Goal: Task Accomplishment & Management: Manage account settings

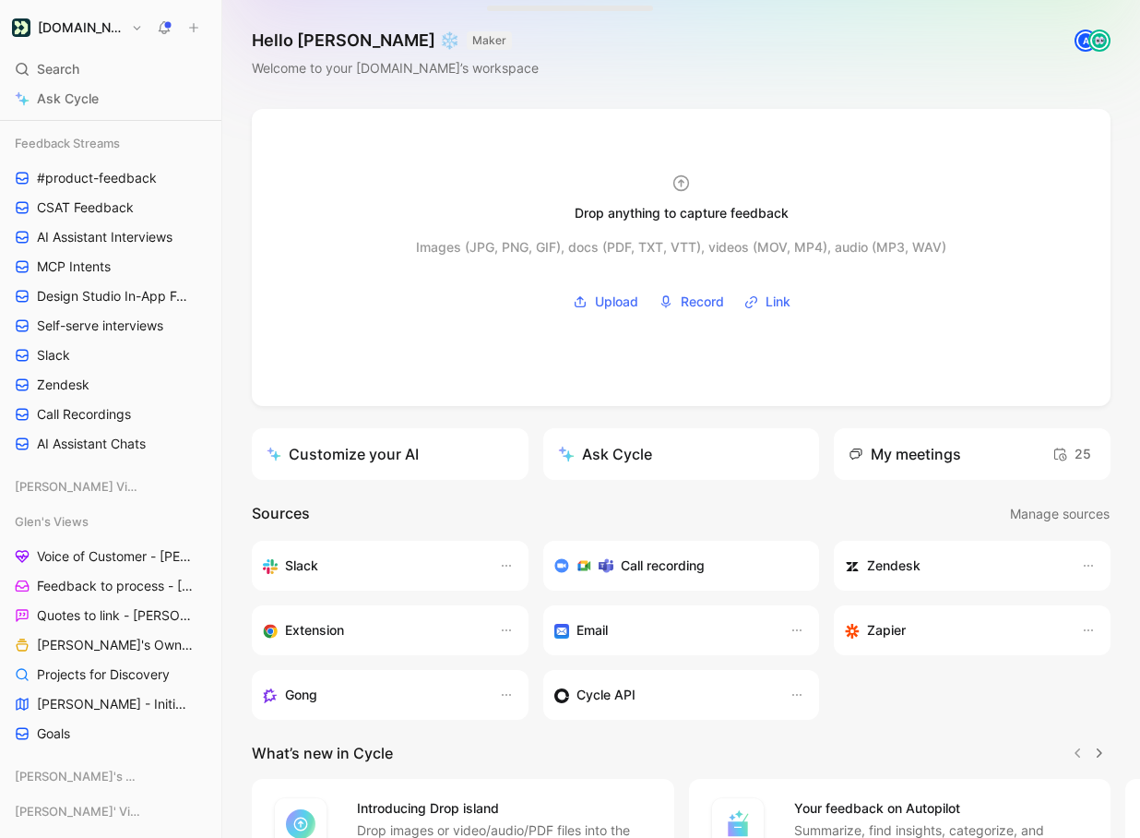
scroll to position [328, 0]
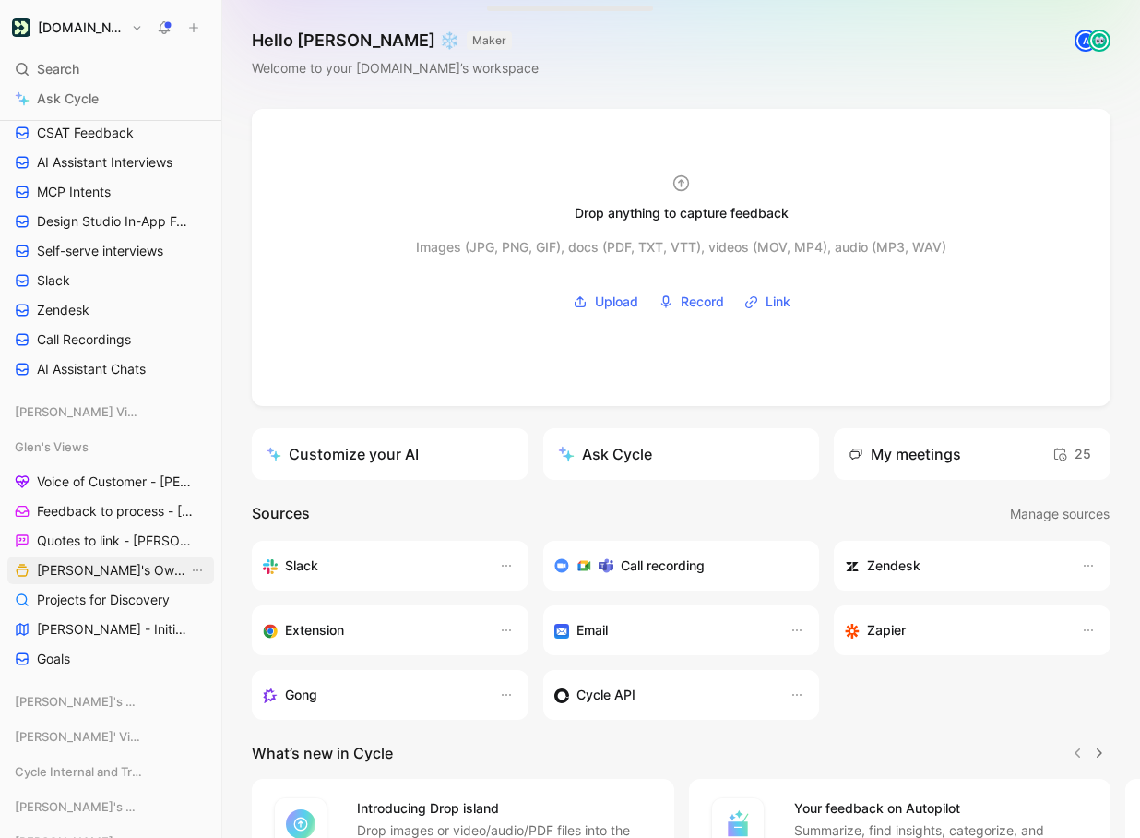
click at [119, 571] on span "[PERSON_NAME]'s Owned Projects" at bounding box center [112, 570] width 151 height 18
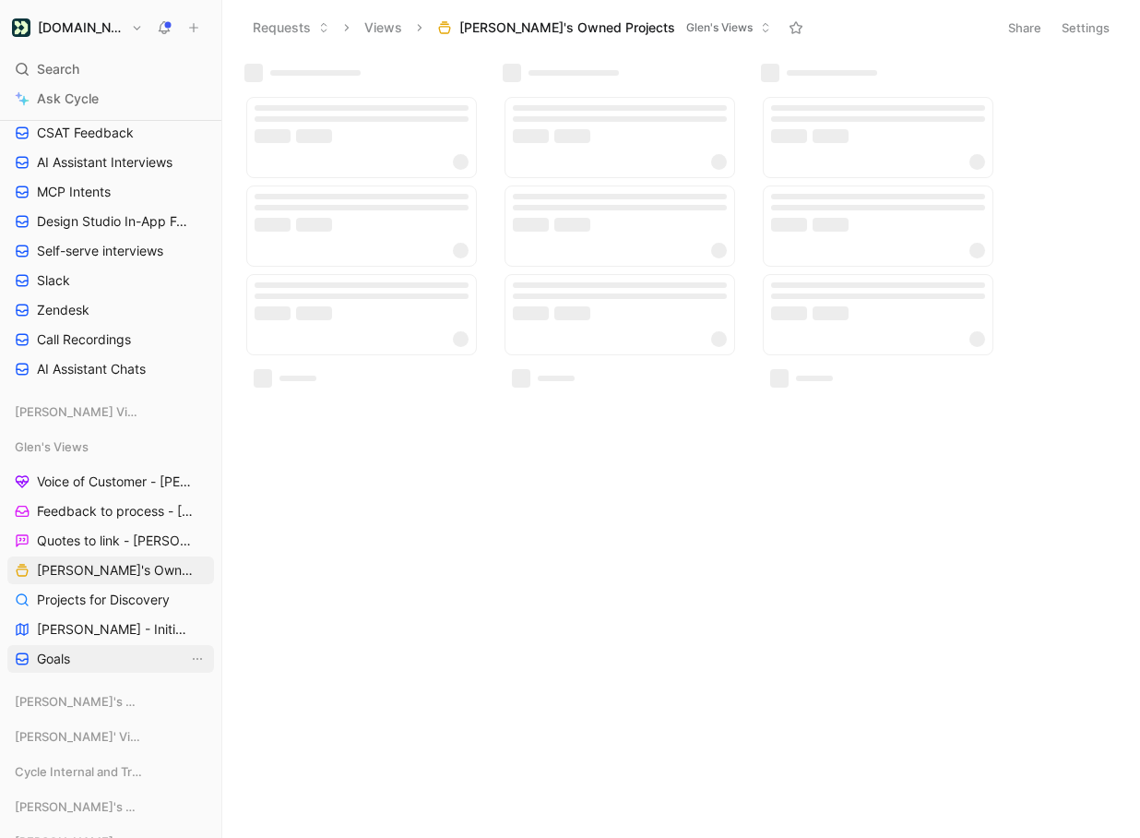
click at [60, 660] on span "Goals" at bounding box center [53, 658] width 33 height 18
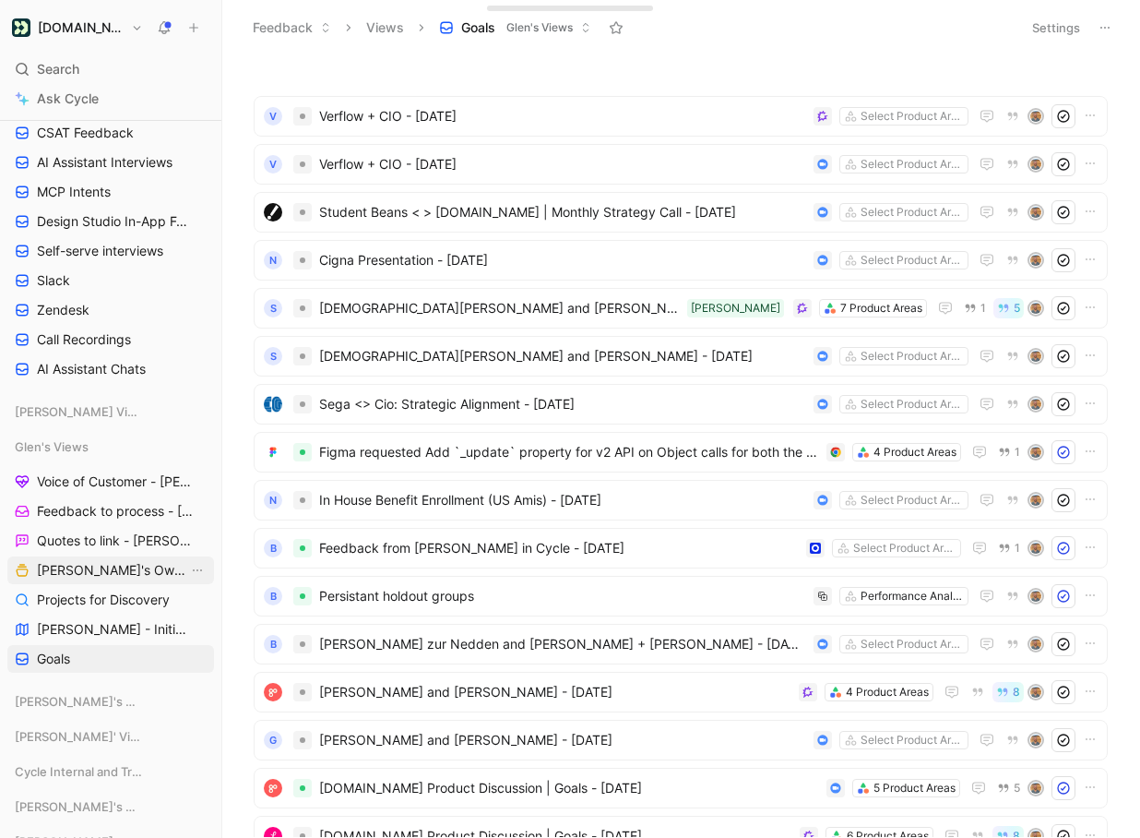
click at [81, 576] on span "[PERSON_NAME]'s Owned Projects" at bounding box center [112, 570] width 151 height 18
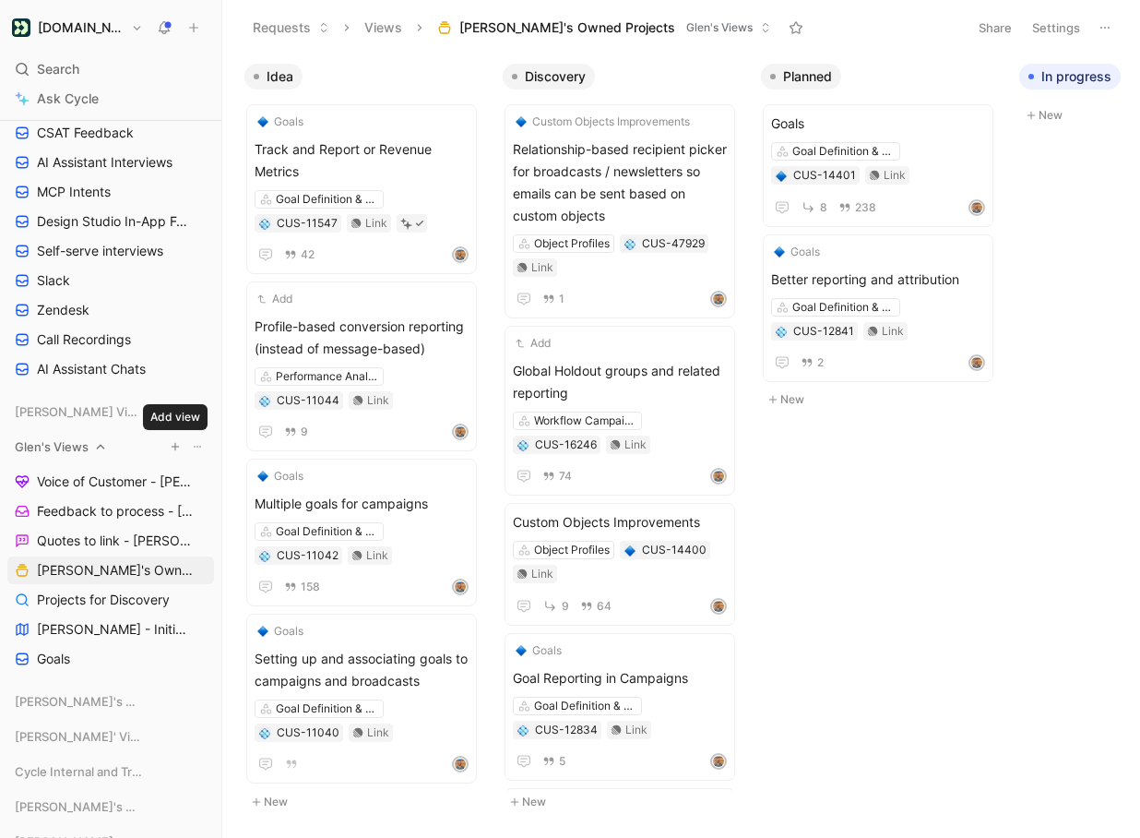
click at [177, 447] on icon "button" at bounding box center [175, 446] width 11 height 11
click at [318, 509] on div "Create view" at bounding box center [402, 509] width 212 height 30
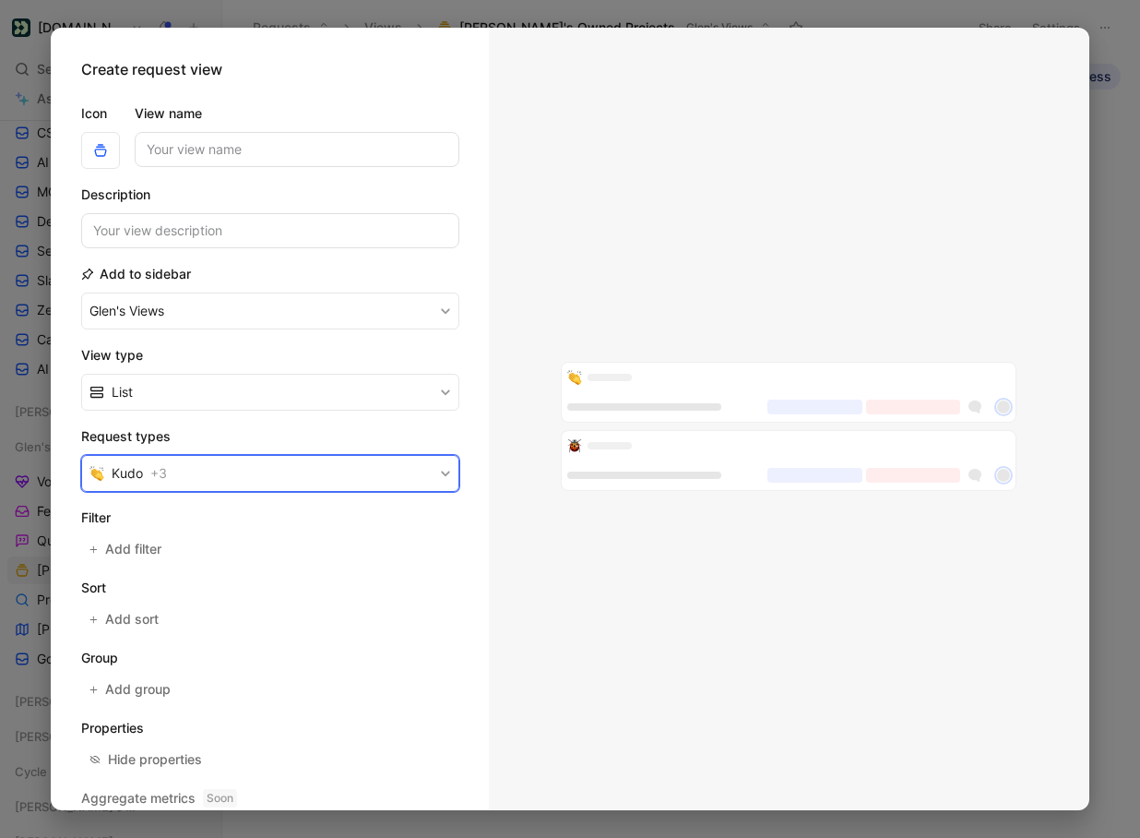
click at [173, 481] on button "Kudo + 3" at bounding box center [270, 473] width 378 height 37
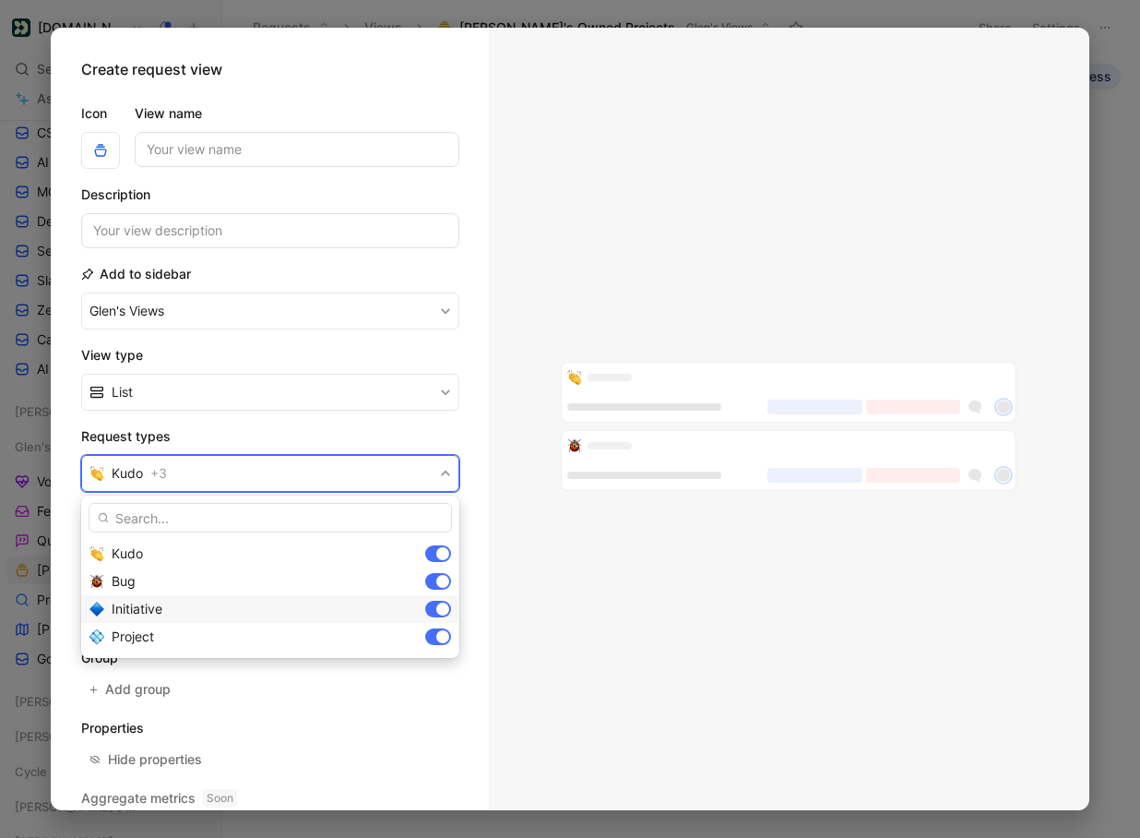
click at [203, 613] on div "Initiative" at bounding box center [265, 609] width 306 height 22
click at [185, 581] on div "Bug" at bounding box center [265, 581] width 306 height 22
click at [194, 550] on div "Kudo" at bounding box center [265, 553] width 306 height 22
click at [261, 642] on div "Project" at bounding box center [265, 636] width 306 height 22
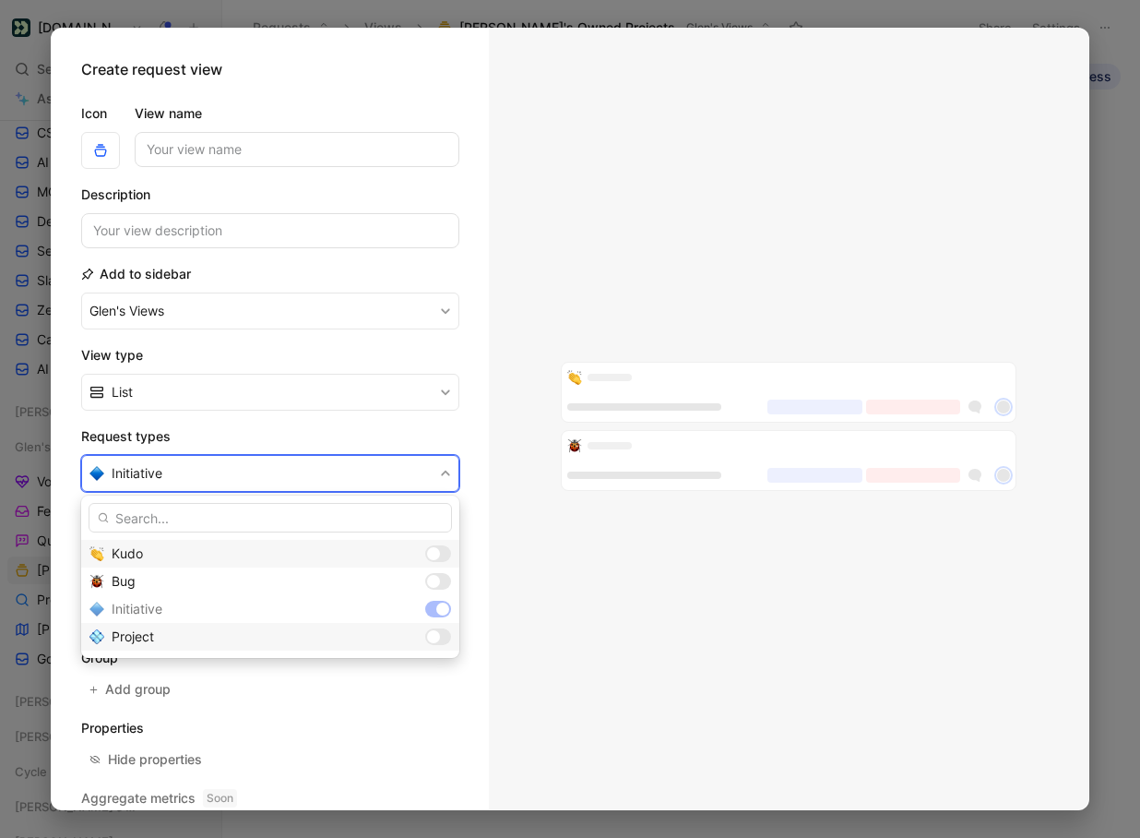
click at [261, 642] on div "Project" at bounding box center [265, 636] width 306 height 22
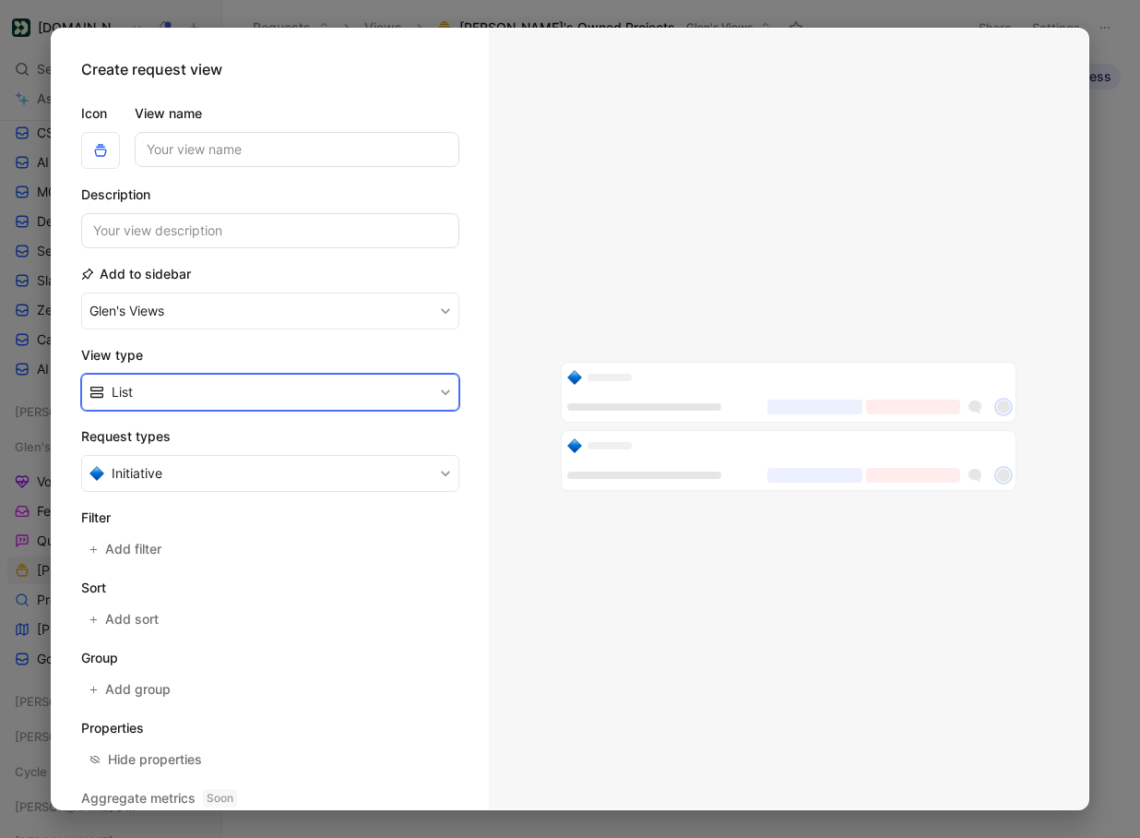
click at [186, 386] on button "List" at bounding box center [270, 392] width 378 height 37
click at [140, 465] on div "List" at bounding box center [281, 463] width 339 height 22
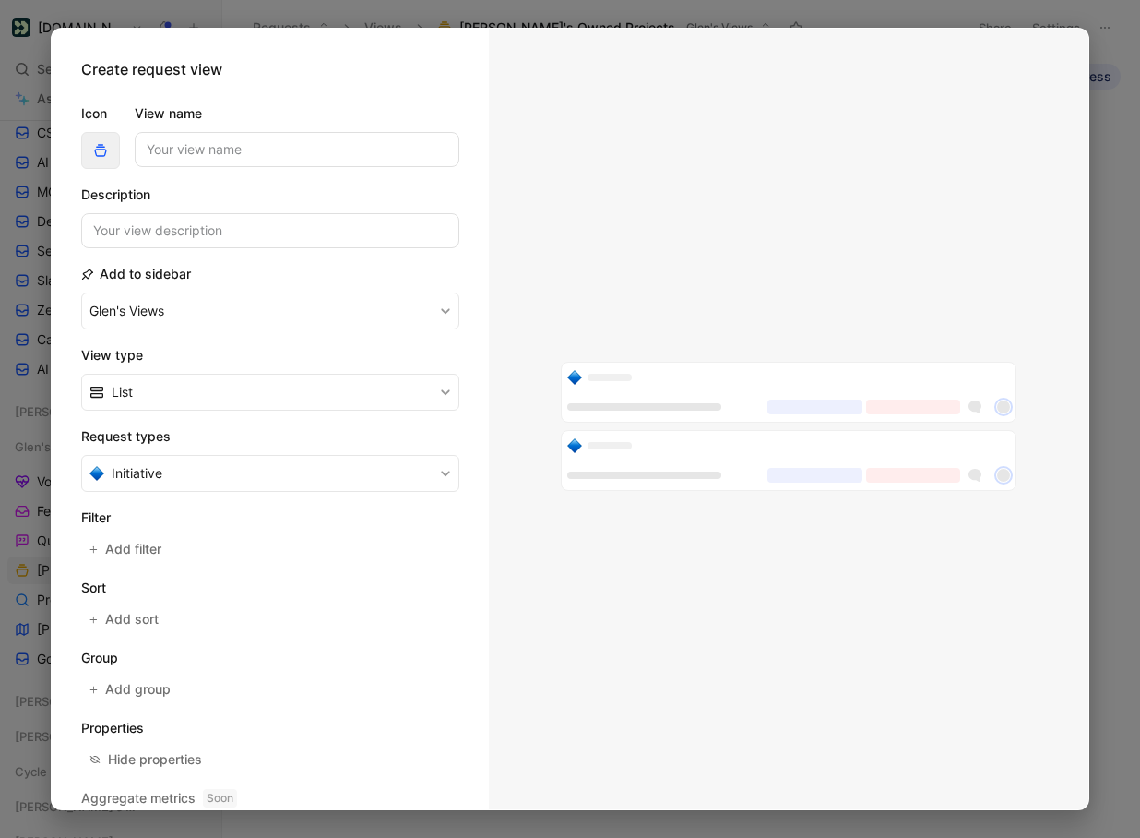
click at [84, 135] on button "button" at bounding box center [100, 150] width 39 height 37
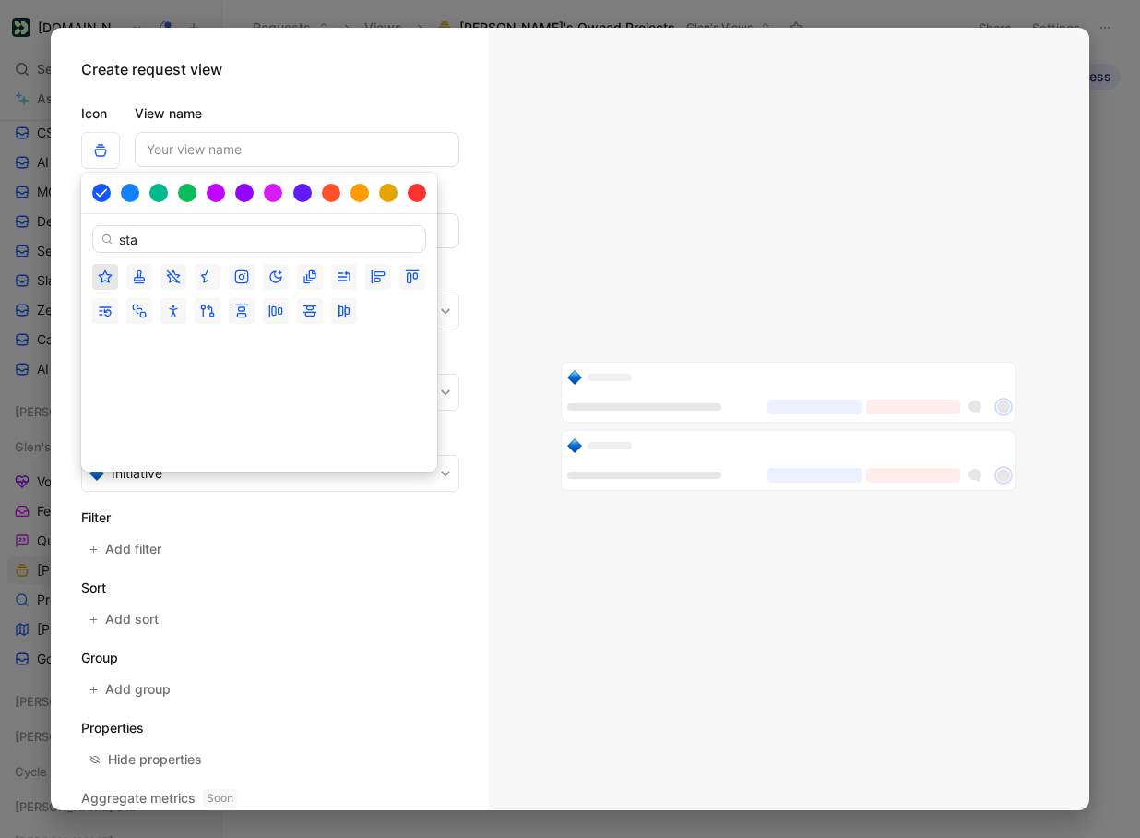
type input "sta"
click at [102, 274] on polygon "button" at bounding box center [105, 276] width 12 height 12
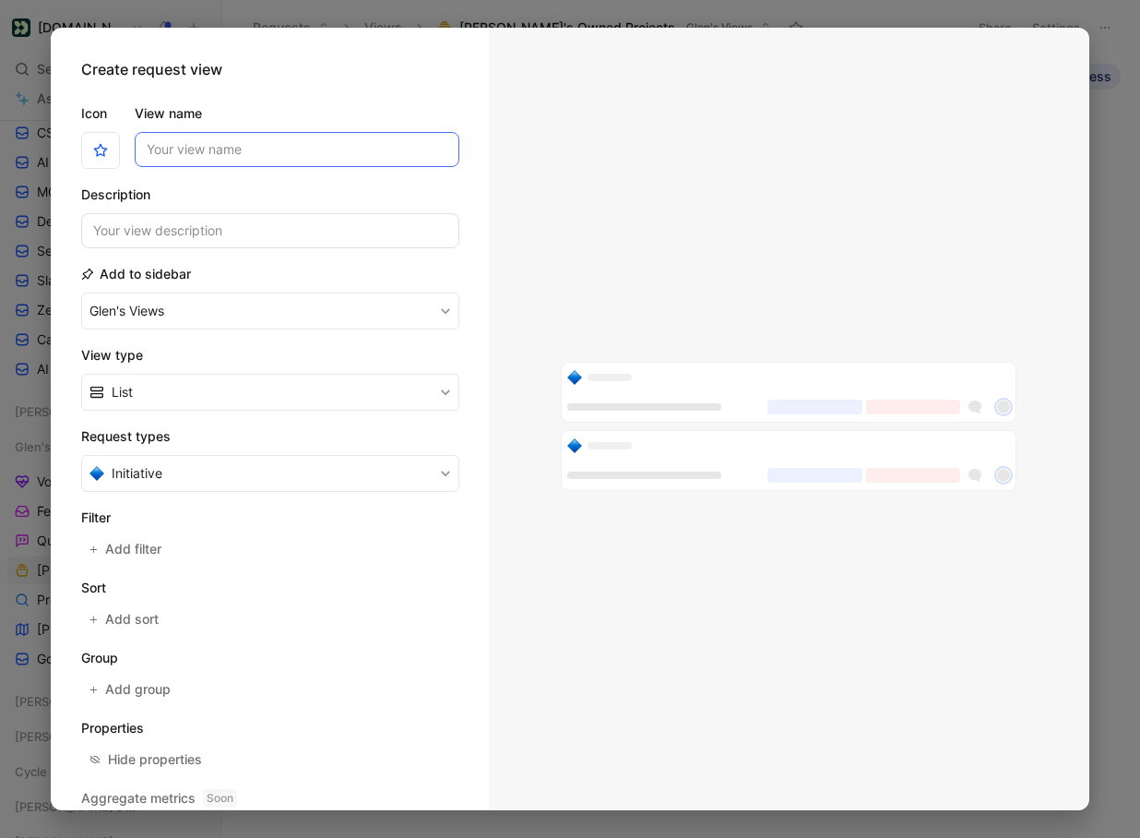
click at [180, 166] on input "View name" at bounding box center [297, 149] width 325 height 35
click at [105, 155] on icon "button" at bounding box center [100, 150] width 15 height 15
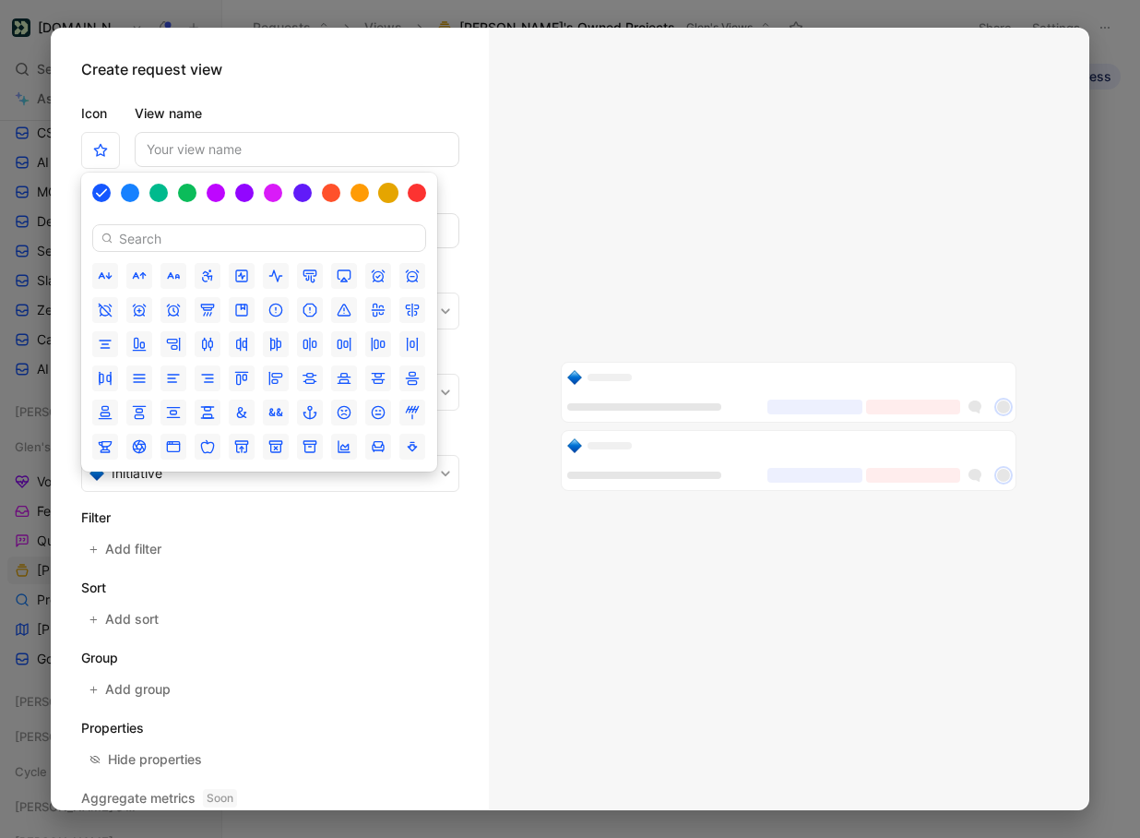
click at [386, 190] on div at bounding box center [388, 193] width 20 height 20
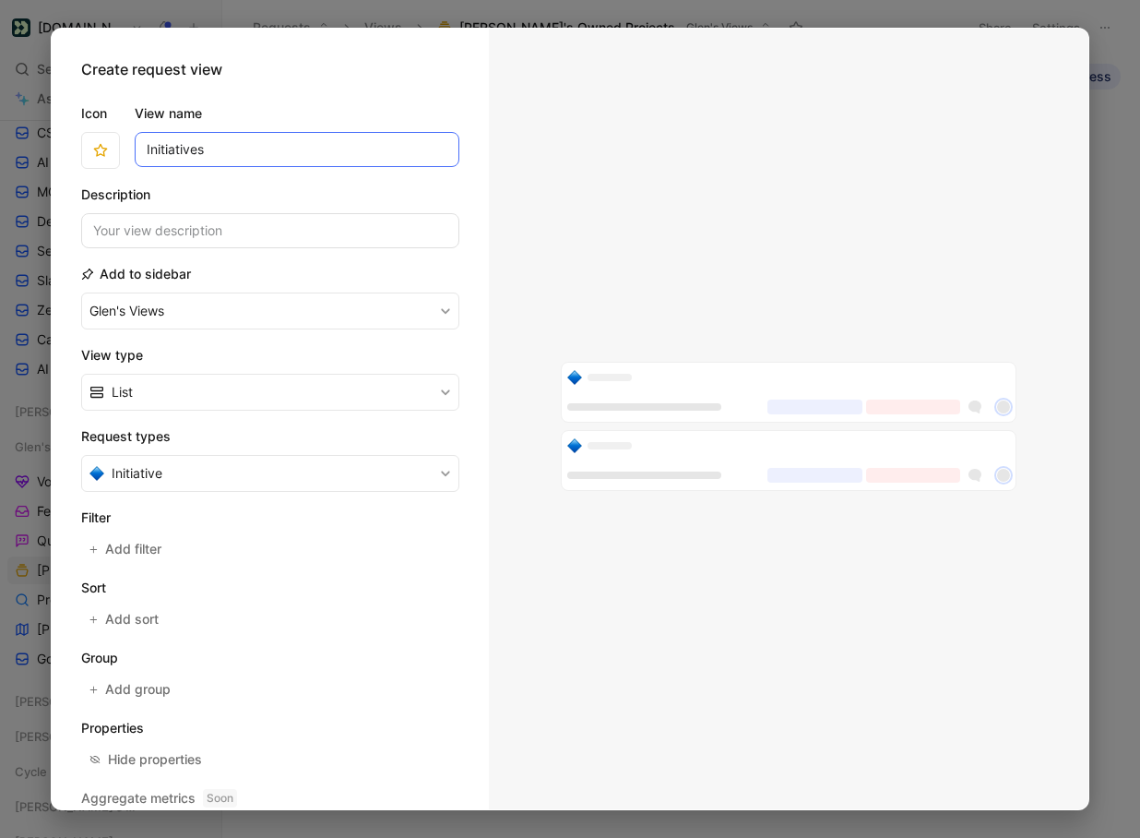
type input "Initiatives"
click at [243, 232] on input at bounding box center [270, 230] width 378 height 35
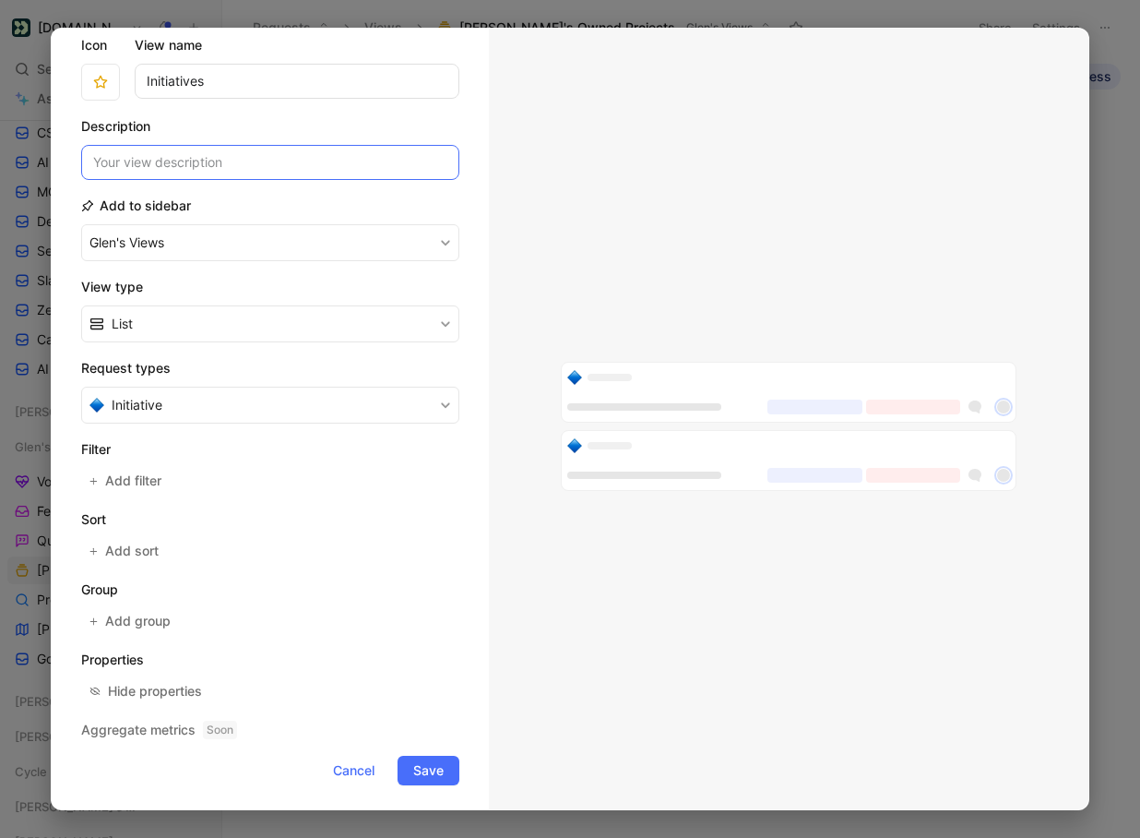
scroll to position [74, 0]
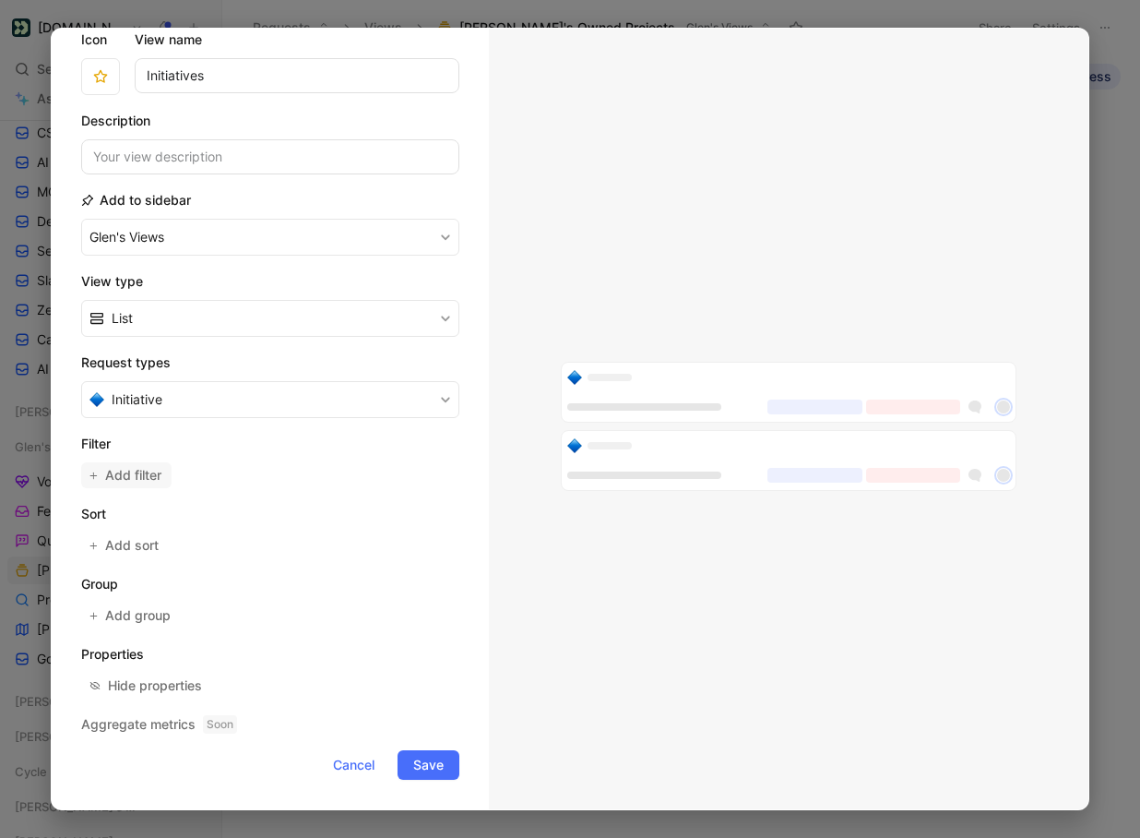
click at [146, 481] on span "Add filter" at bounding box center [134, 475] width 58 height 22
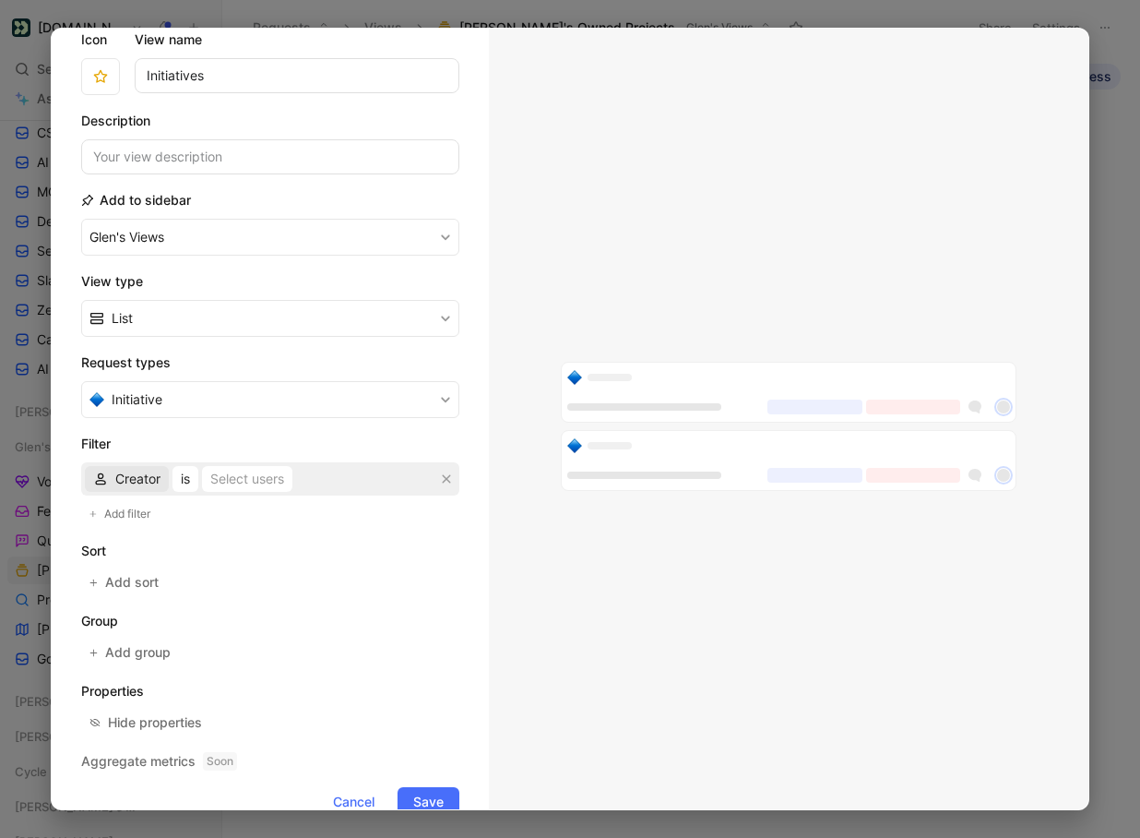
click at [145, 483] on span "Creator" at bounding box center [137, 479] width 45 height 22
click at [134, 592] on span "Assignee" at bounding box center [142, 599] width 54 height 16
click at [271, 484] on div "Select users" at bounding box center [257, 479] width 74 height 22
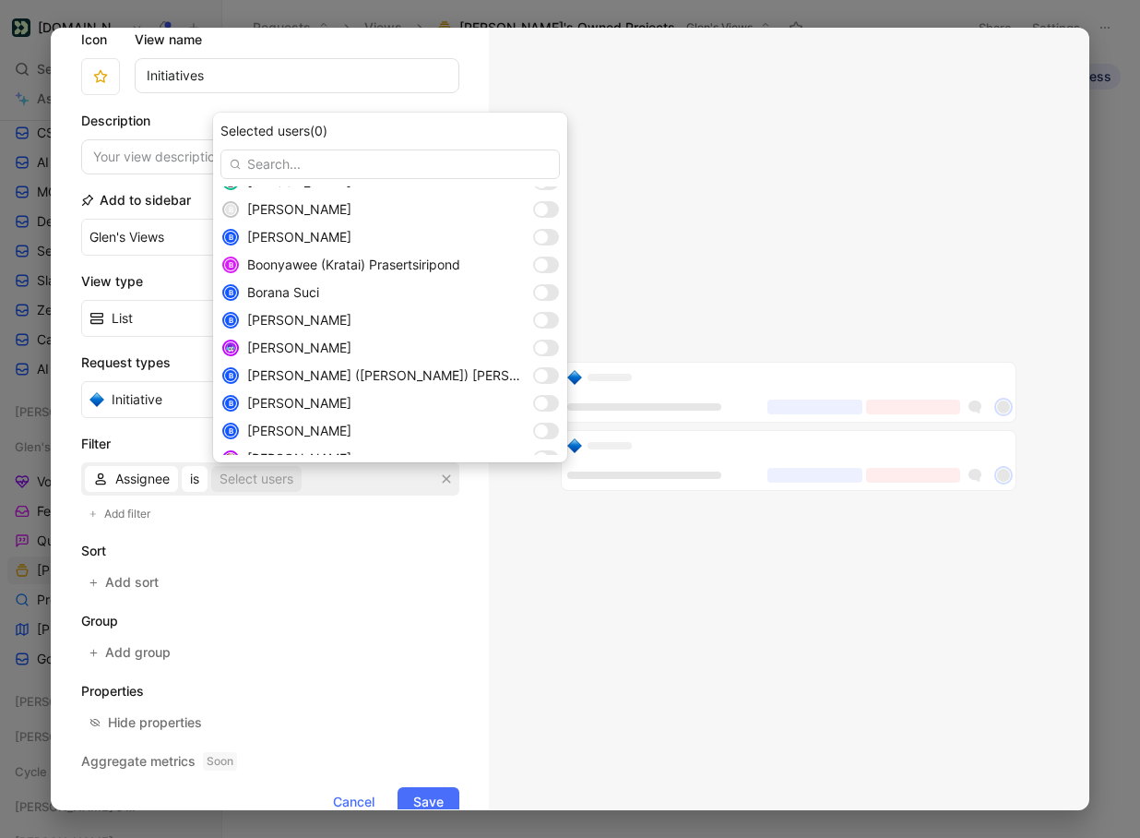
scroll to position [354, 0]
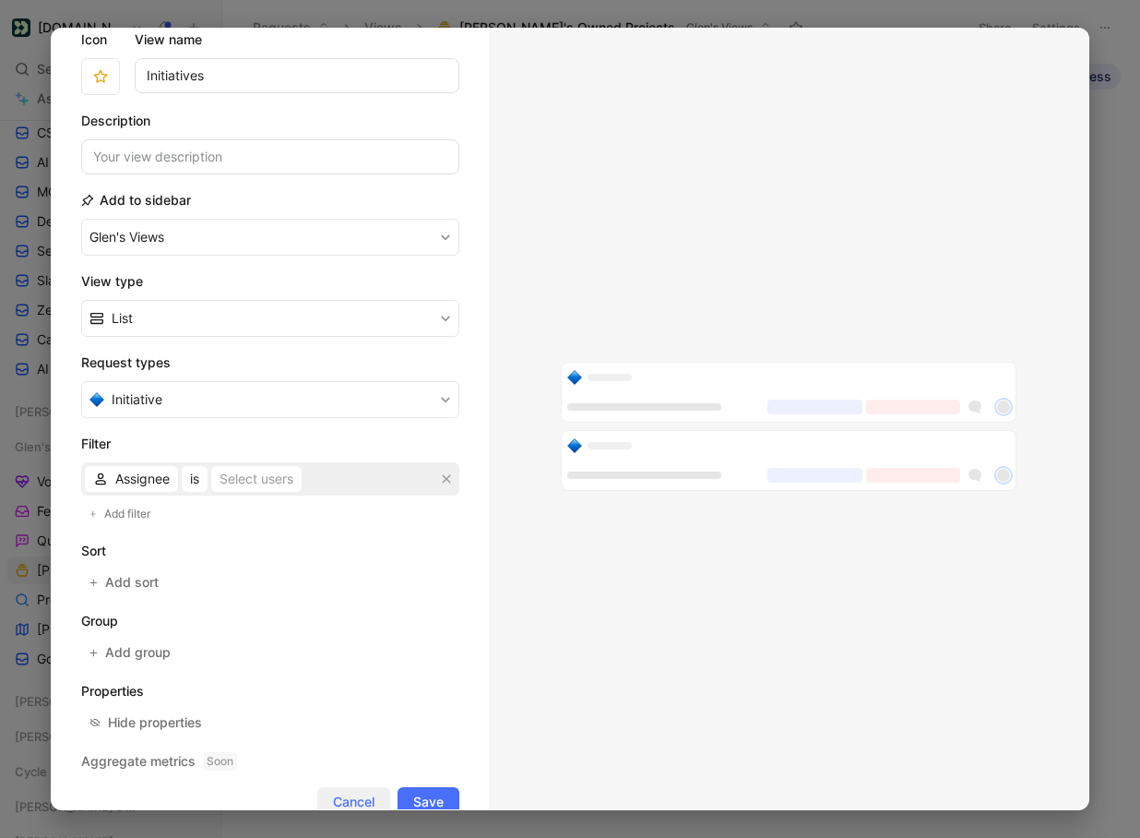
click at [343, 804] on span "Cancel" at bounding box center [354, 802] width 42 height 22
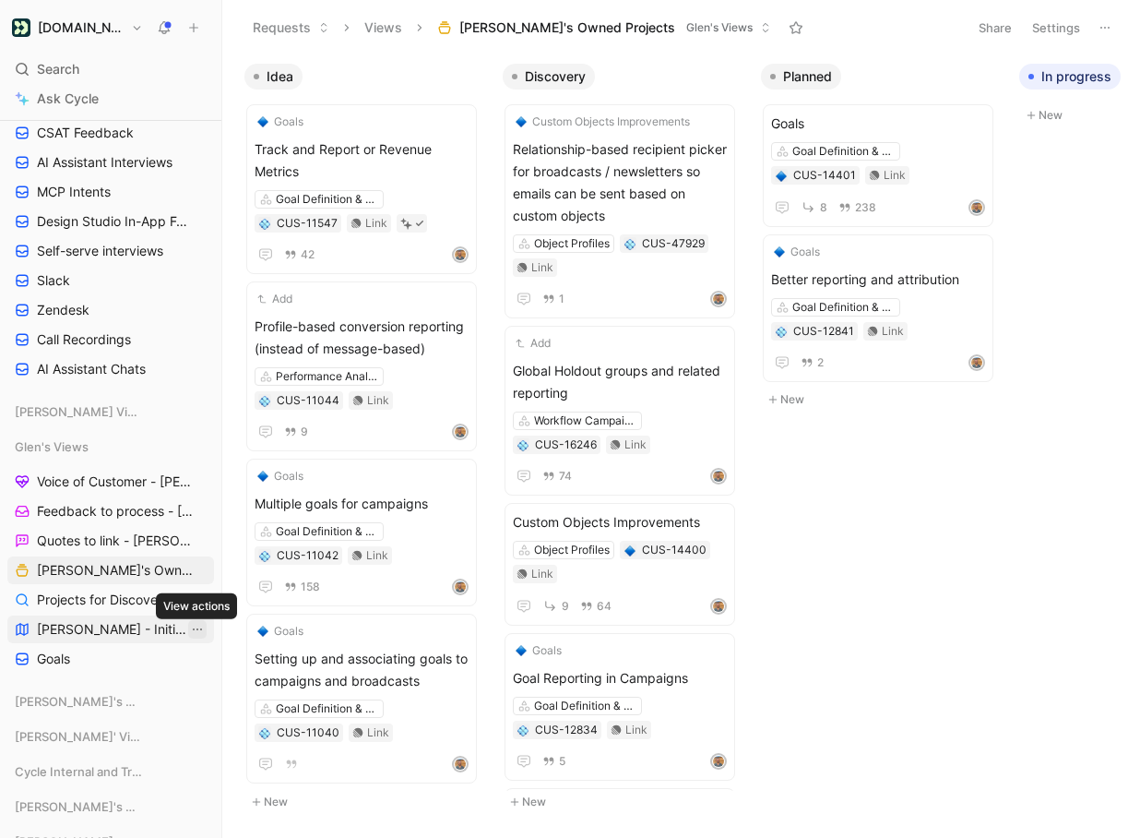
click at [199, 631] on icon "View actions" at bounding box center [197, 629] width 15 height 15
click at [92, 630] on span "[PERSON_NAME] - Initiatives" at bounding box center [112, 629] width 151 height 18
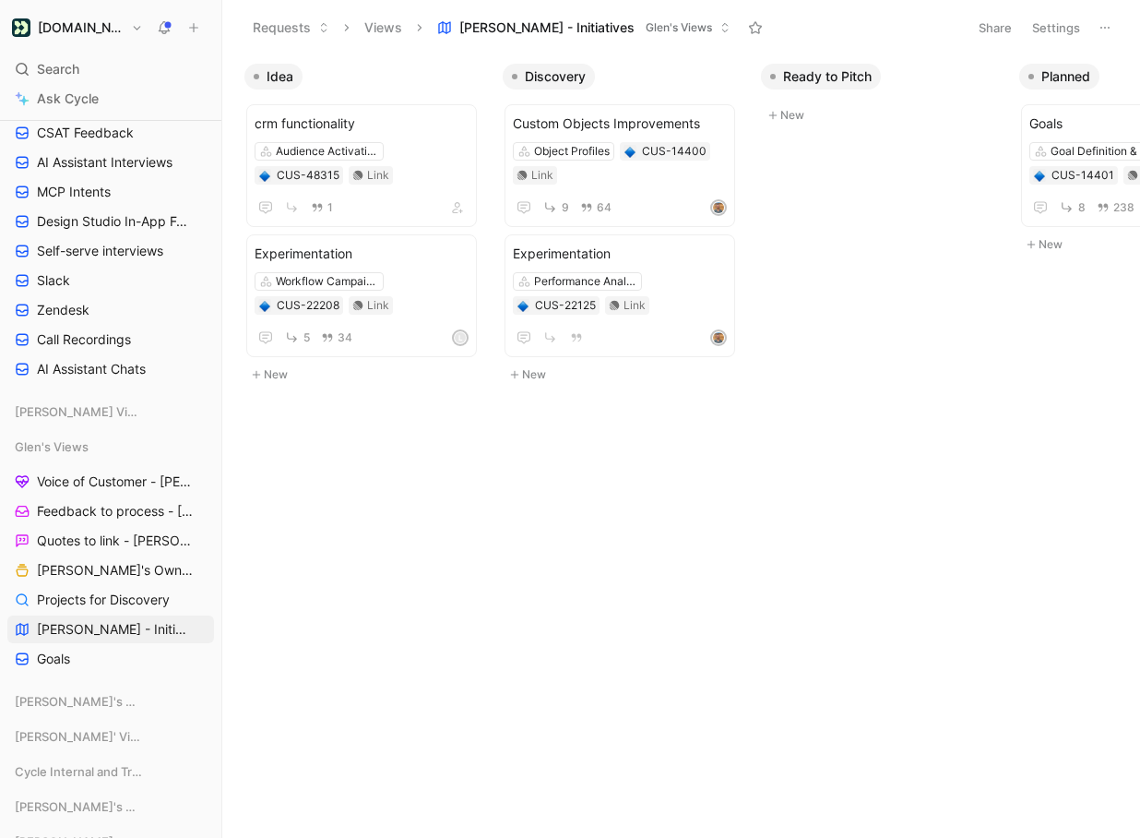
click at [1048, 19] on button "Settings" at bounding box center [1056, 28] width 65 height 26
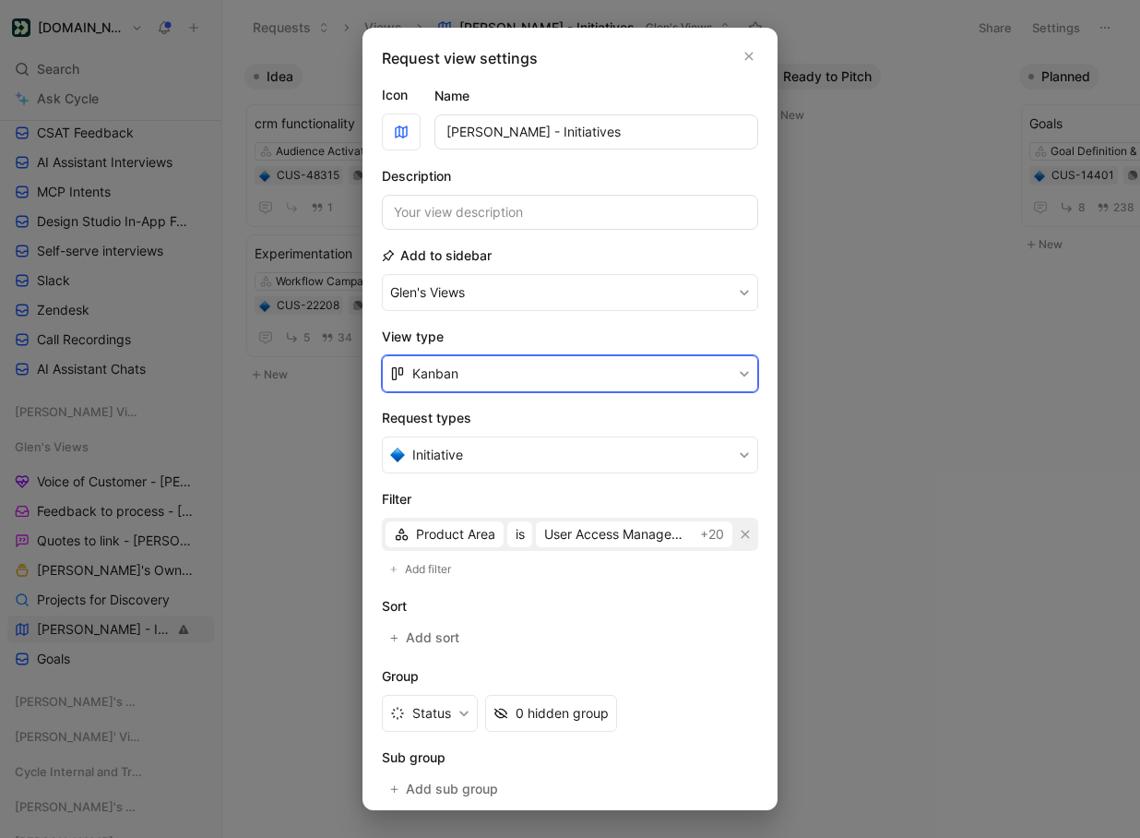
click at [547, 375] on button "Kanban" at bounding box center [570, 373] width 376 height 37
click at [506, 438] on div "List" at bounding box center [581, 445] width 338 height 22
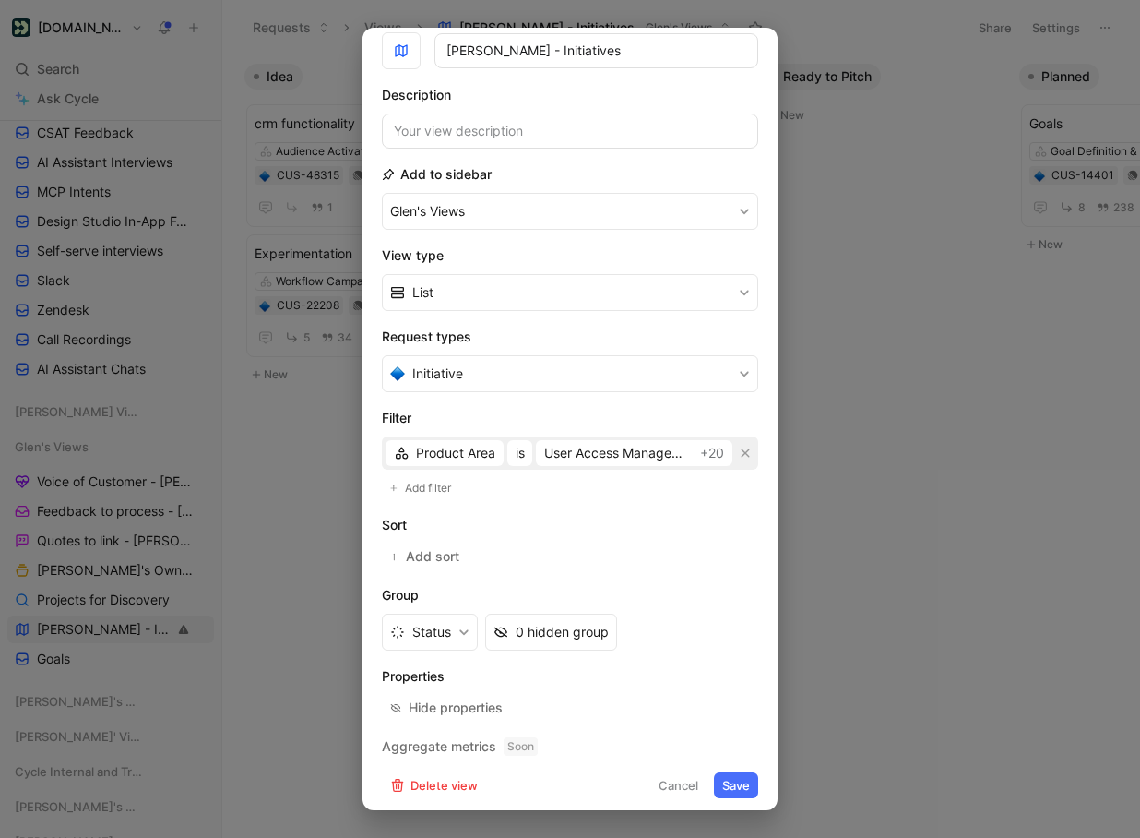
scroll to position [89, 0]
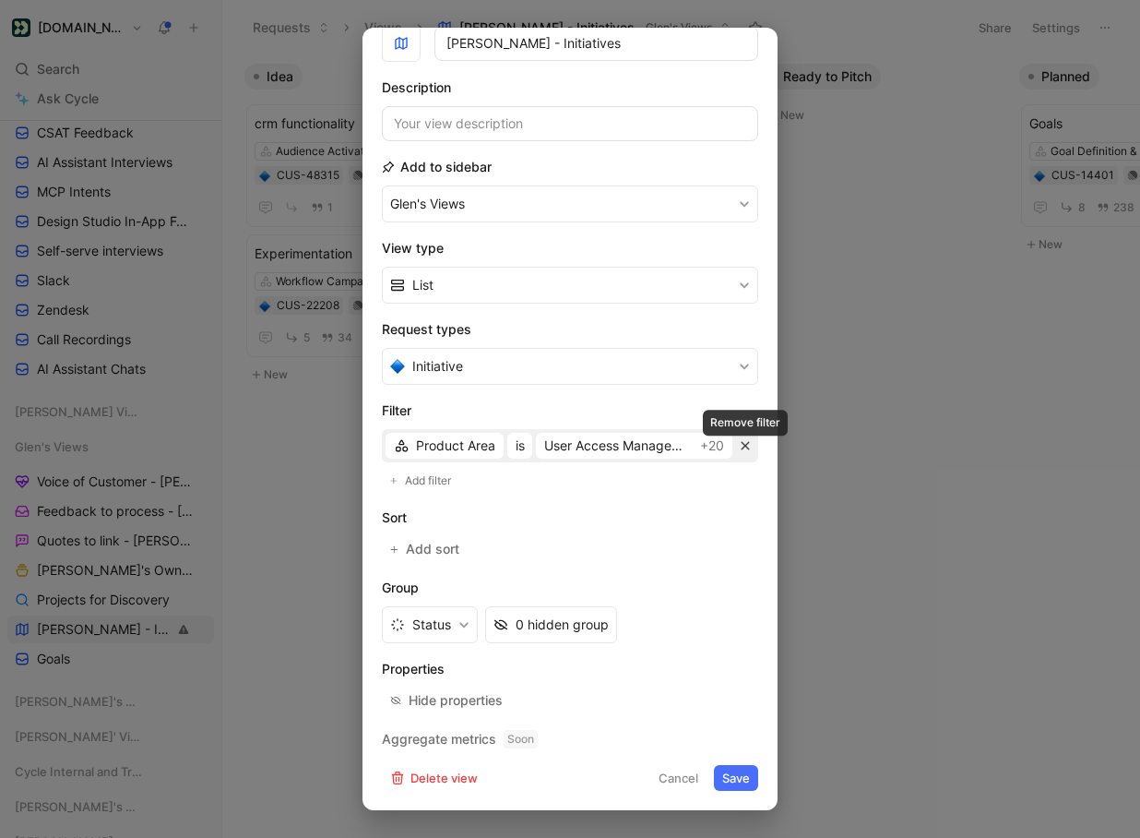
click at [746, 444] on icon "button" at bounding box center [746, 446] width 8 height 8
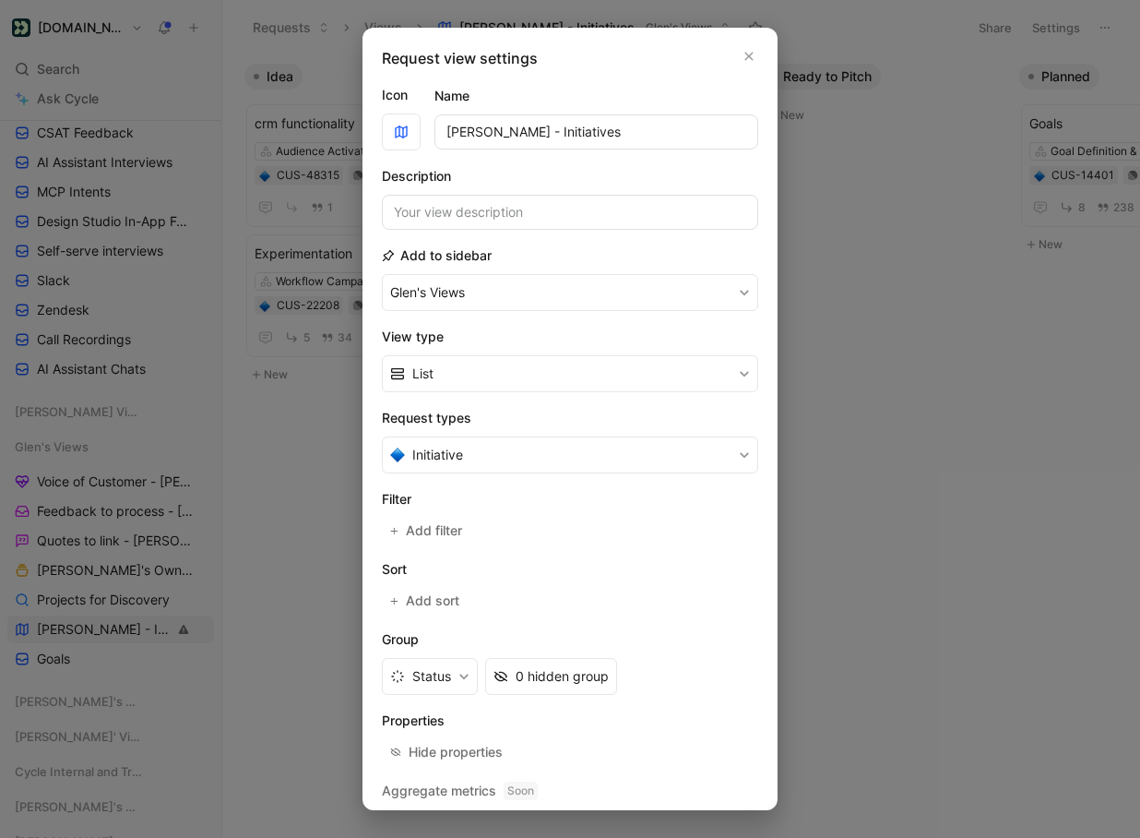
scroll to position [52, 0]
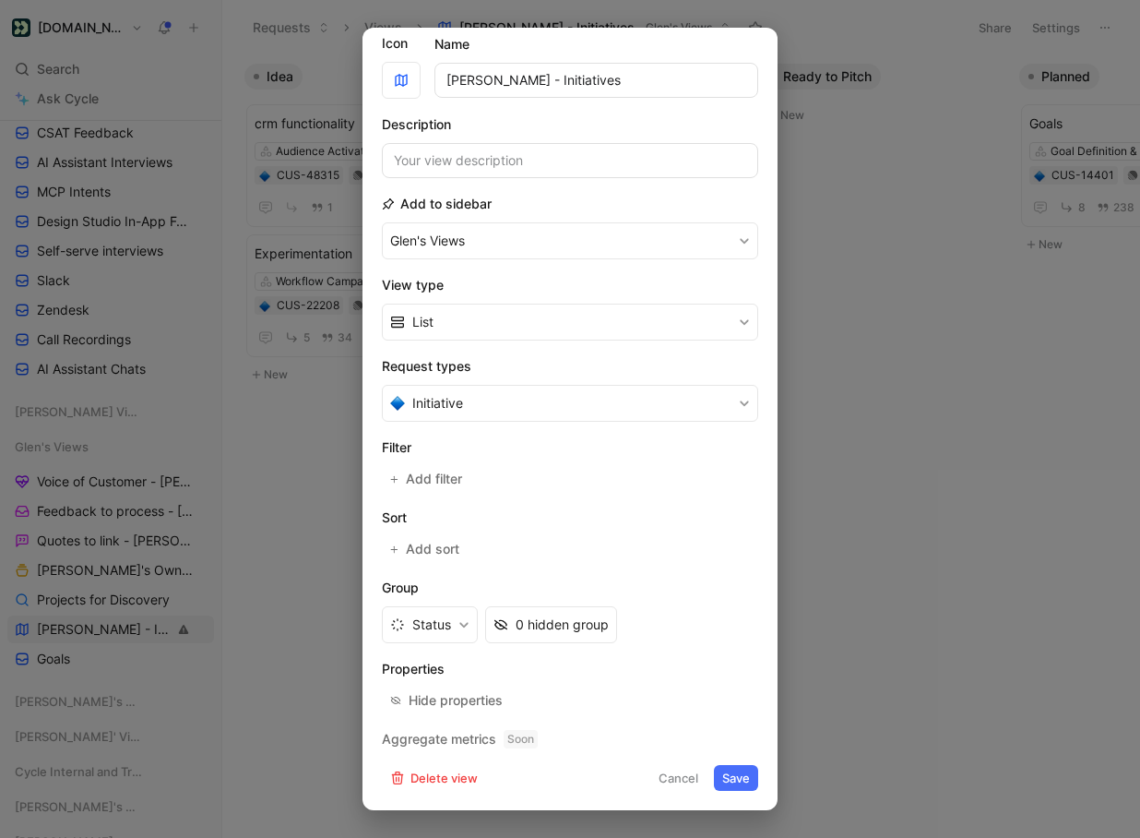
click at [727, 778] on button "Save" at bounding box center [736, 778] width 44 height 26
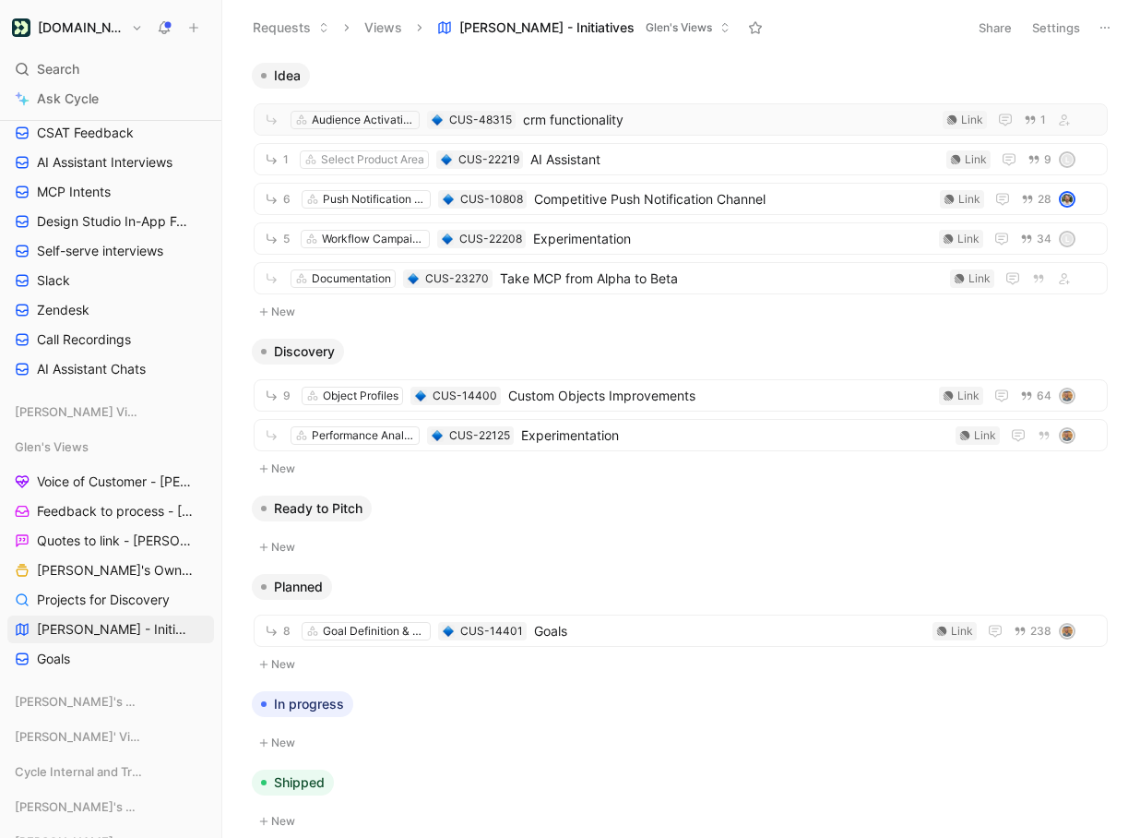
scroll to position [1, 0]
click at [1049, 19] on button "Settings" at bounding box center [1056, 28] width 65 height 26
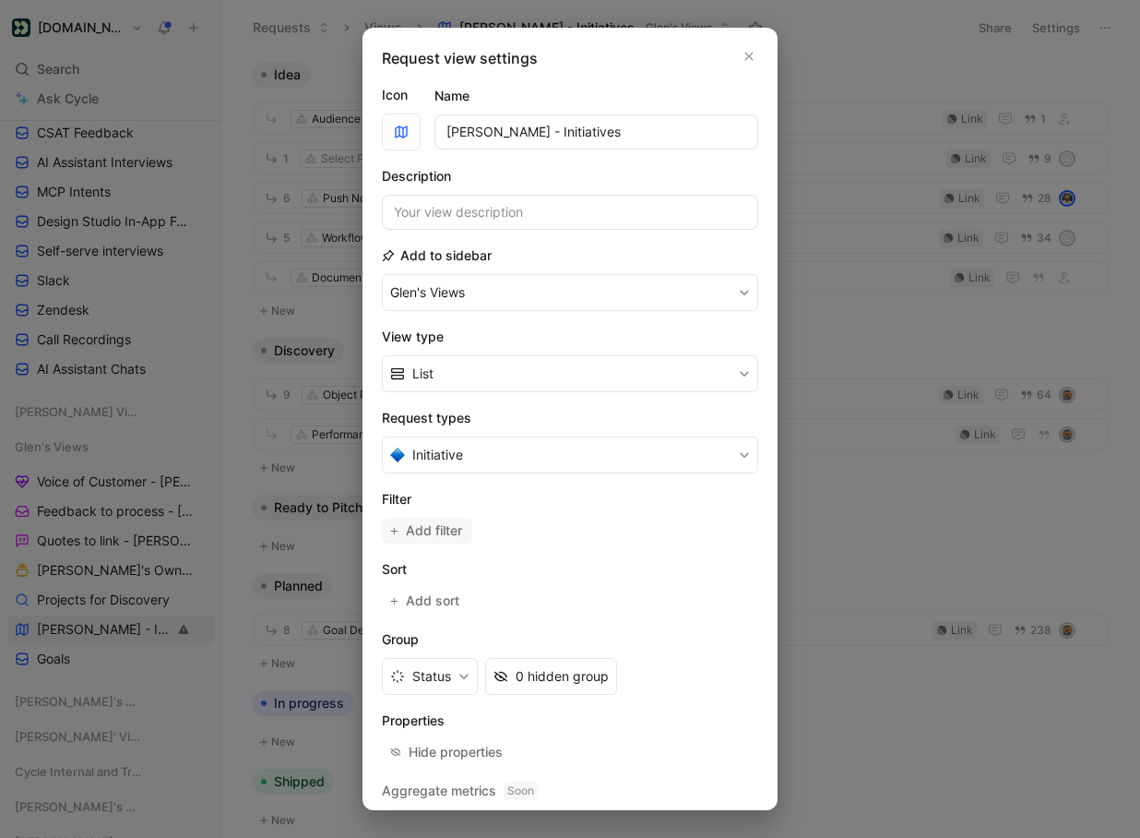
click at [447, 524] on span "Add filter" at bounding box center [435, 530] width 58 height 22
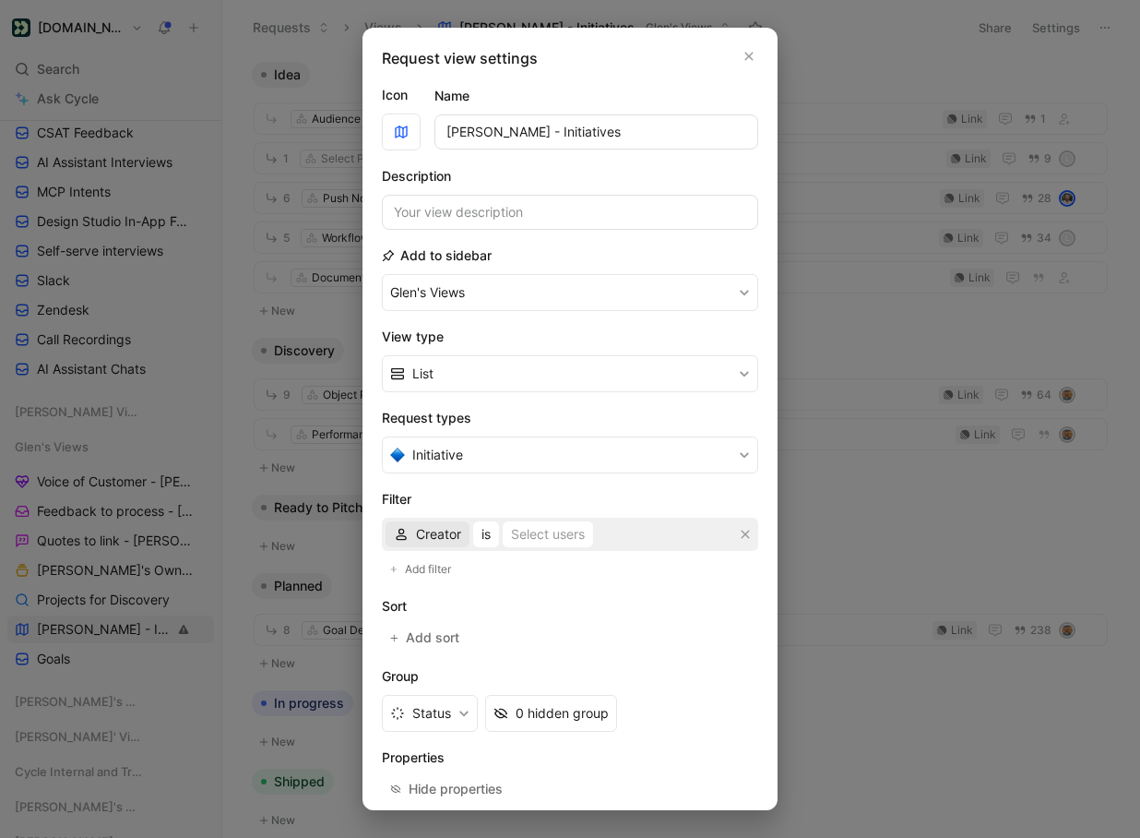
click at [444, 528] on span "Creator" at bounding box center [438, 534] width 45 height 22
click at [458, 653] on span "Assignee" at bounding box center [443, 655] width 54 height 16
click at [550, 536] on div "Select users" at bounding box center [548, 534] width 74 height 22
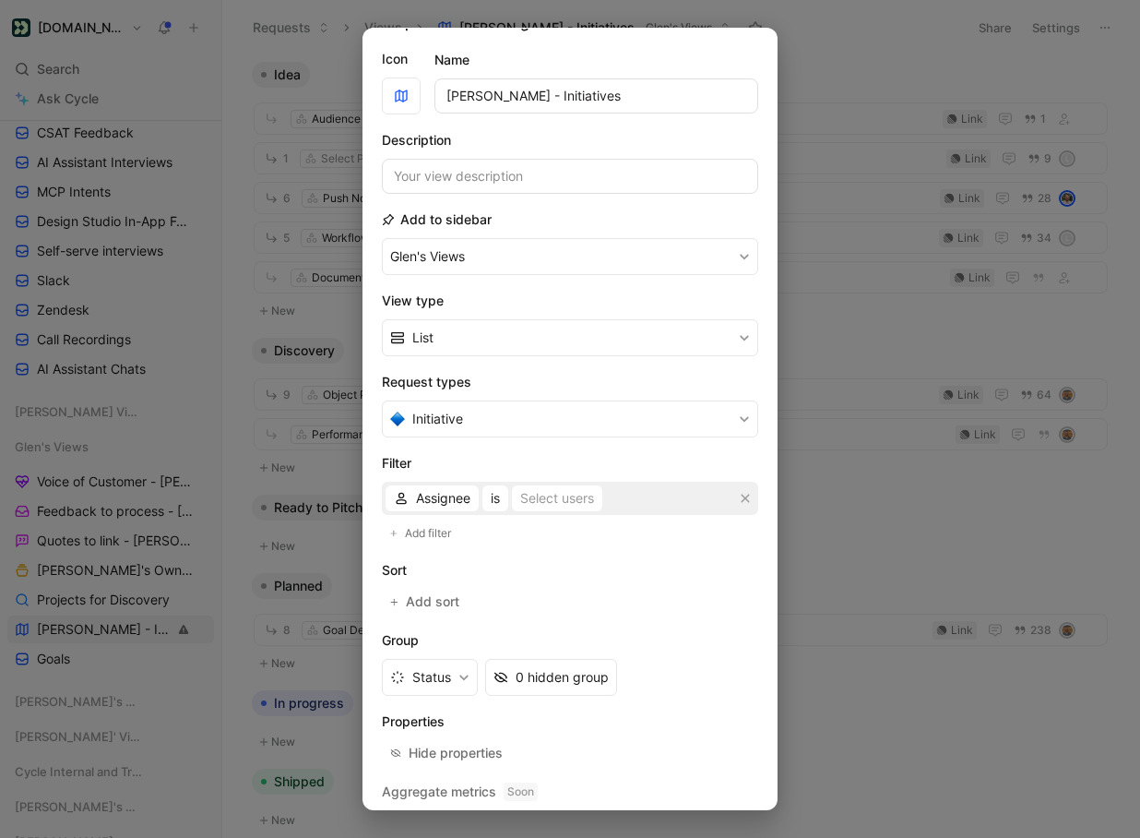
scroll to position [40, 0]
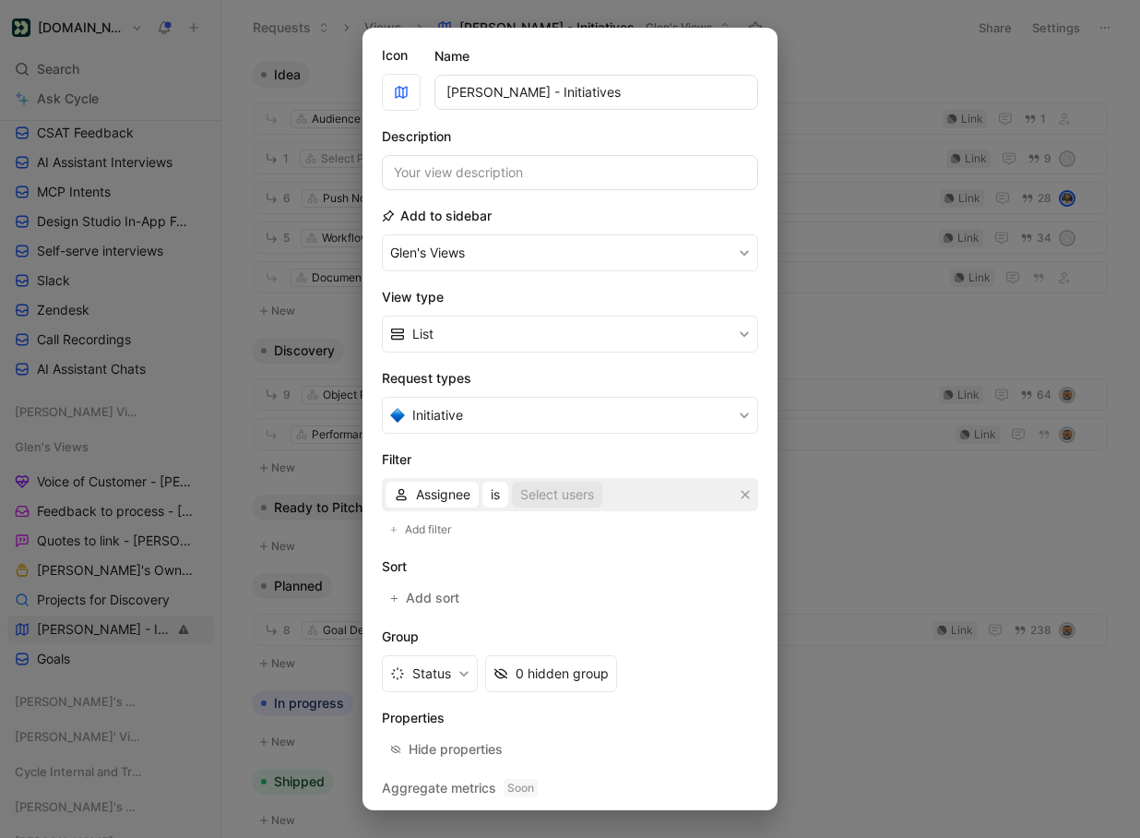
click at [556, 489] on div "Select users" at bounding box center [557, 494] width 74 height 22
type input "gle"
click at [737, 458] on div at bounding box center [750, 456] width 26 height 17
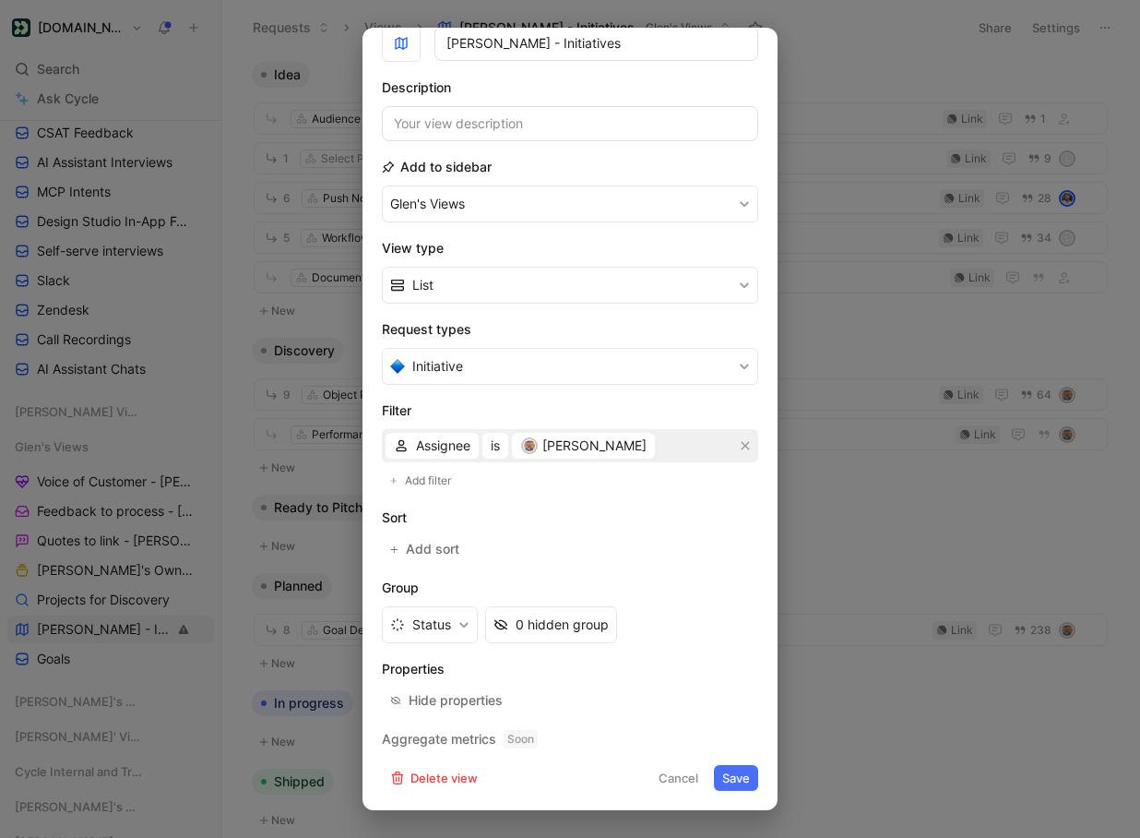
click at [744, 767] on button "Save" at bounding box center [736, 778] width 44 height 26
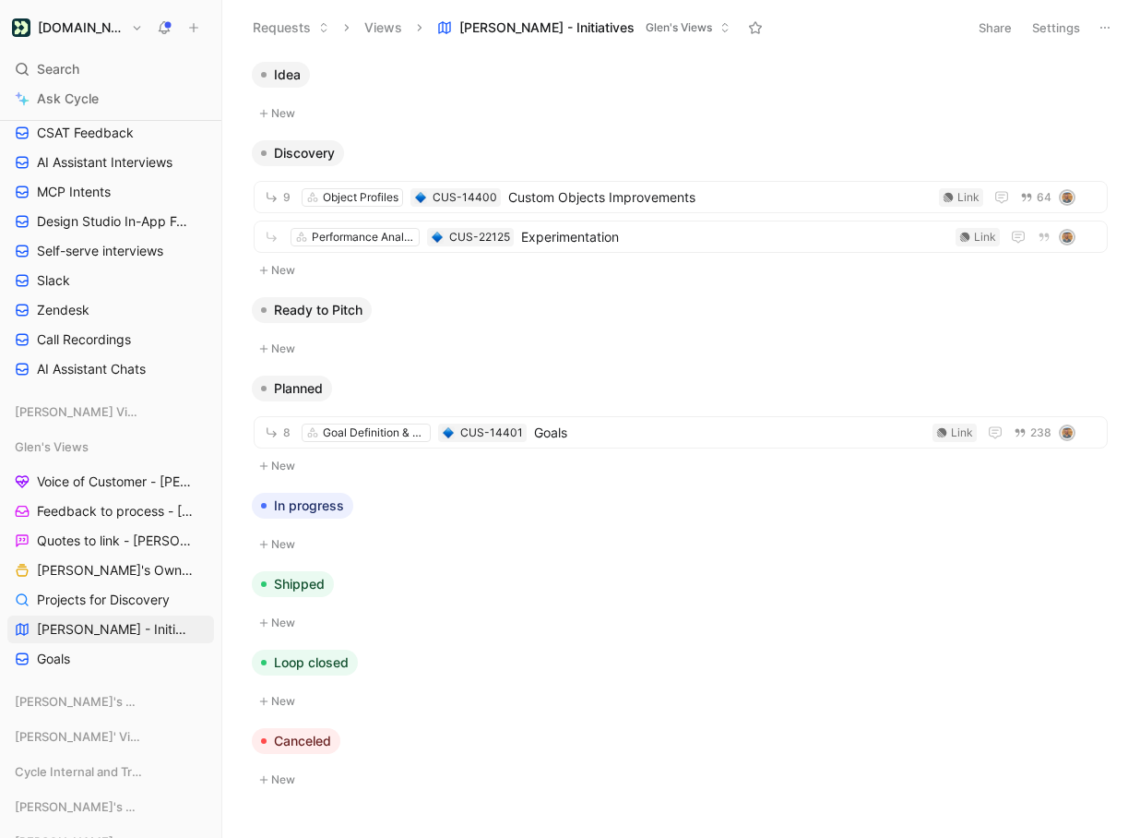
scroll to position [0, 0]
click at [89, 573] on span "[PERSON_NAME]'s Owned Projects" at bounding box center [112, 570] width 151 height 18
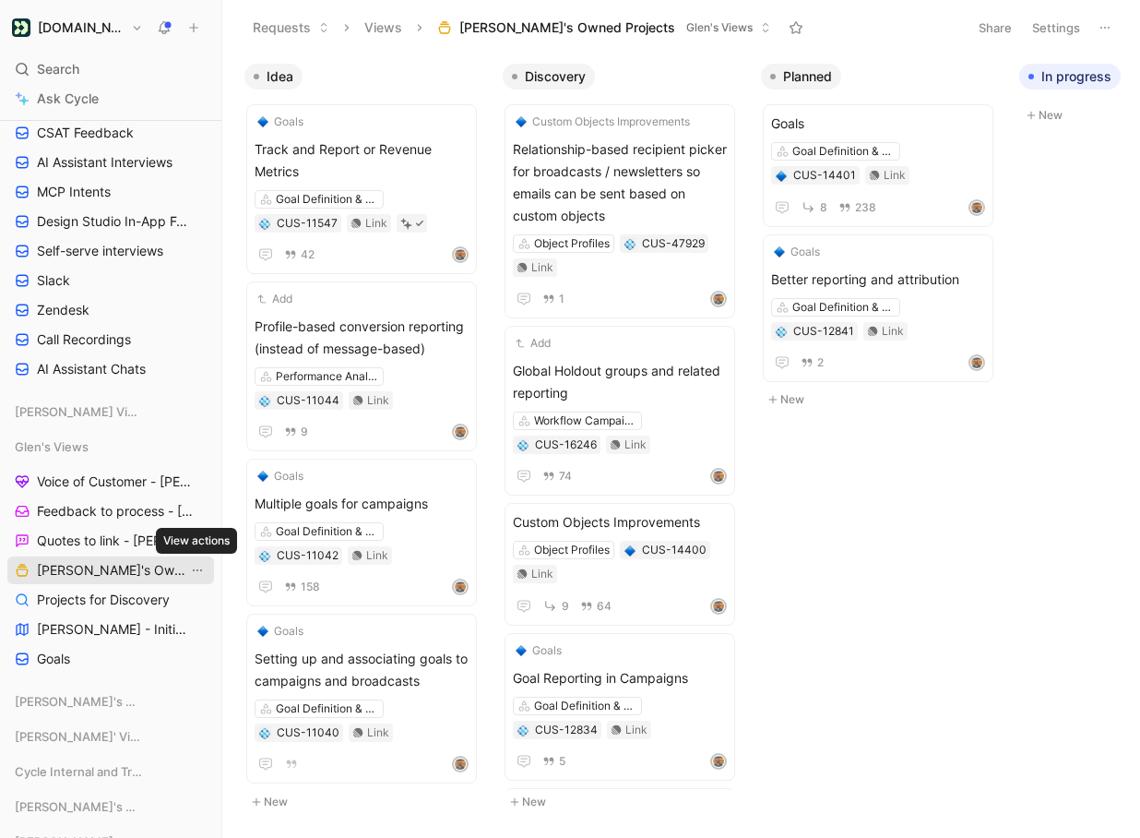
click at [199, 570] on icon "View actions" at bounding box center [197, 570] width 15 height 15
click at [75, 628] on span "[PERSON_NAME] - Initiatives" at bounding box center [112, 629] width 151 height 18
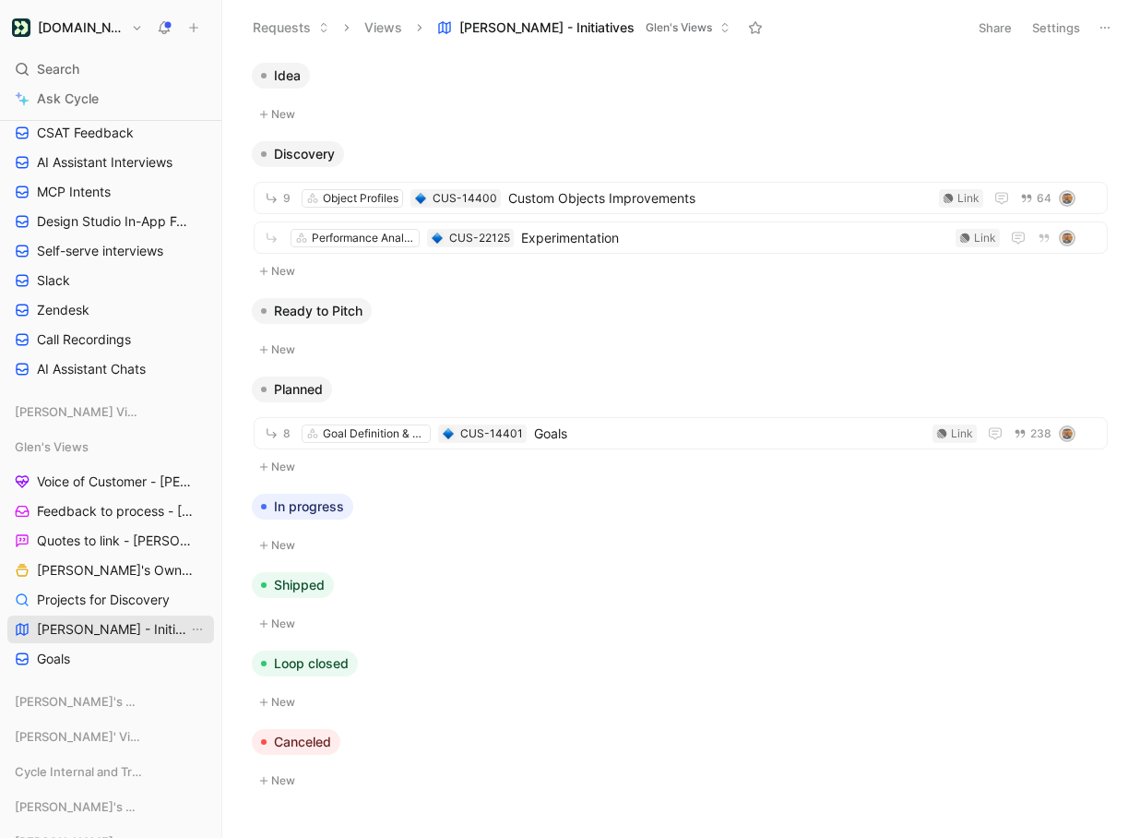
scroll to position [340, 0]
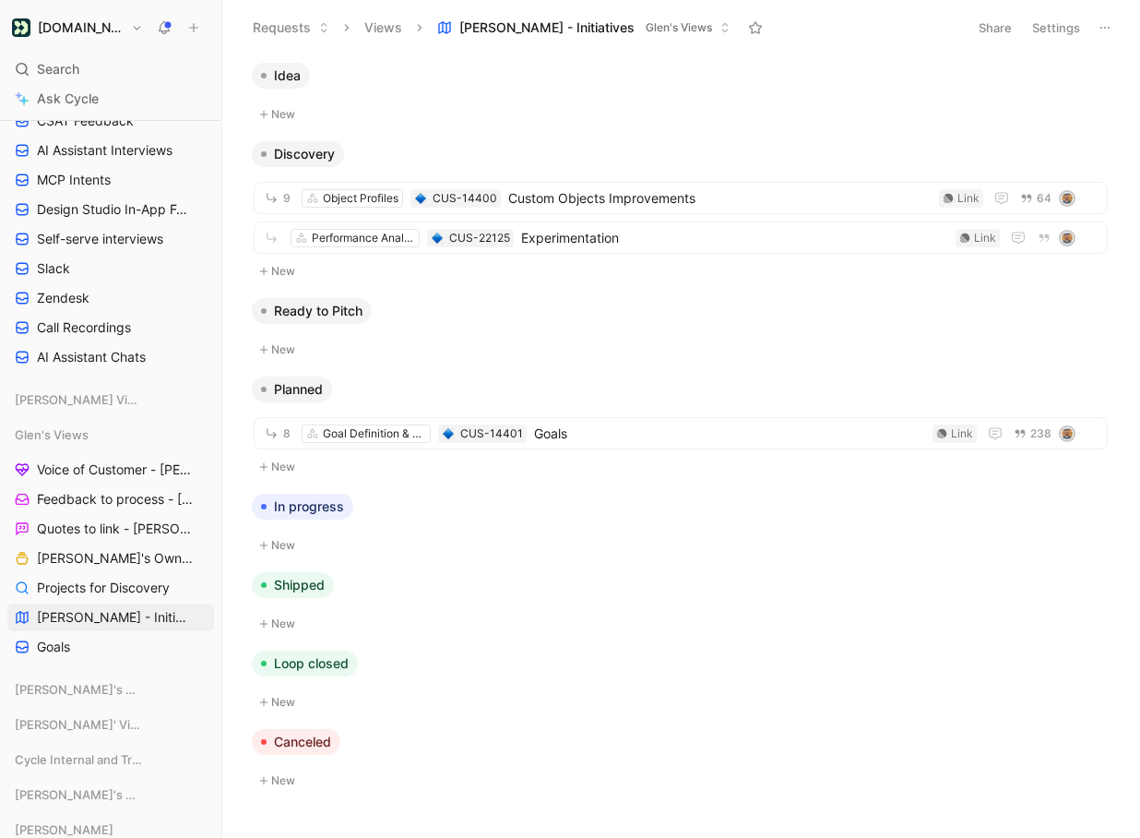
click at [1104, 34] on icon at bounding box center [1105, 27] width 15 height 15
click at [1050, 27] on button "Settings" at bounding box center [1056, 28] width 65 height 26
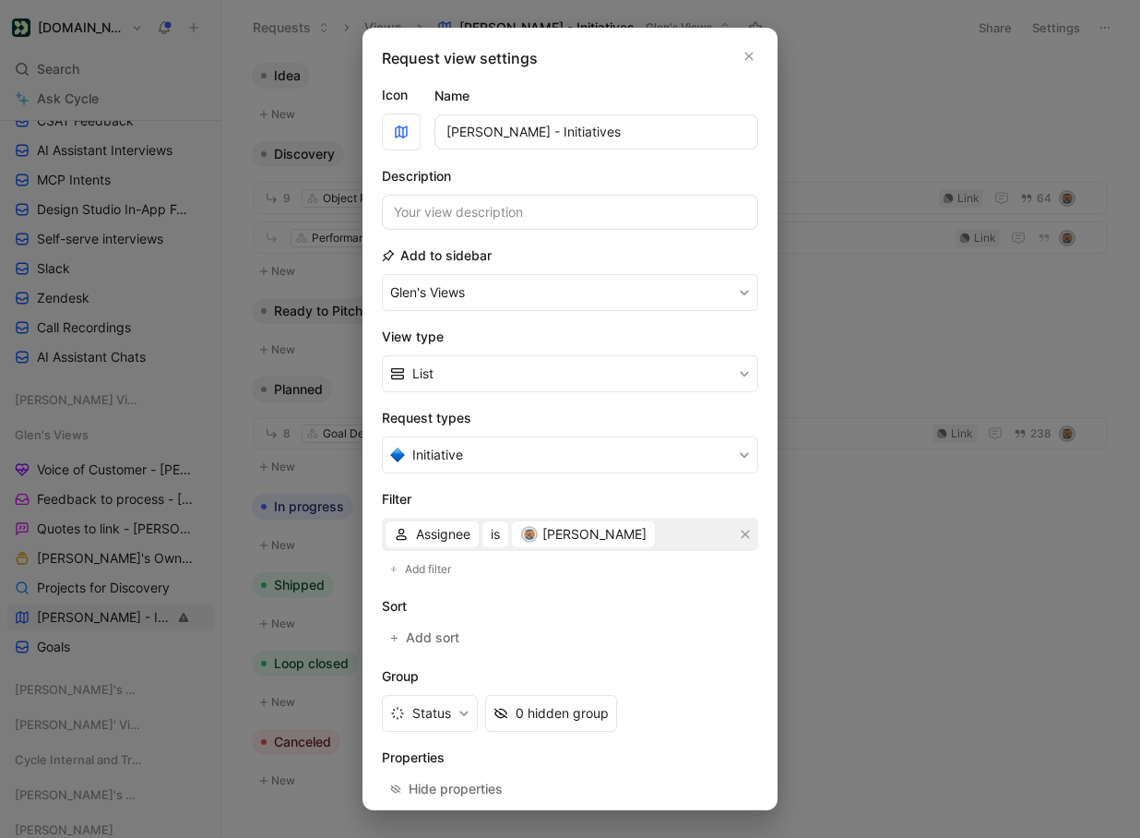
click at [479, 125] on input "[PERSON_NAME] - Initiatives" at bounding box center [597, 131] width 324 height 35
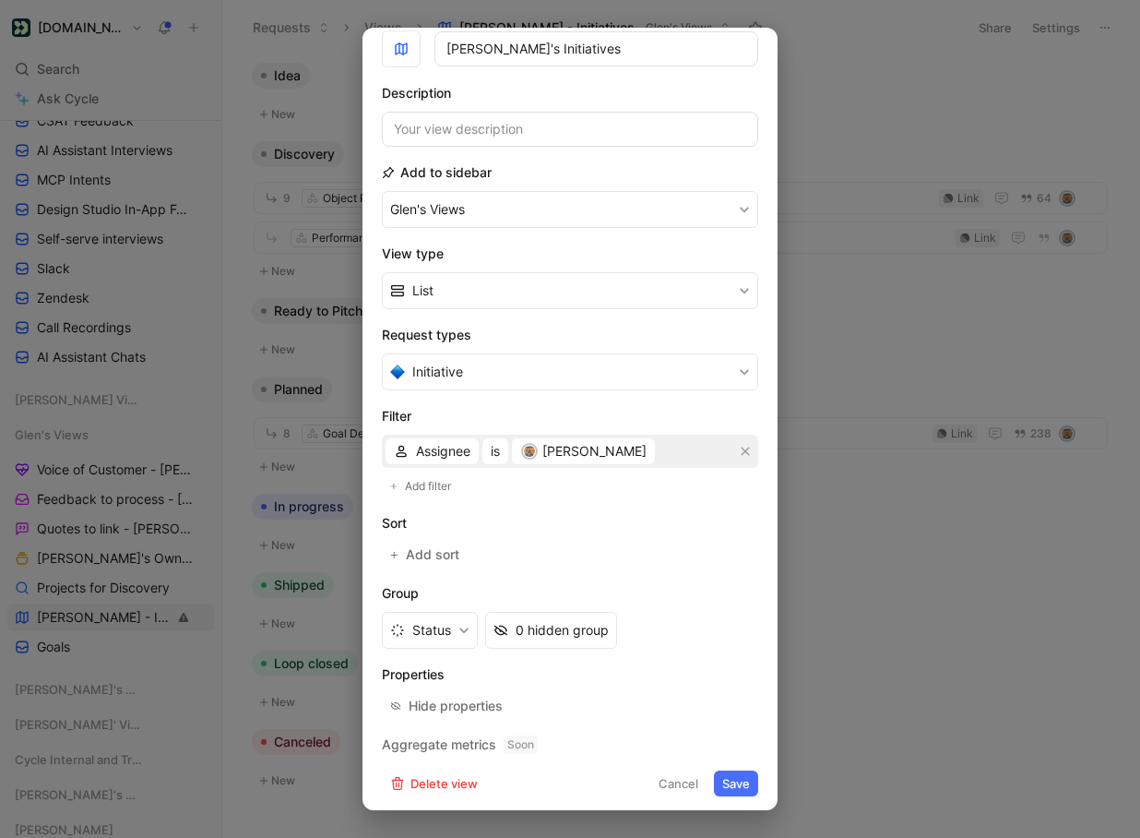
scroll to position [89, 0]
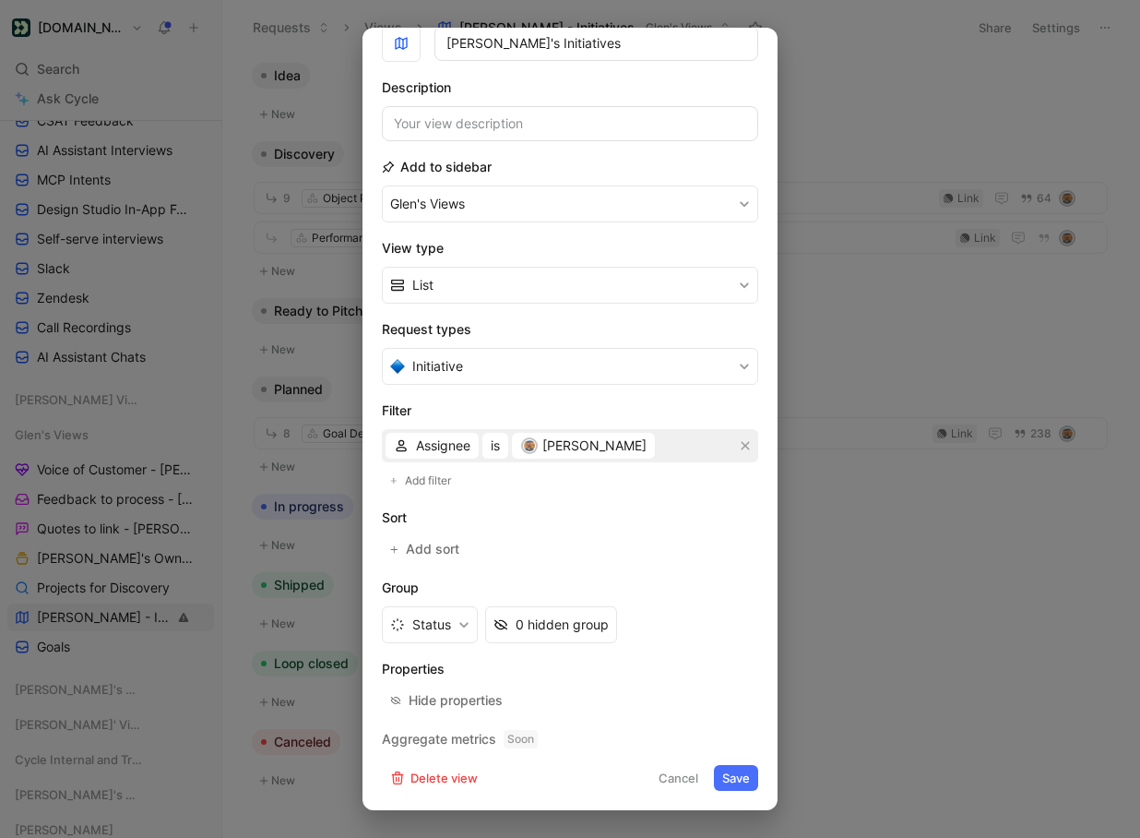
type input "[PERSON_NAME]'s Initiatives"
click at [744, 773] on button "Save" at bounding box center [736, 778] width 44 height 26
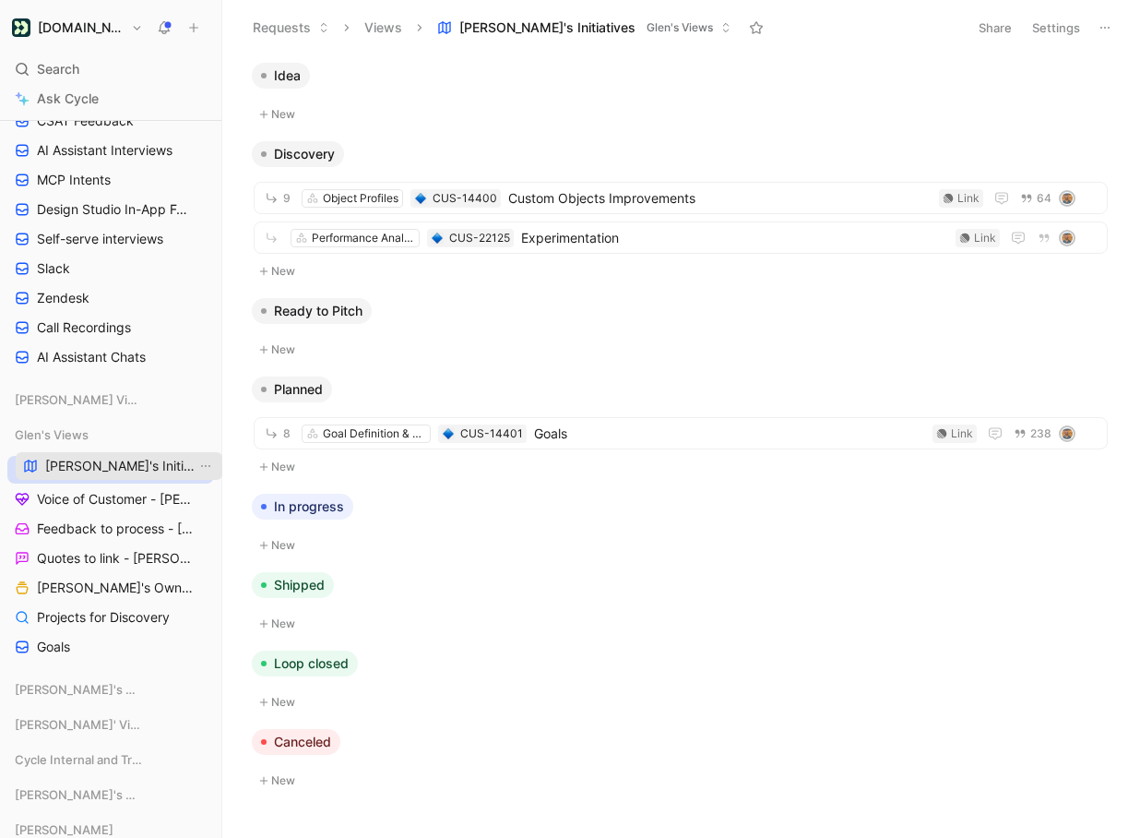
drag, startPoint x: 106, startPoint y: 614, endPoint x: 117, endPoint y: 465, distance: 149.9
click at [114, 463] on div "Workspace Home G then H Feedback G then F Requests G then R Releases G then L C…" at bounding box center [110, 368] width 207 height 1173
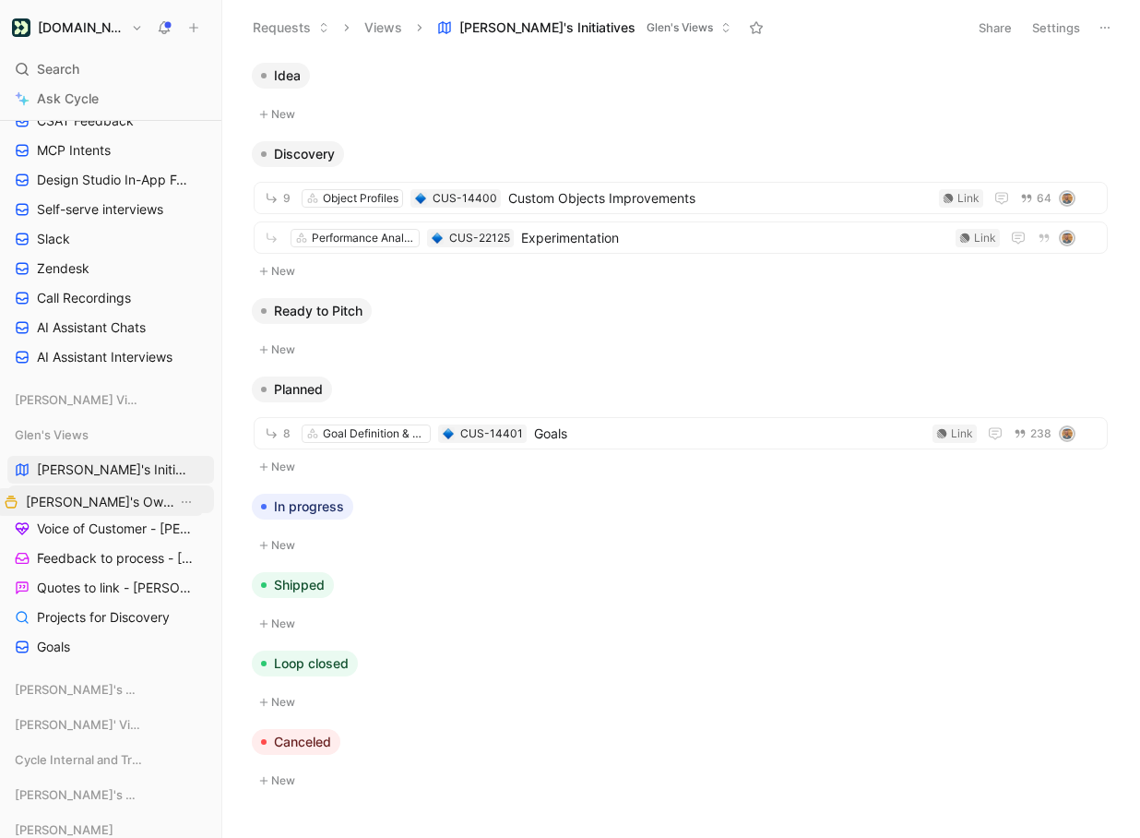
drag, startPoint x: 142, startPoint y: 585, endPoint x: 126, endPoint y: 501, distance: 85.4
click at [131, 499] on div "Workspace Home G then H Feedback G then F Requests G then R Releases G then L C…" at bounding box center [110, 368] width 207 height 1173
click at [122, 519] on span "Voice of Customer - [PERSON_NAME]" at bounding box center [115, 528] width 157 height 18
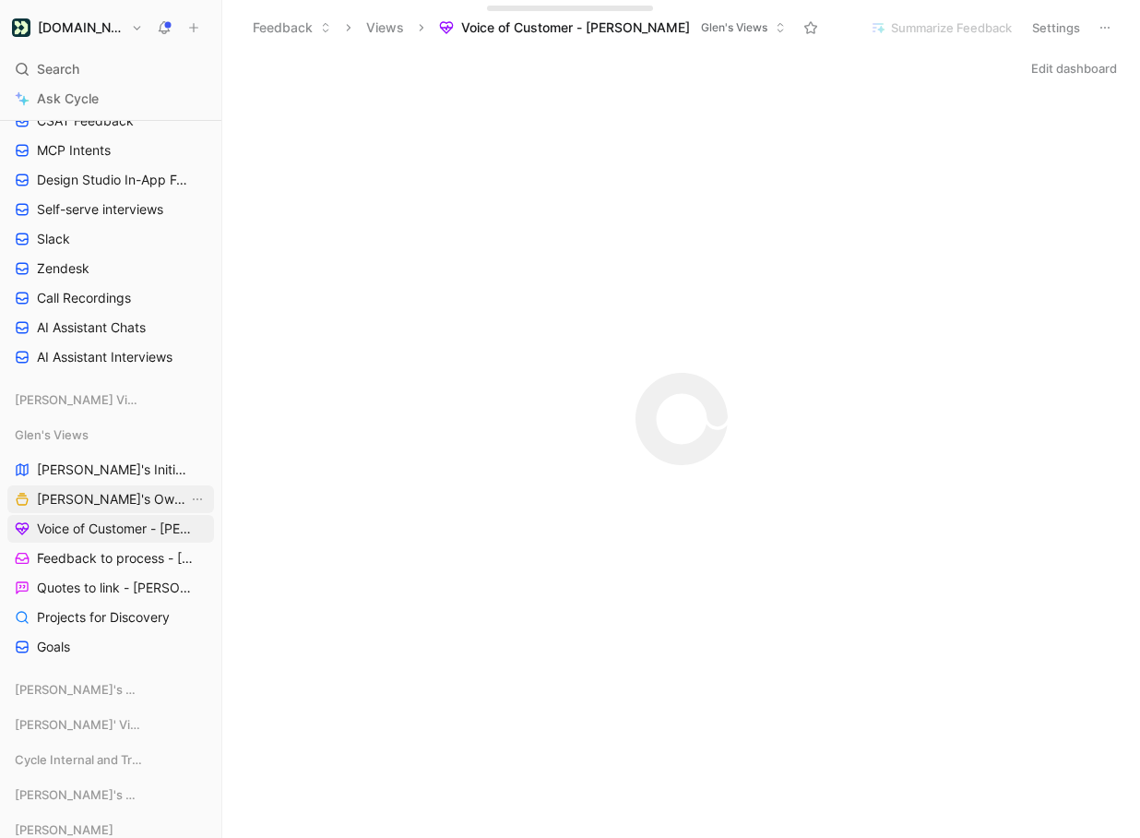
click at [136, 501] on span "[PERSON_NAME]'s Owned Projects" at bounding box center [112, 499] width 151 height 18
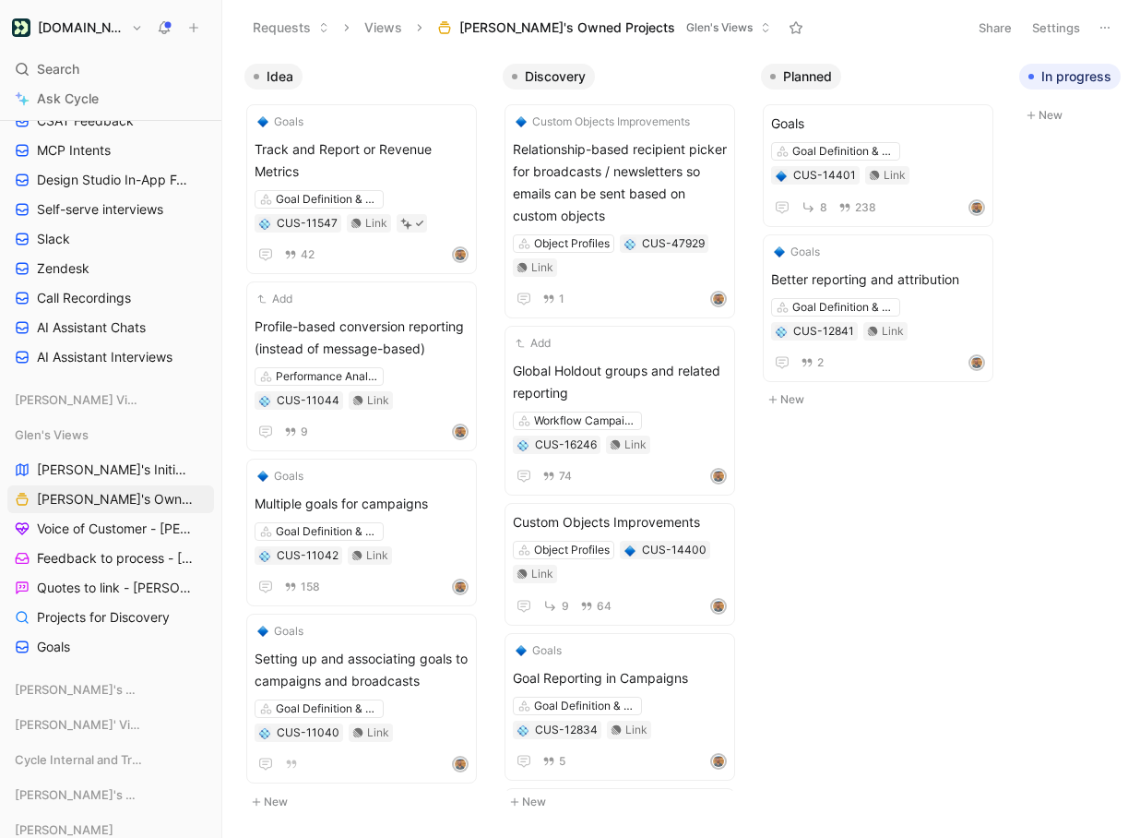
click at [1053, 33] on button "Settings" at bounding box center [1056, 28] width 65 height 26
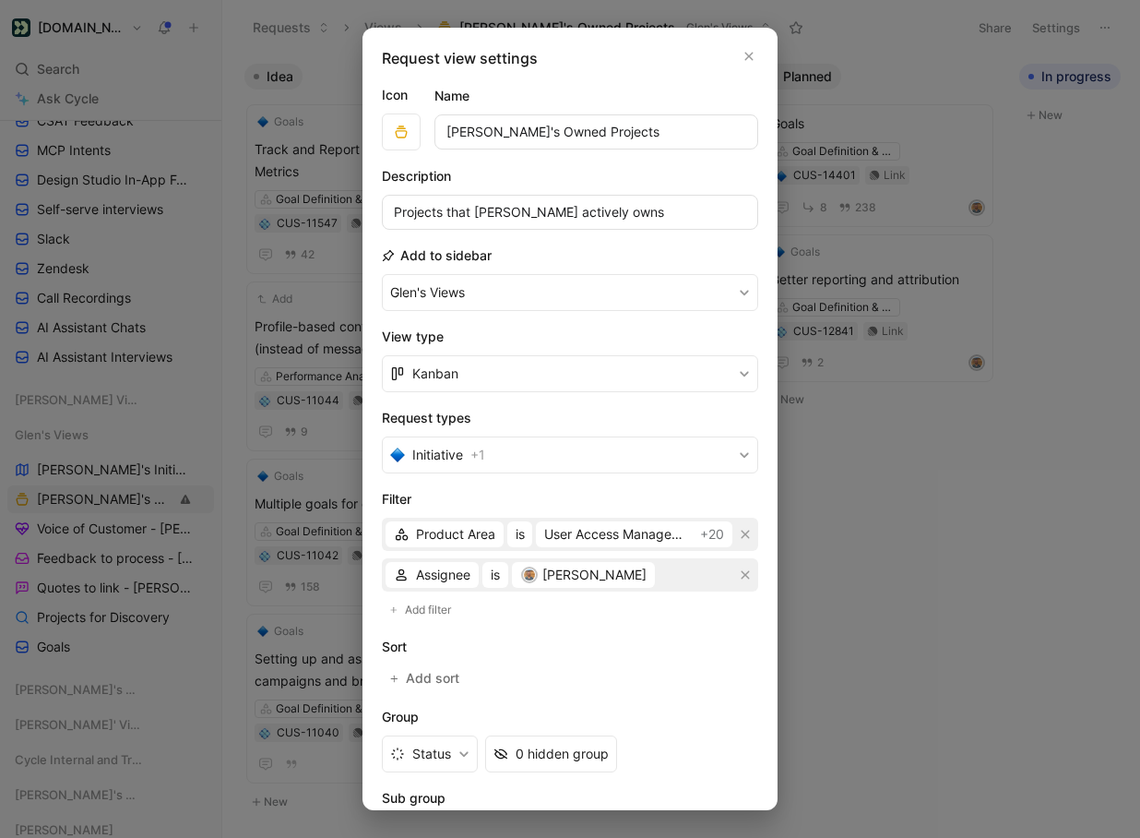
click at [518, 130] on input "[PERSON_NAME]'s Owned Projects" at bounding box center [597, 131] width 324 height 35
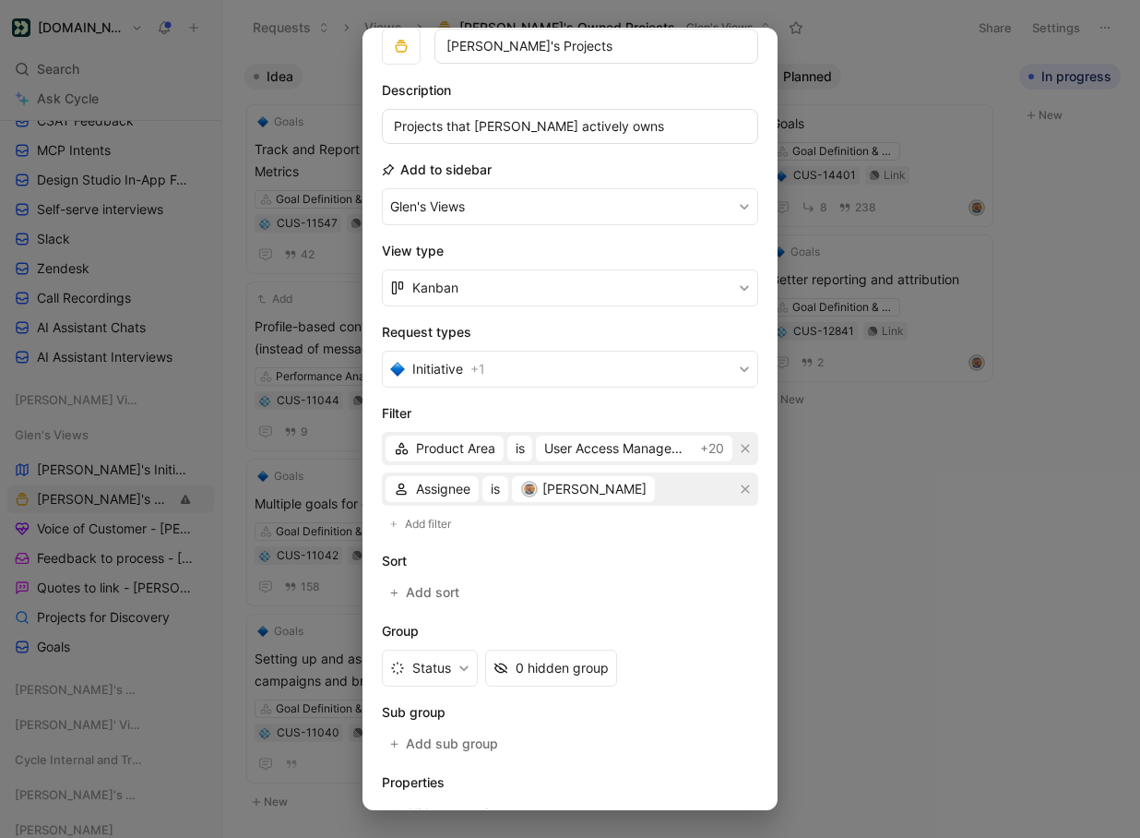
scroll to position [83, 0]
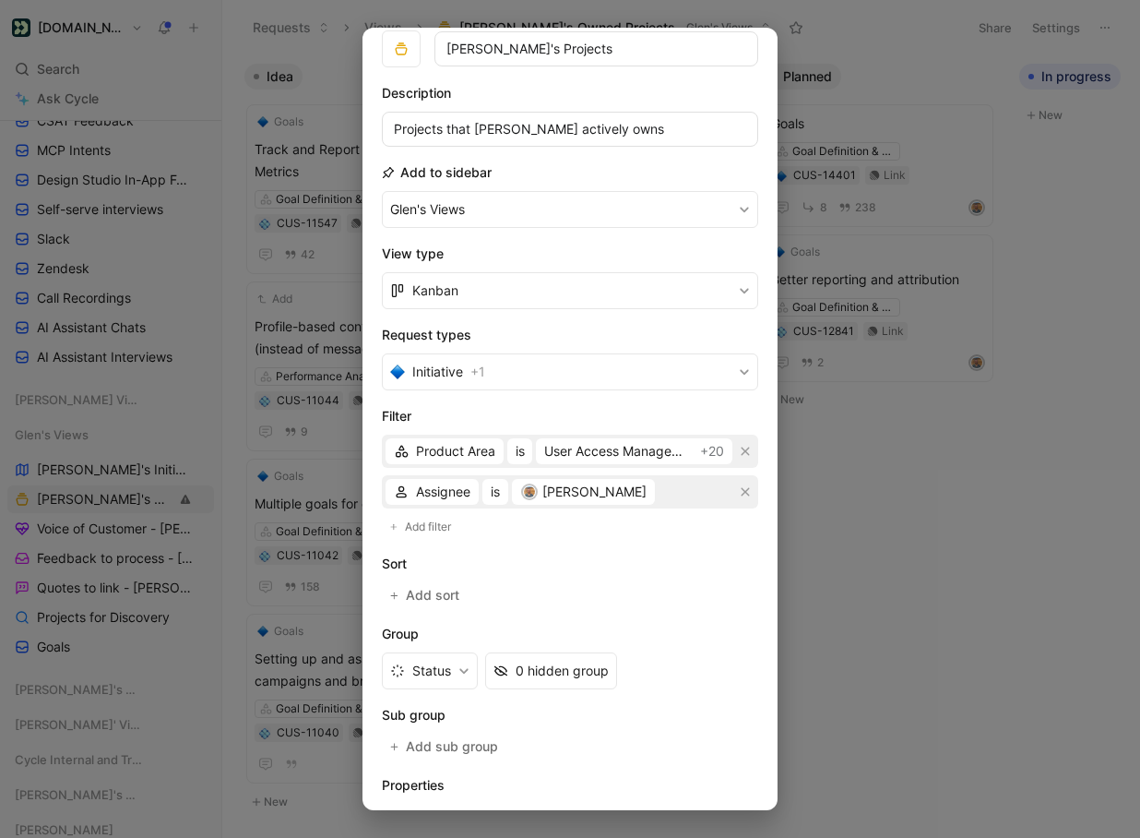
type input "[PERSON_NAME]'s Projects"
click at [518, 285] on button "Kanban" at bounding box center [570, 290] width 376 height 37
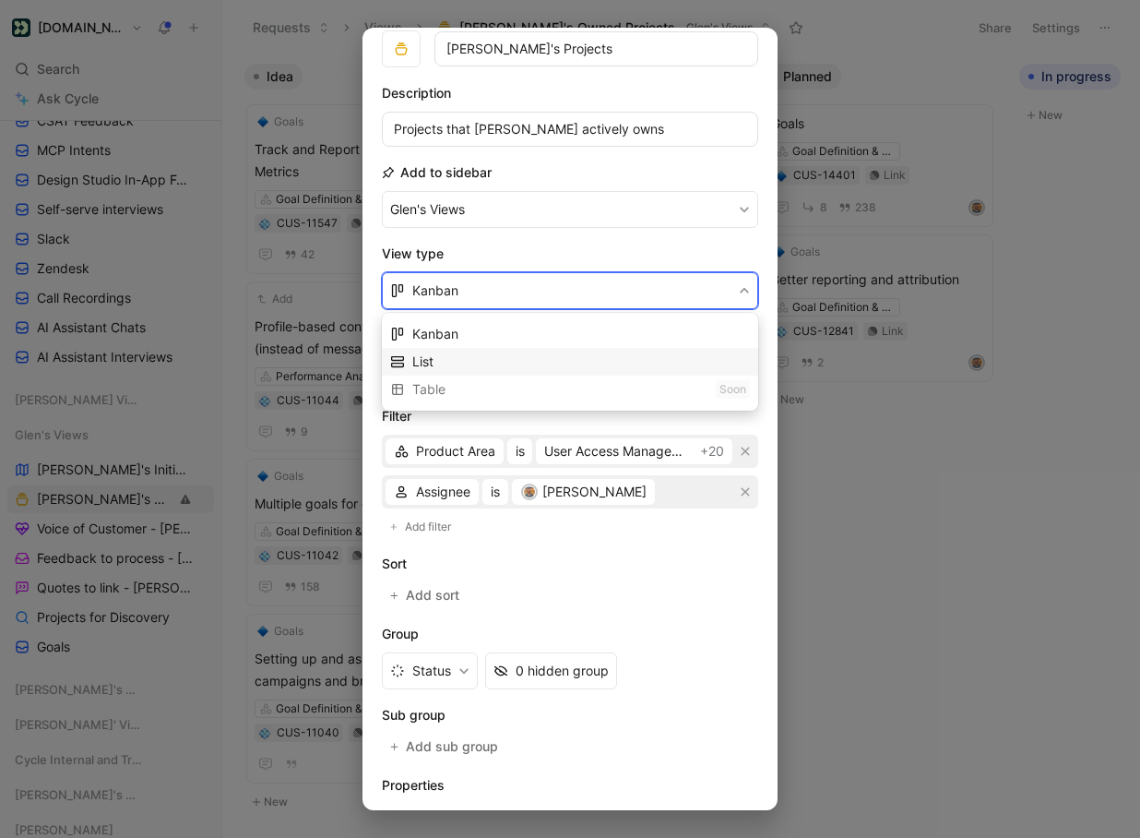
click at [487, 352] on div "List" at bounding box center [581, 362] width 338 height 22
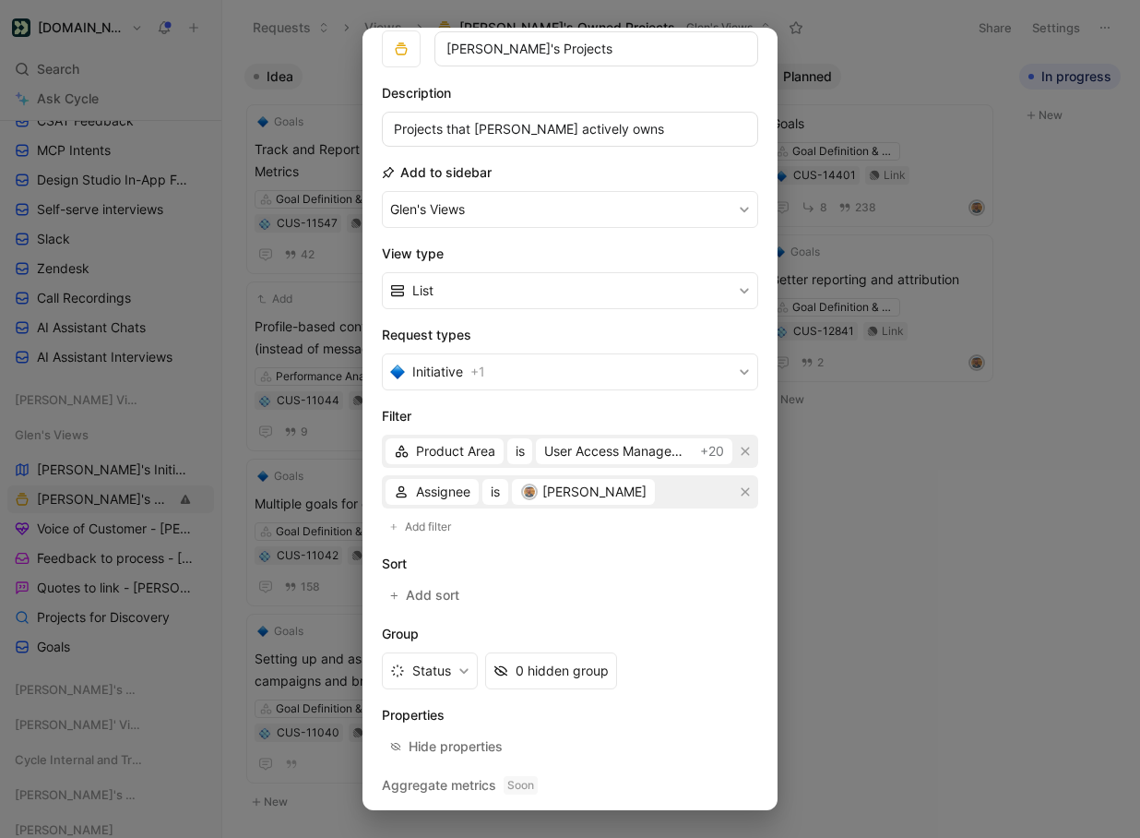
scroll to position [129, 0]
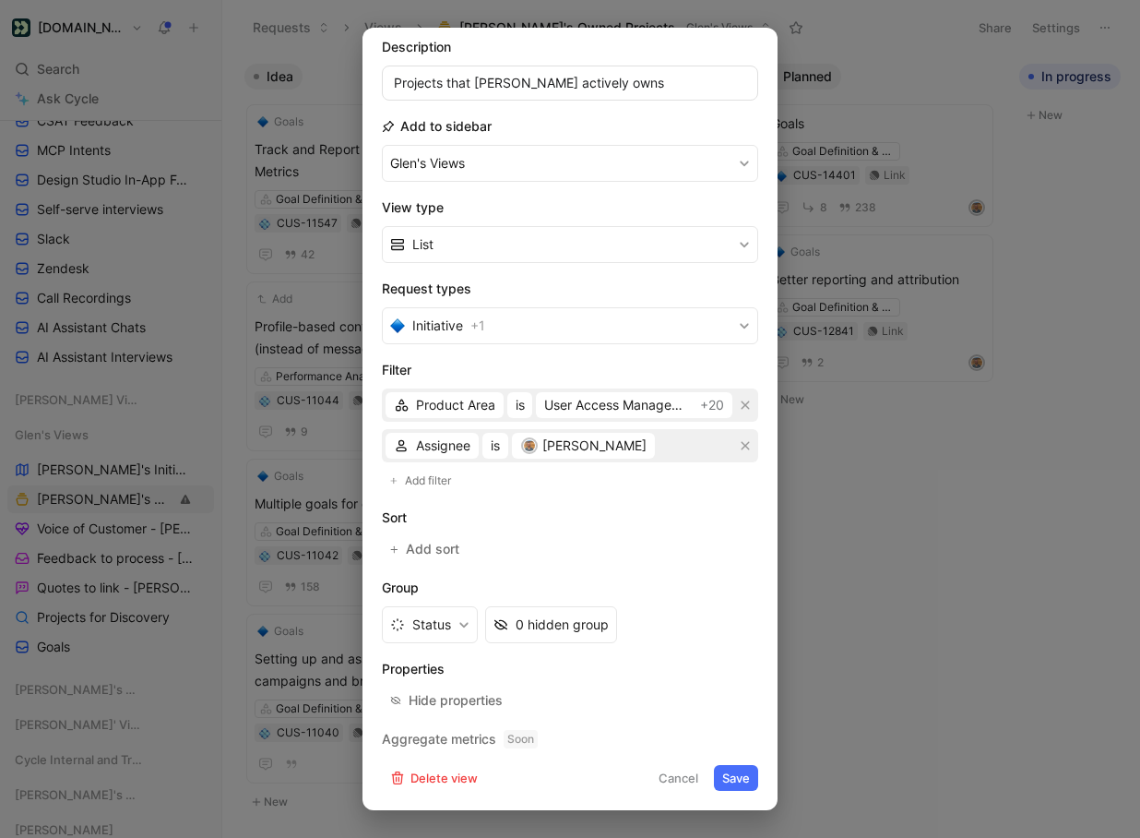
click at [729, 778] on button "Save" at bounding box center [736, 778] width 44 height 26
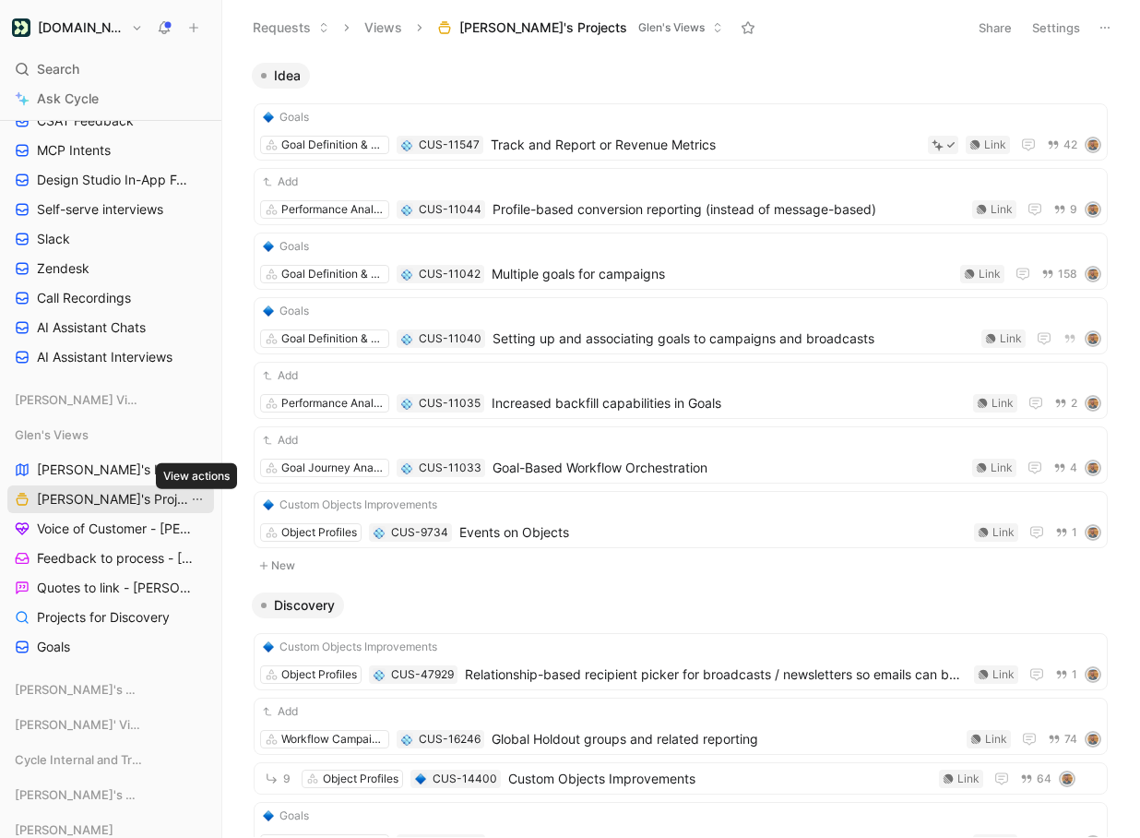
click at [202, 501] on icon "View actions" at bounding box center [197, 499] width 15 height 15
click at [1049, 31] on button "Settings" at bounding box center [1056, 28] width 65 height 26
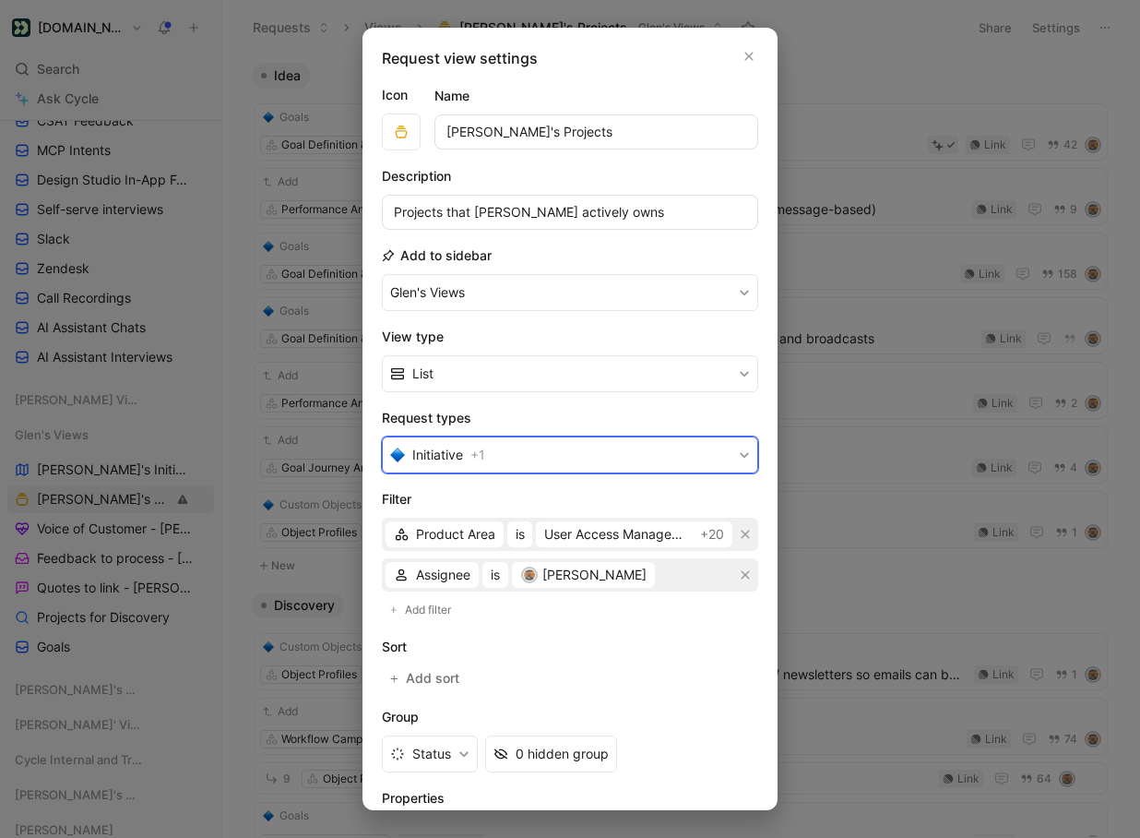
click at [658, 447] on button "Initiative + 1" at bounding box center [570, 454] width 376 height 37
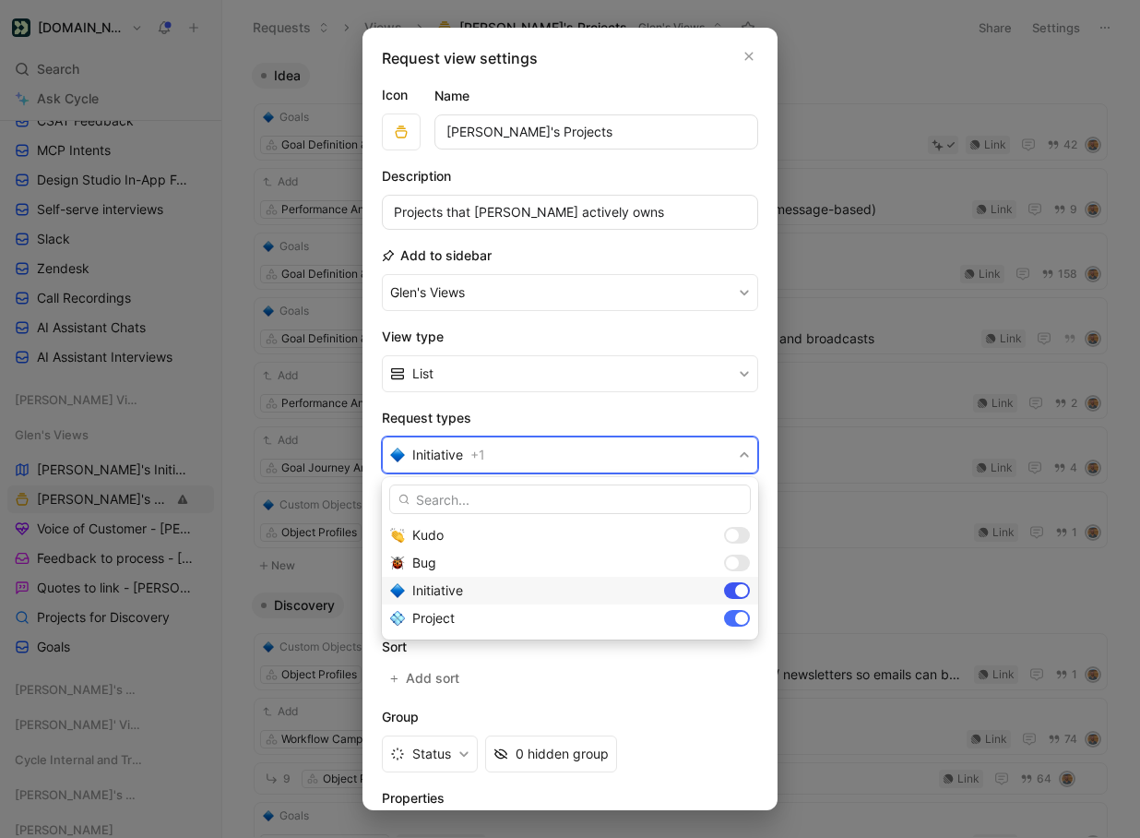
click at [739, 592] on div at bounding box center [741, 590] width 13 height 13
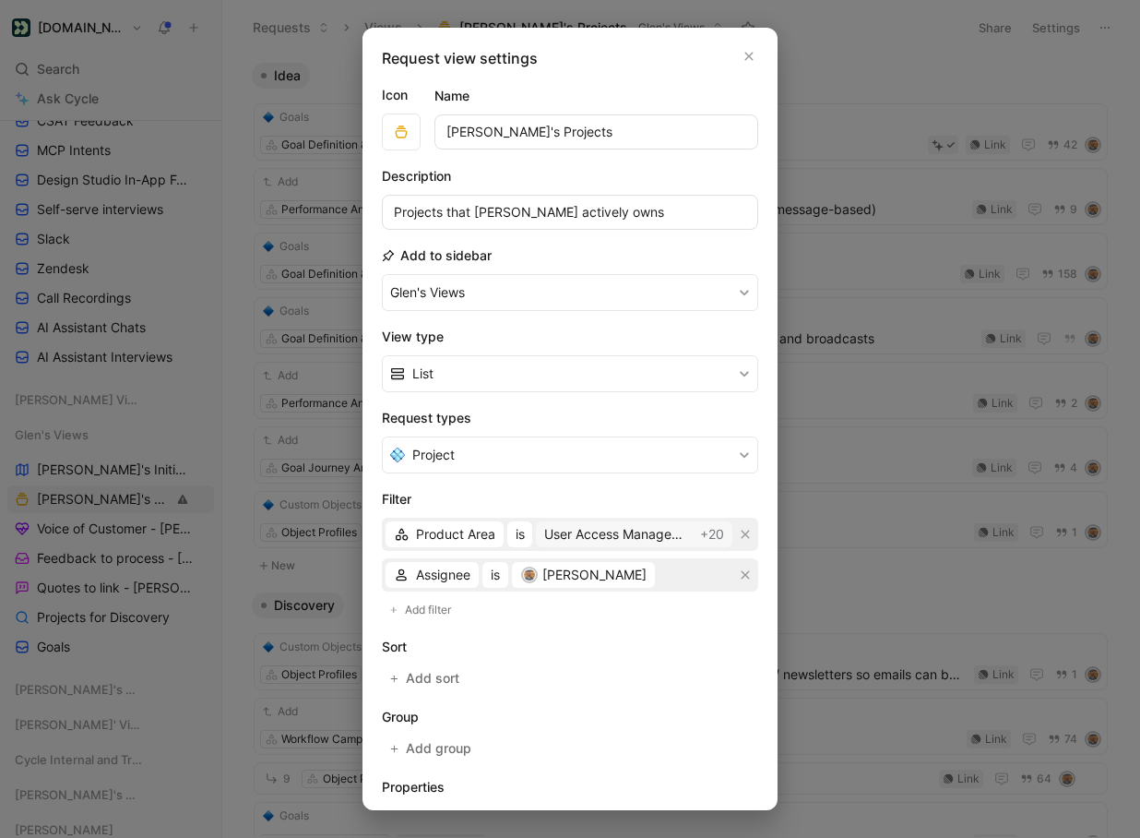
scroll to position [118, 0]
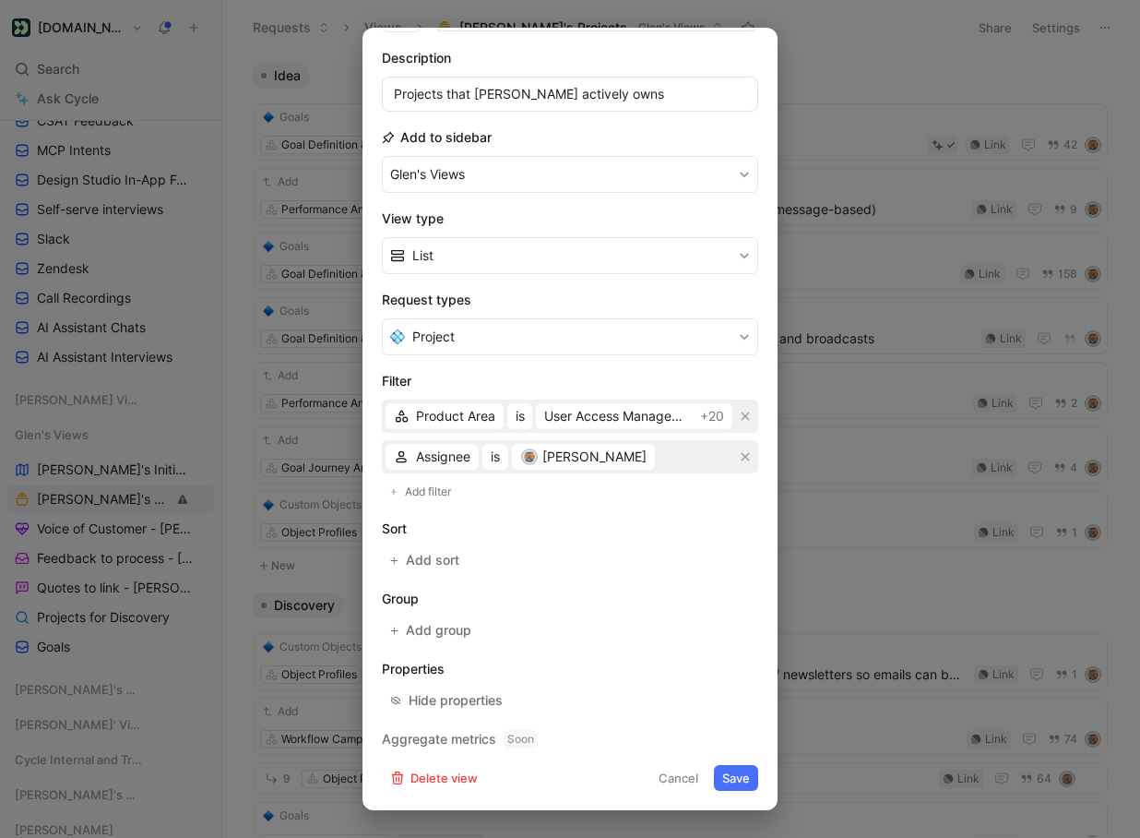
click at [747, 776] on button "Save" at bounding box center [736, 778] width 44 height 26
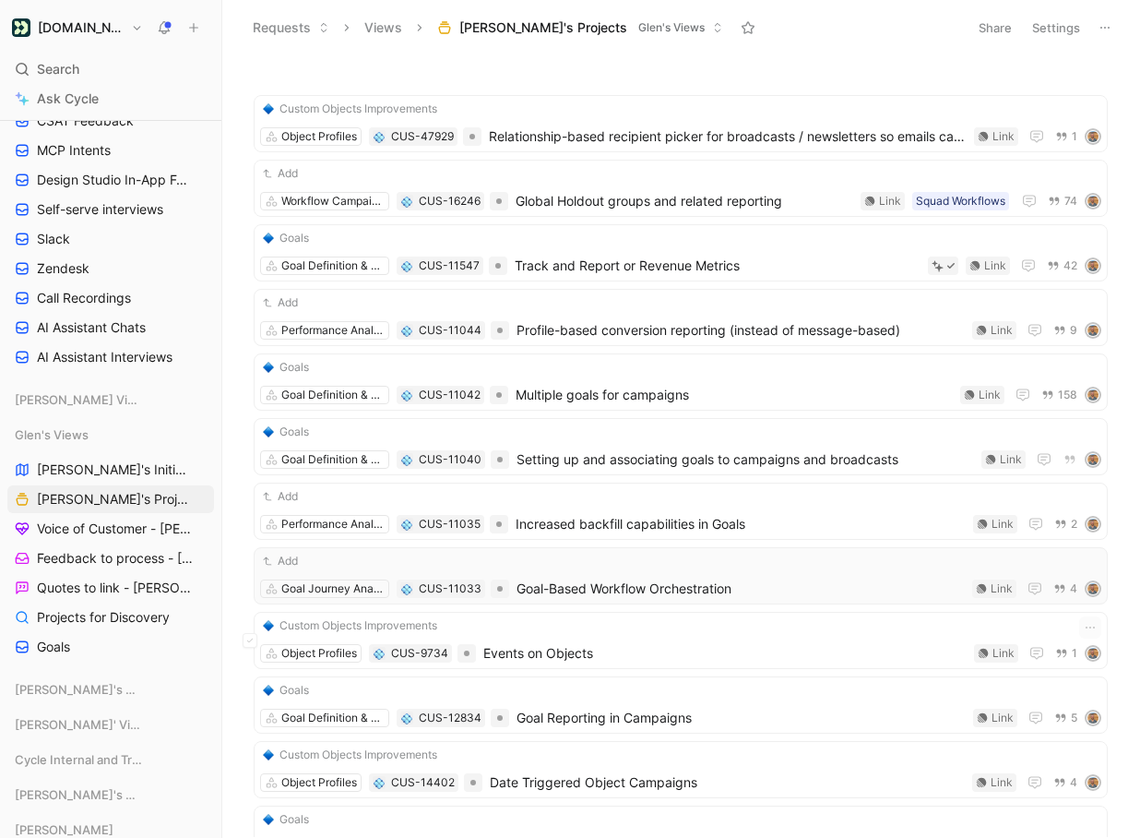
scroll to position [0, 0]
click at [1049, 31] on button "Settings" at bounding box center [1056, 28] width 65 height 26
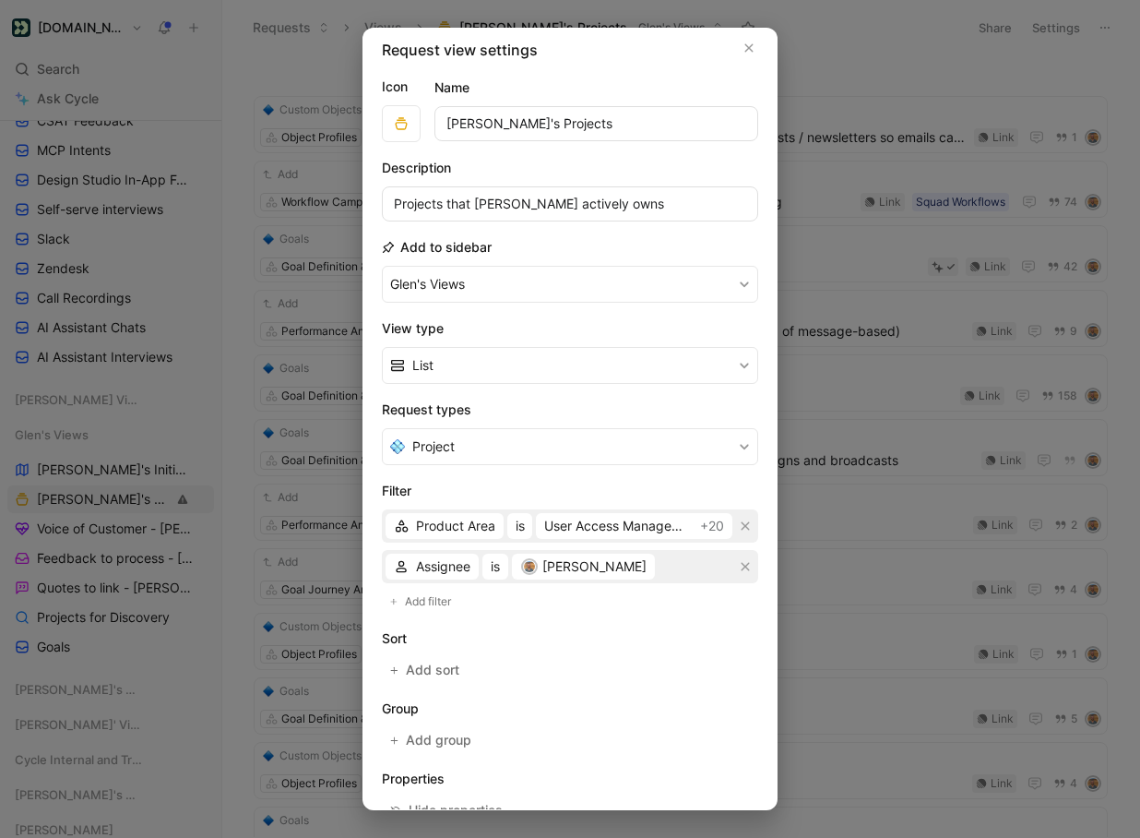
scroll to position [11, 0]
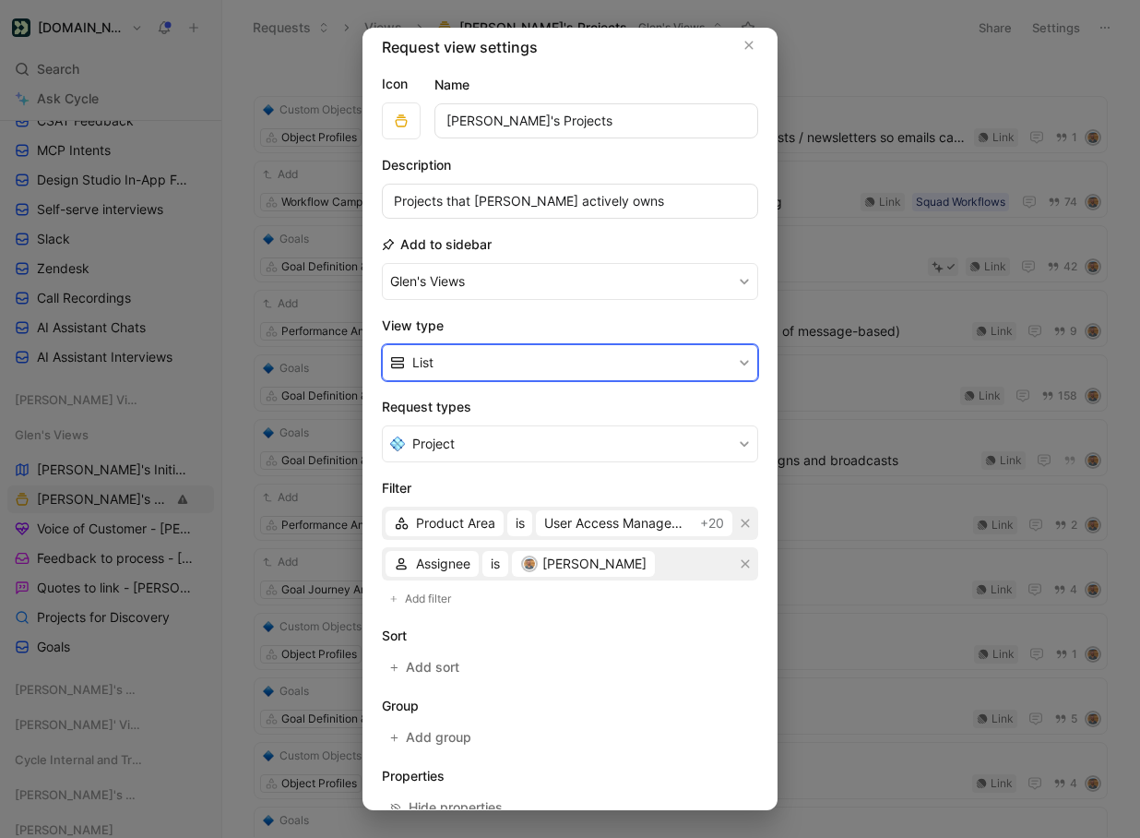
click at [463, 363] on button "List" at bounding box center [570, 362] width 376 height 37
click at [461, 404] on div "Kanban" at bounding box center [581, 406] width 338 height 22
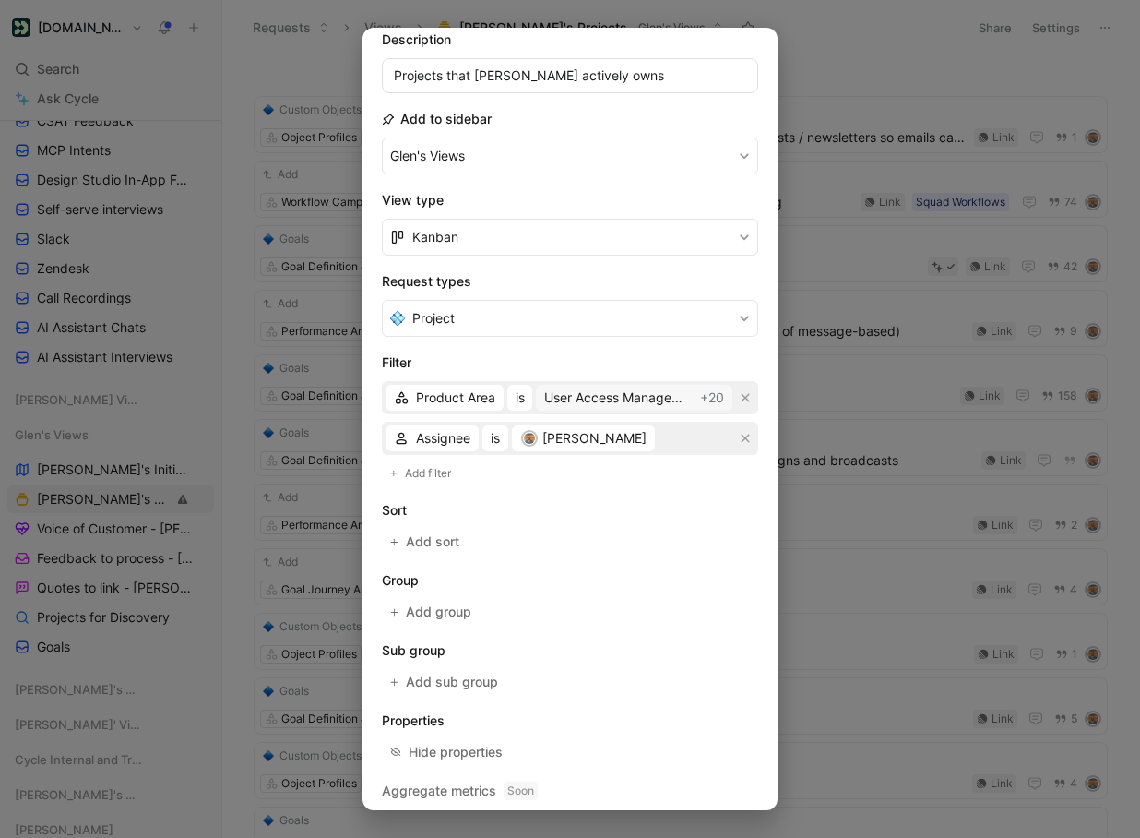
scroll to position [188, 0]
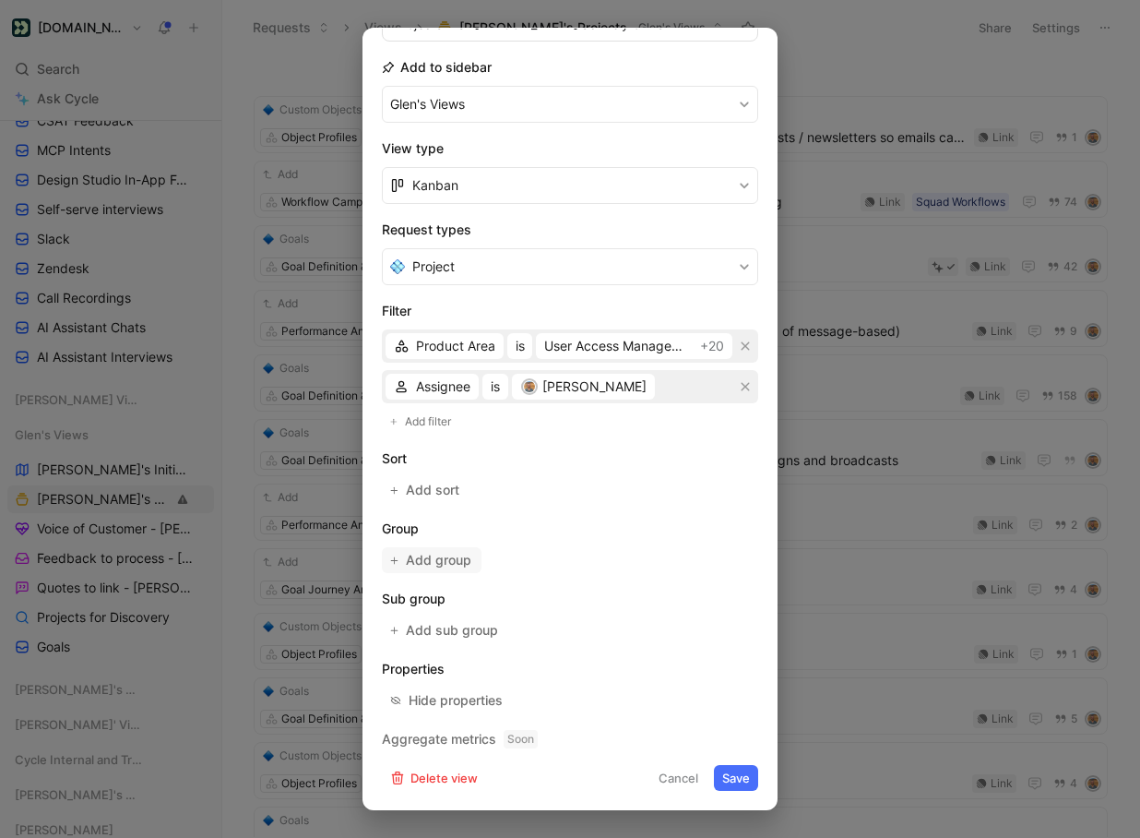
click at [436, 552] on span "Add group" at bounding box center [439, 560] width 67 height 22
click at [681, 777] on button "Cancel" at bounding box center [678, 778] width 56 height 26
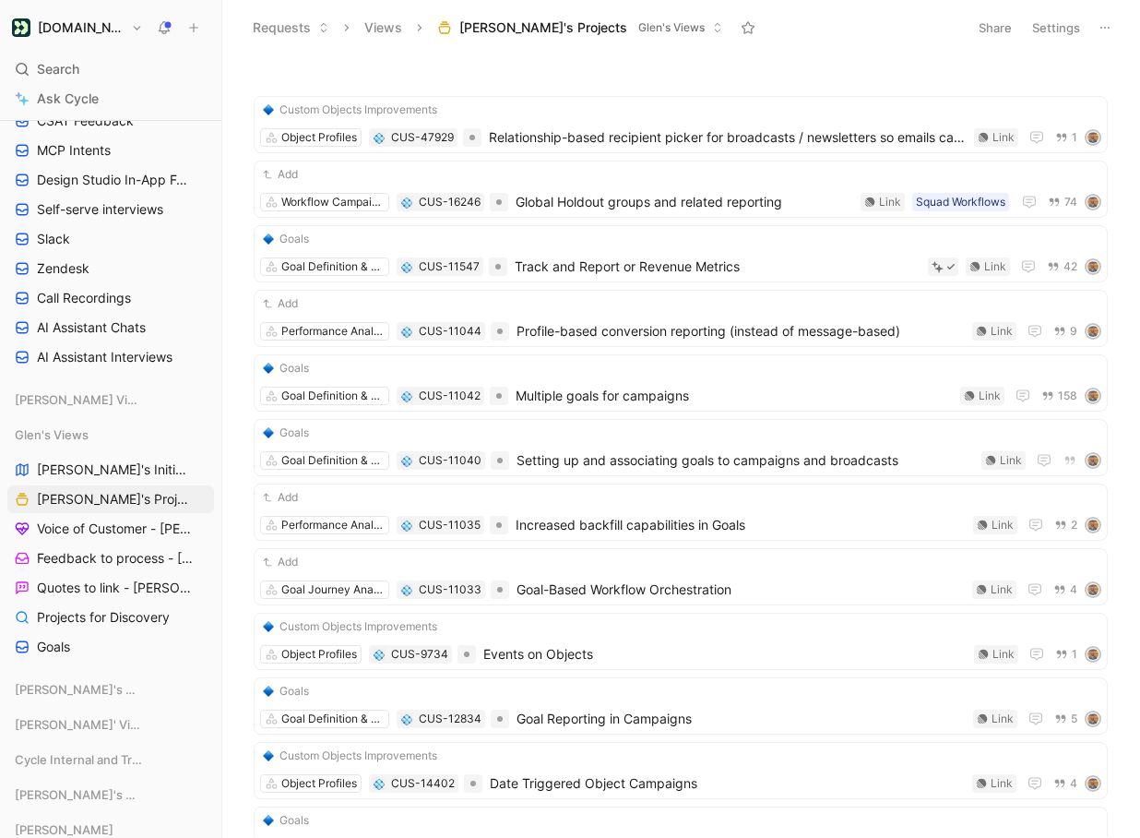
click at [1058, 28] on button "Settings" at bounding box center [1056, 28] width 65 height 26
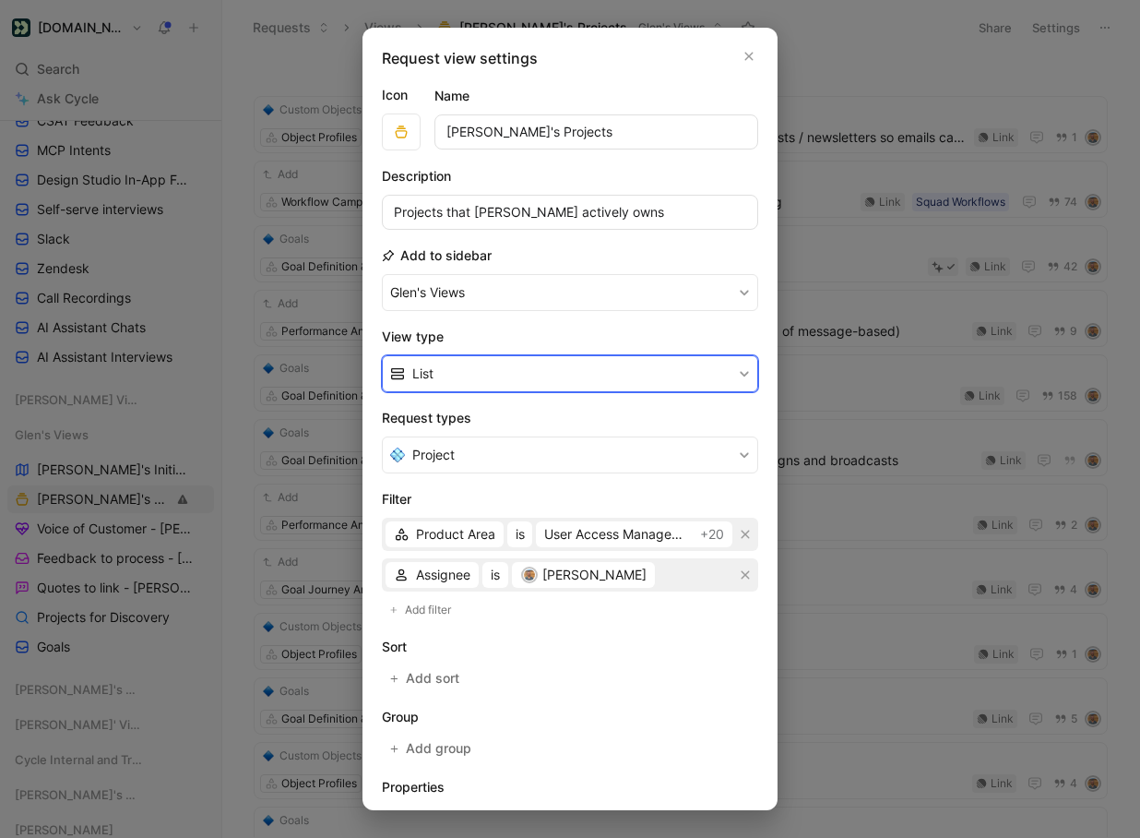
click at [584, 375] on button "List" at bounding box center [570, 373] width 376 height 37
click at [552, 423] on div "Kanban" at bounding box center [581, 417] width 338 height 22
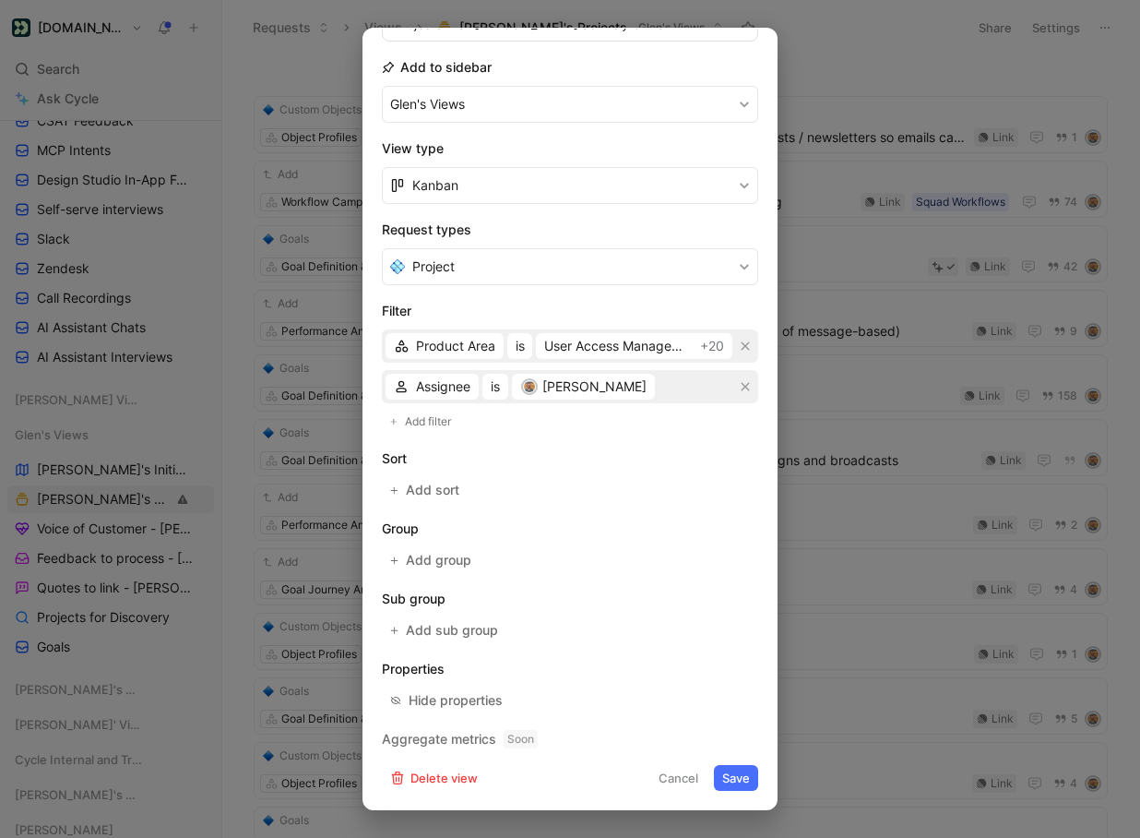
drag, startPoint x: 492, startPoint y: 645, endPoint x: 484, endPoint y: 634, distance: 13.3
click at [492, 645] on form "Icon Name [PERSON_NAME]'s Projects Description Projects that [PERSON_NAME] acti…" at bounding box center [570, 343] width 376 height 895
click at [484, 634] on div "Add sub group" at bounding box center [445, 630] width 126 height 26
drag, startPoint x: 466, startPoint y: 627, endPoint x: 451, endPoint y: 627, distance: 14.8
click at [459, 627] on div "Add sub group" at bounding box center [445, 630] width 126 height 26
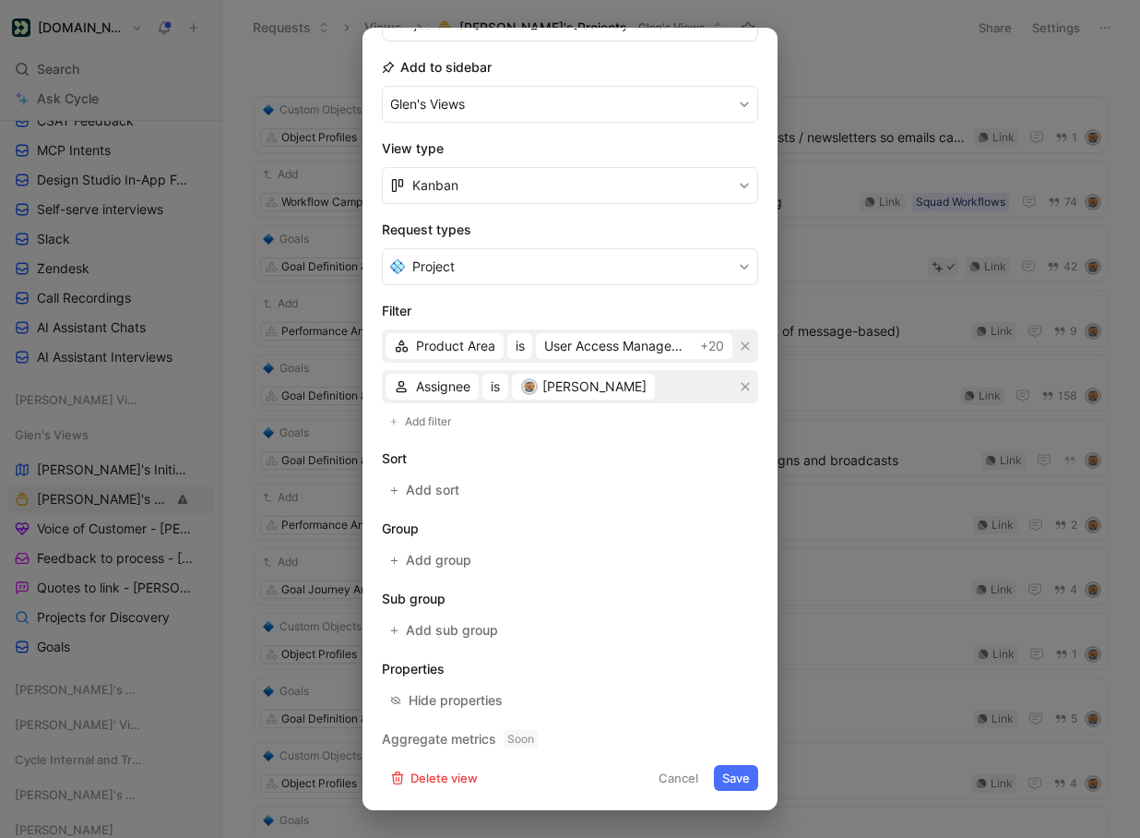
click at [435, 629] on div "Add sub group" at bounding box center [445, 630] width 126 height 26
click at [744, 777] on button "Save" at bounding box center [736, 778] width 44 height 26
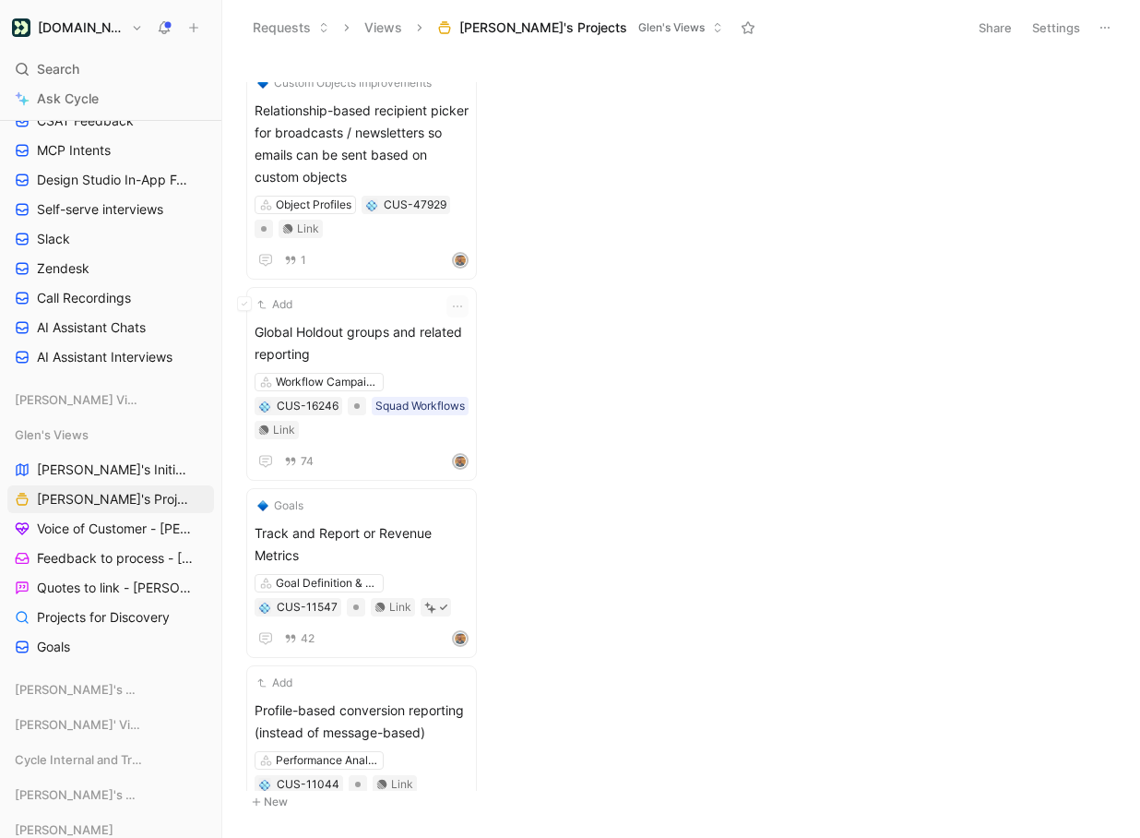
scroll to position [0, 0]
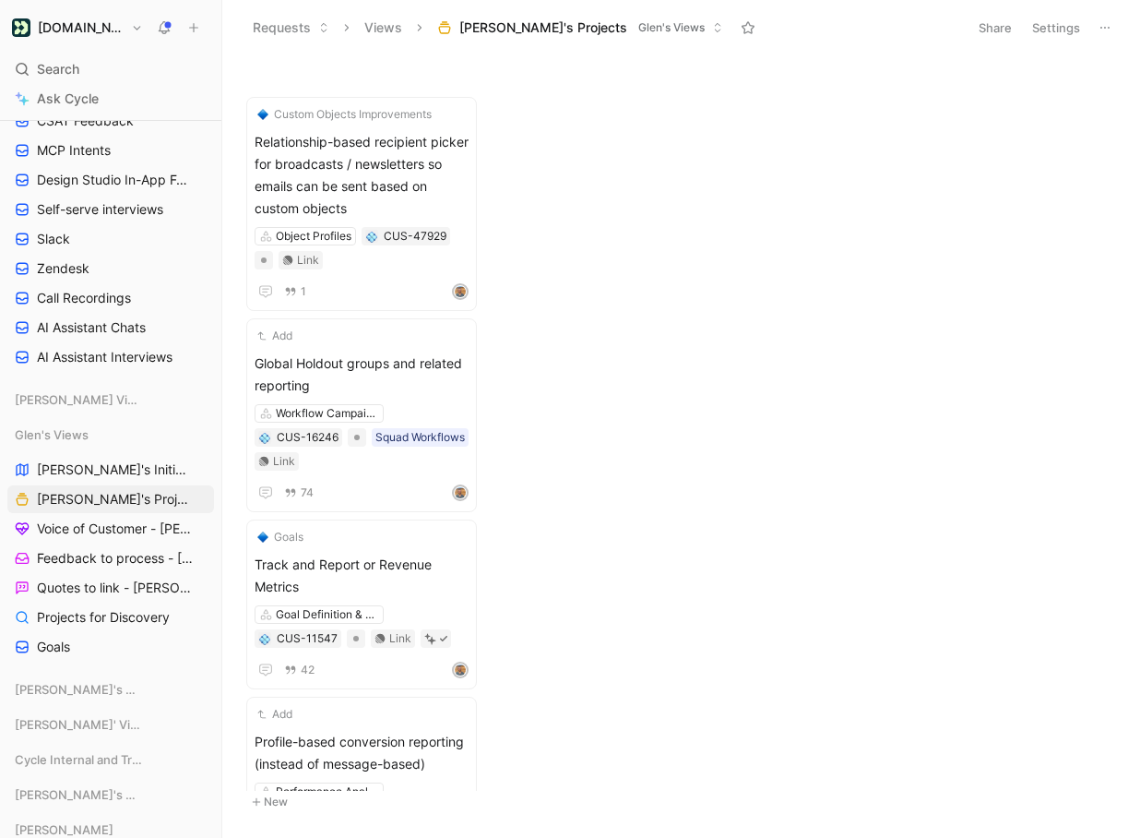
click at [1057, 23] on button "Settings" at bounding box center [1056, 28] width 65 height 26
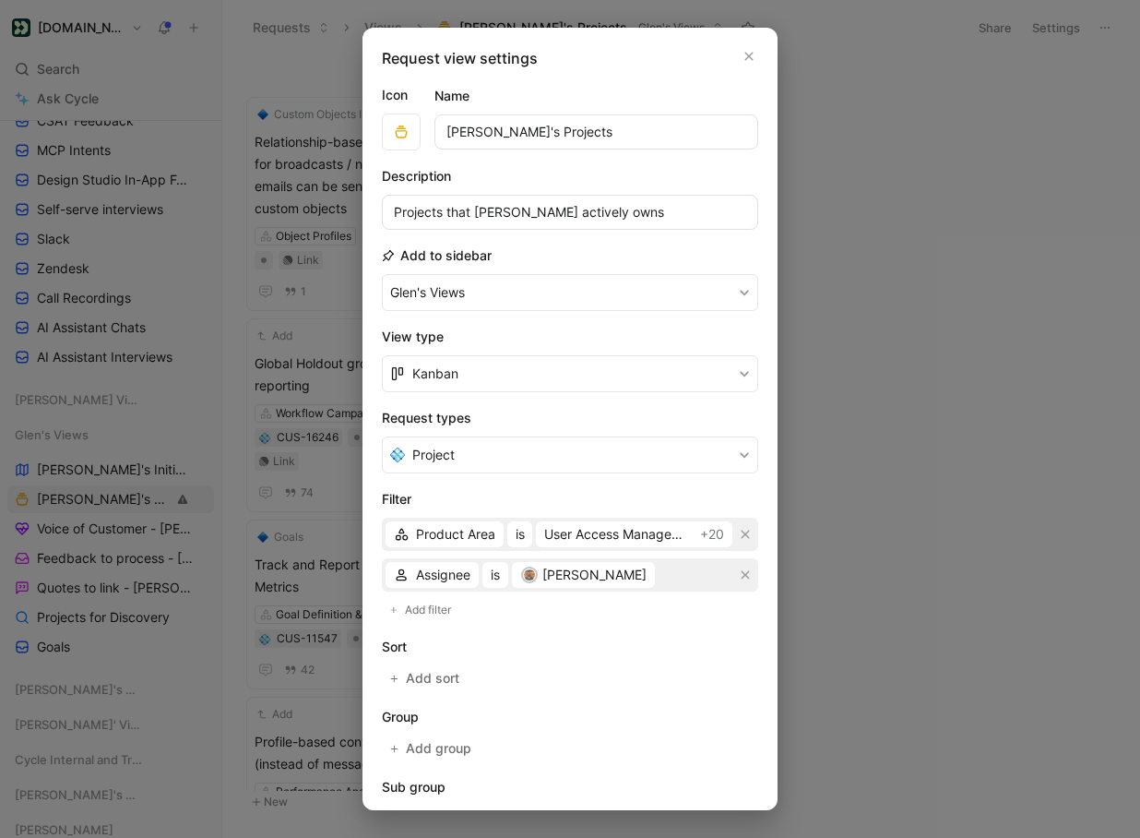
scroll to position [59, 0]
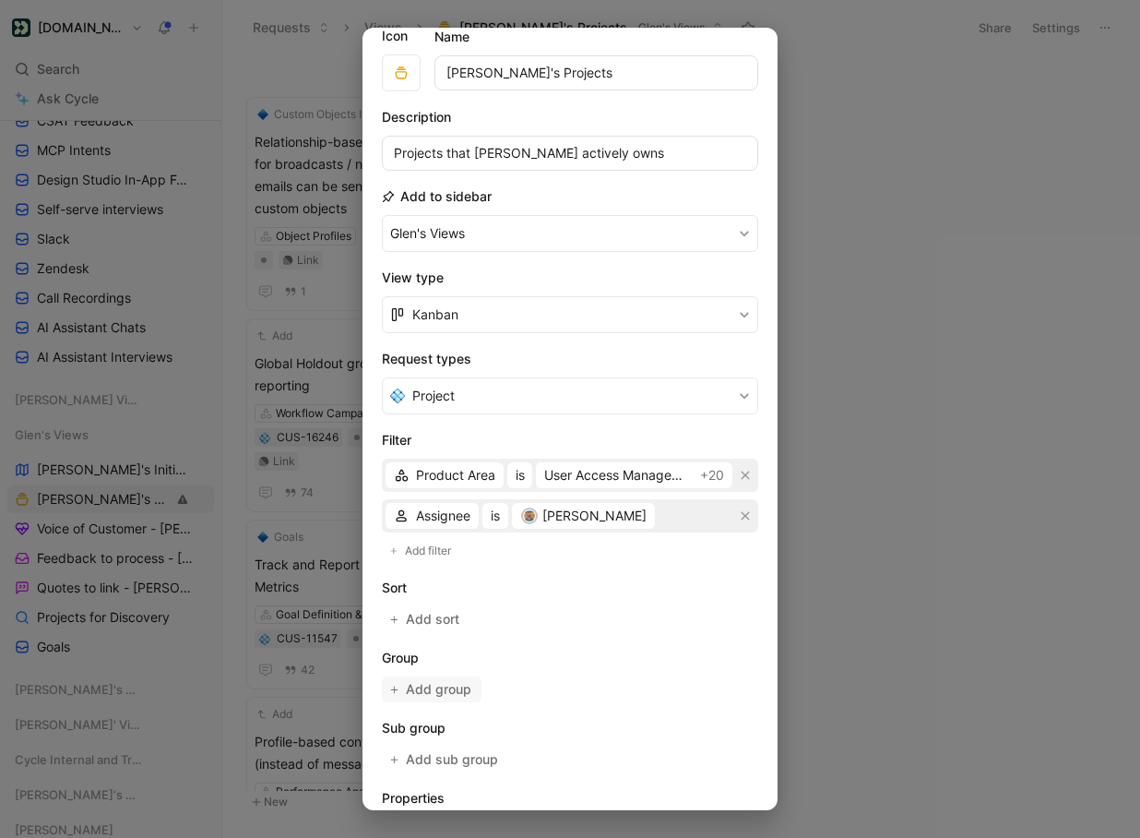
click at [474, 690] on button "Add group" at bounding box center [432, 689] width 100 height 26
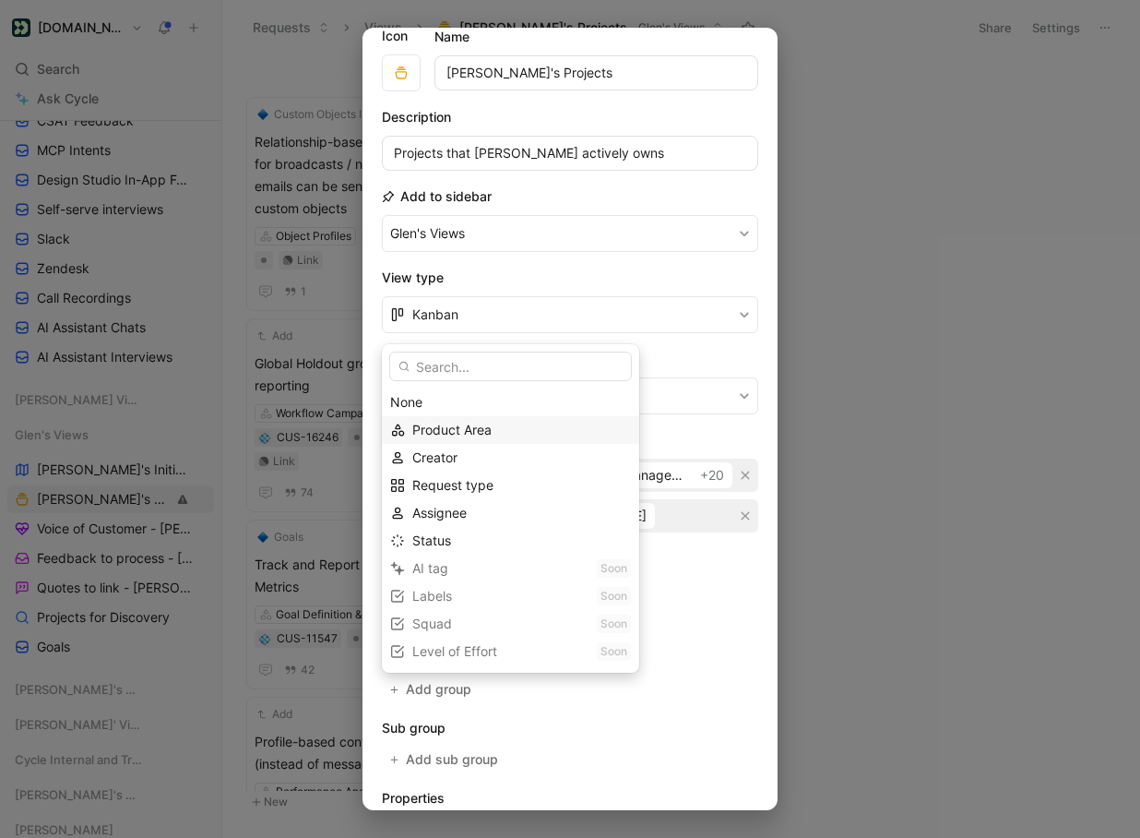
click at [483, 434] on span "Product Area" at bounding box center [451, 430] width 79 height 16
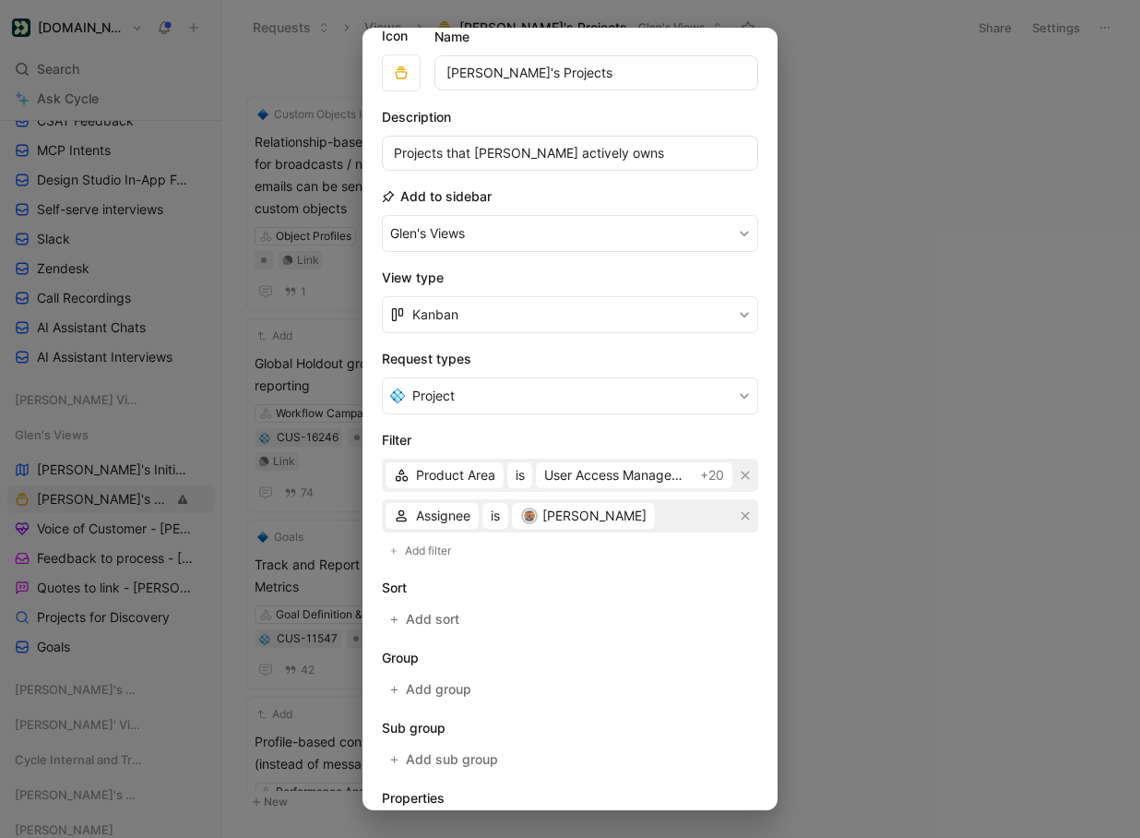
scroll to position [199, 0]
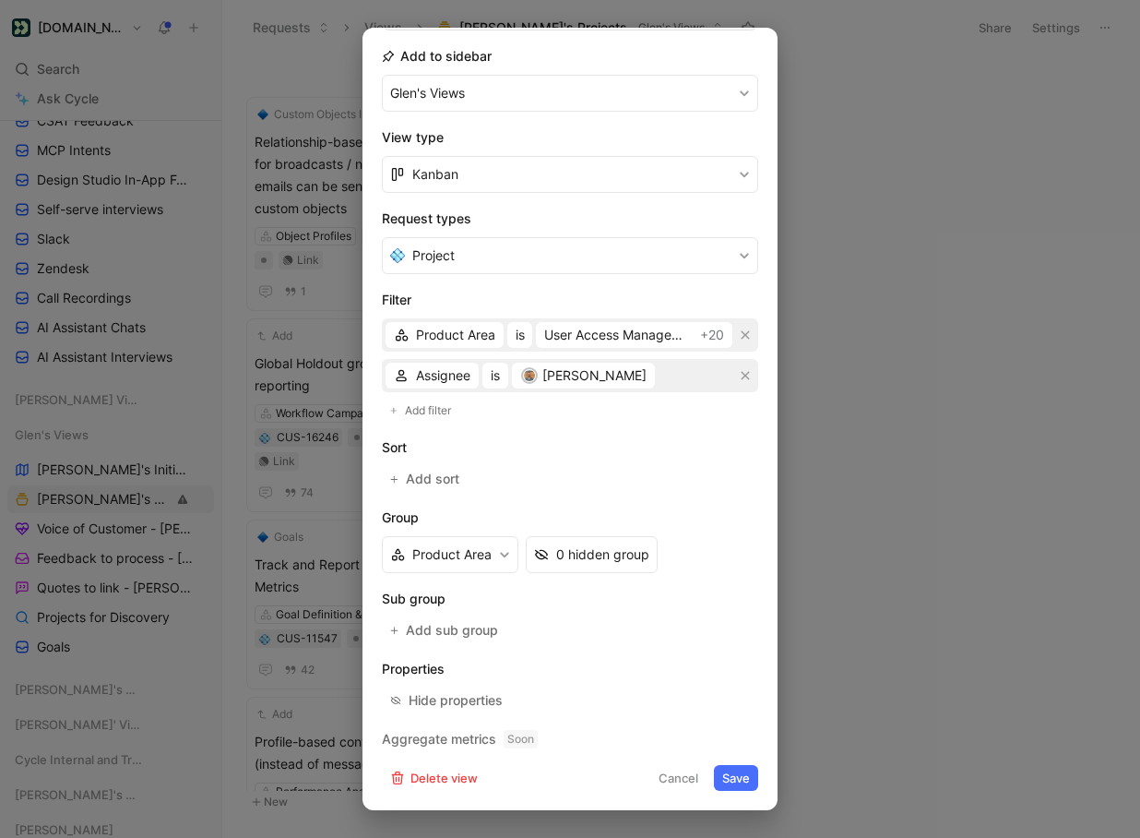
click at [745, 771] on button "Save" at bounding box center [736, 778] width 44 height 26
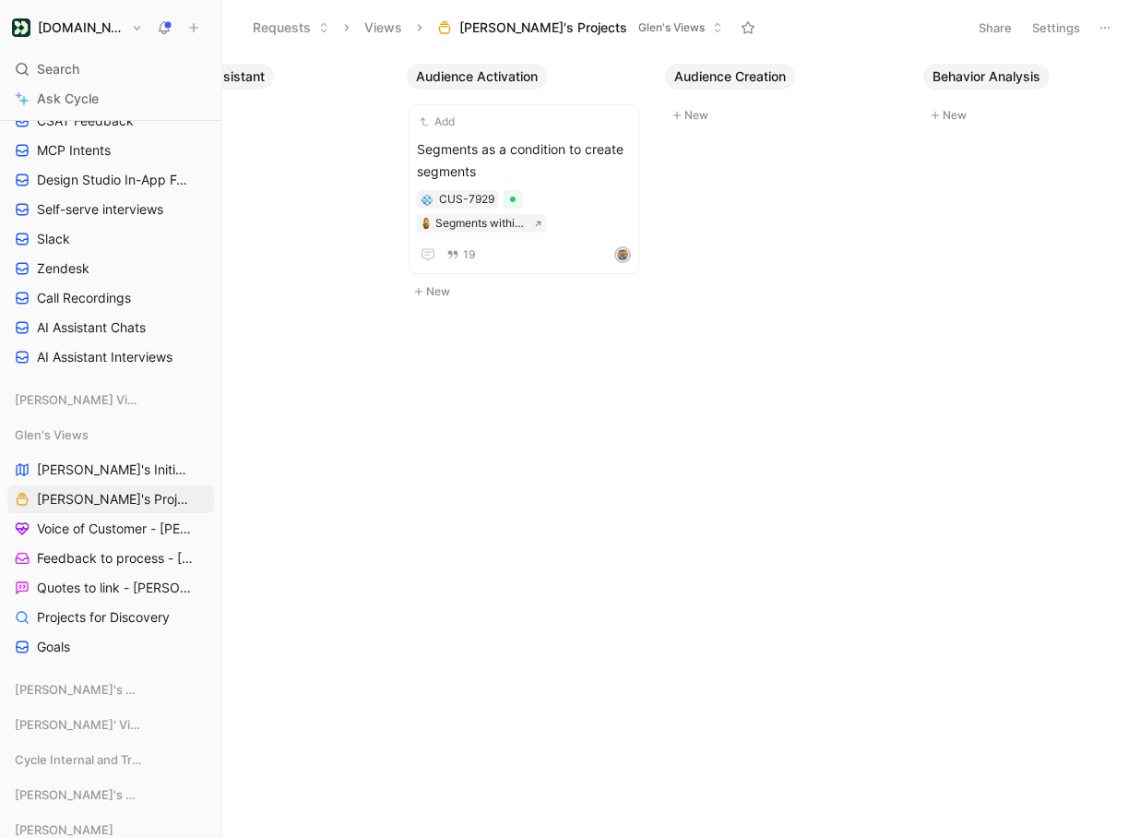
scroll to position [0, 0]
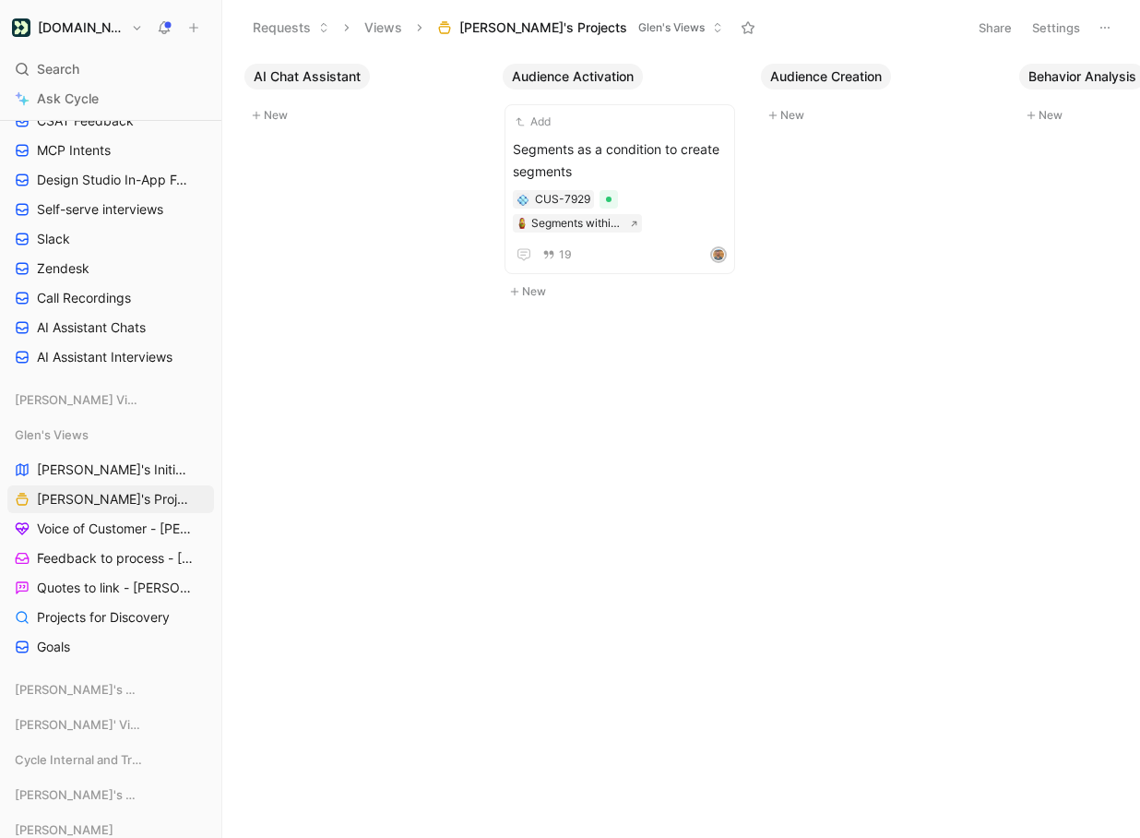
click at [1062, 34] on button "Settings" at bounding box center [1056, 28] width 65 height 26
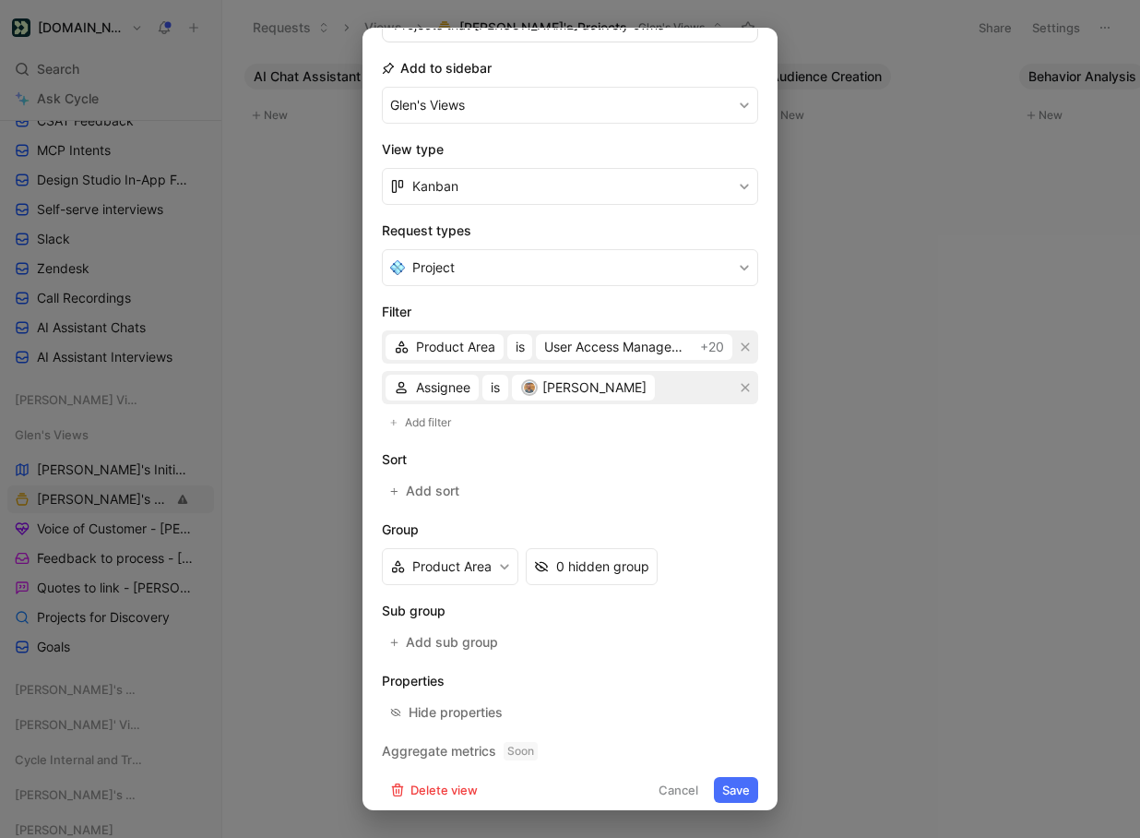
scroll to position [199, 0]
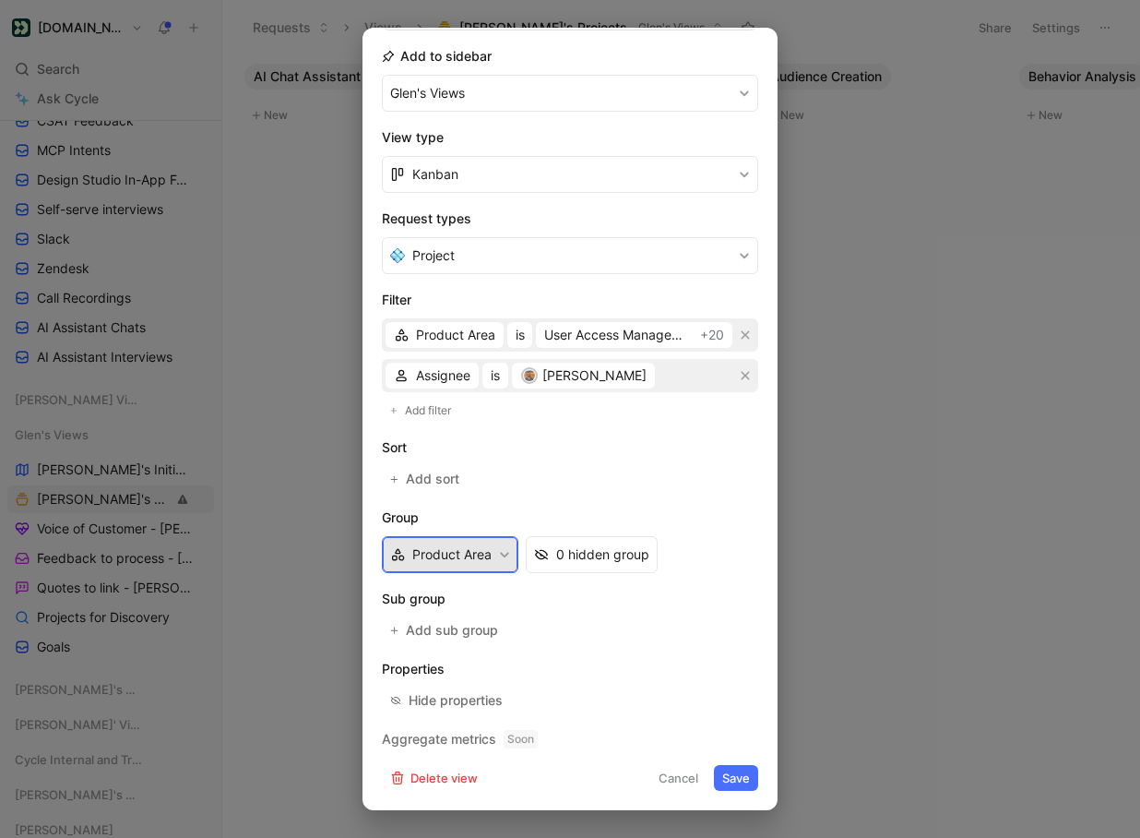
click at [495, 556] on button "Product Area" at bounding box center [450, 554] width 137 height 37
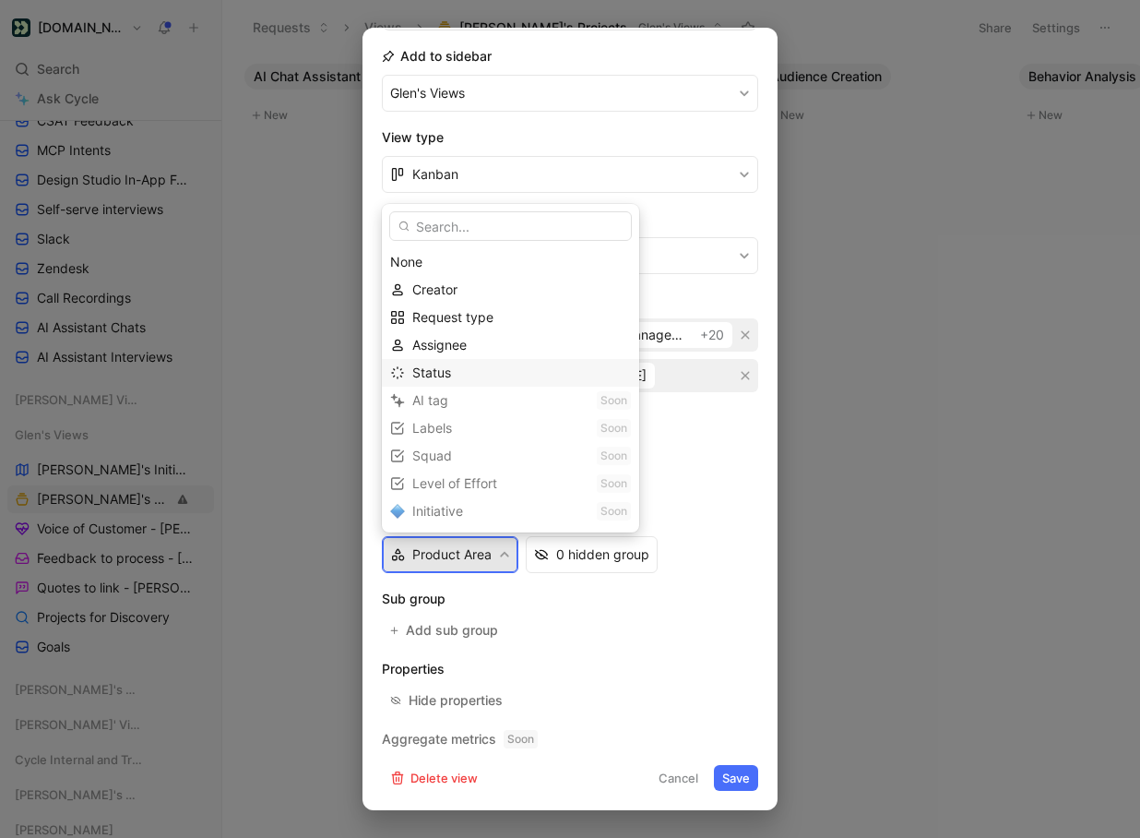
click at [461, 372] on div "Status" at bounding box center [521, 373] width 219 height 22
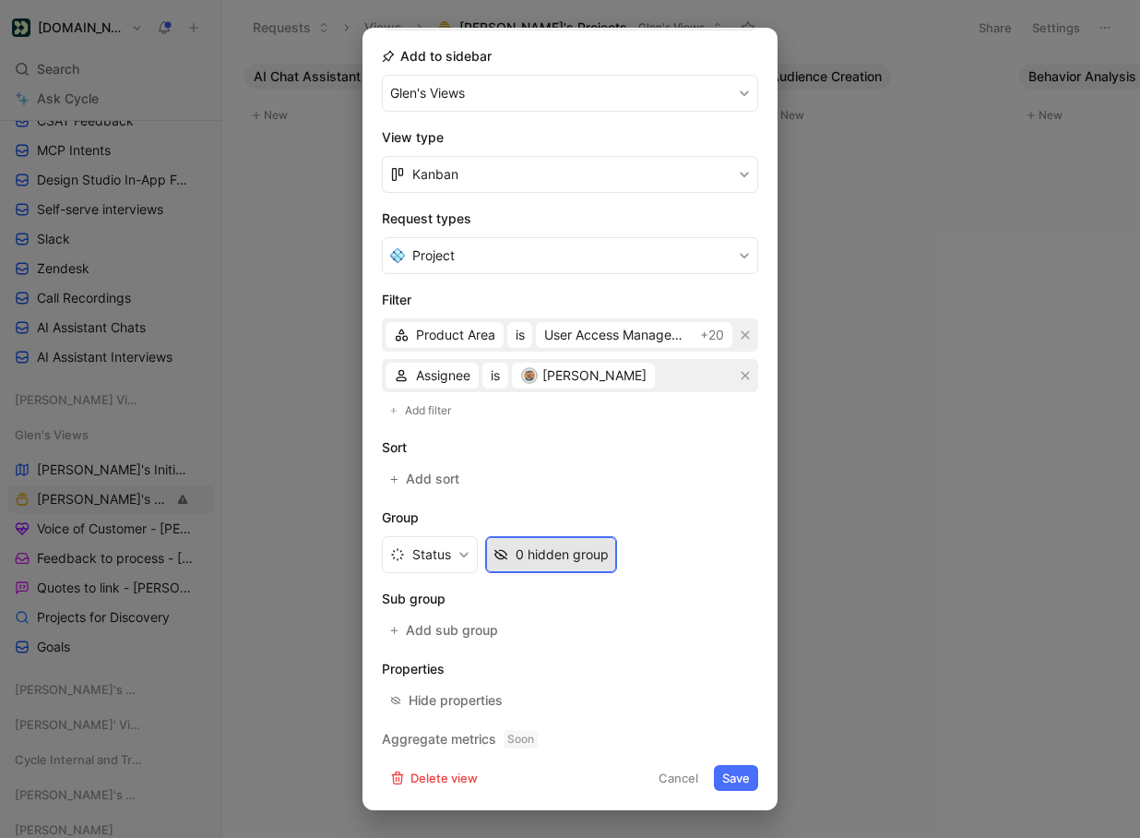
click at [547, 555] on div "0 hidden group" at bounding box center [562, 554] width 93 height 22
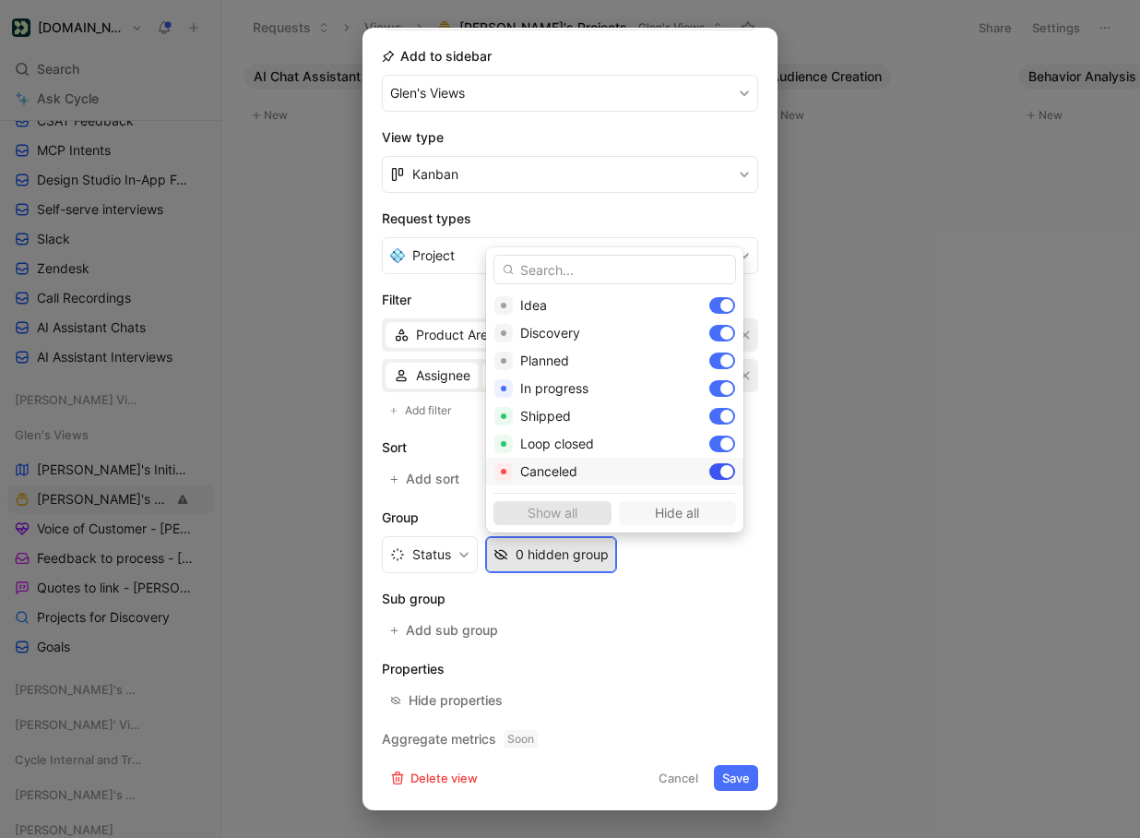
click at [721, 469] on div at bounding box center [727, 471] width 13 height 13
click at [721, 442] on div at bounding box center [727, 443] width 13 height 13
click at [721, 417] on div at bounding box center [727, 416] width 13 height 13
click at [709, 304] on div at bounding box center [722, 305] width 26 height 17
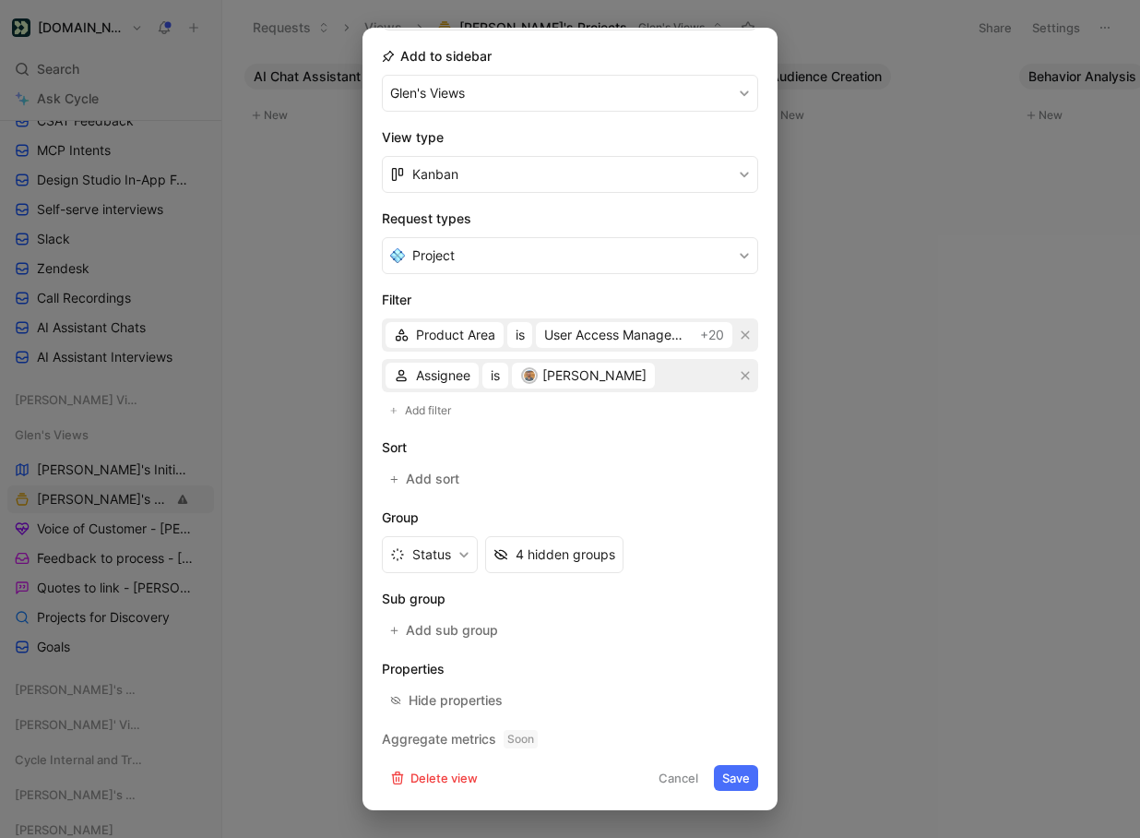
click at [732, 776] on button "Save" at bounding box center [736, 778] width 44 height 26
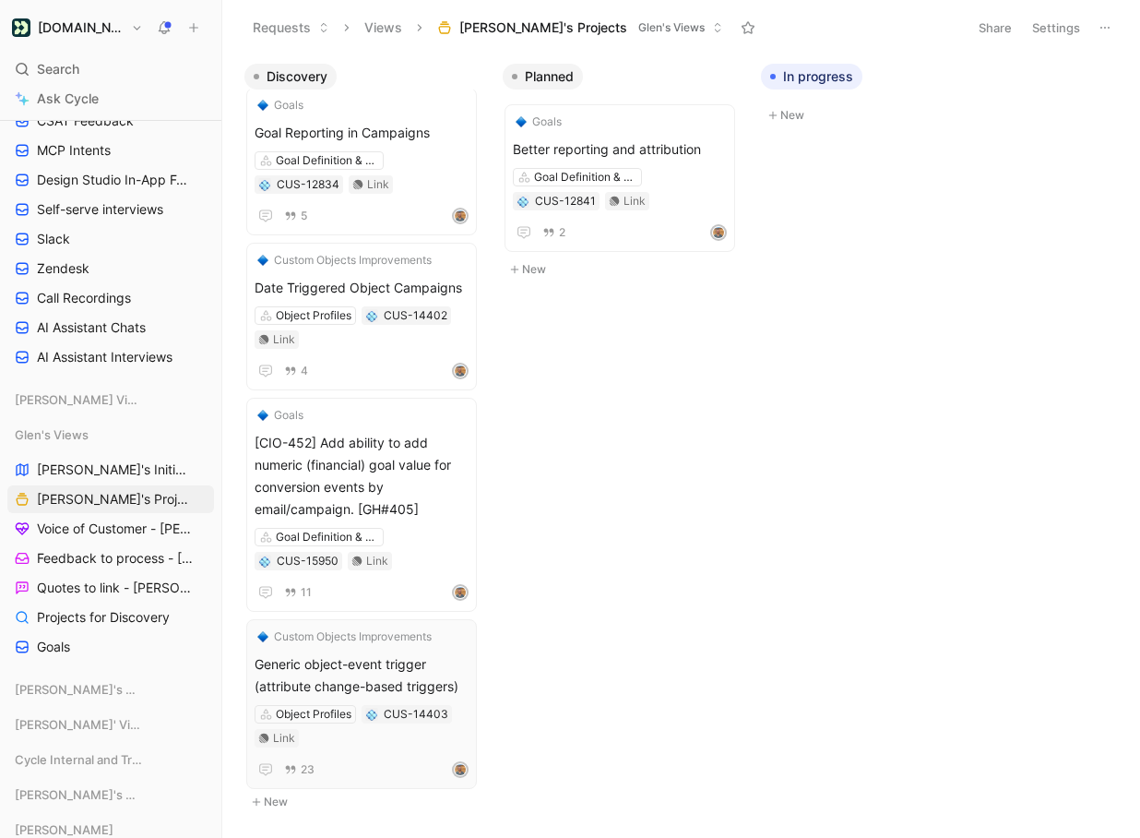
scroll to position [0, 0]
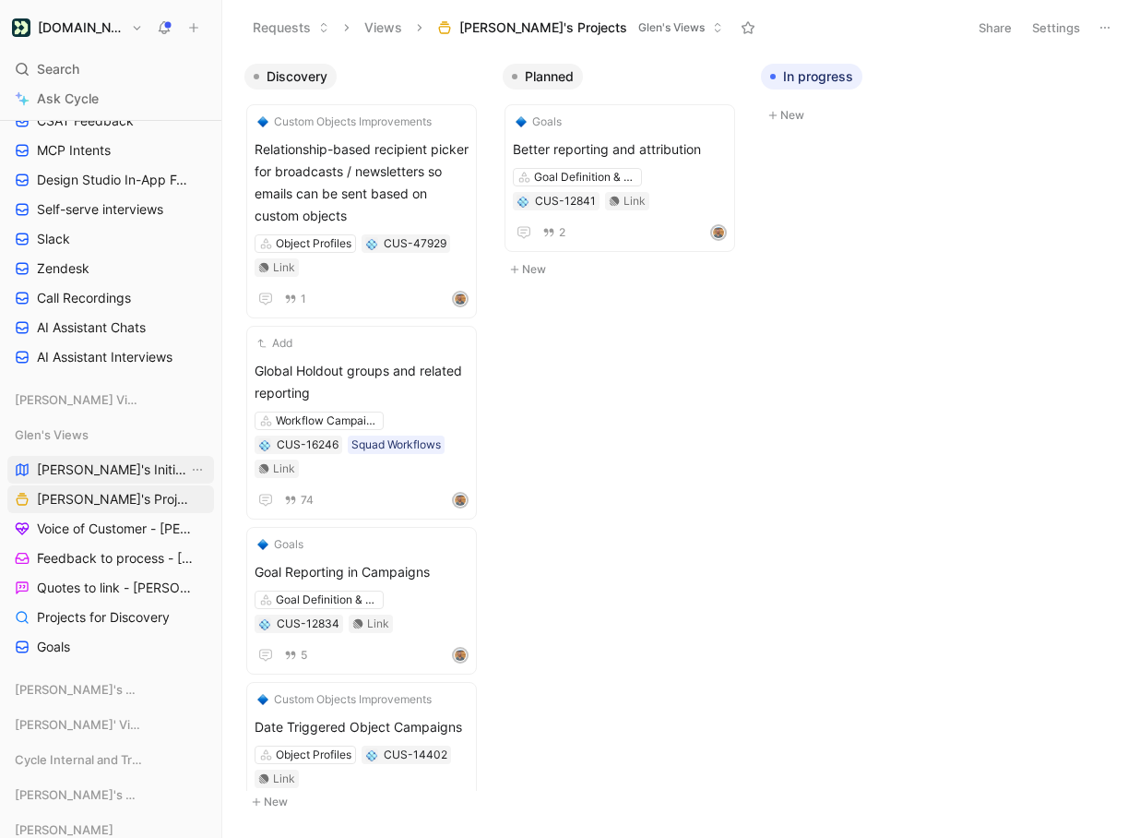
click at [140, 471] on link "[PERSON_NAME]'s Initiatives" at bounding box center [110, 470] width 207 height 28
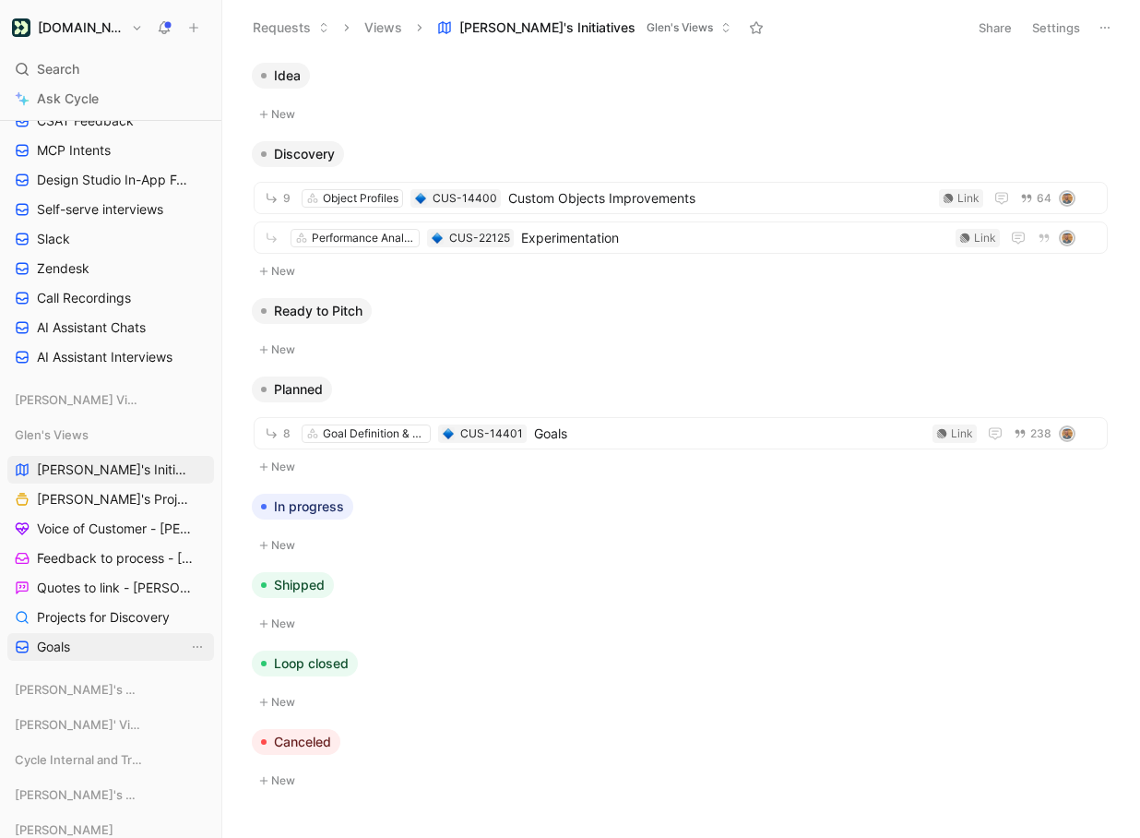
click at [119, 646] on link "Goals" at bounding box center [110, 647] width 207 height 28
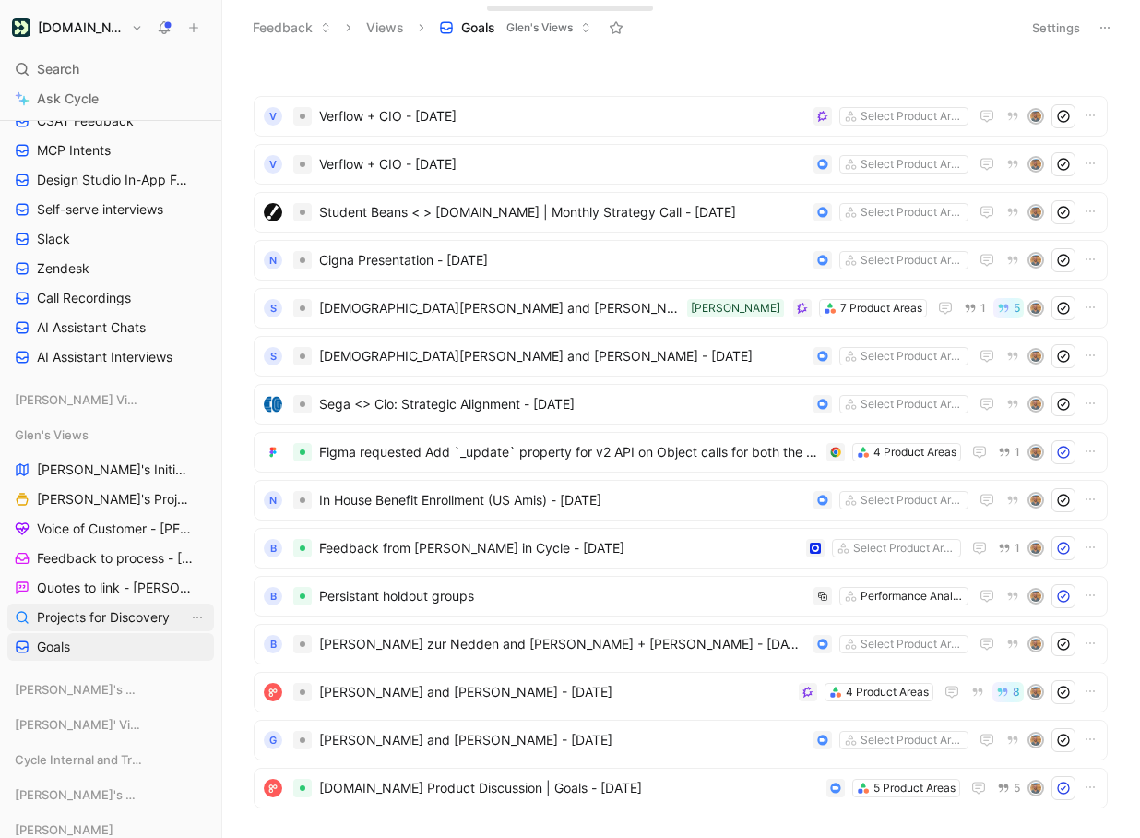
click at [122, 611] on span "Projects for Discovery" at bounding box center [103, 617] width 133 height 18
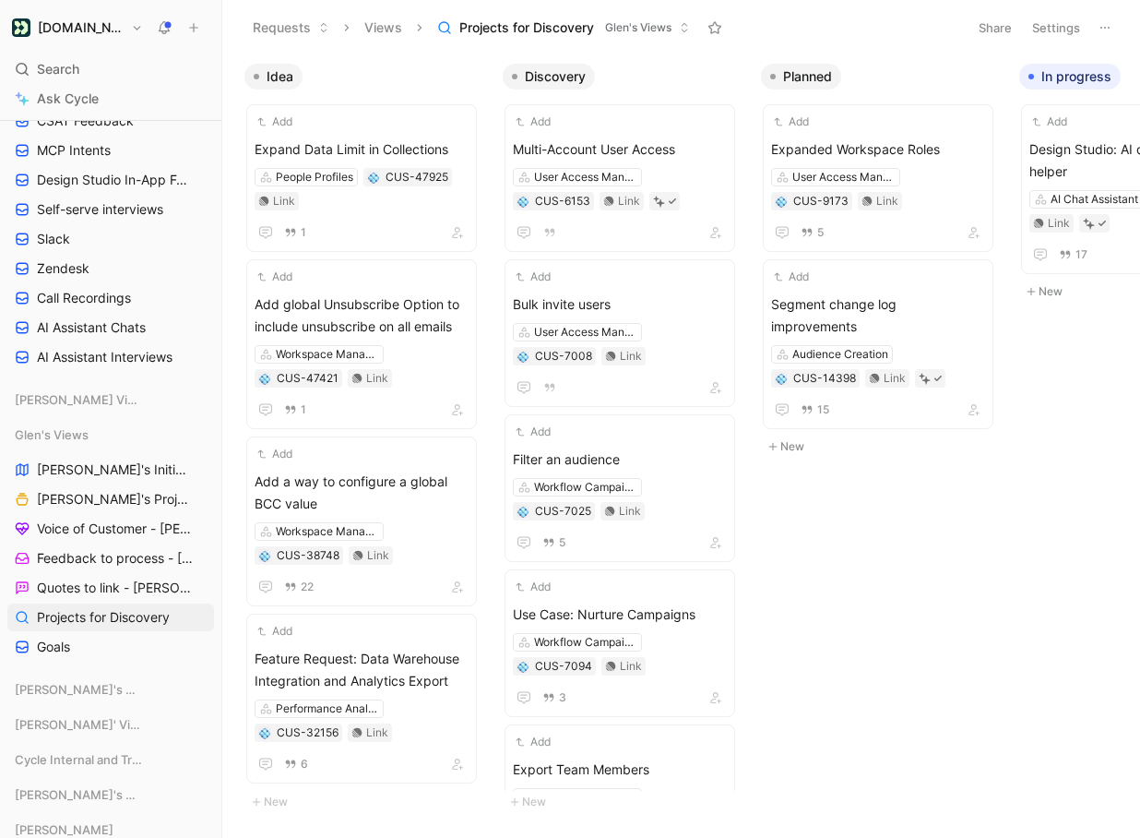
click at [1049, 32] on button "Settings" at bounding box center [1056, 28] width 65 height 26
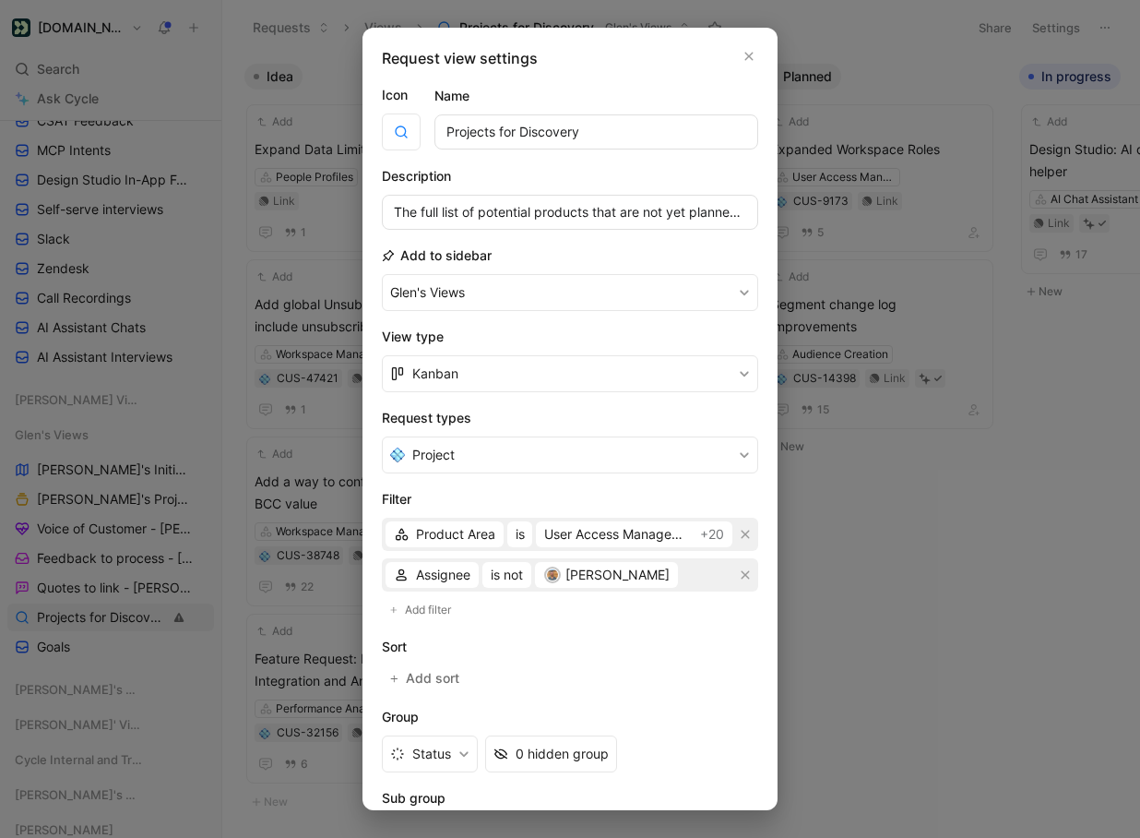
scroll to position [8, 0]
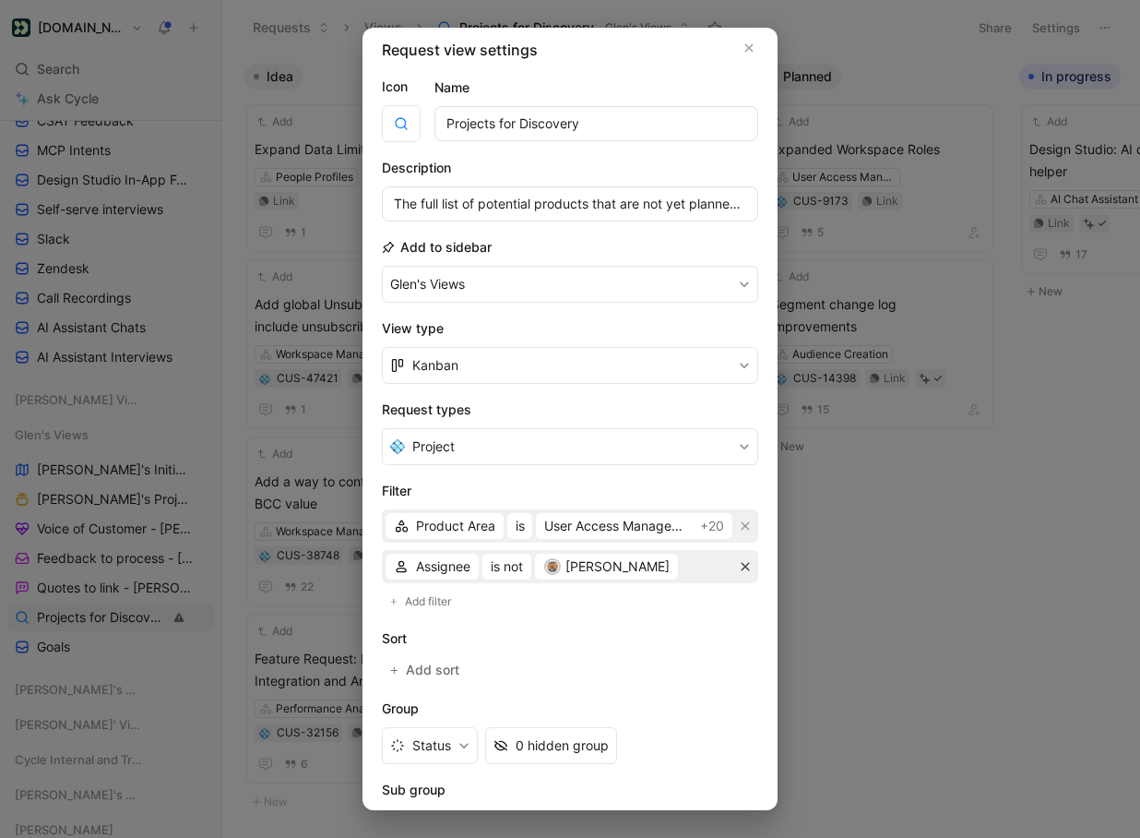
click at [742, 567] on icon "button" at bounding box center [745, 566] width 11 height 11
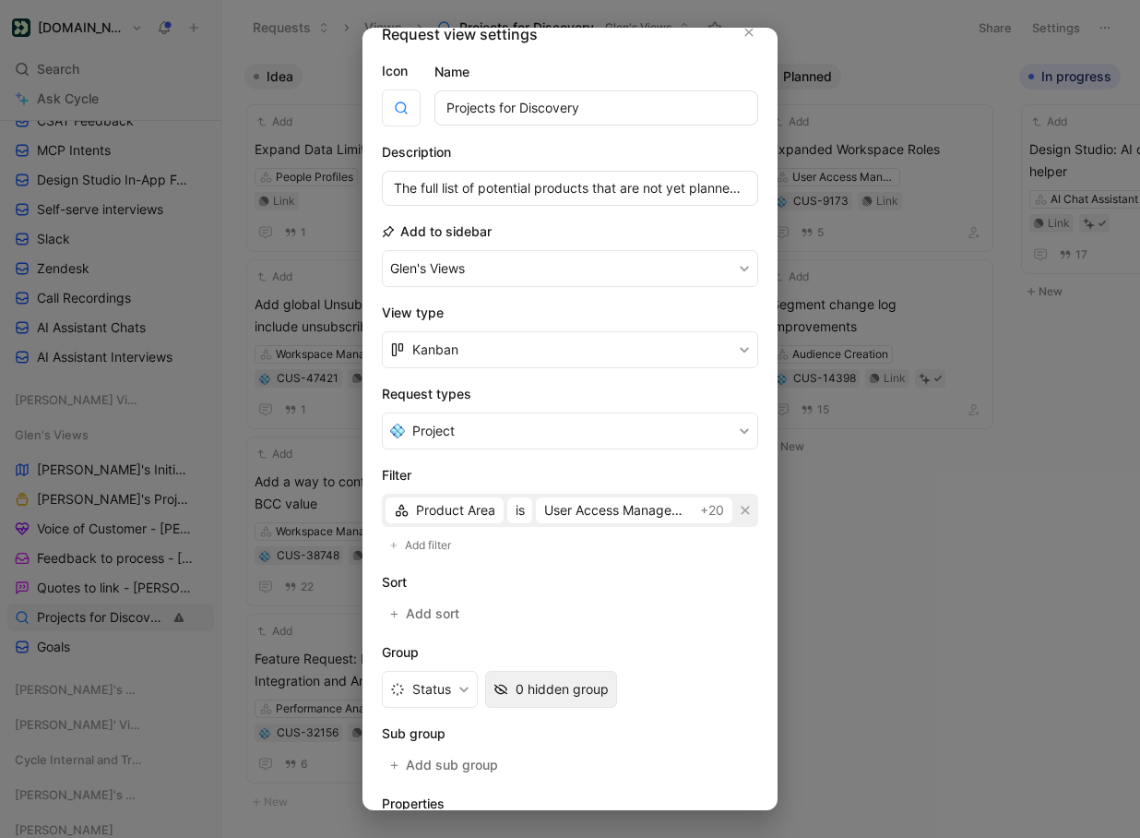
scroll to position [159, 0]
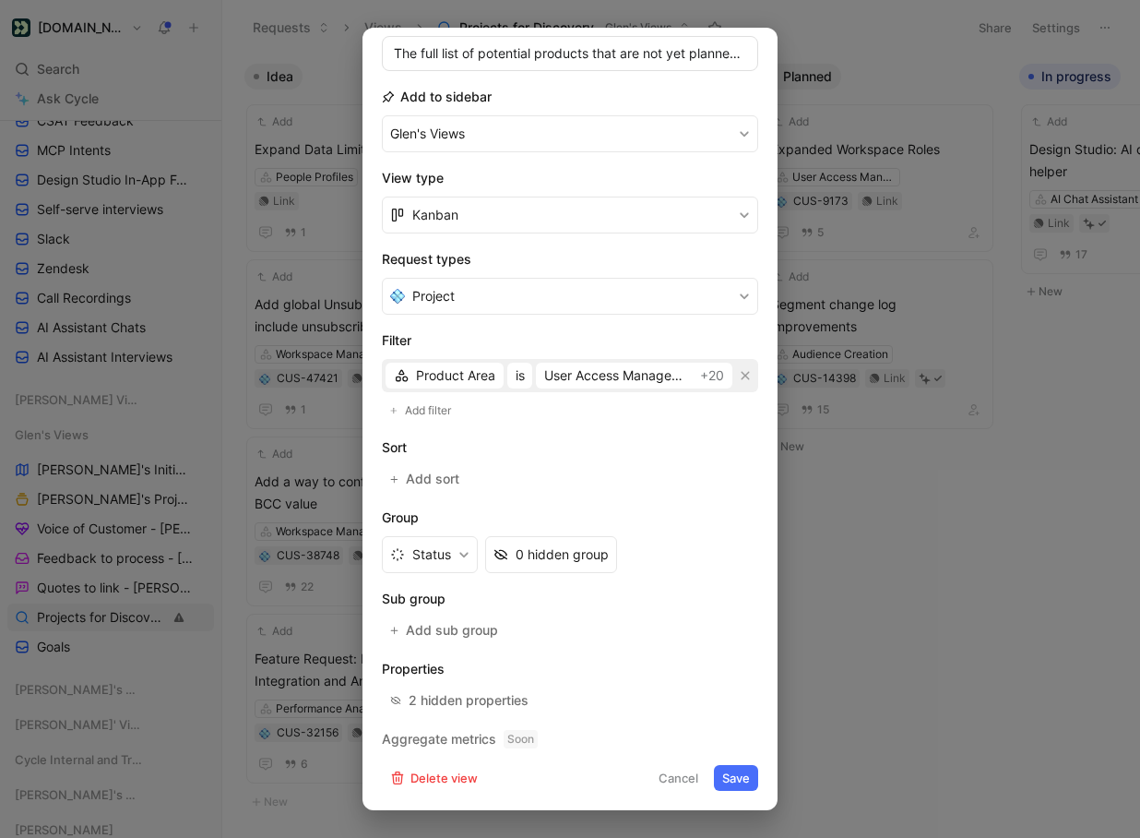
click at [733, 776] on button "Save" at bounding box center [736, 778] width 44 height 26
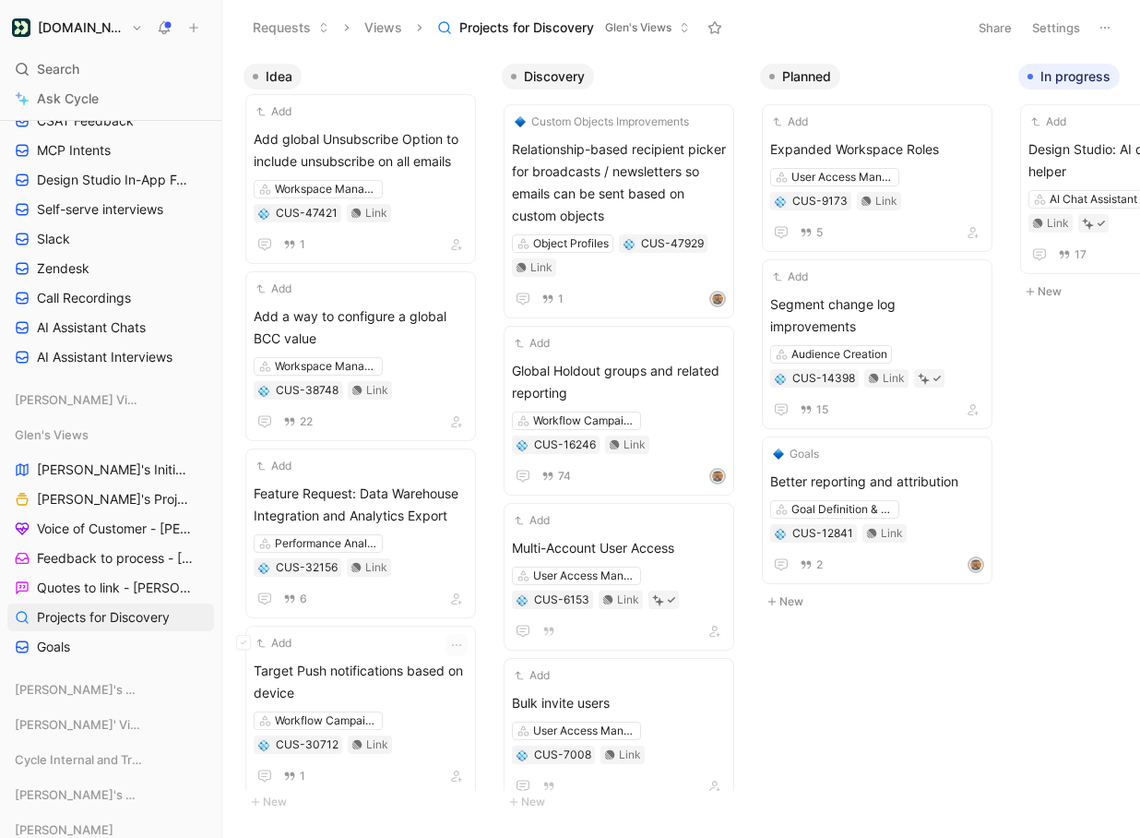
scroll to position [0, 0]
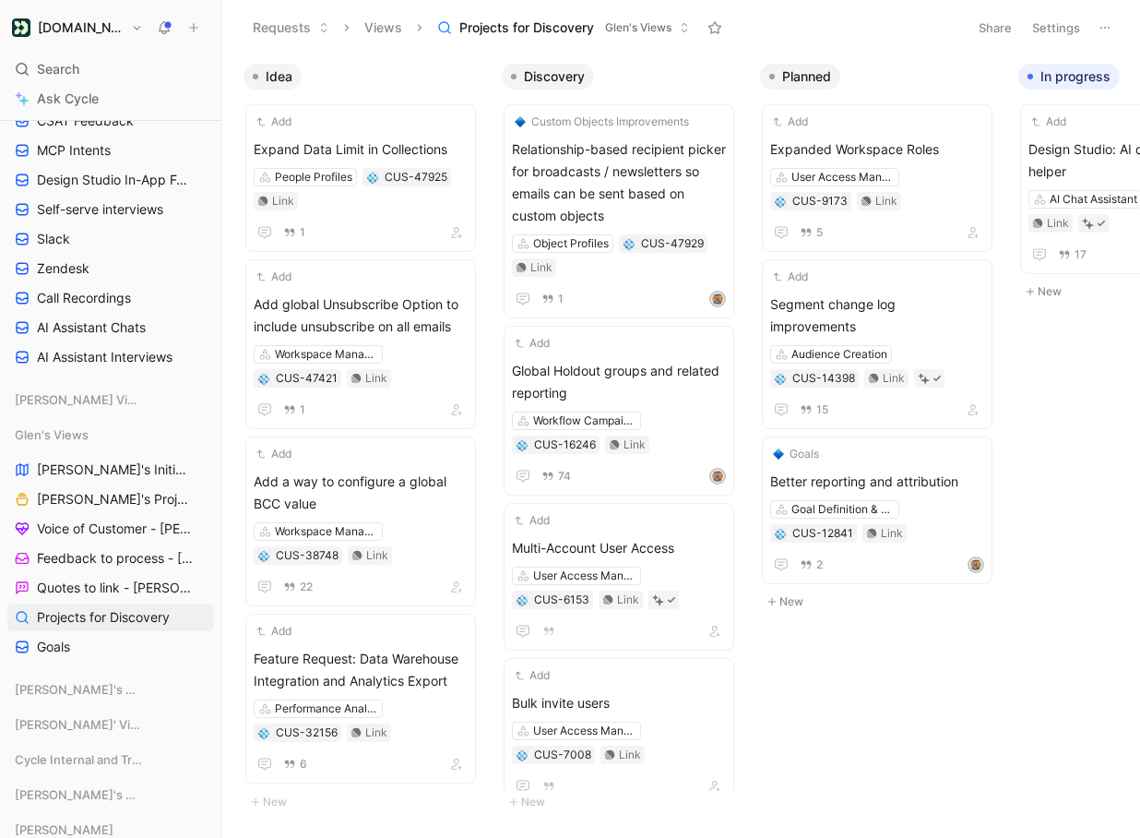
click at [1066, 24] on button "Settings" at bounding box center [1056, 28] width 65 height 26
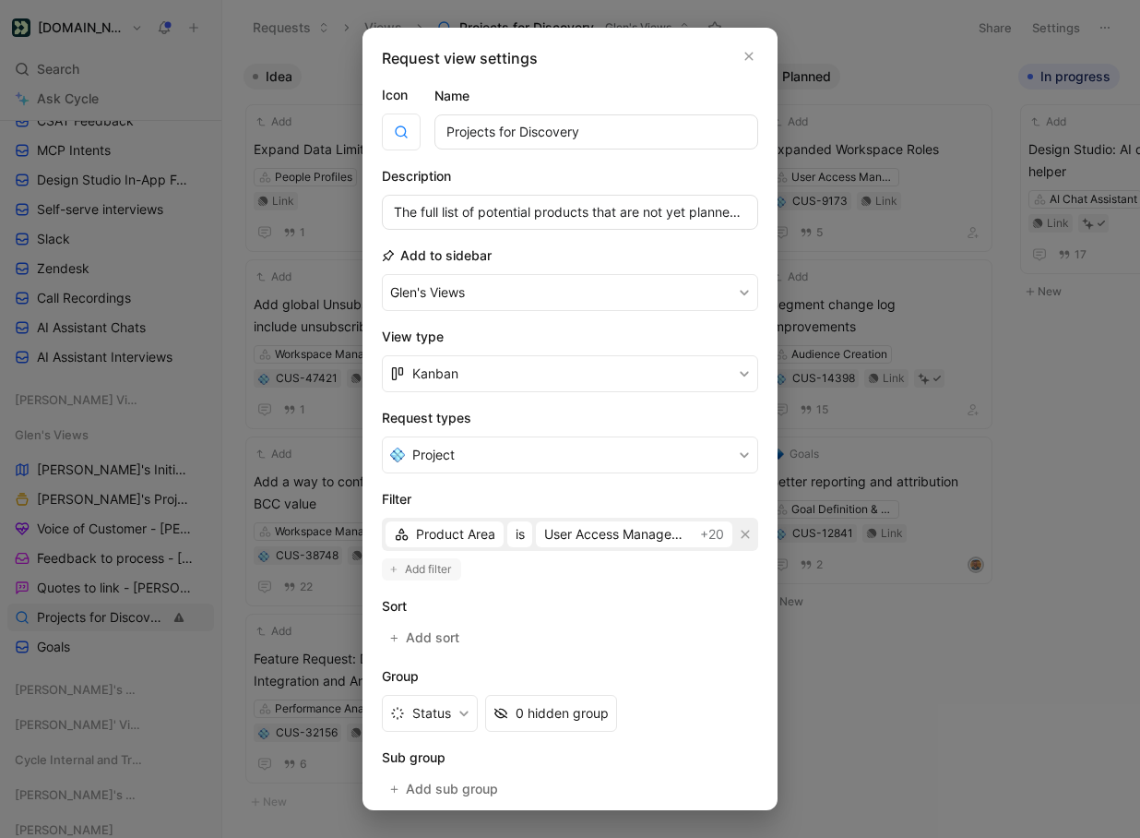
click at [434, 578] on span "Add filter" at bounding box center [429, 569] width 48 height 18
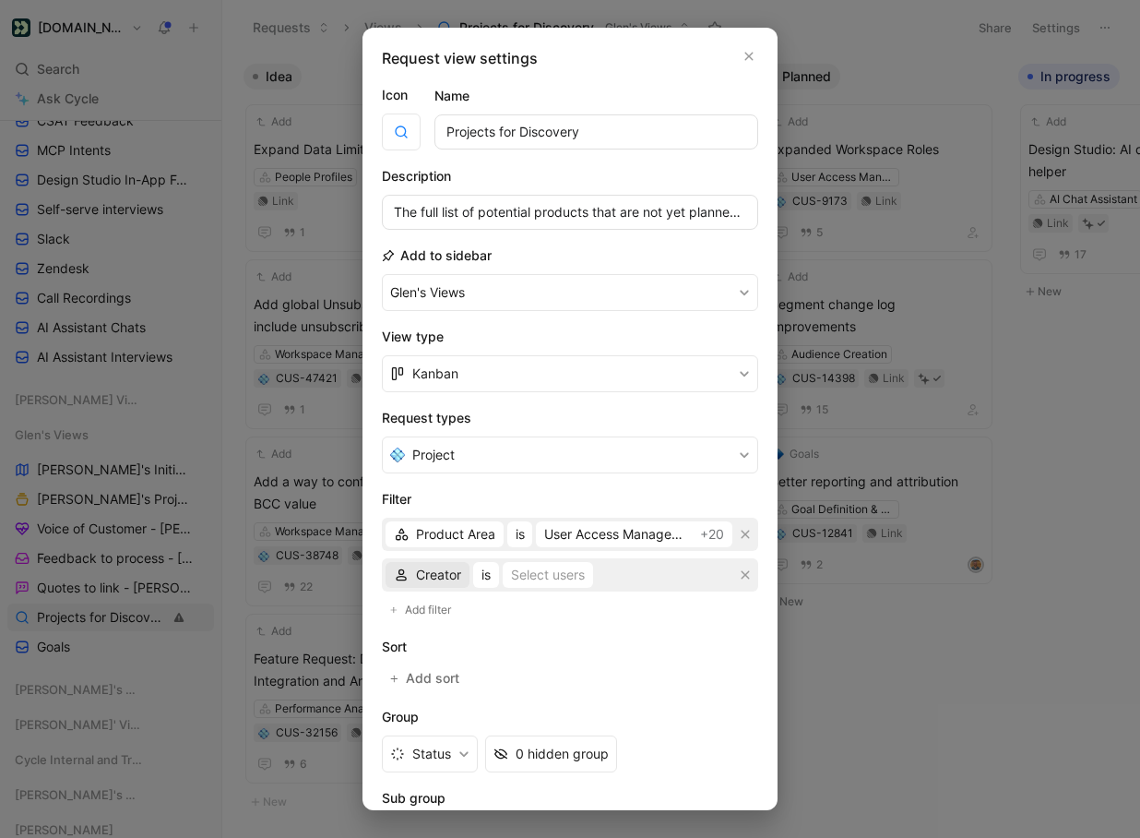
click at [435, 570] on span "Creator" at bounding box center [438, 575] width 45 height 22
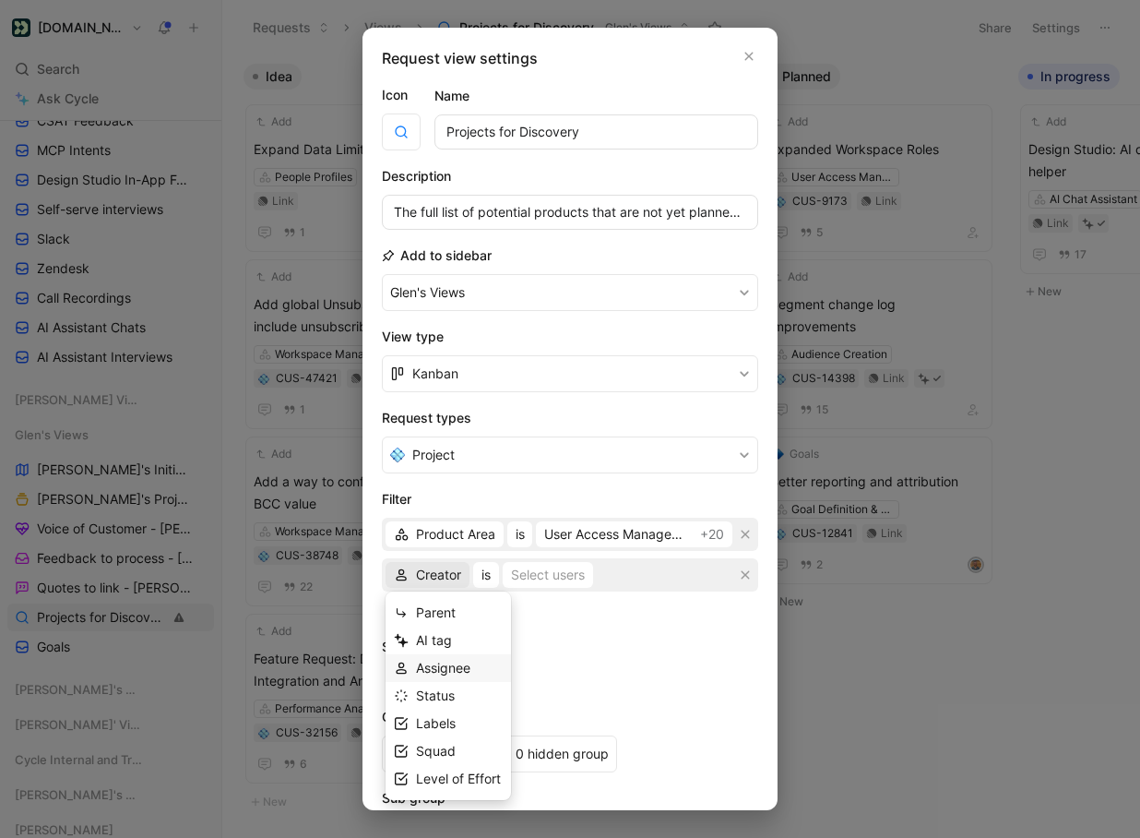
click at [467, 670] on span "Assignee" at bounding box center [443, 668] width 54 height 16
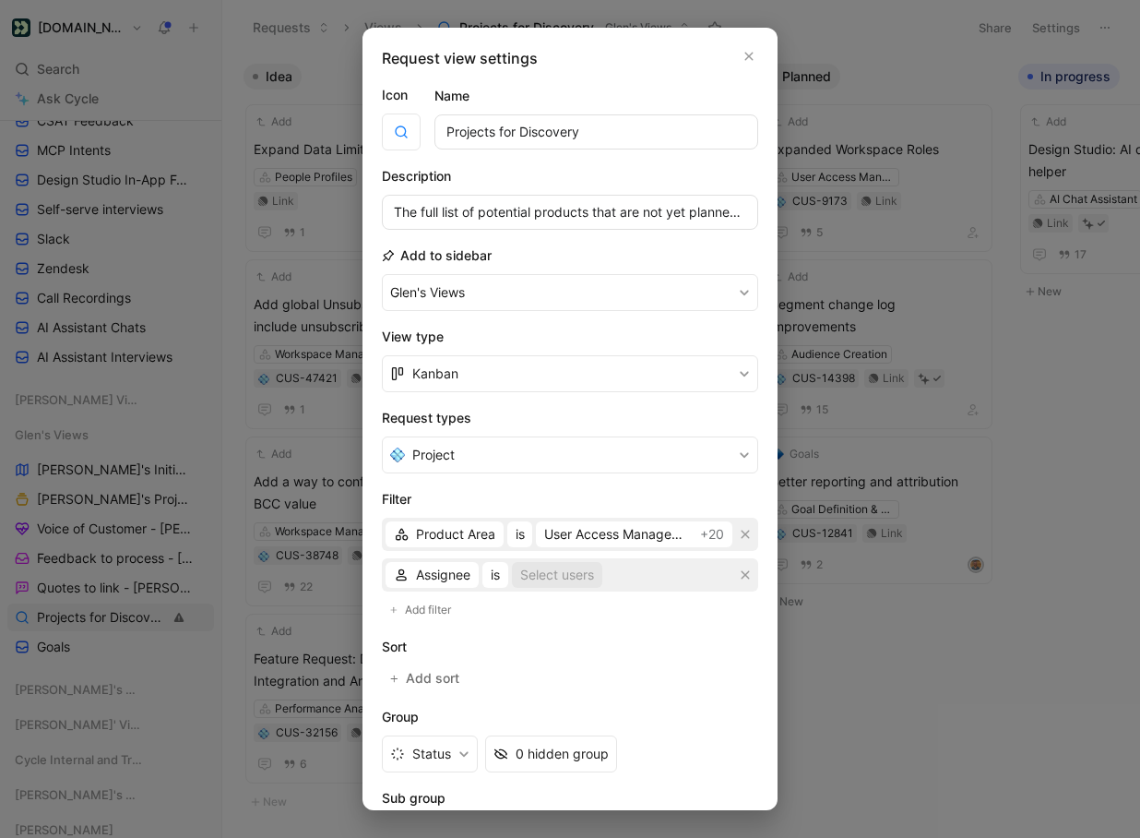
click at [564, 584] on div "Select users" at bounding box center [557, 575] width 74 height 22
type input "[PERSON_NAME]"
click at [737, 533] on div at bounding box center [750, 537] width 26 height 17
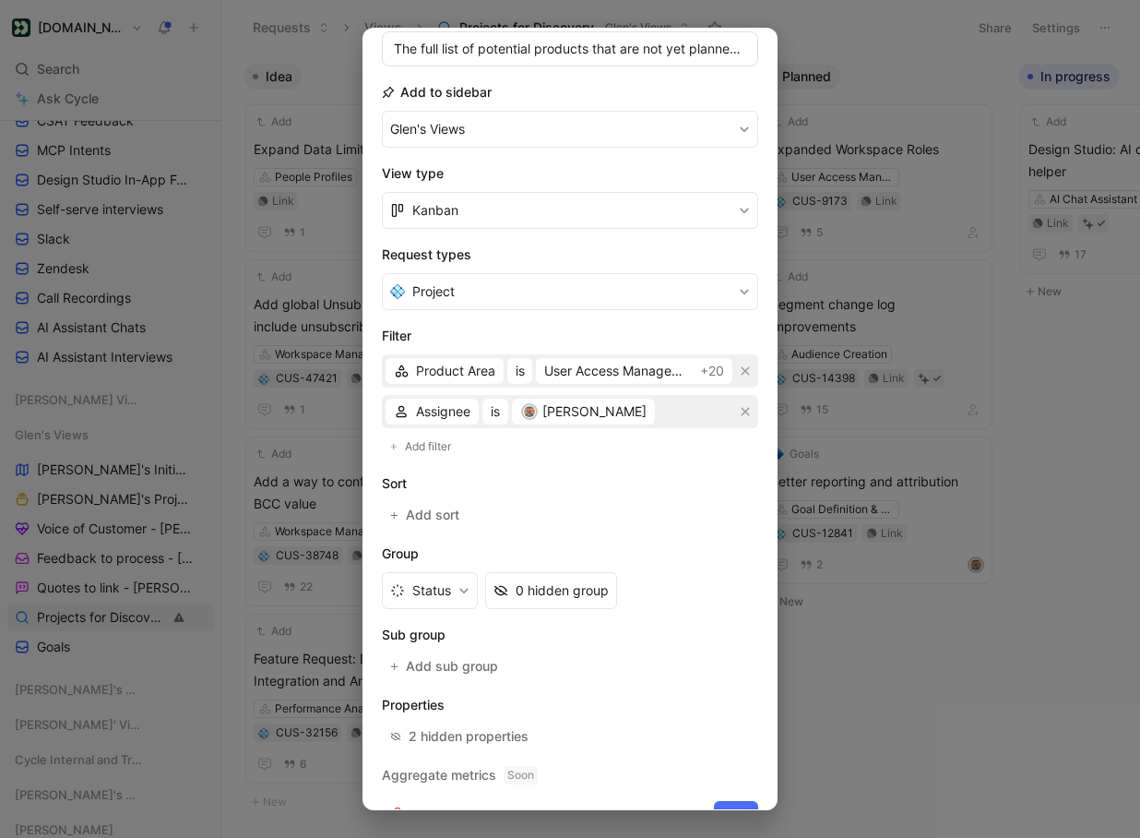
scroll to position [199, 0]
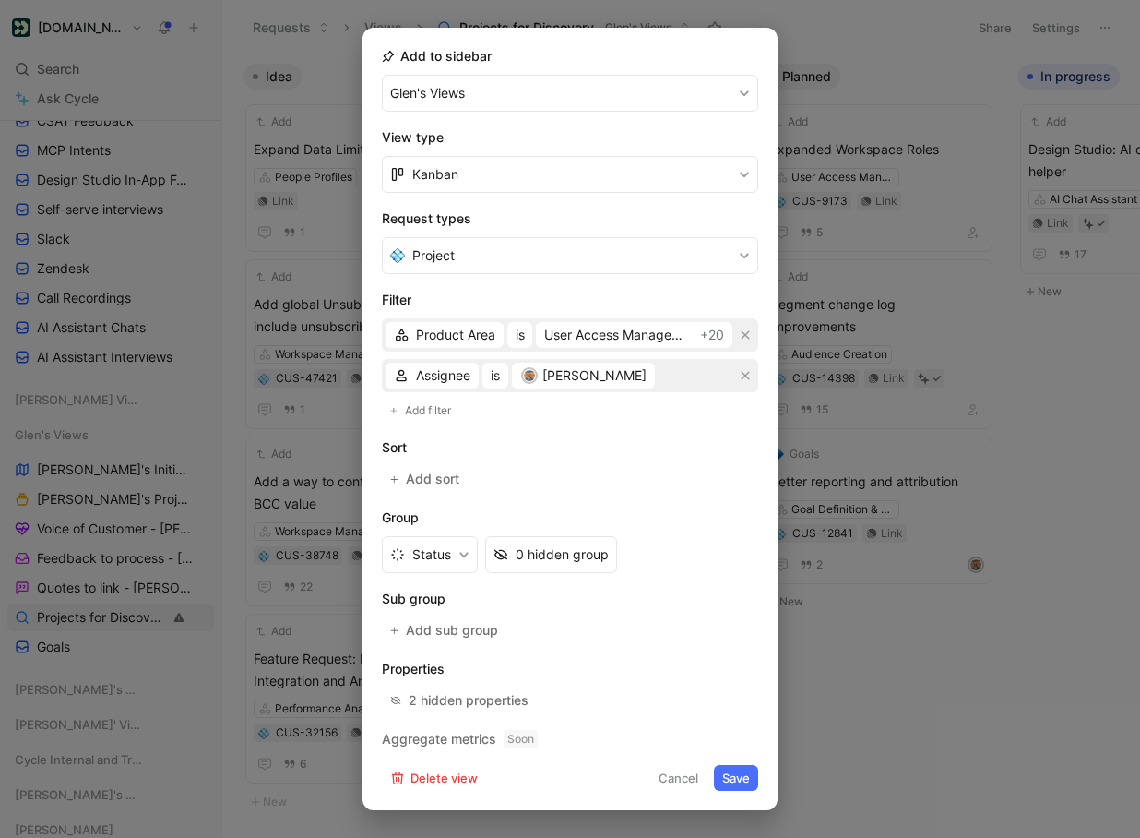
click at [739, 778] on button "Save" at bounding box center [736, 778] width 44 height 26
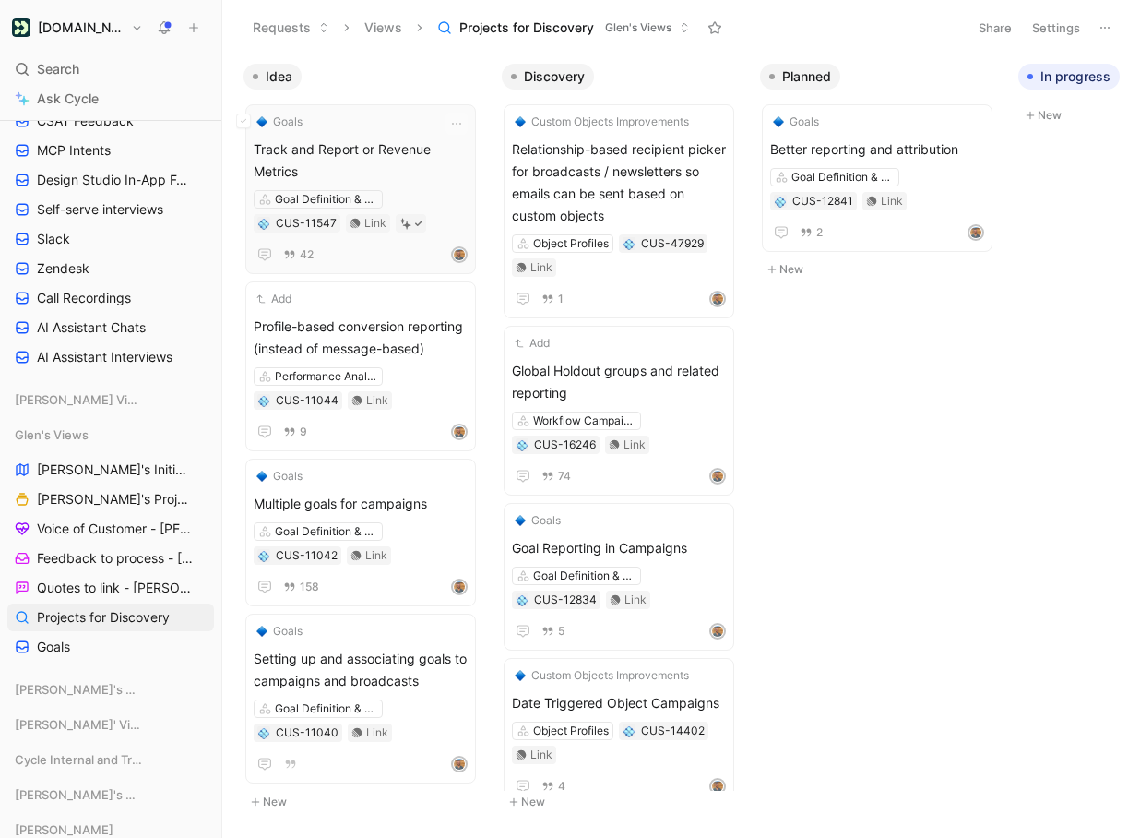
scroll to position [0, 6]
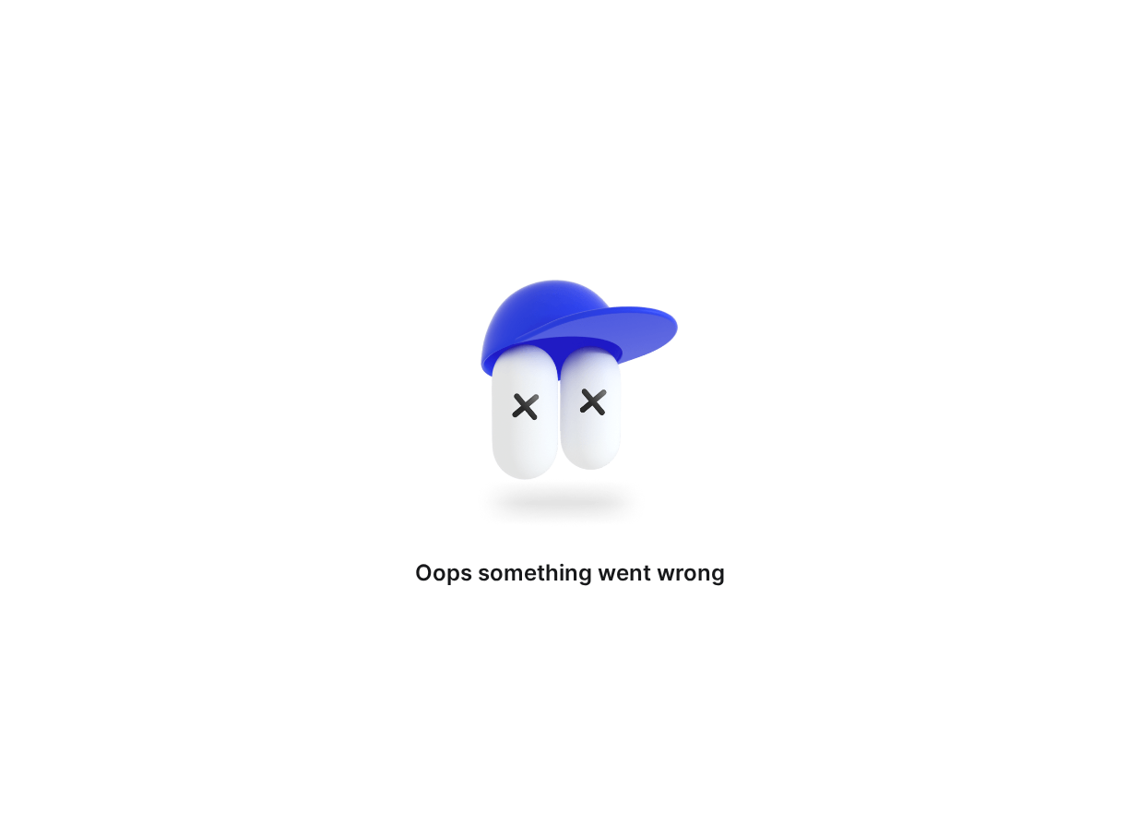
drag, startPoint x: 352, startPoint y: 172, endPoint x: 551, endPoint y: 230, distance: 206.7
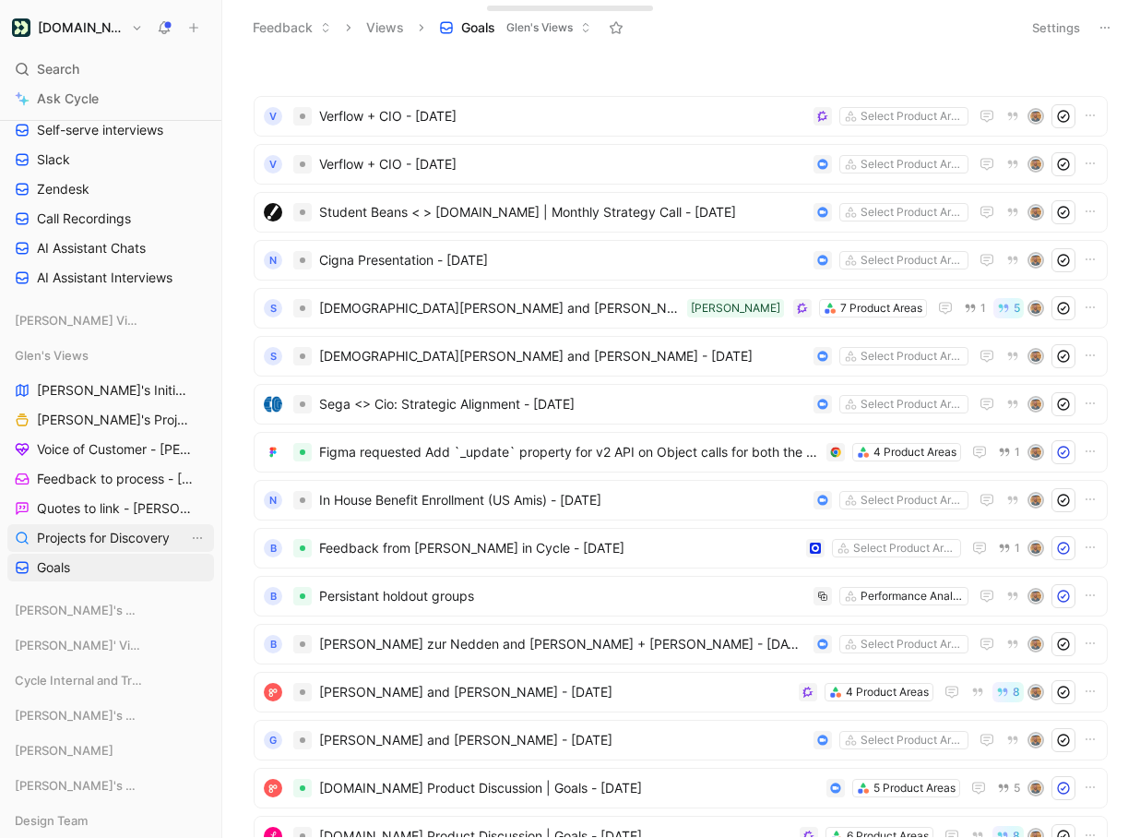
scroll to position [421, 0]
click at [123, 531] on span "Projects for Discovery" at bounding box center [103, 537] width 133 height 18
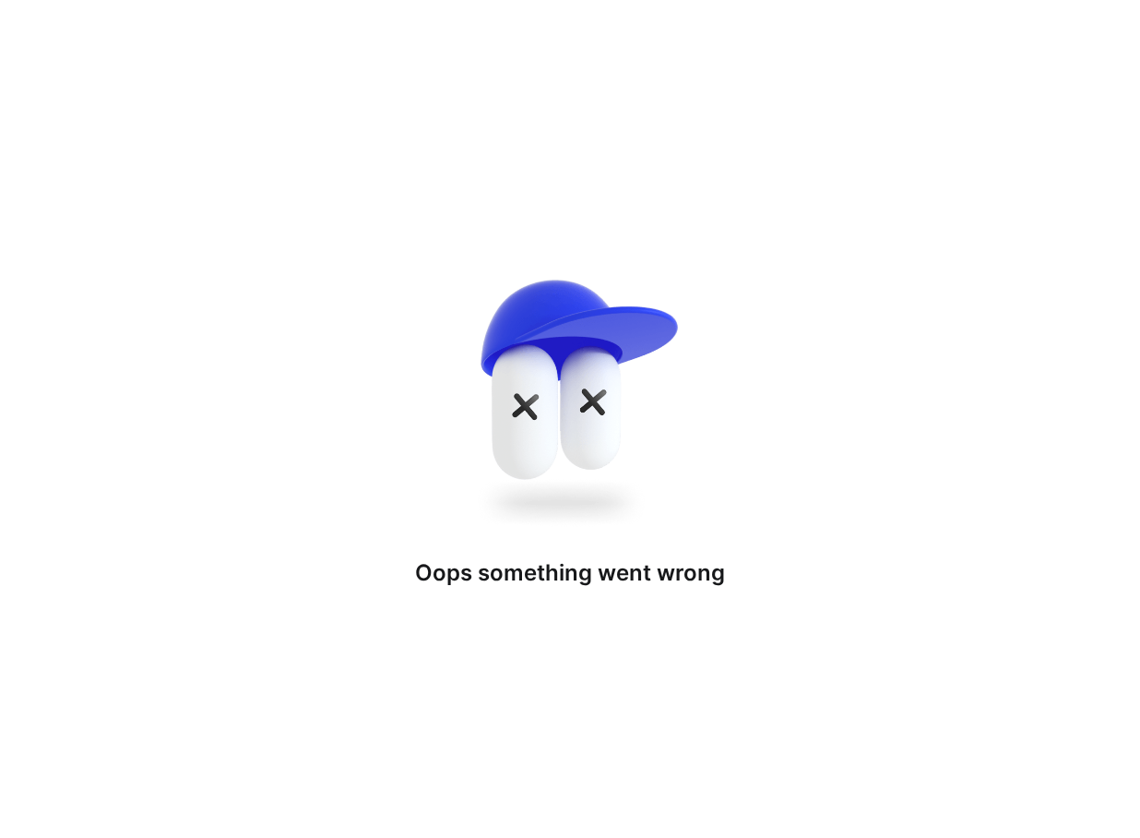
drag, startPoint x: 390, startPoint y: 169, endPoint x: 505, endPoint y: 220, distance: 125.5
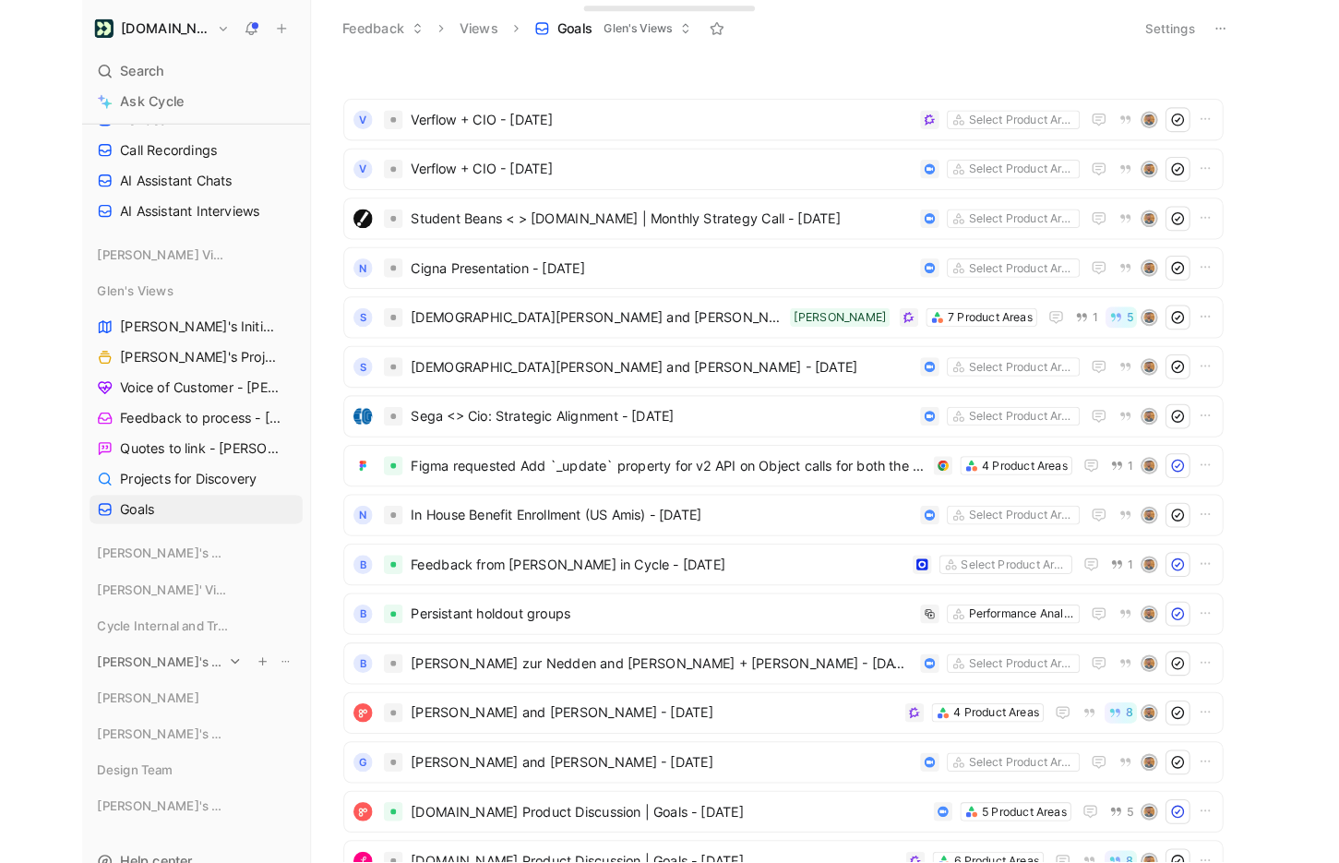
scroll to position [528, 0]
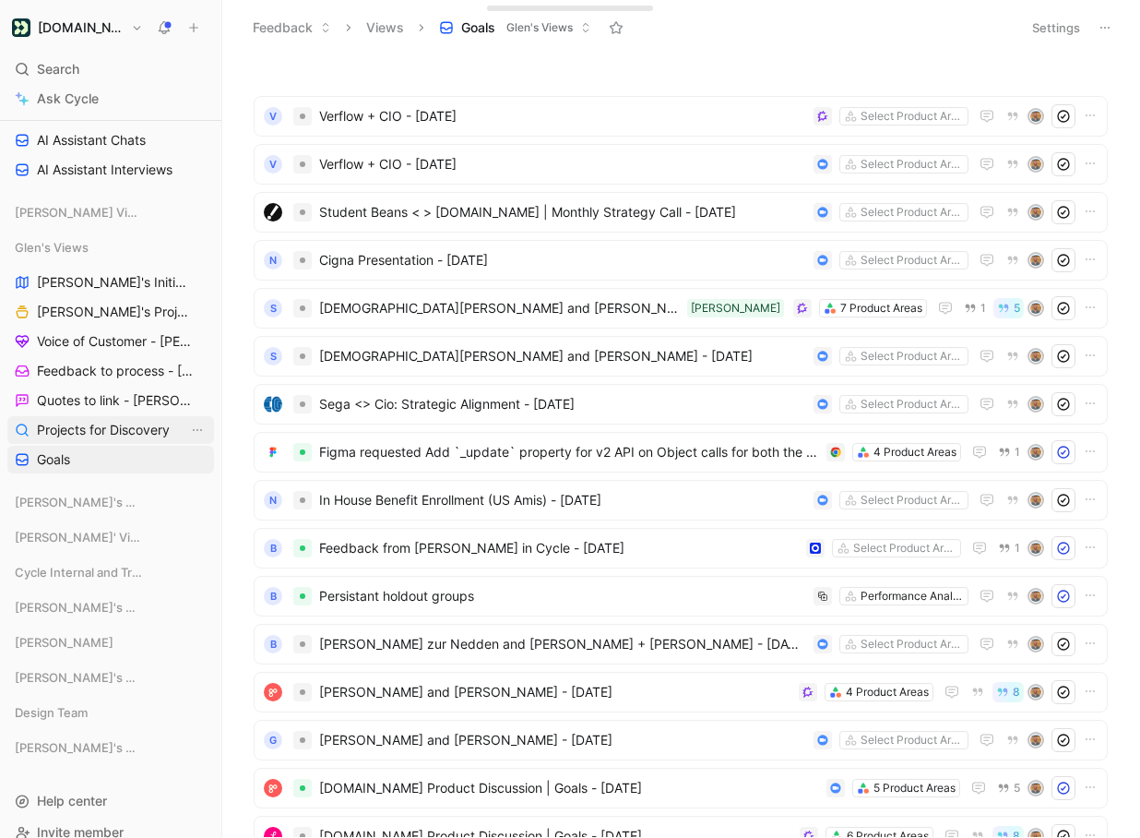
click at [89, 435] on span "Projects for Discovery" at bounding box center [103, 430] width 133 height 18
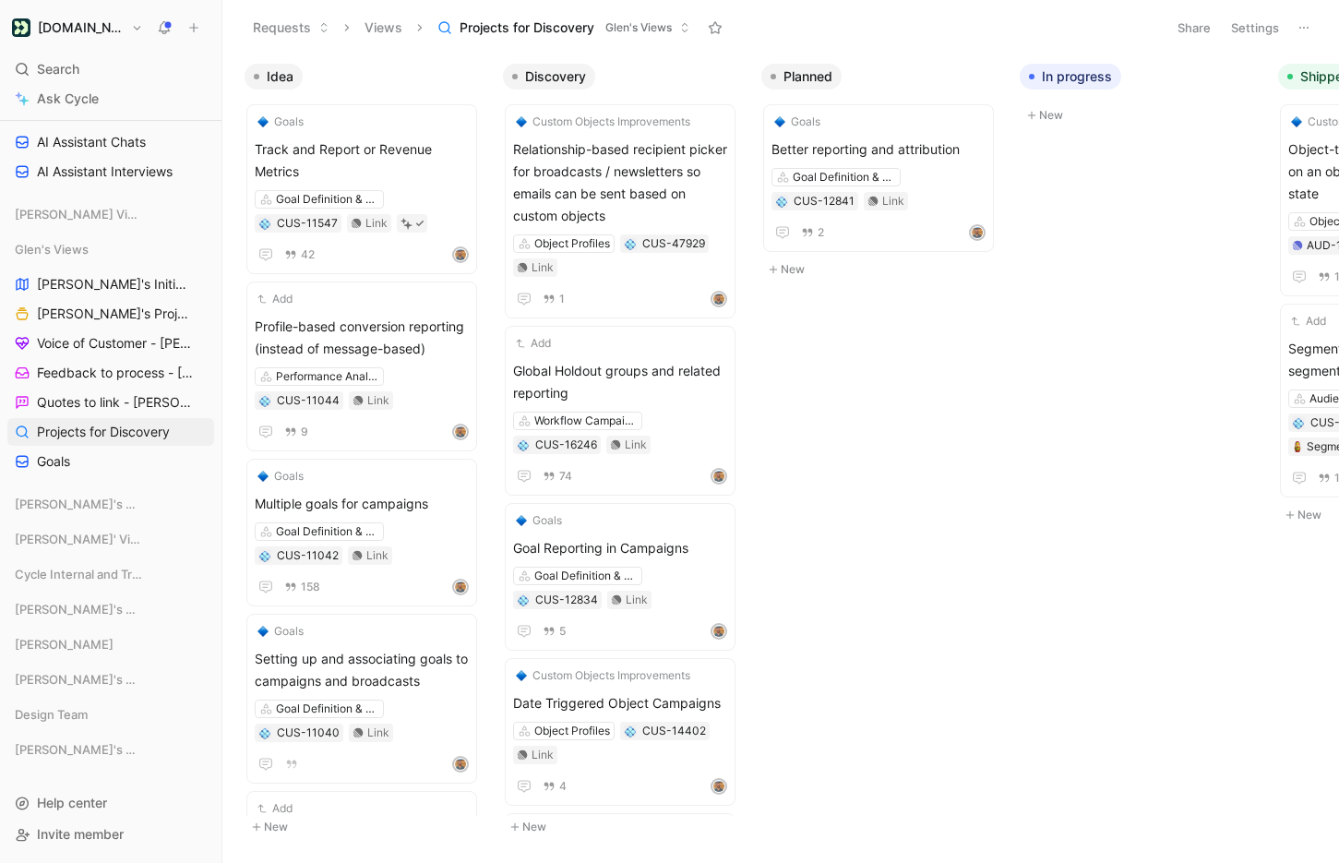
scroll to position [526, 0]
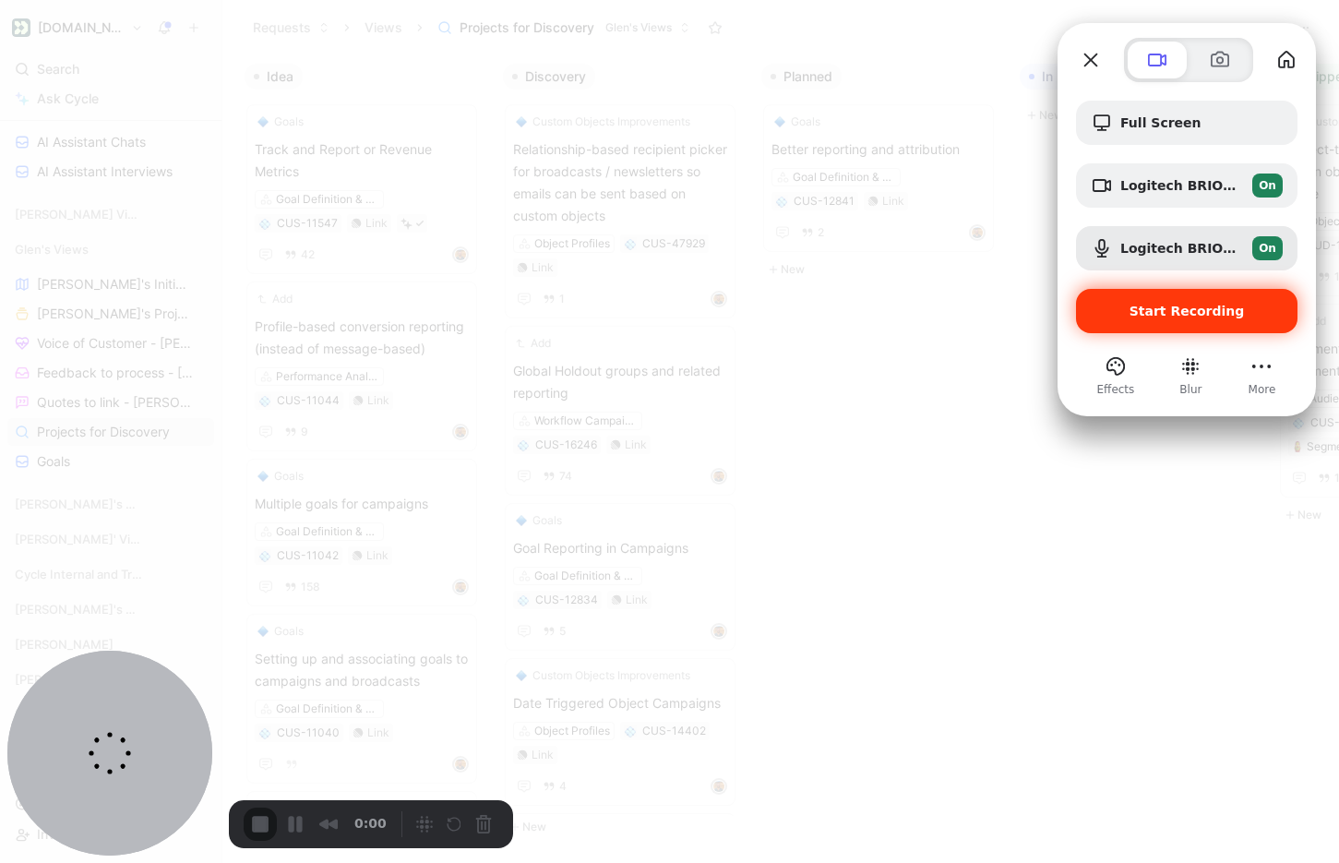
click at [1139, 299] on div "Start Recording" at bounding box center [1186, 311] width 221 height 44
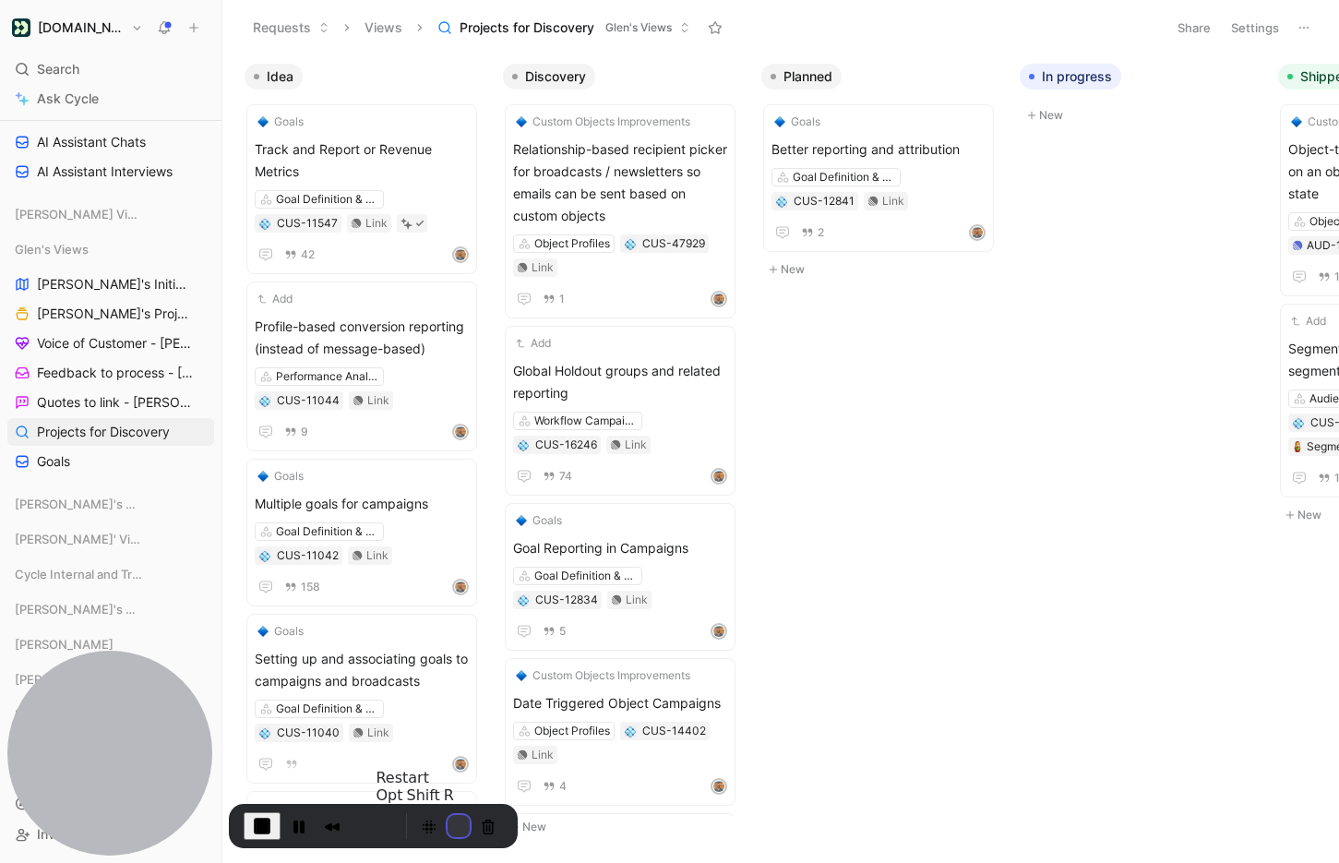
click at [454, 815] on button "Restart Recording" at bounding box center [458, 826] width 22 height 22
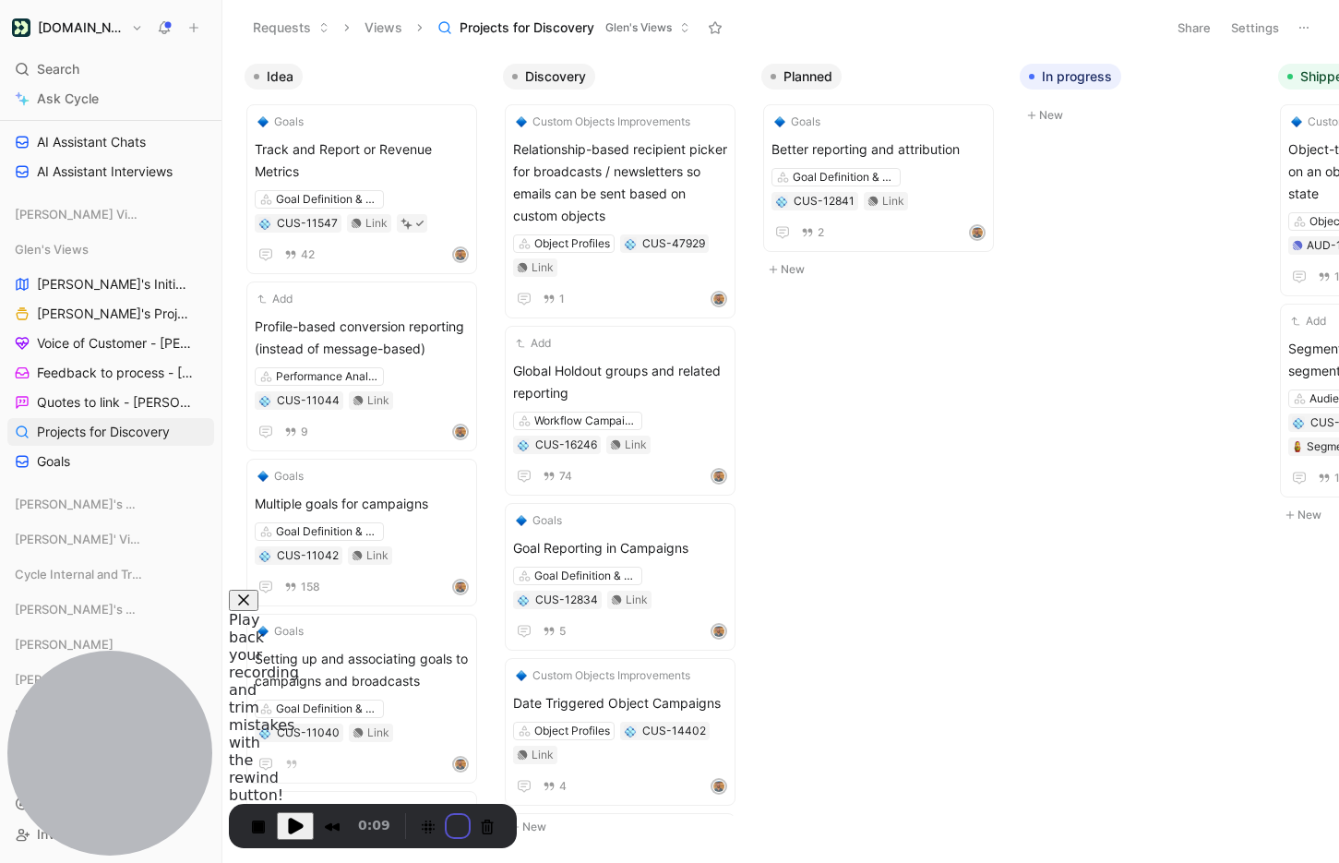
click at [1139, 26] on button "Settings" at bounding box center [1254, 28] width 65 height 26
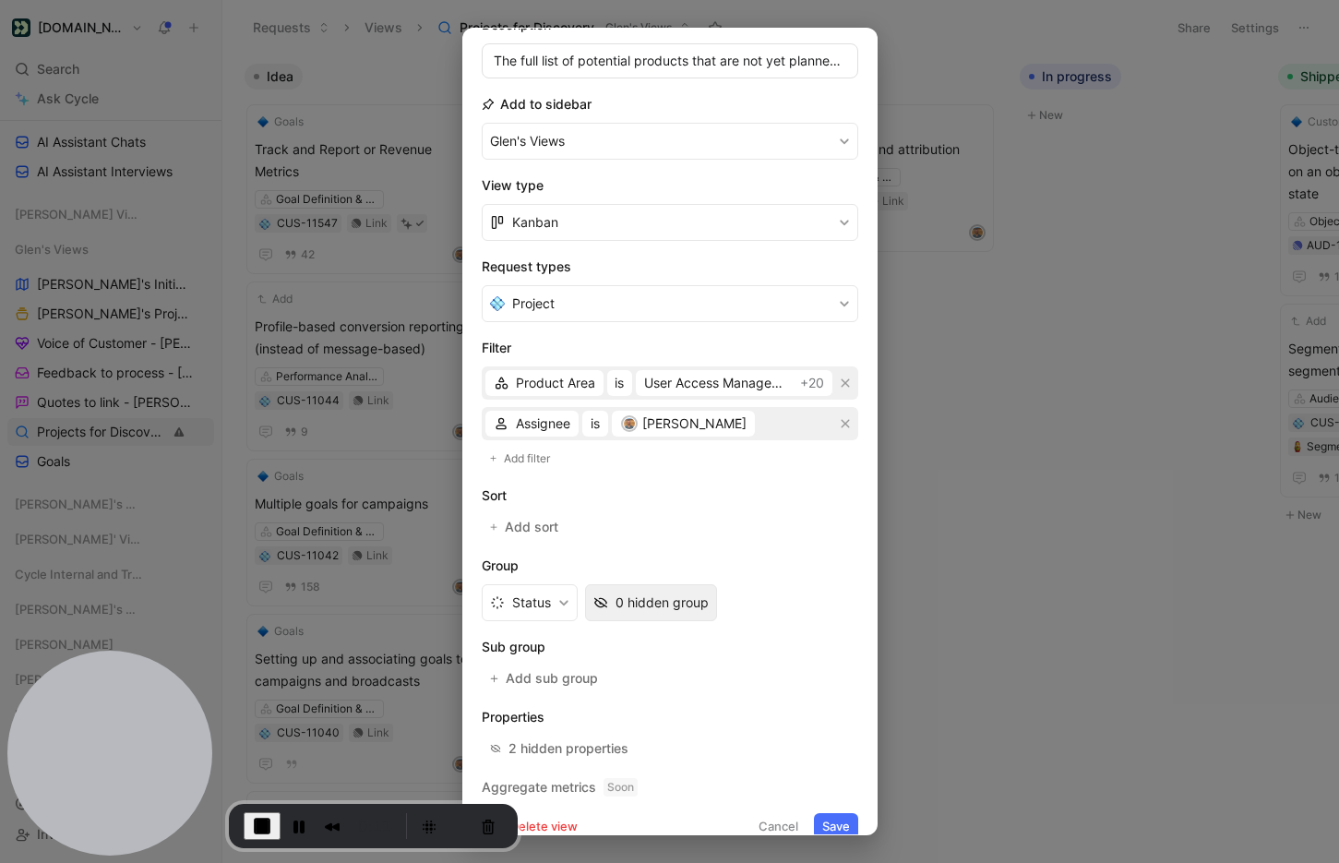
scroll to position [174, 0]
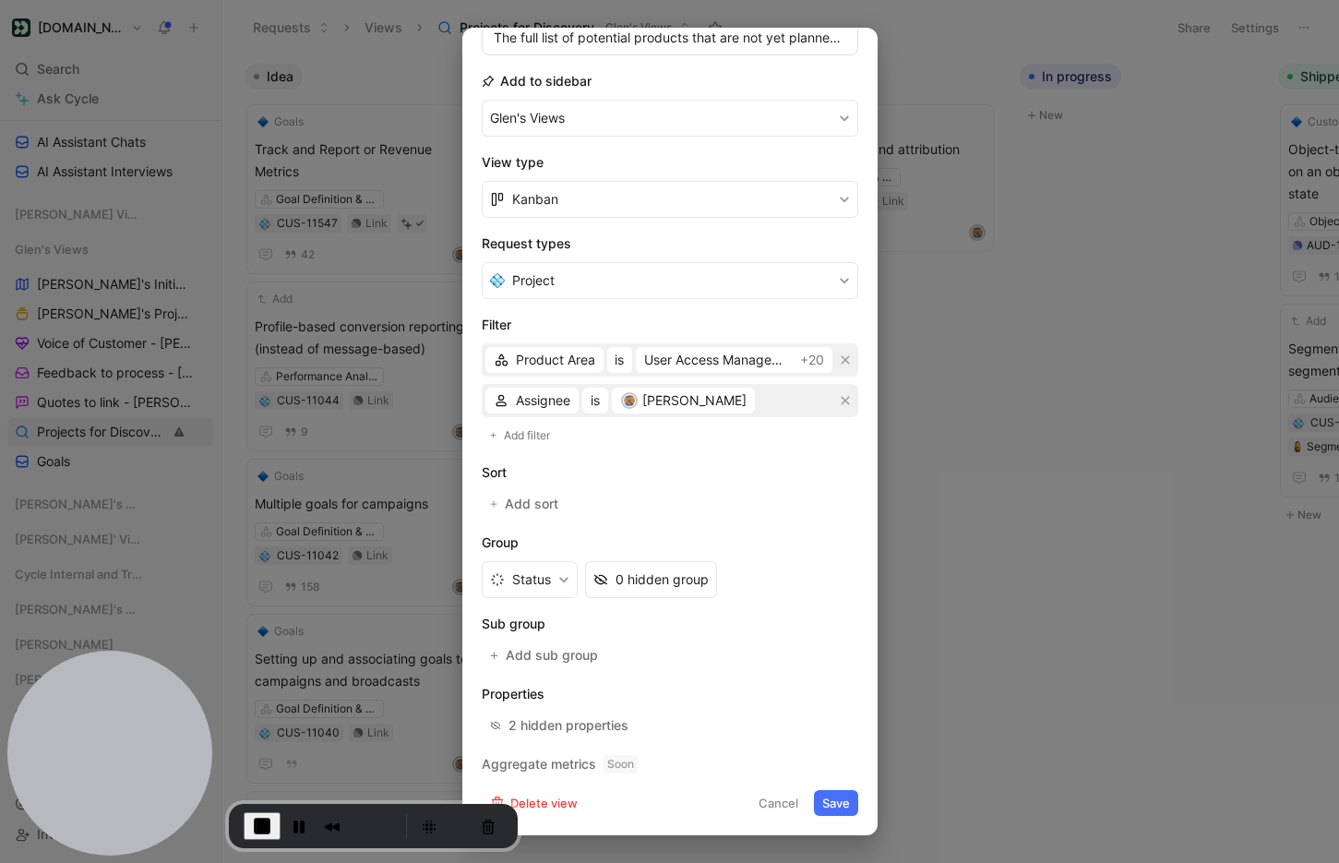
click at [1035, 669] on div at bounding box center [669, 431] width 1339 height 863
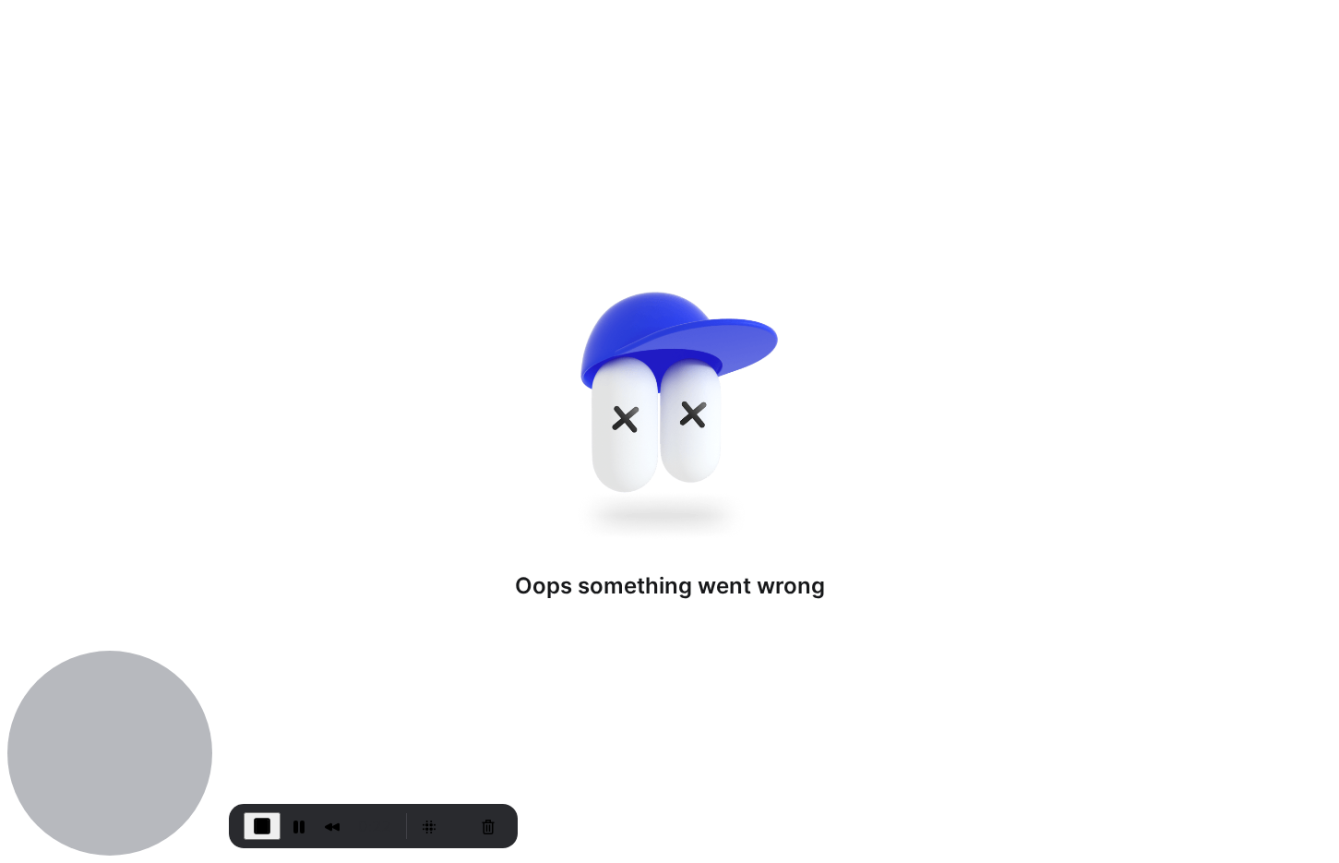
drag, startPoint x: 408, startPoint y: 155, endPoint x: 528, endPoint y: 221, distance: 137.1
drag, startPoint x: 378, startPoint y: 149, endPoint x: 494, endPoint y: 238, distance: 146.0
click at [258, 828] on span "End Recording" at bounding box center [260, 824] width 22 height 22
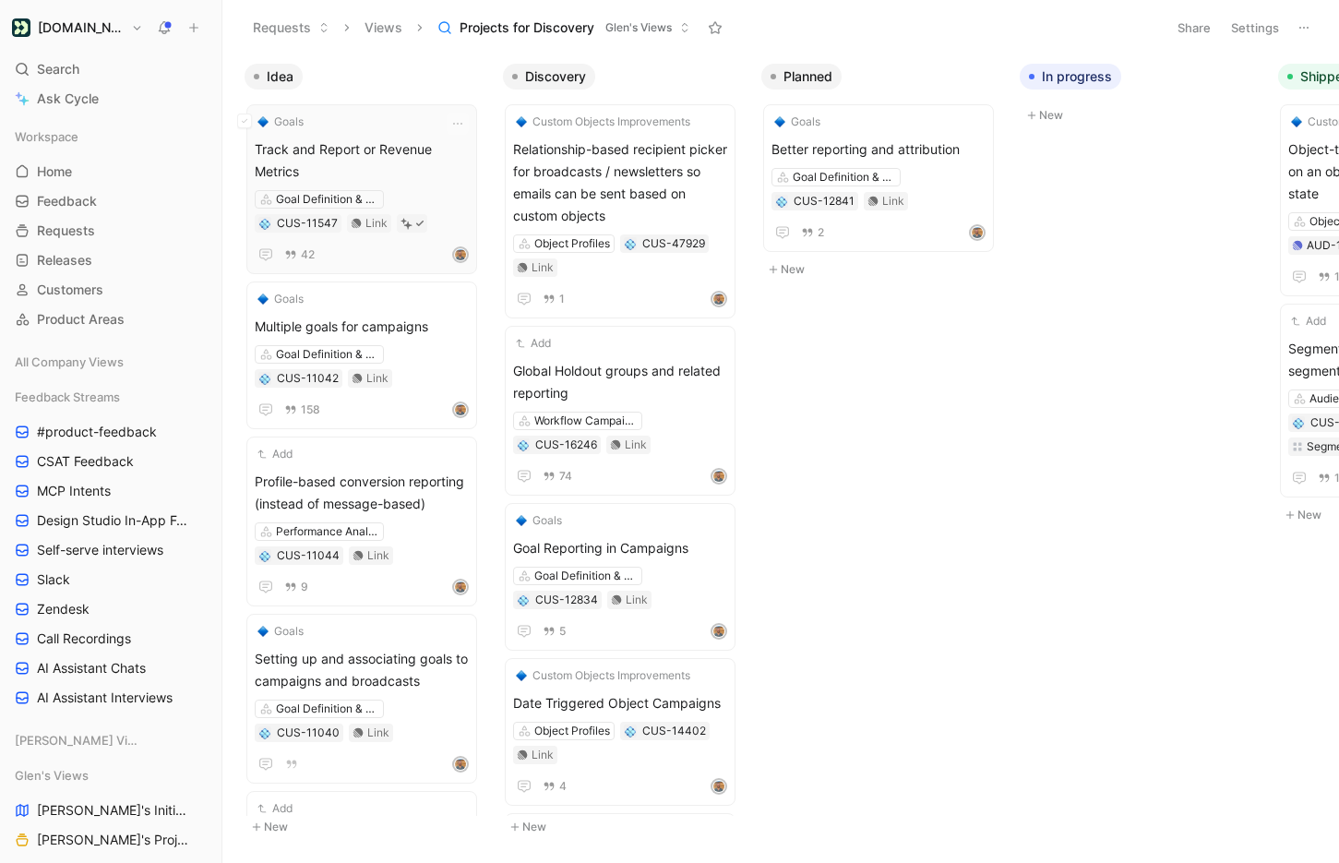
click at [347, 156] on span "Track and Report or Revenue Metrics" at bounding box center [362, 160] width 214 height 44
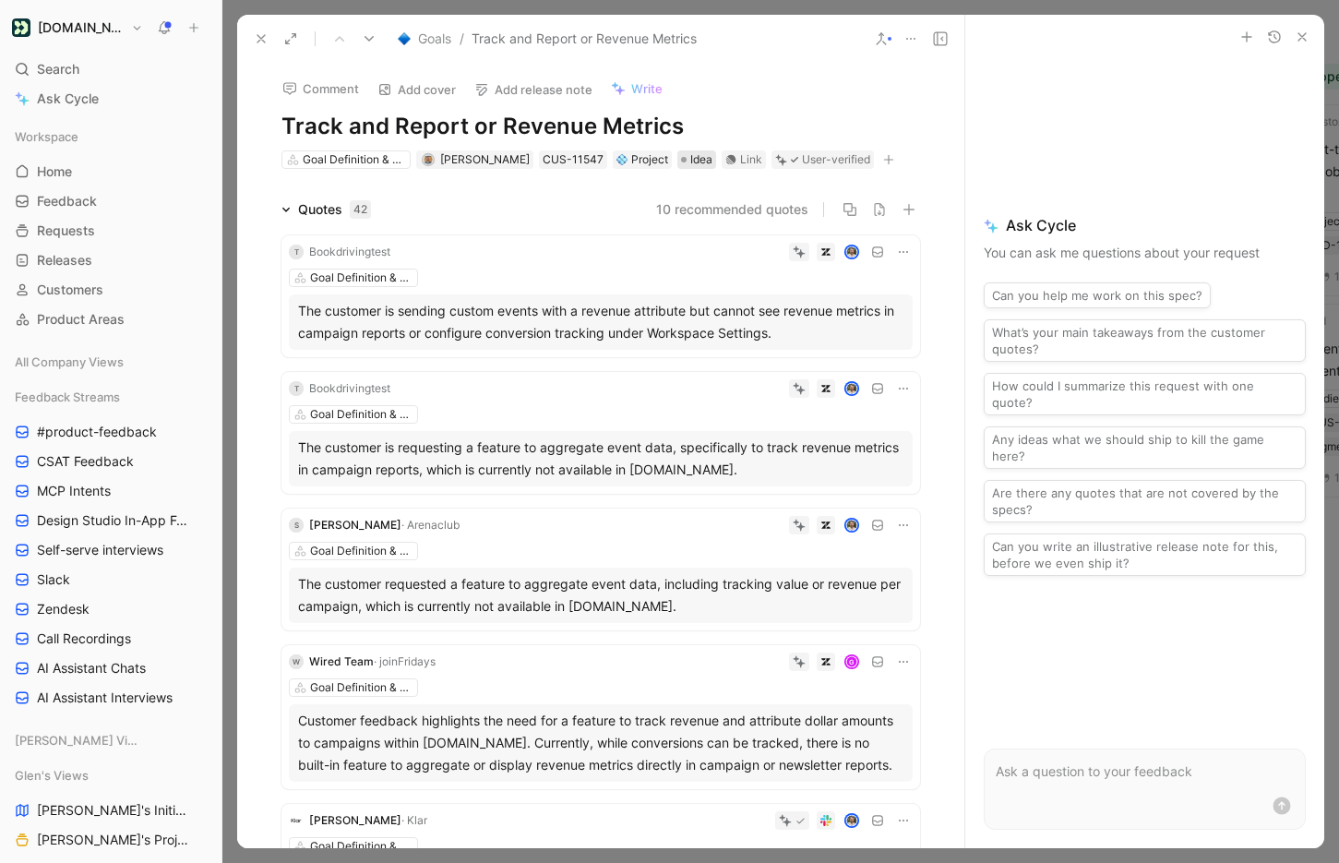
click at [690, 161] on span "Idea" at bounding box center [701, 159] width 22 height 18
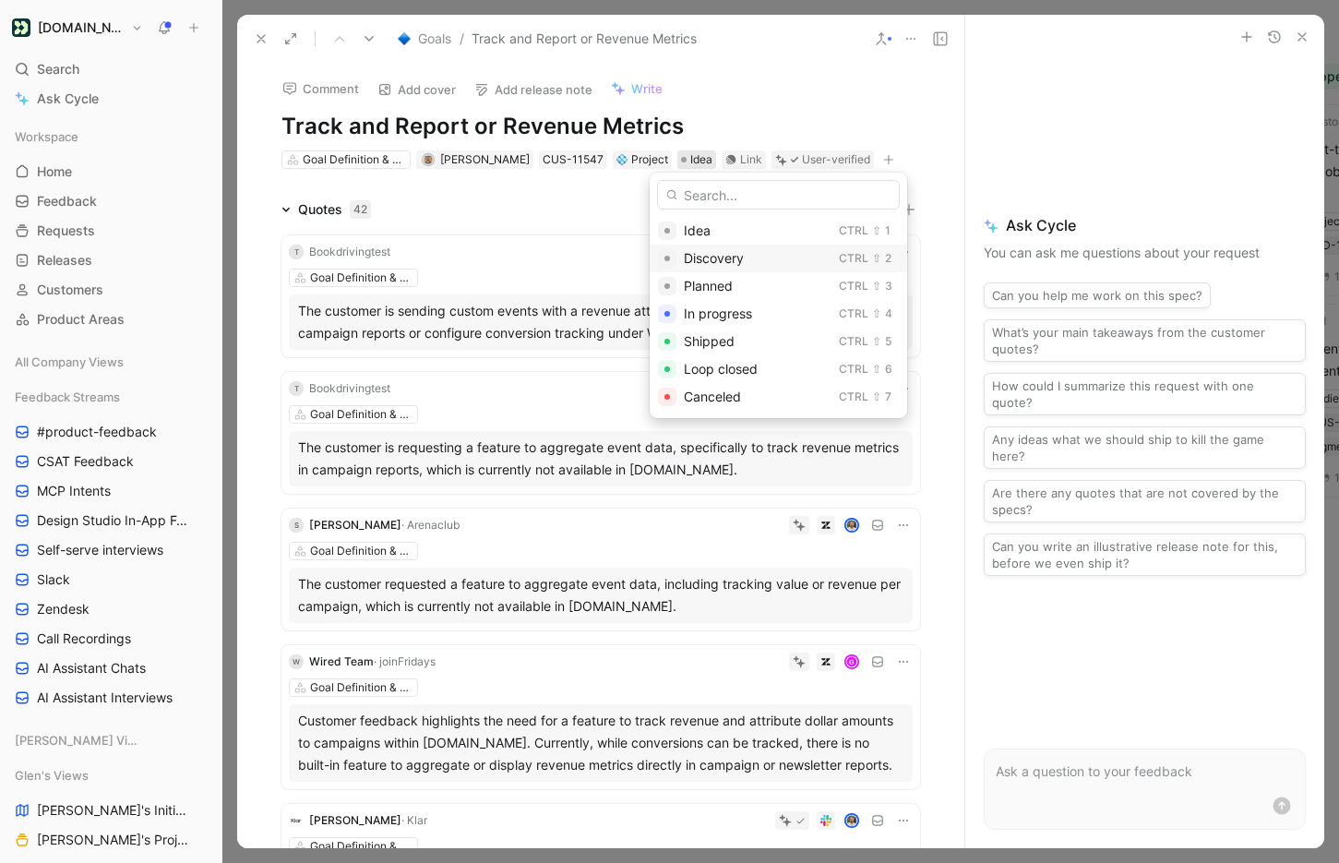
click at [728, 257] on span "Discovery" at bounding box center [714, 258] width 60 height 16
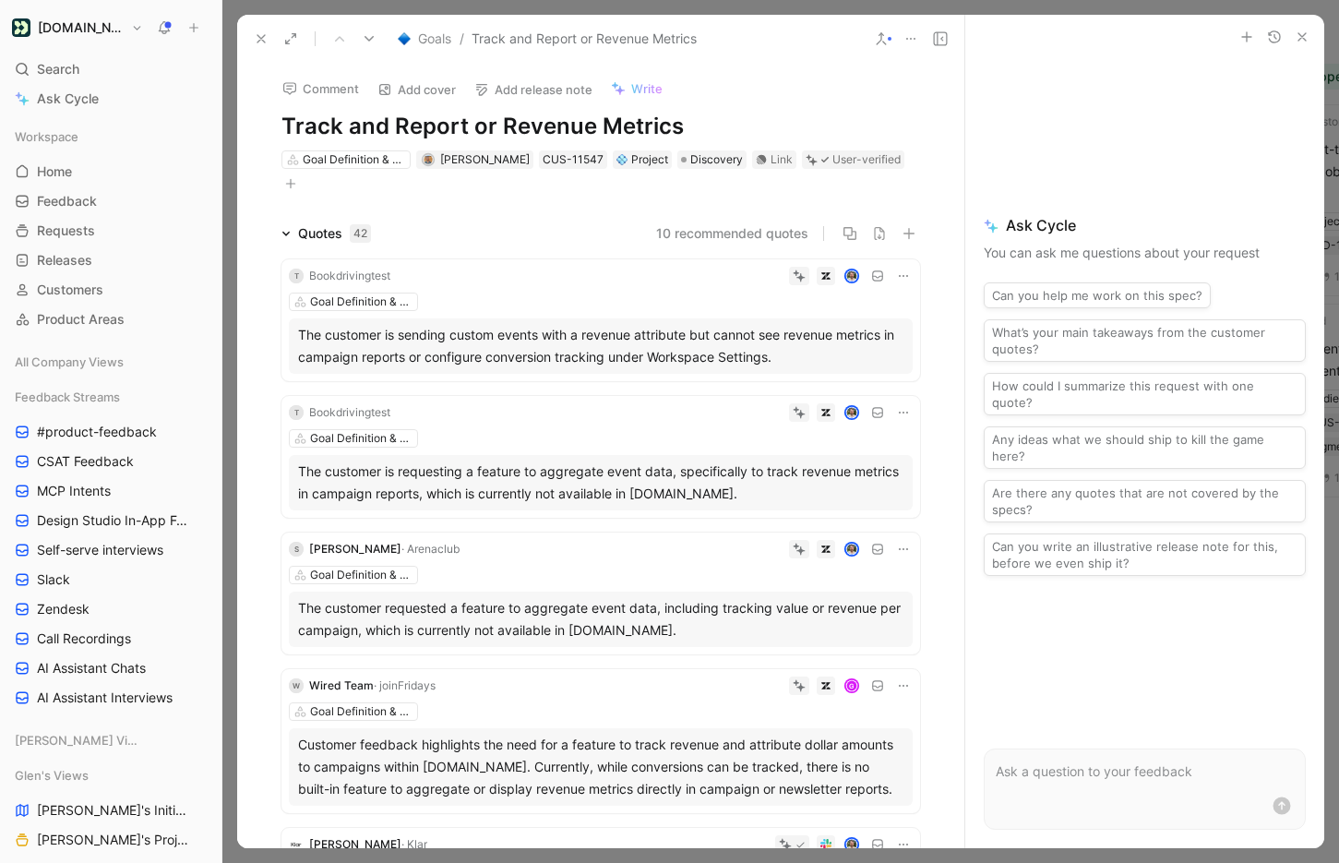
click at [255, 31] on icon at bounding box center [261, 38] width 15 height 15
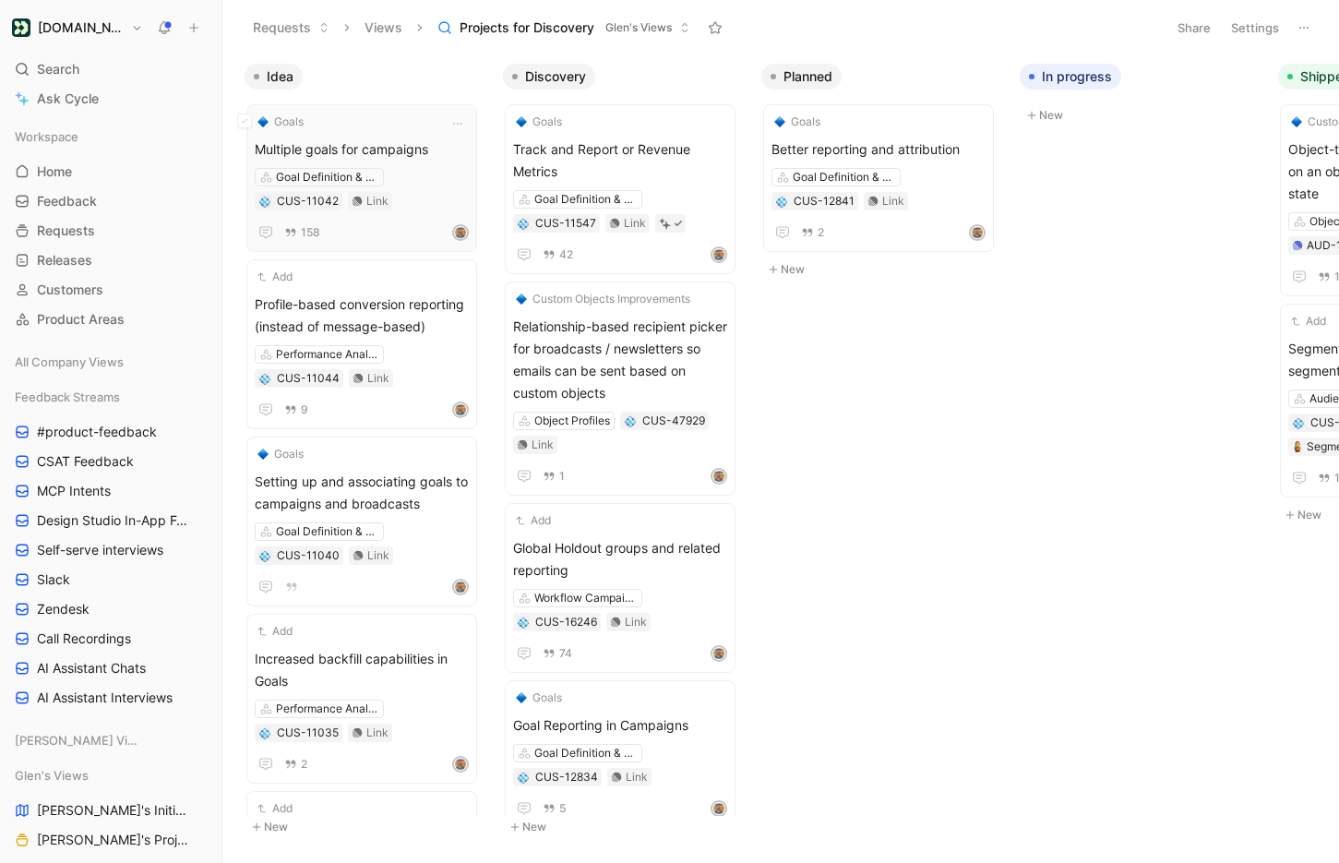
scroll to position [0, 1]
click at [1257, 27] on button "Settings" at bounding box center [1254, 28] width 65 height 26
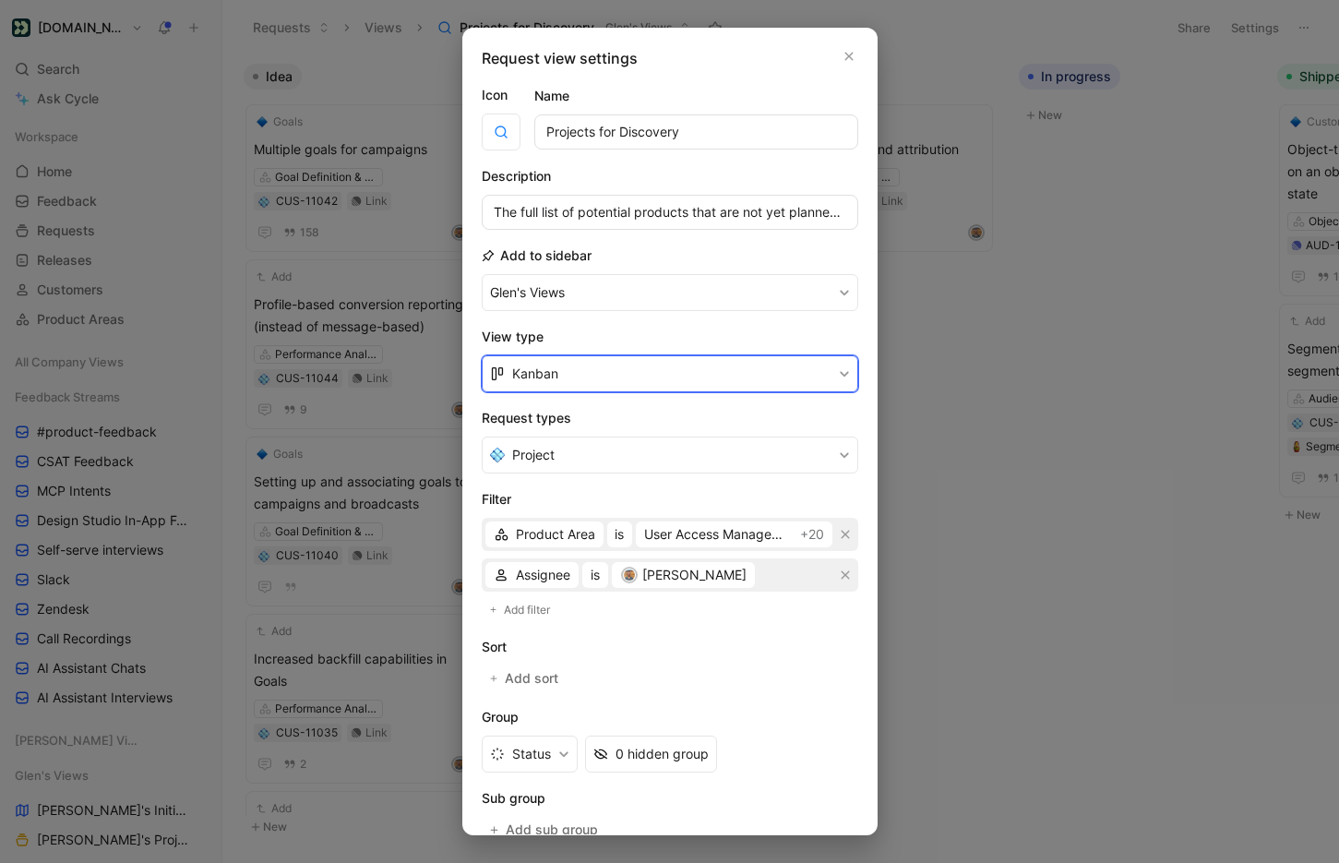
click at [627, 378] on button "Kanban" at bounding box center [670, 373] width 376 height 37
click at [607, 442] on div "List" at bounding box center [681, 445] width 338 height 22
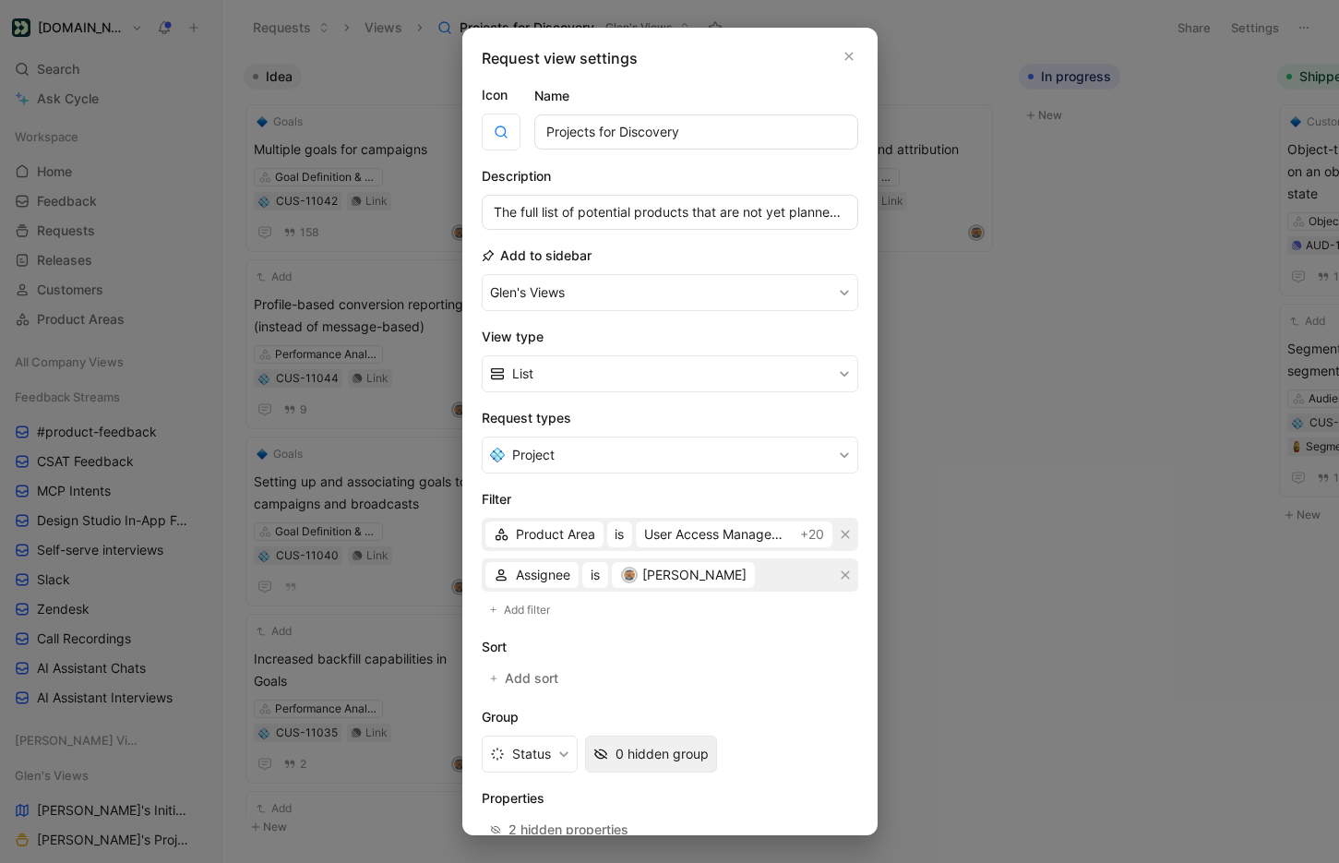
scroll to position [104, 0]
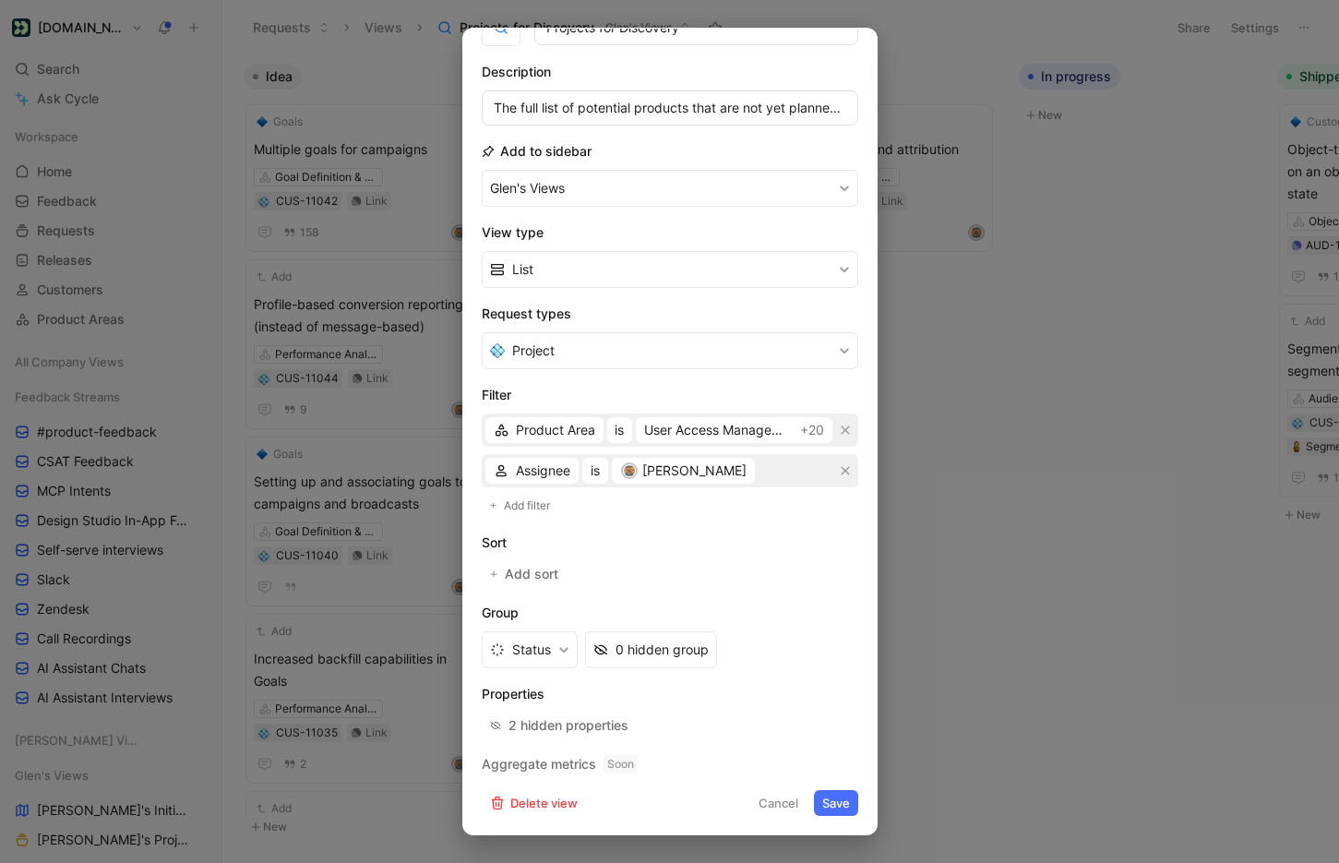
click at [826, 799] on button "Save" at bounding box center [836, 803] width 44 height 26
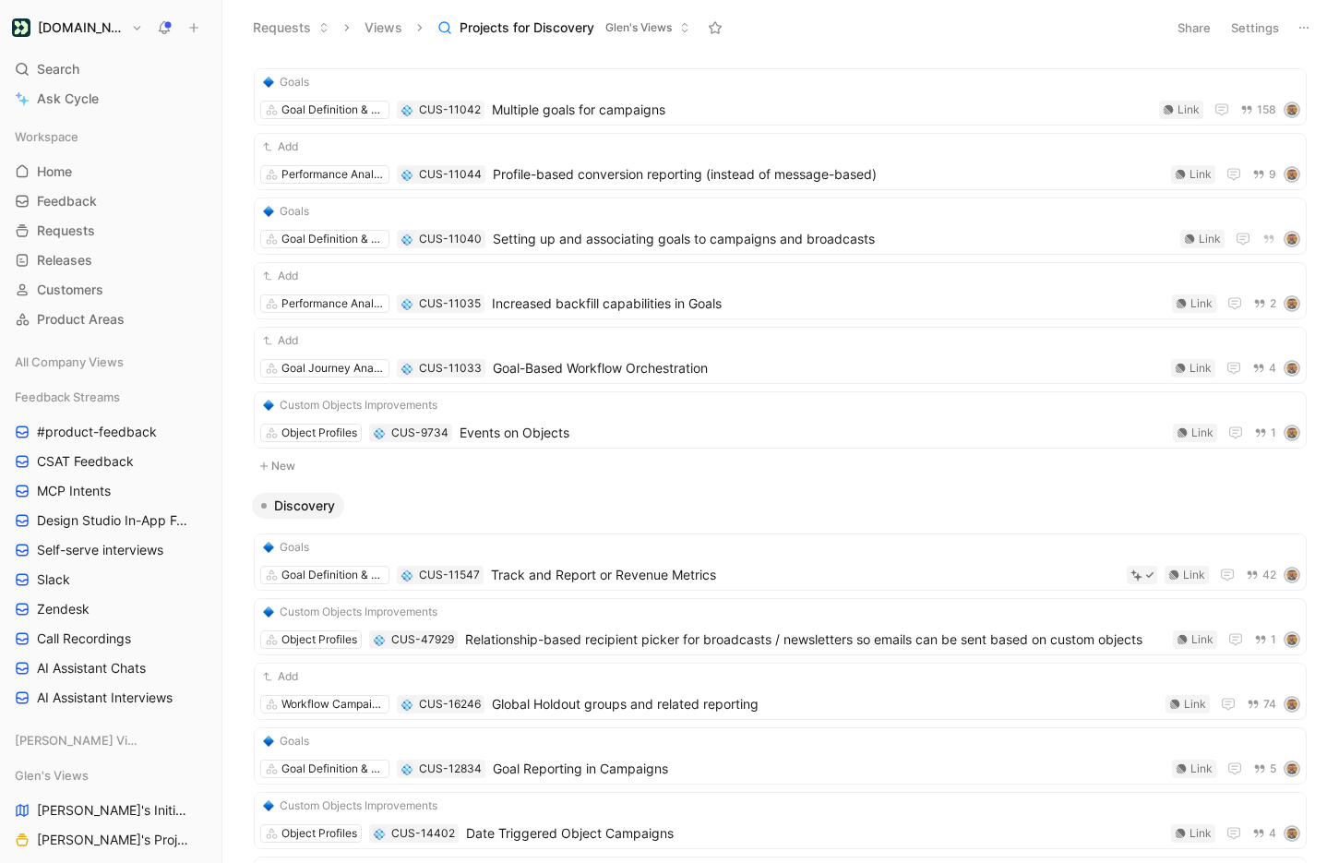
scroll to position [0, 0]
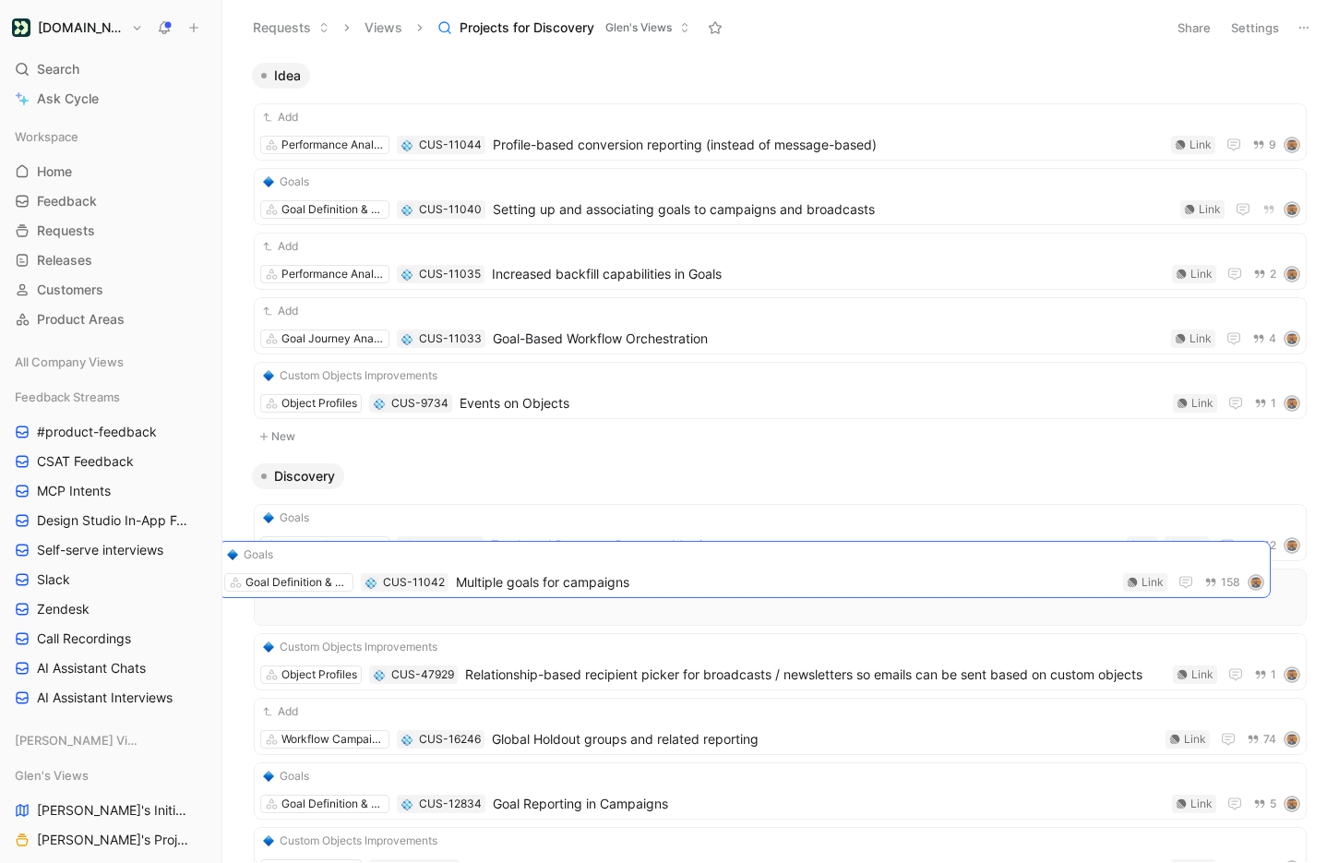
drag, startPoint x: 756, startPoint y: 139, endPoint x: 721, endPoint y: 577, distance: 438.8
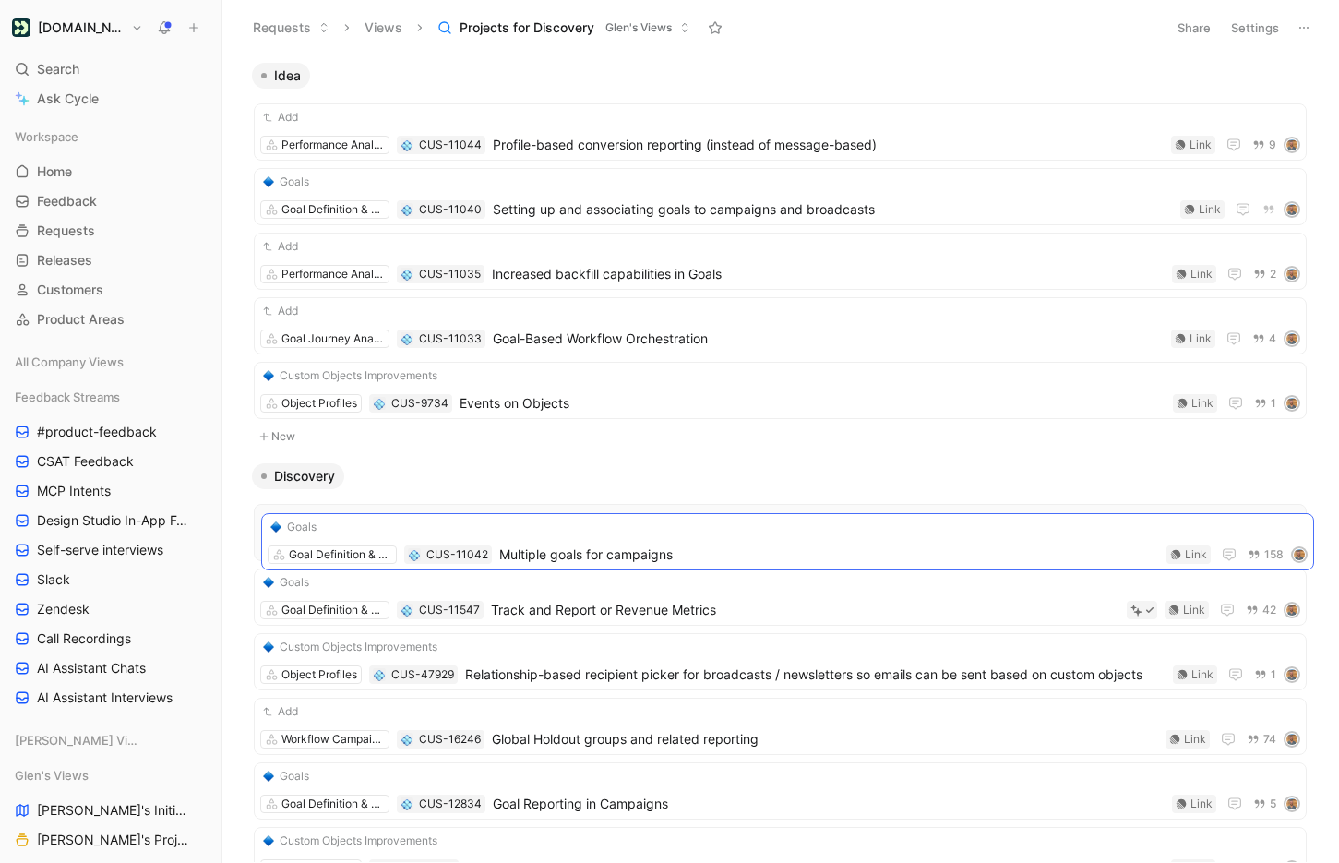
drag, startPoint x: 730, startPoint y: 555, endPoint x: 733, endPoint y: 539, distance: 16.8
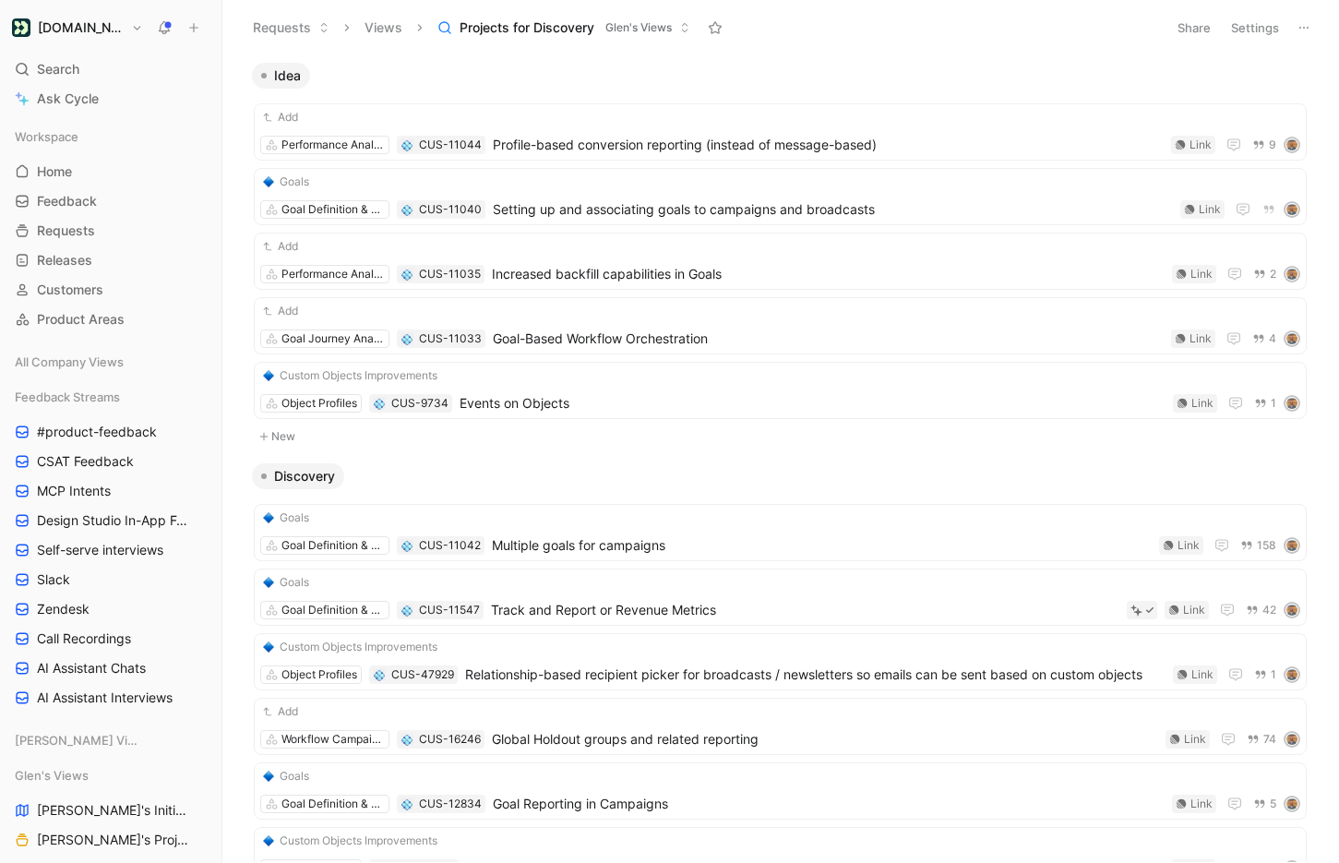
scroll to position [1, 0]
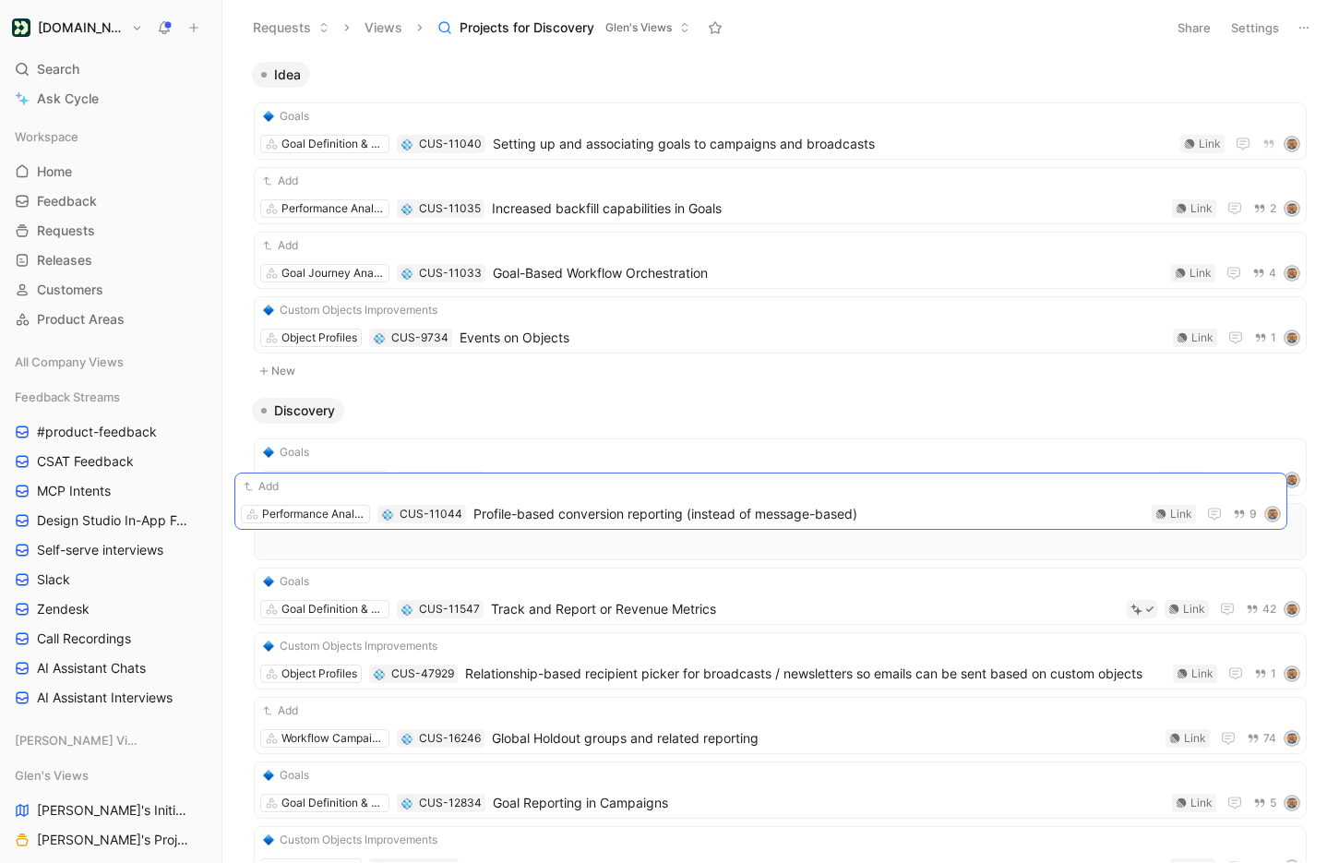
drag, startPoint x: 944, startPoint y: 133, endPoint x: 924, endPoint y: 503, distance: 370.5
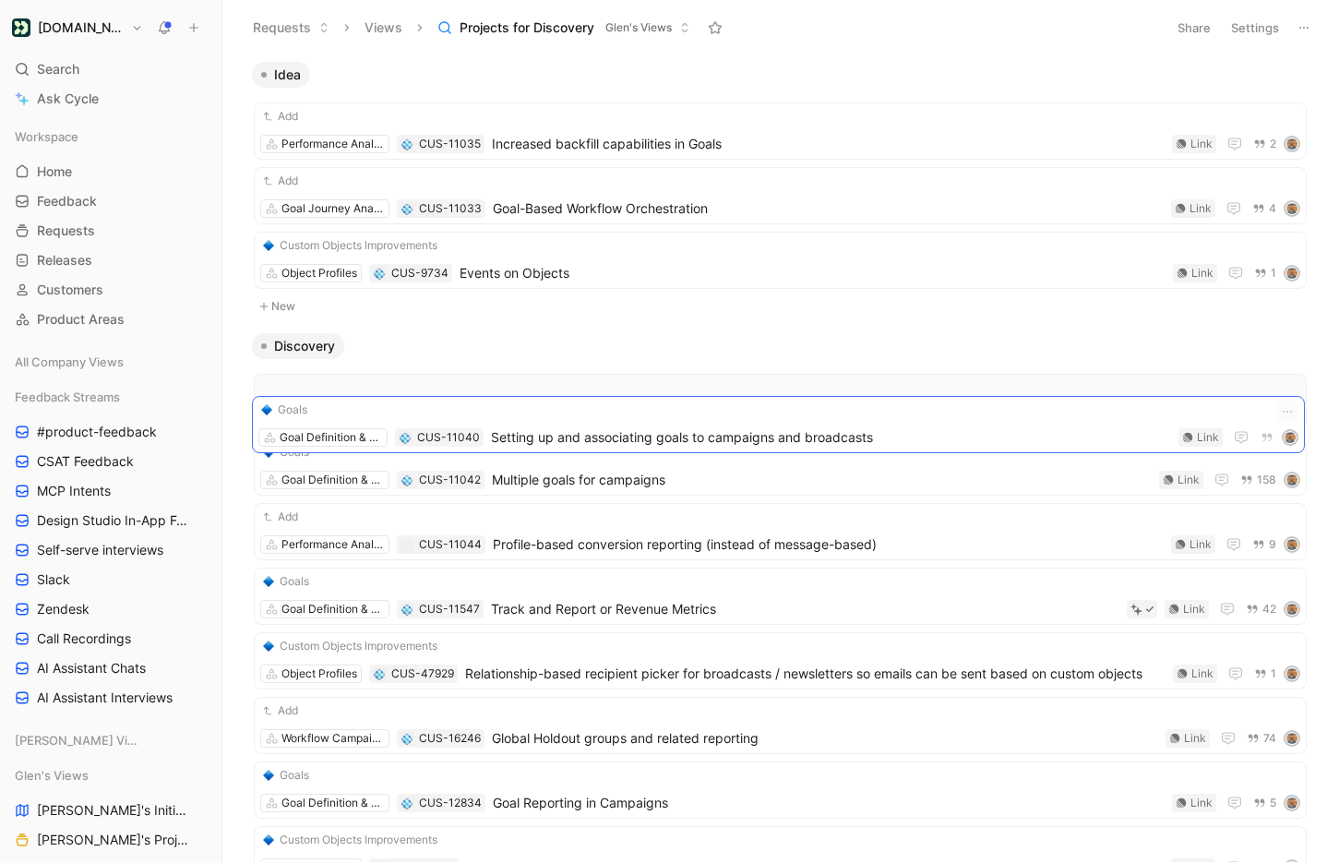
drag, startPoint x: 959, startPoint y: 130, endPoint x: 958, endPoint y: 423, distance: 293.4
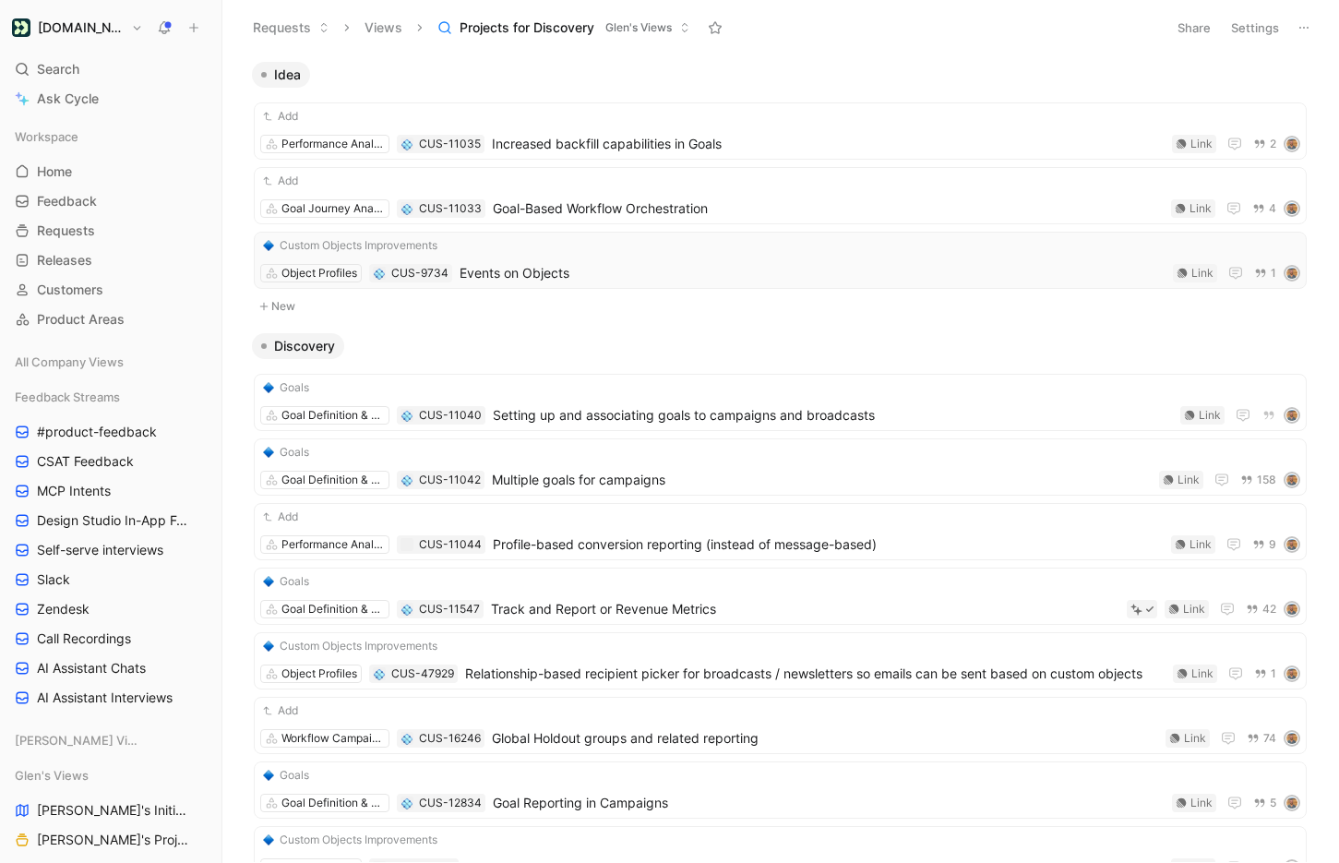
scroll to position [0, 0]
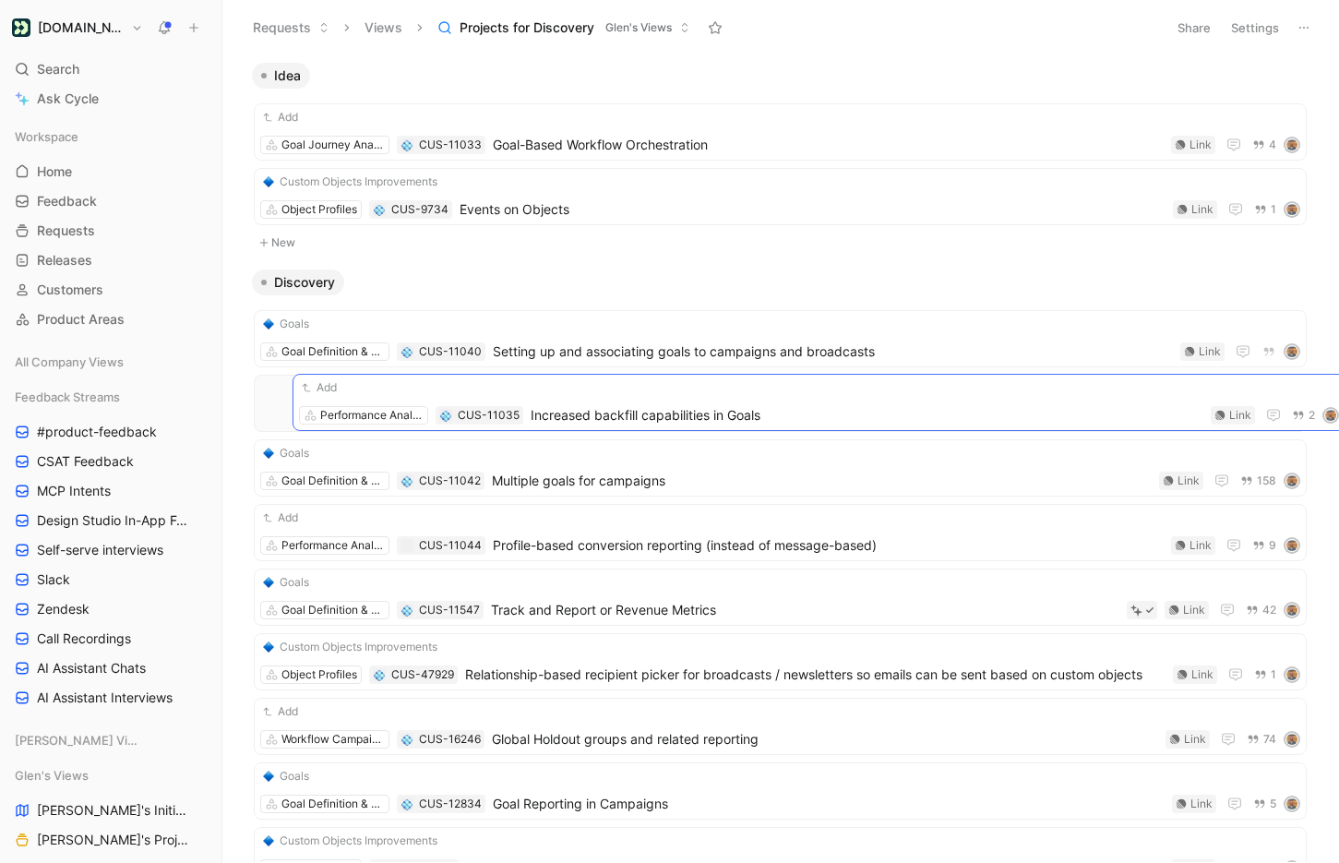
drag, startPoint x: 718, startPoint y: 141, endPoint x: 756, endPoint y: 411, distance: 273.1
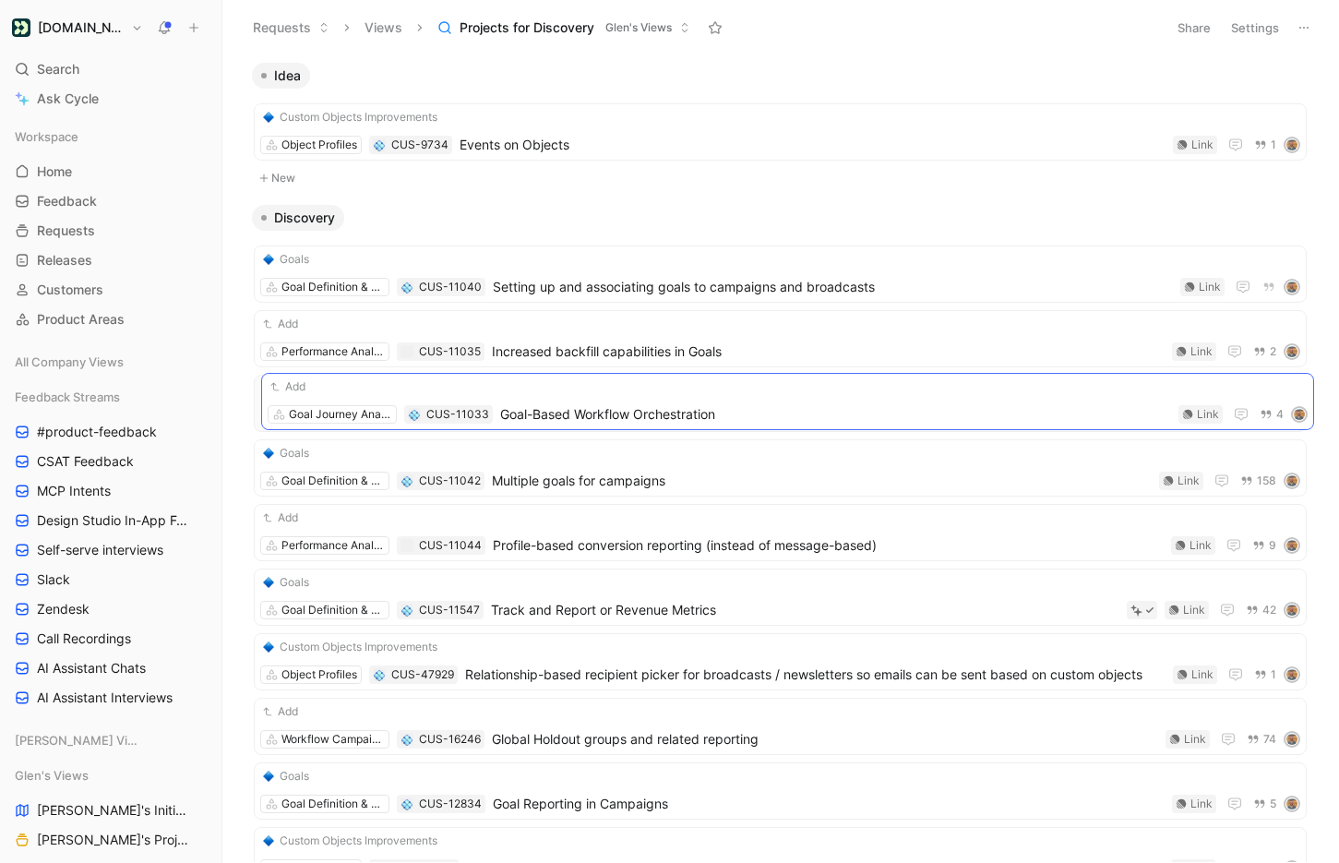
drag, startPoint x: 668, startPoint y: 144, endPoint x: 675, endPoint y: 420, distance: 275.9
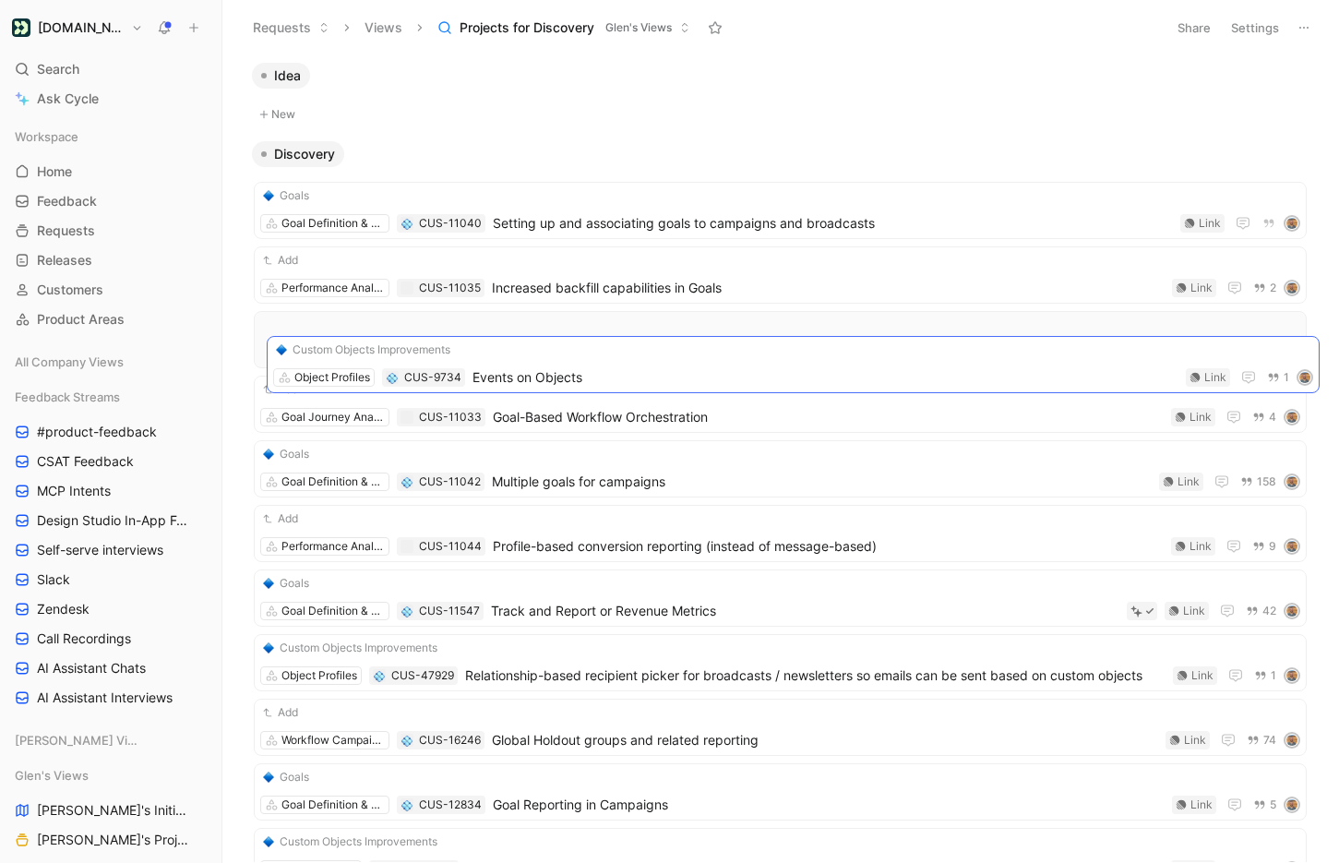
drag, startPoint x: 596, startPoint y: 143, endPoint x: 609, endPoint y: 375, distance: 232.8
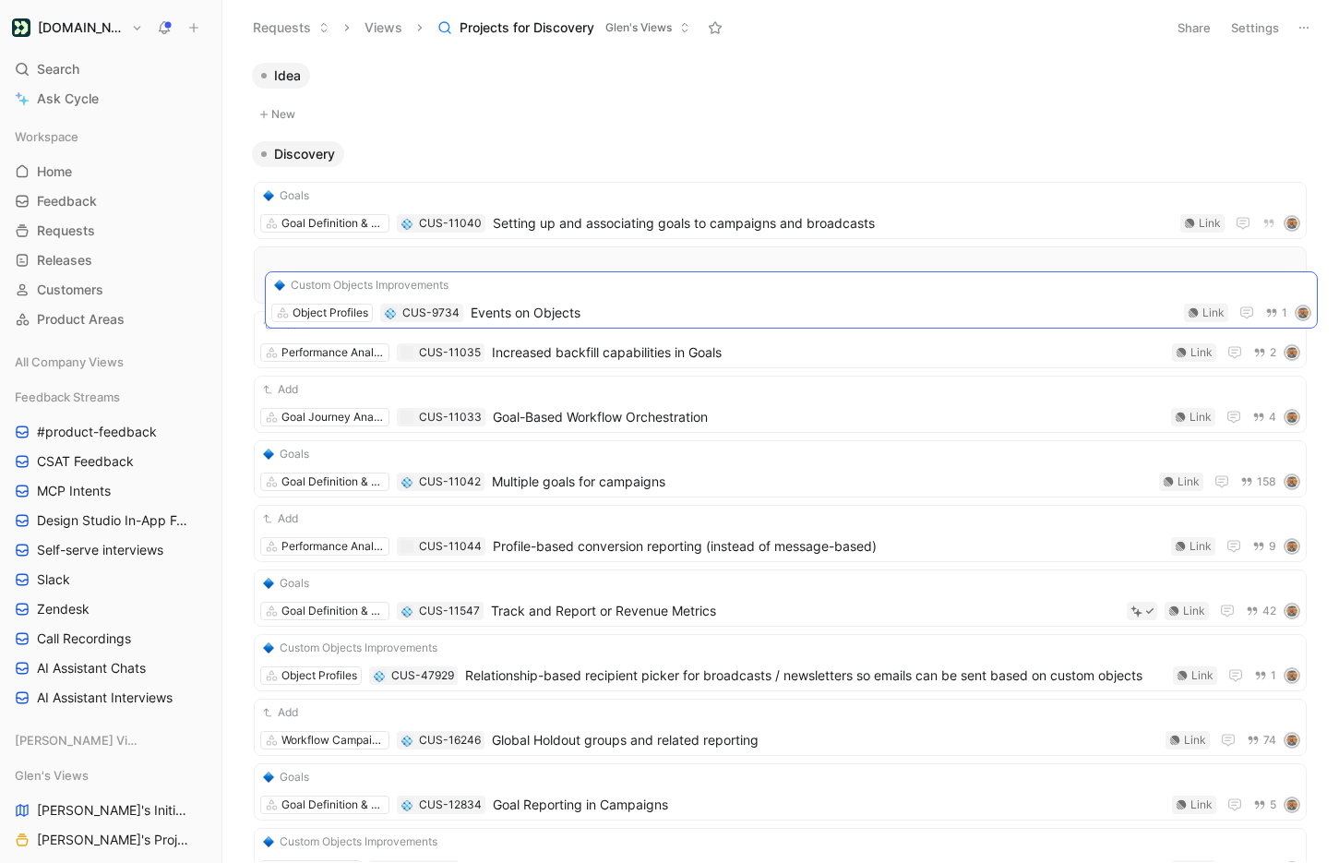
drag, startPoint x: 567, startPoint y: 236, endPoint x: 570, endPoint y: 301, distance: 64.6
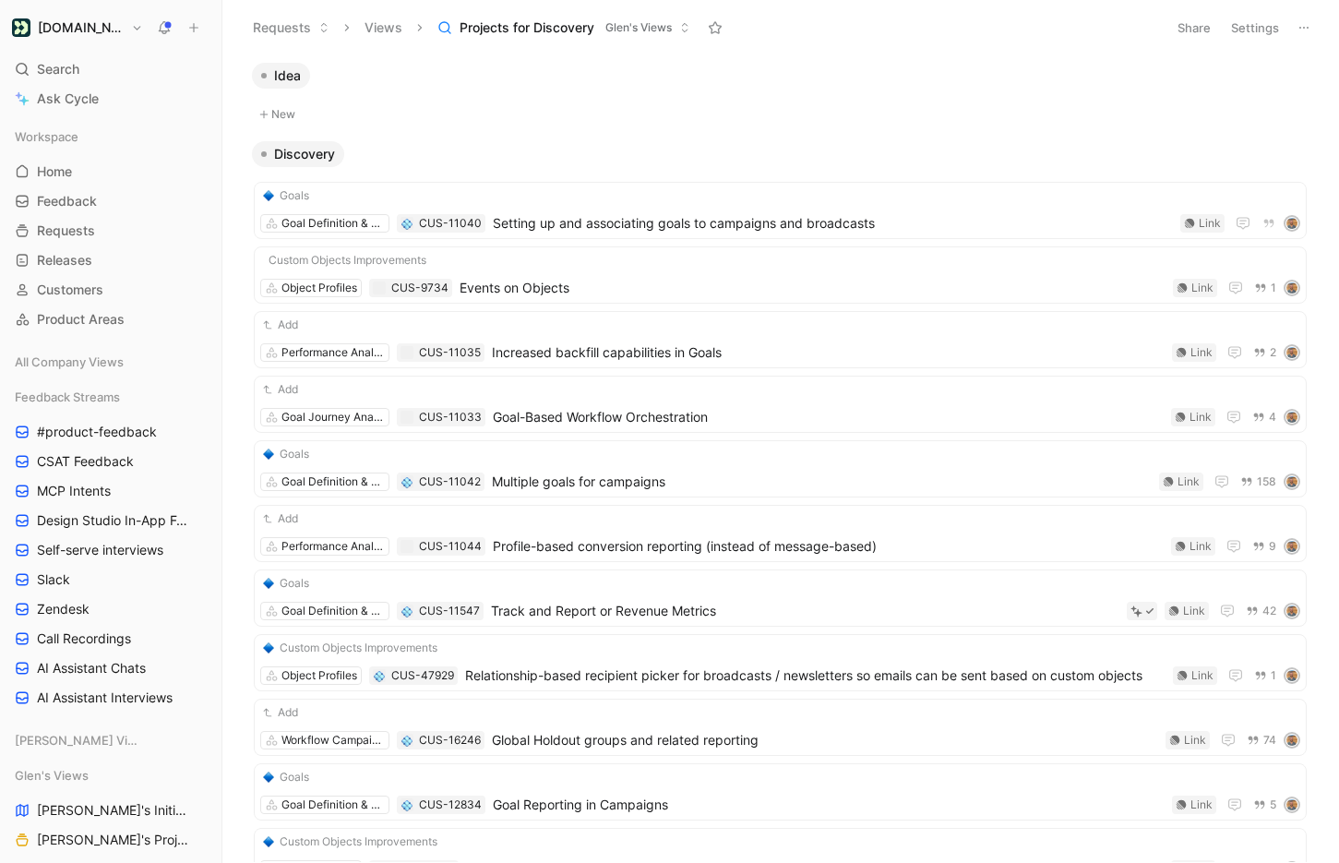
click at [1248, 35] on button "Settings" at bounding box center [1254, 28] width 65 height 26
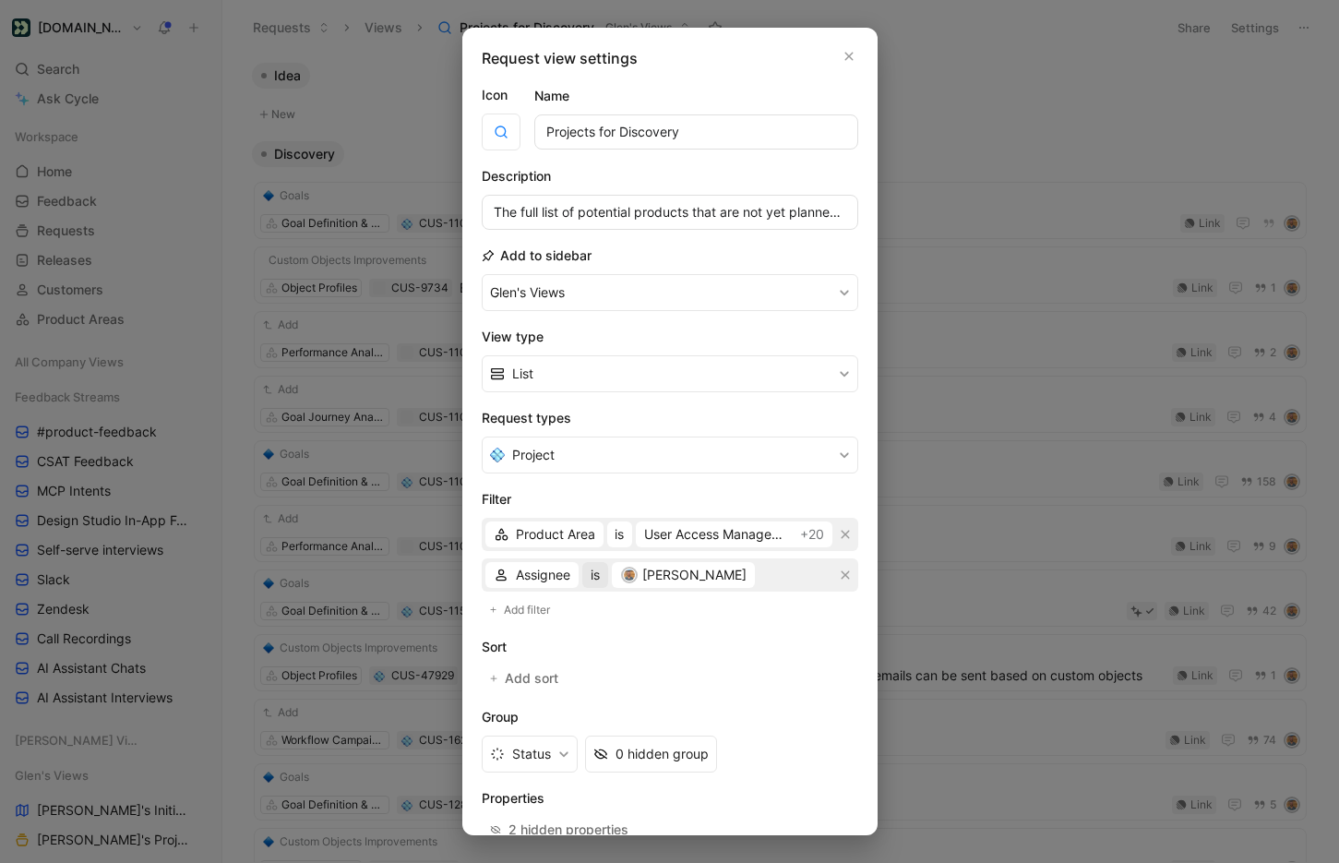
click at [596, 576] on span "is" at bounding box center [594, 575] width 9 height 22
click at [635, 617] on span "is empty" at bounding box center [617, 612] width 52 height 16
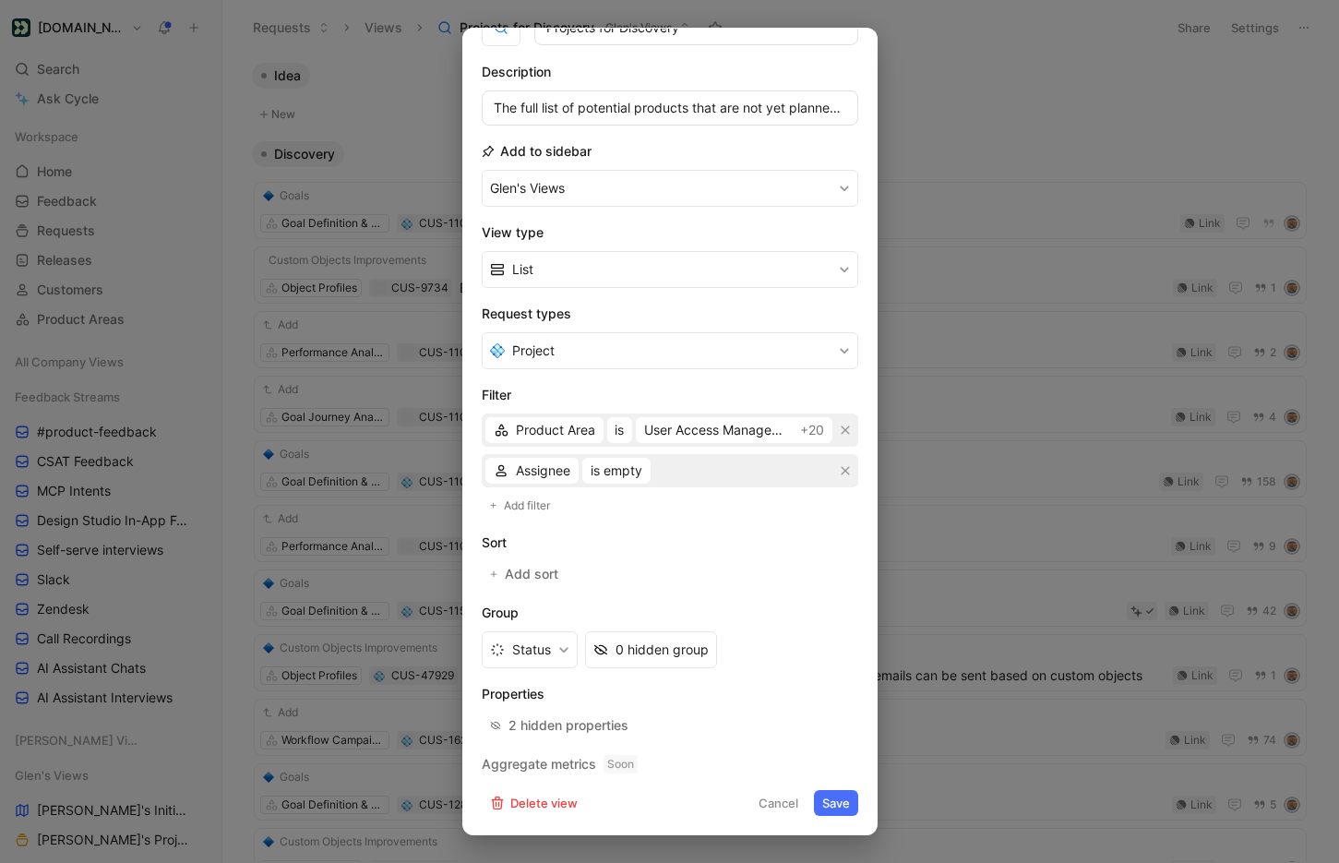
click at [826, 798] on button "Save" at bounding box center [836, 803] width 44 height 26
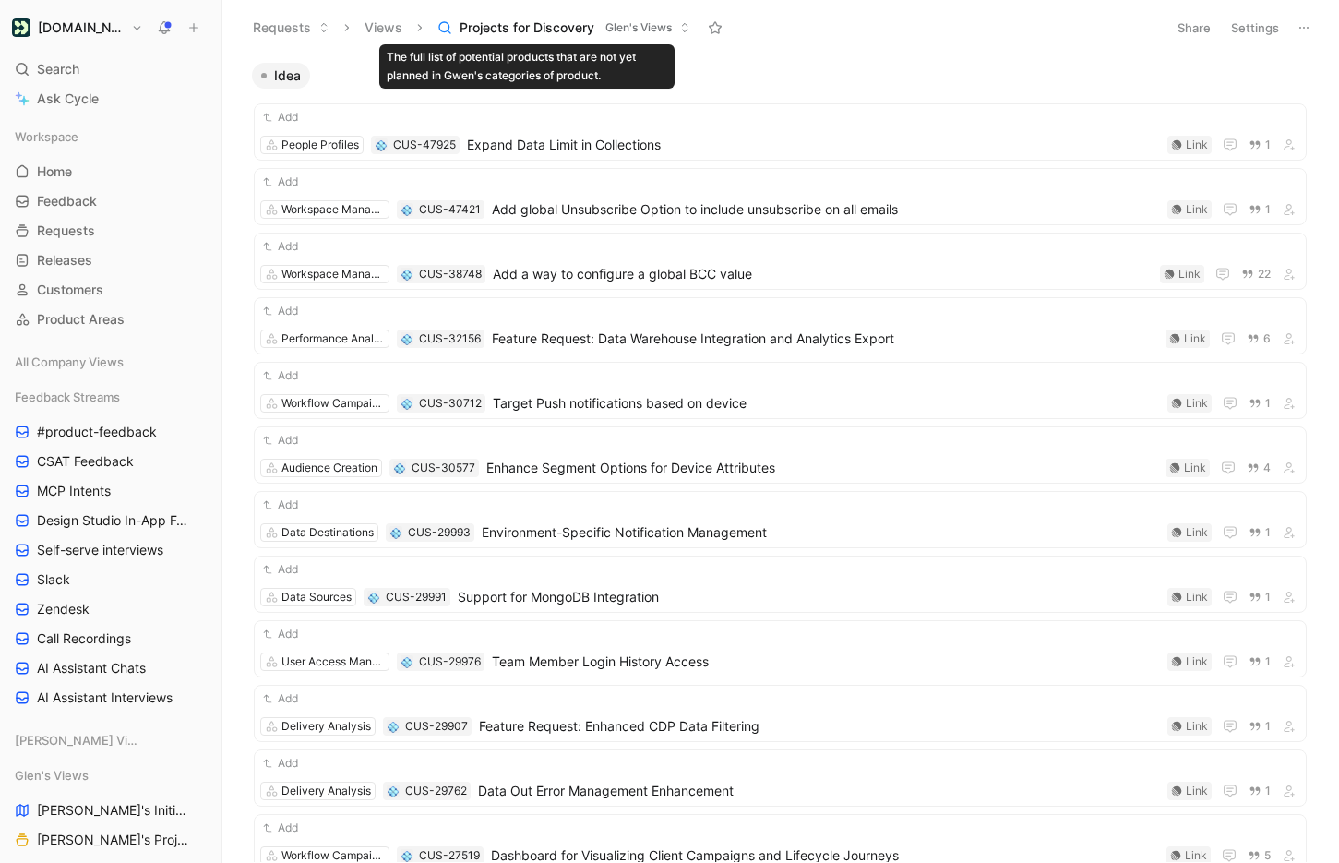
click at [556, 30] on span "Projects for Discovery" at bounding box center [526, 27] width 135 height 18
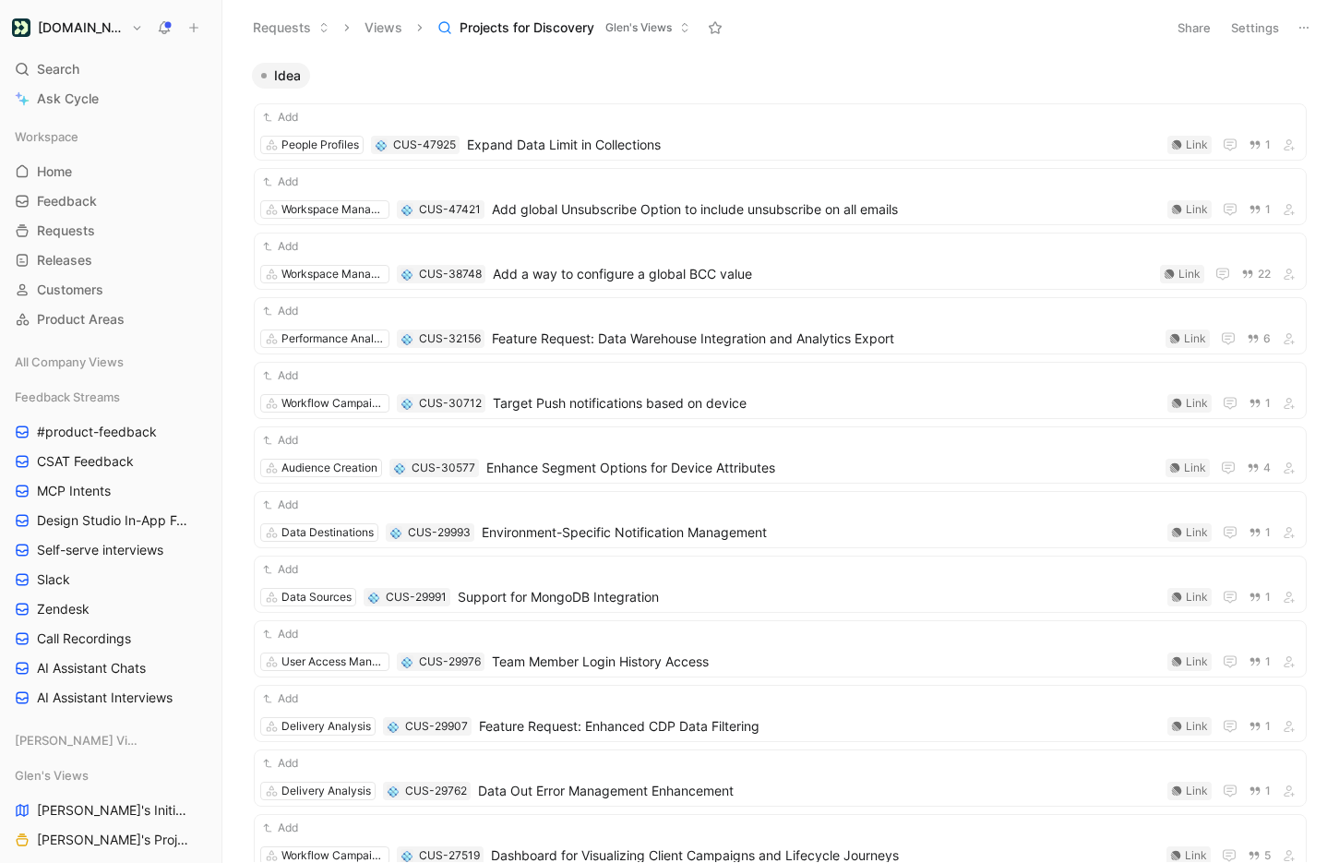
click at [1247, 23] on button "Settings" at bounding box center [1254, 28] width 65 height 26
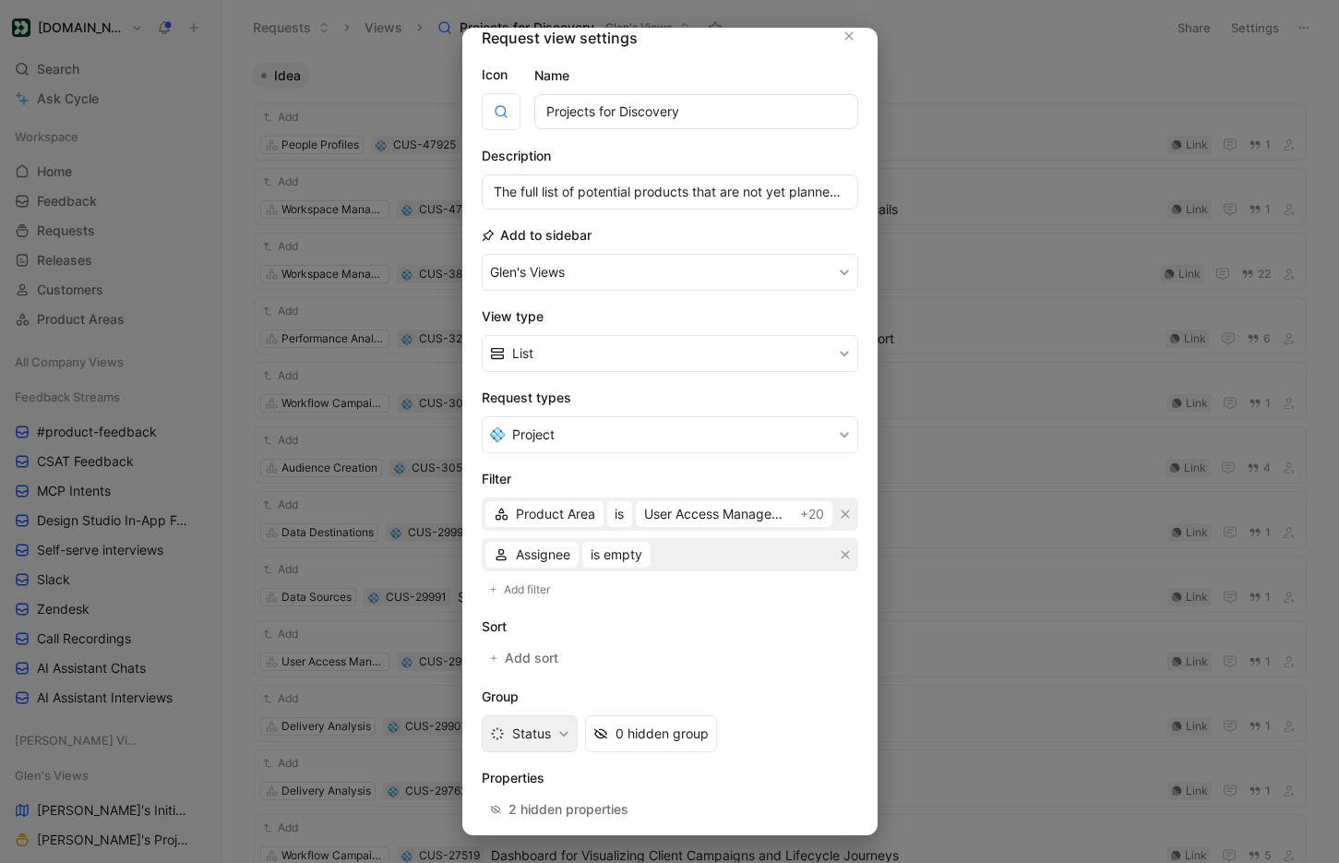
scroll to position [19, 0]
click at [579, 362] on button "List" at bounding box center [670, 354] width 376 height 37
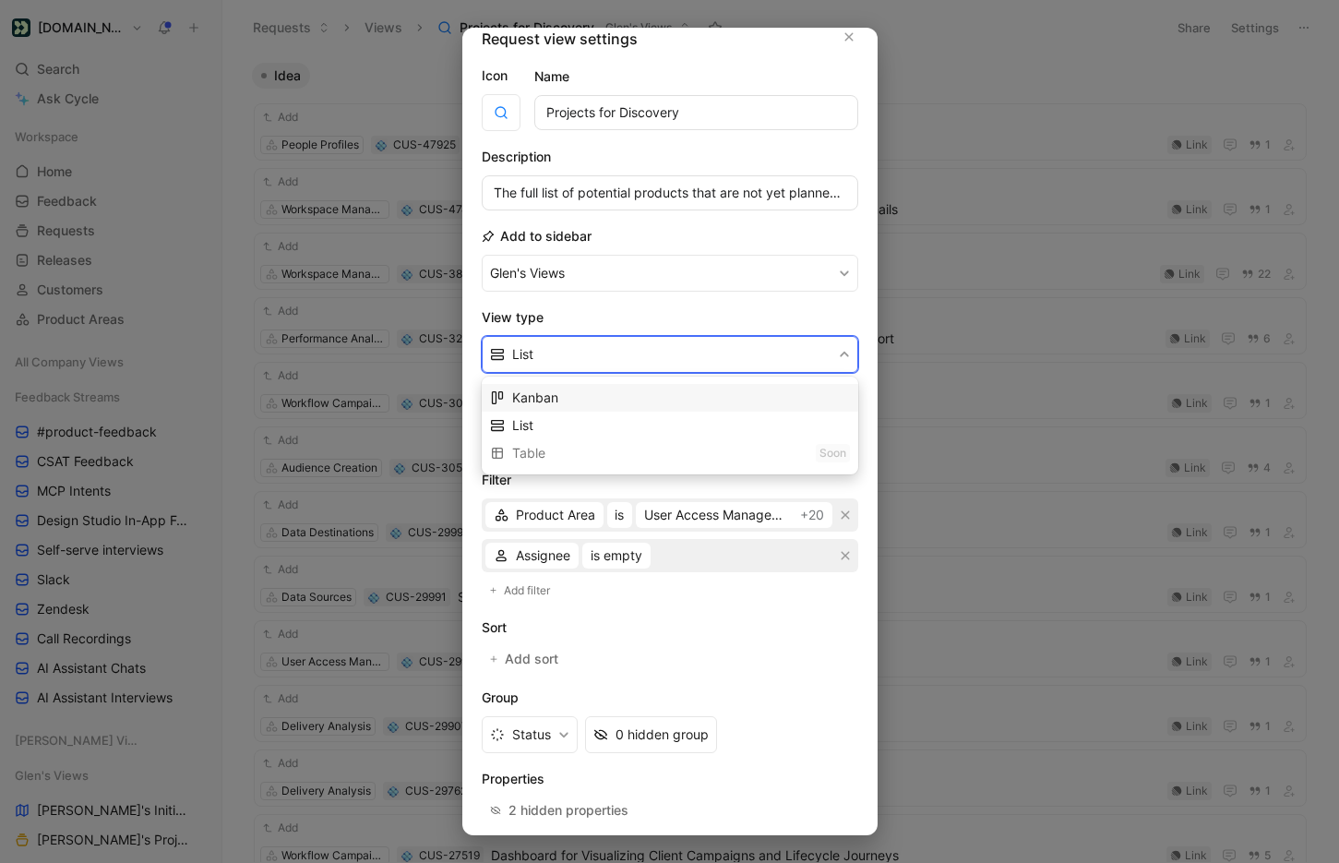
click at [580, 400] on div "Kanban" at bounding box center [681, 398] width 338 height 22
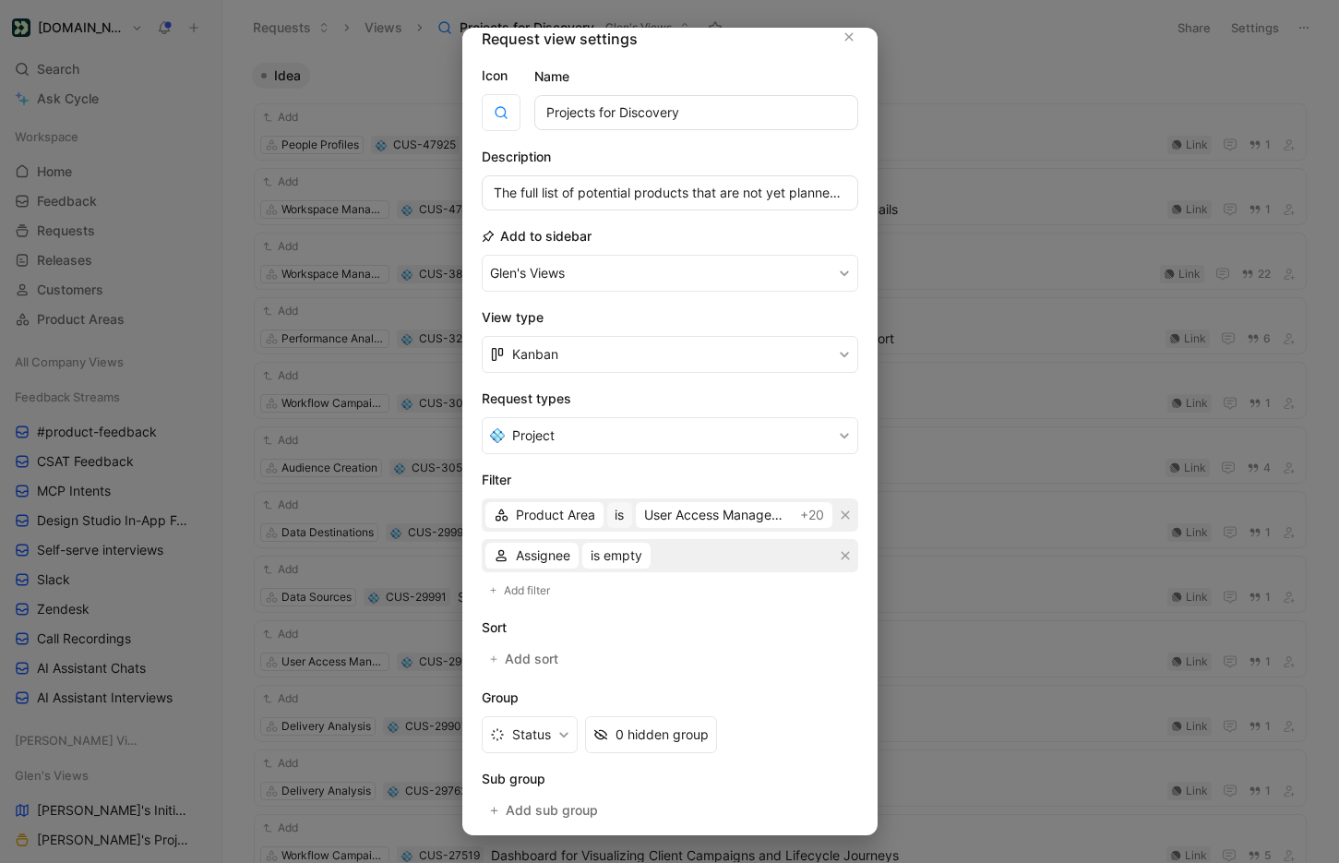
scroll to position [47, 0]
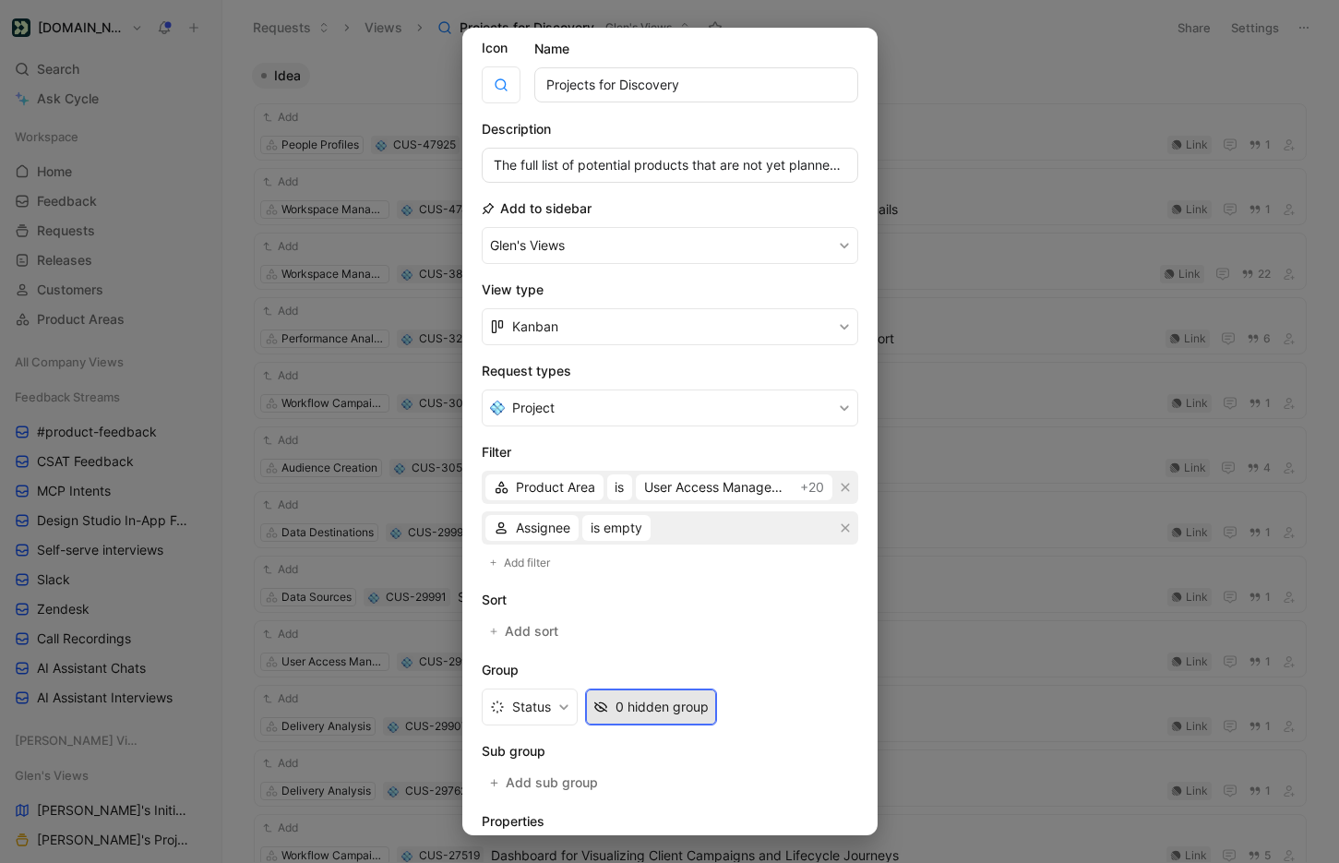
click at [670, 696] on div "0 hidden group" at bounding box center [661, 707] width 93 height 22
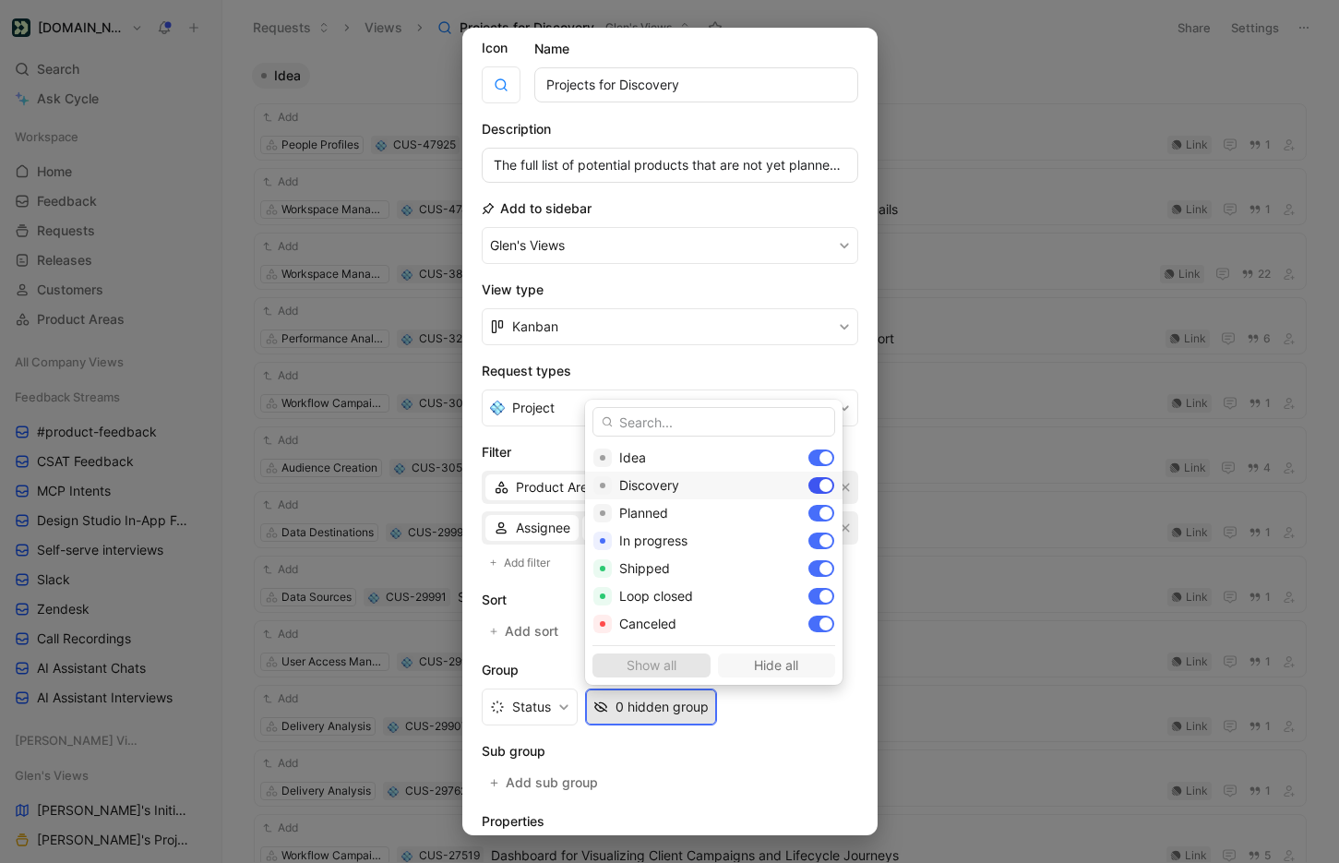
click at [819, 488] on div at bounding box center [825, 485] width 13 height 13
click at [819, 518] on div at bounding box center [825, 512] width 13 height 13
click at [819, 536] on div at bounding box center [825, 540] width 13 height 13
click at [808, 561] on div at bounding box center [821, 568] width 26 height 17
click at [808, 588] on div at bounding box center [821, 596] width 26 height 17
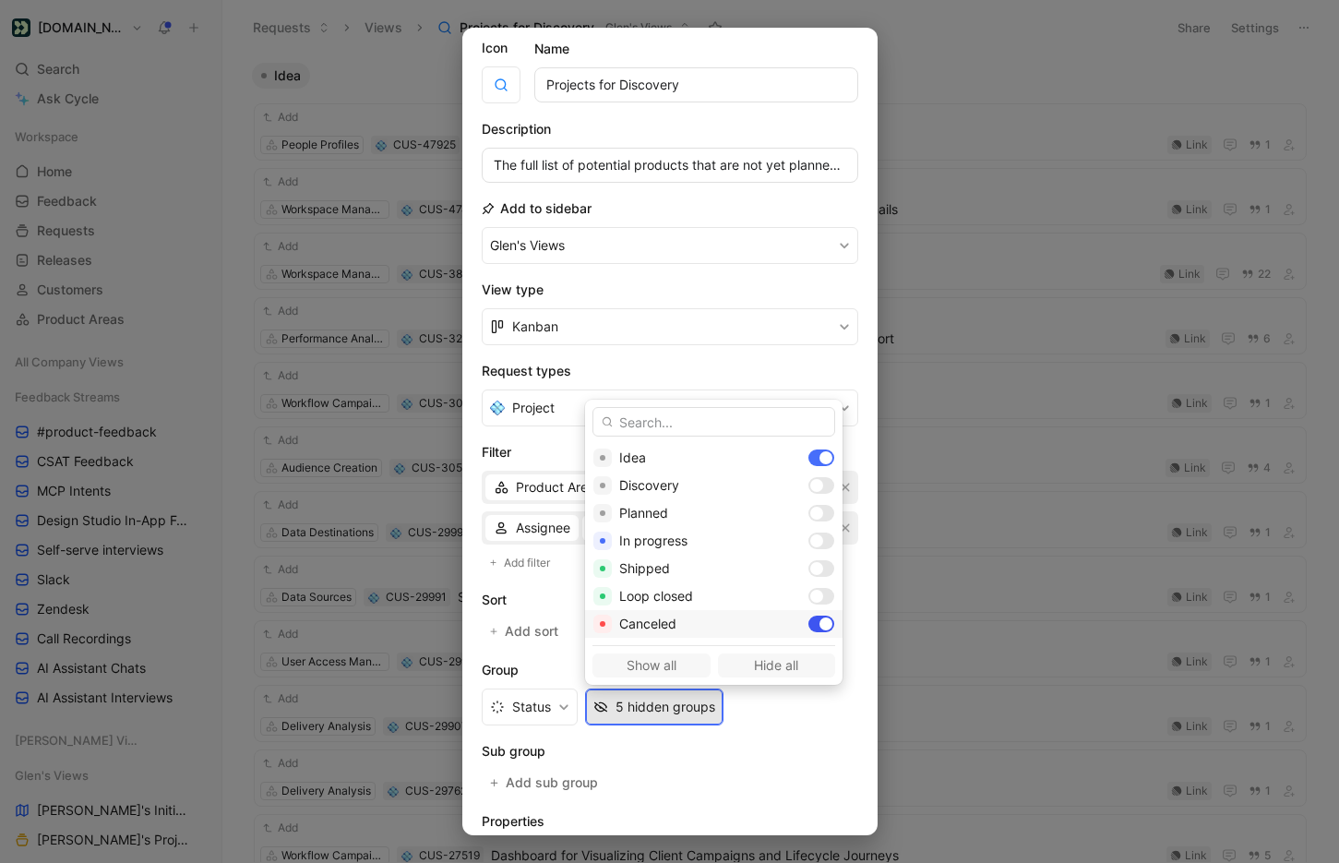
click at [819, 619] on div at bounding box center [825, 623] width 13 height 13
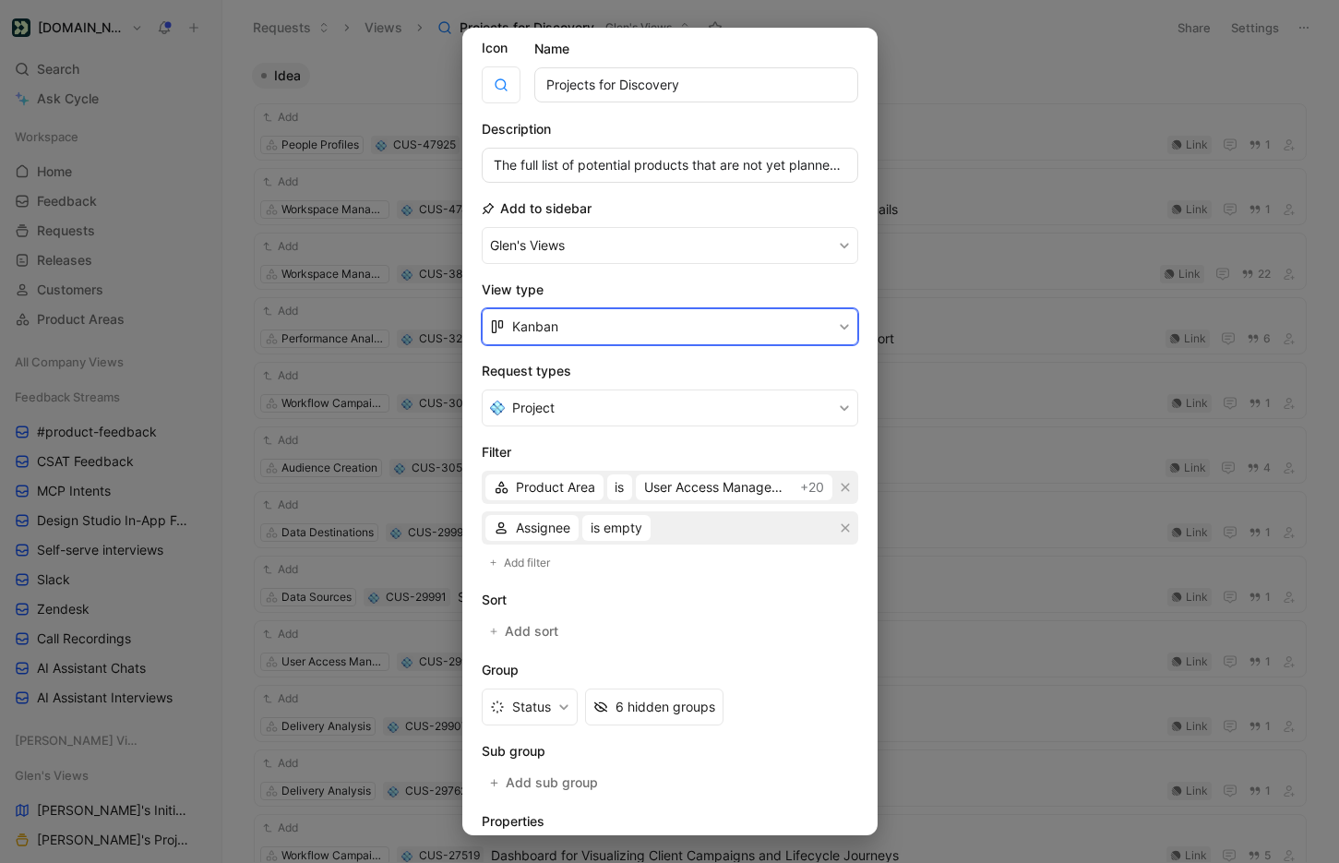
click at [590, 333] on button "Kanban" at bounding box center [670, 326] width 376 height 37
click at [587, 398] on div "List" at bounding box center [681, 398] width 338 height 22
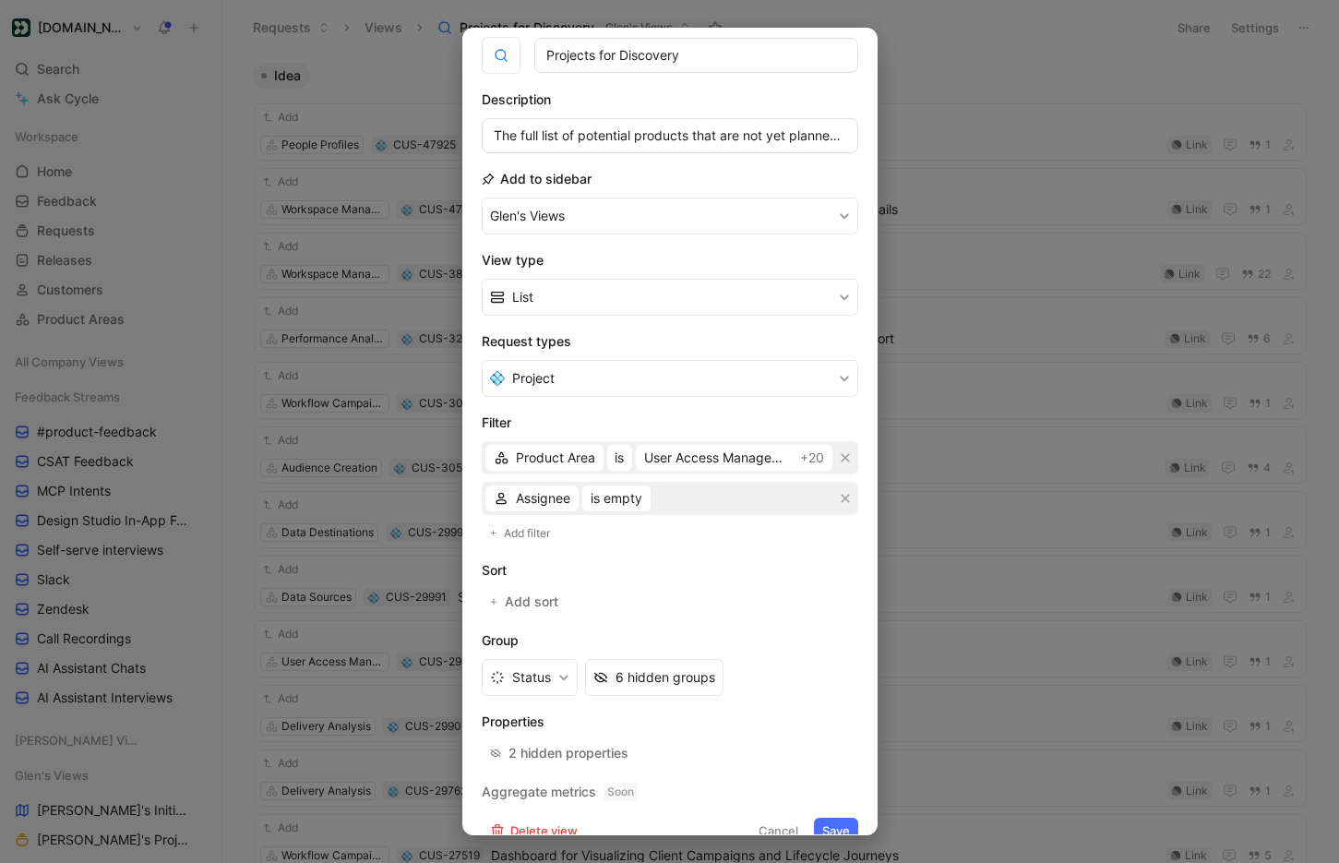
scroll to position [104, 0]
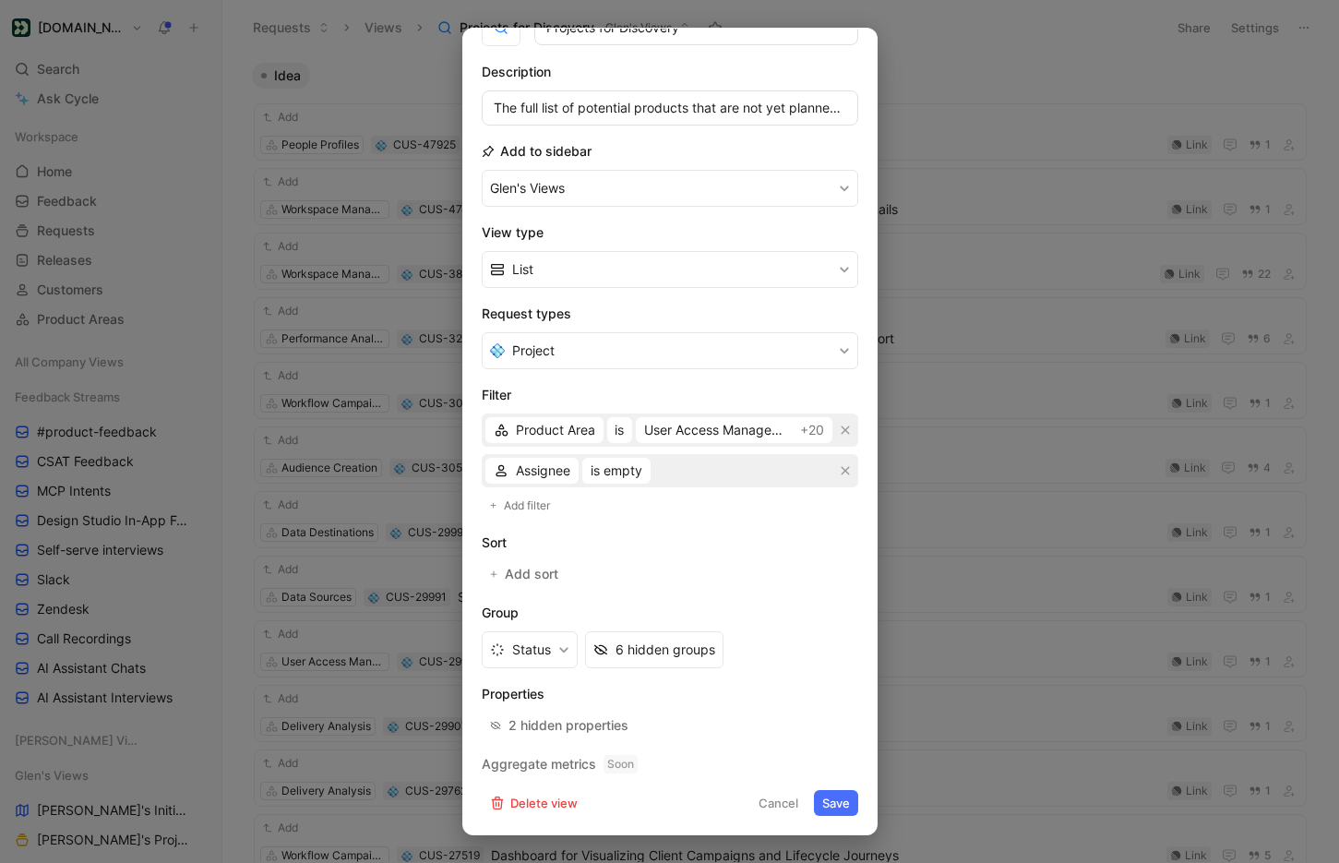
click at [843, 797] on button "Save" at bounding box center [836, 803] width 44 height 26
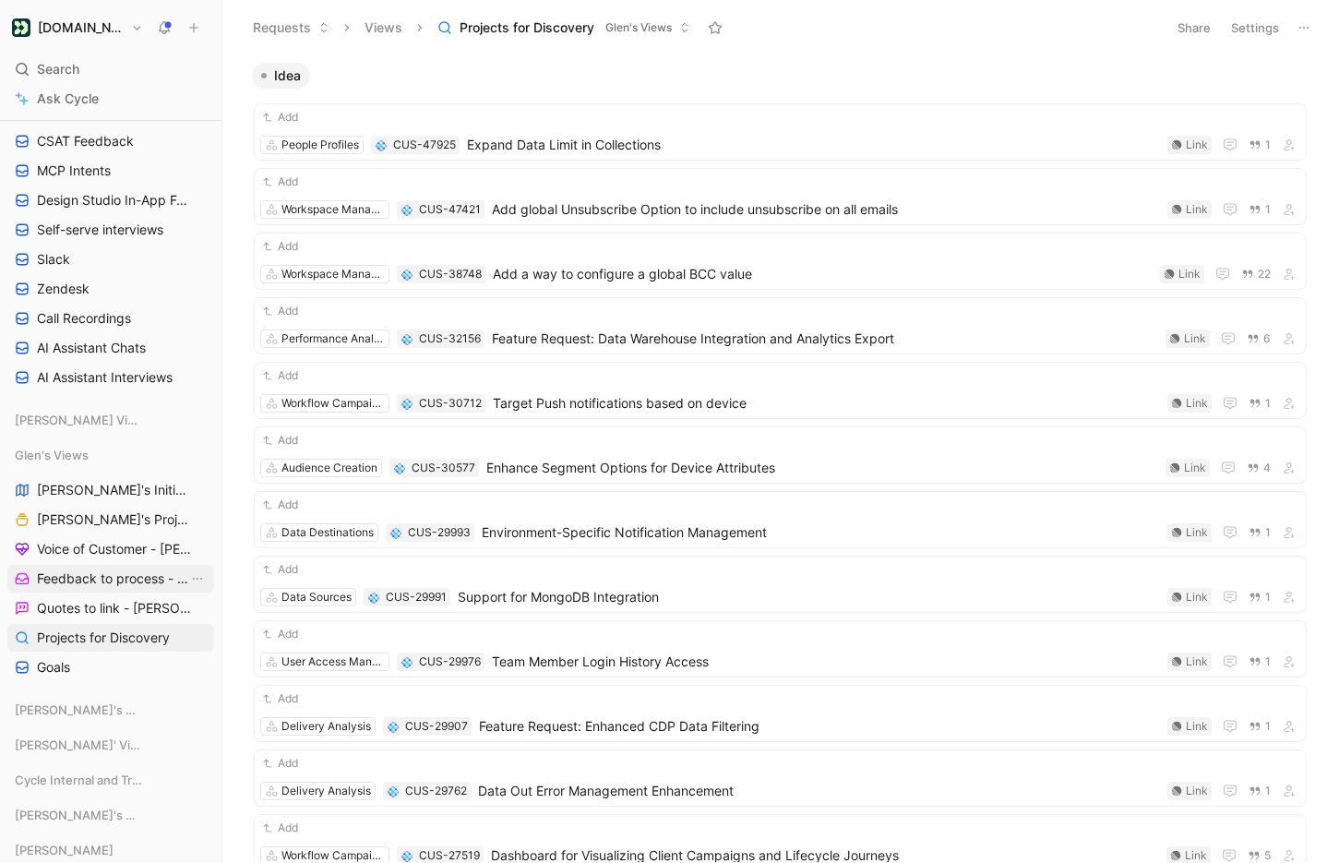
scroll to position [326, 0]
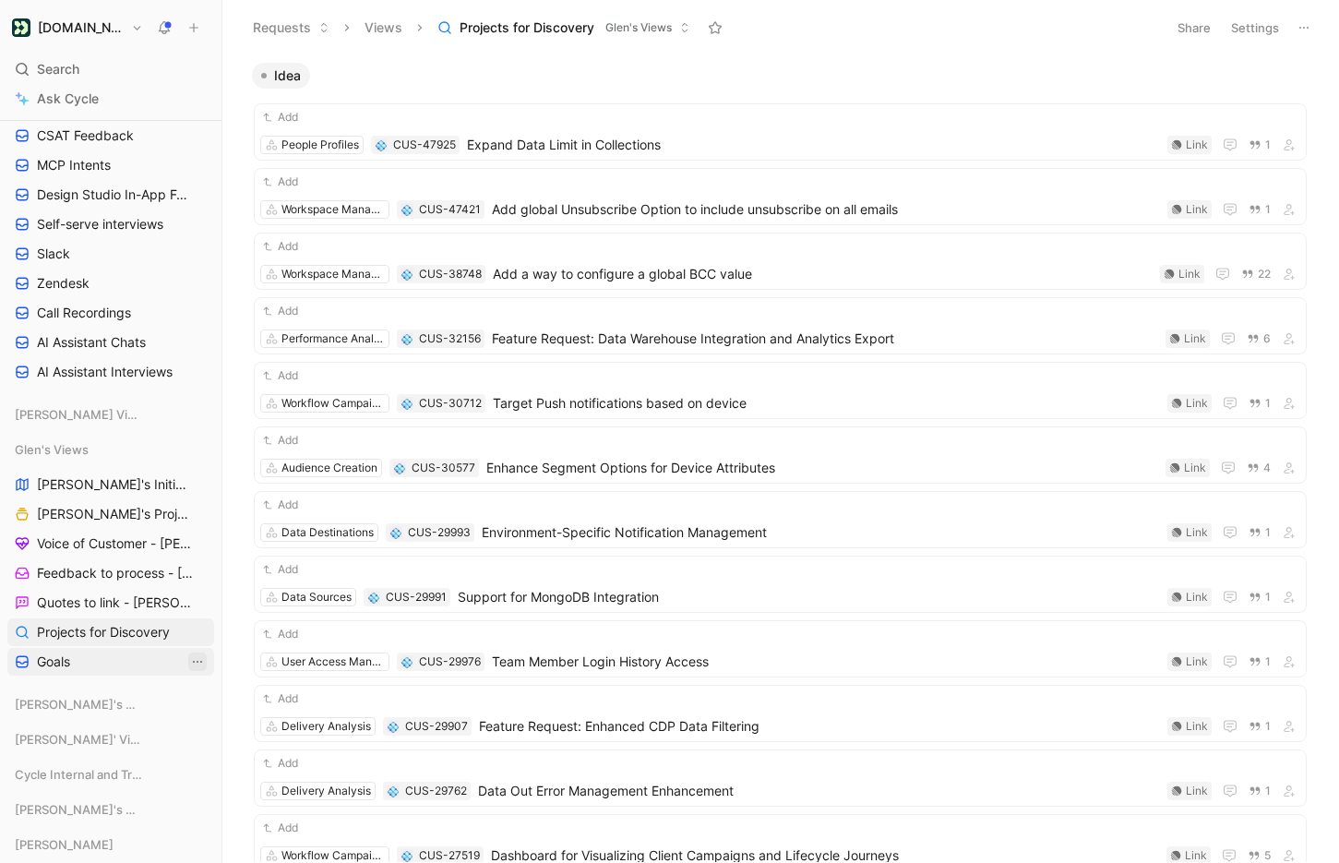
click at [195, 661] on icon "View actions" at bounding box center [197, 661] width 15 height 15
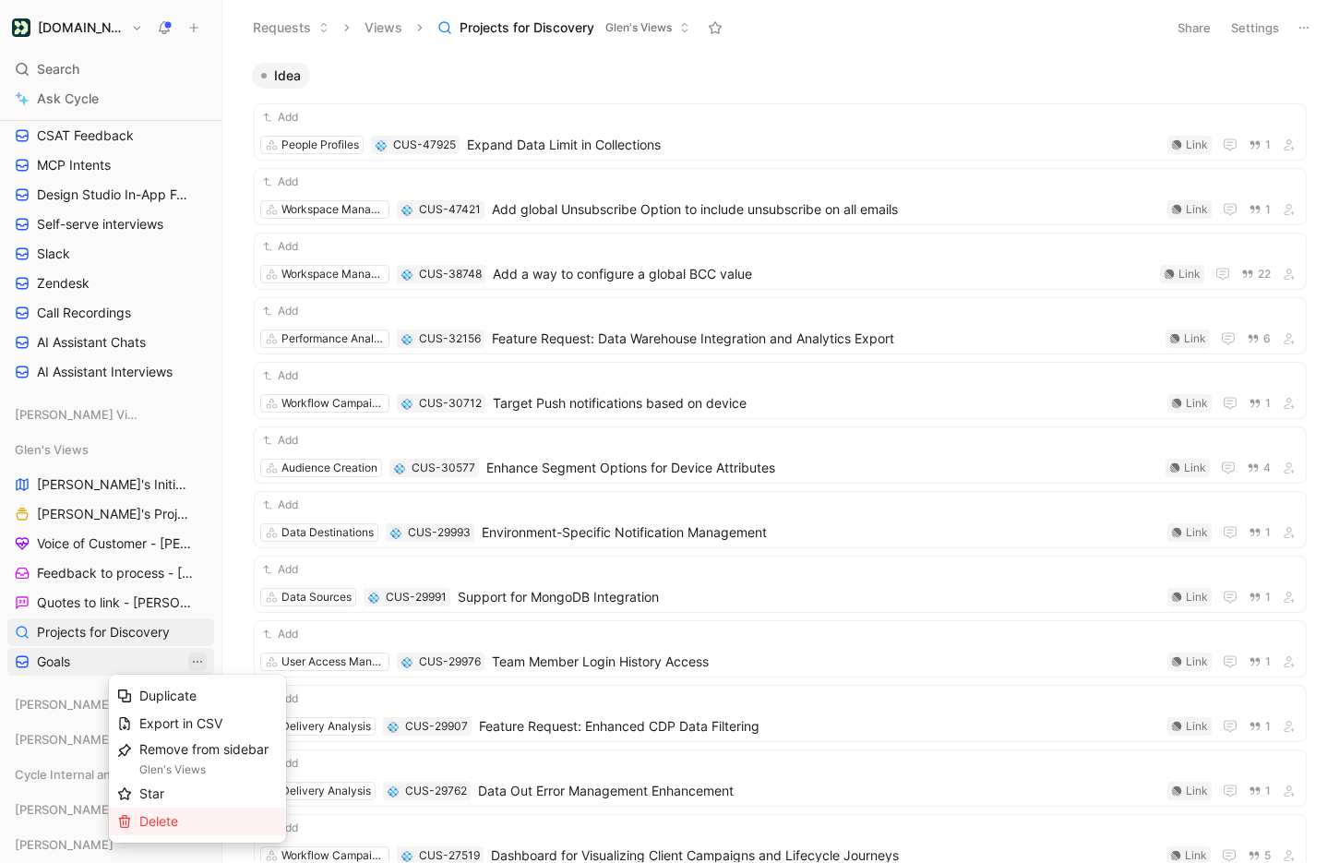
click at [154, 815] on span "Delete" at bounding box center [158, 821] width 39 height 16
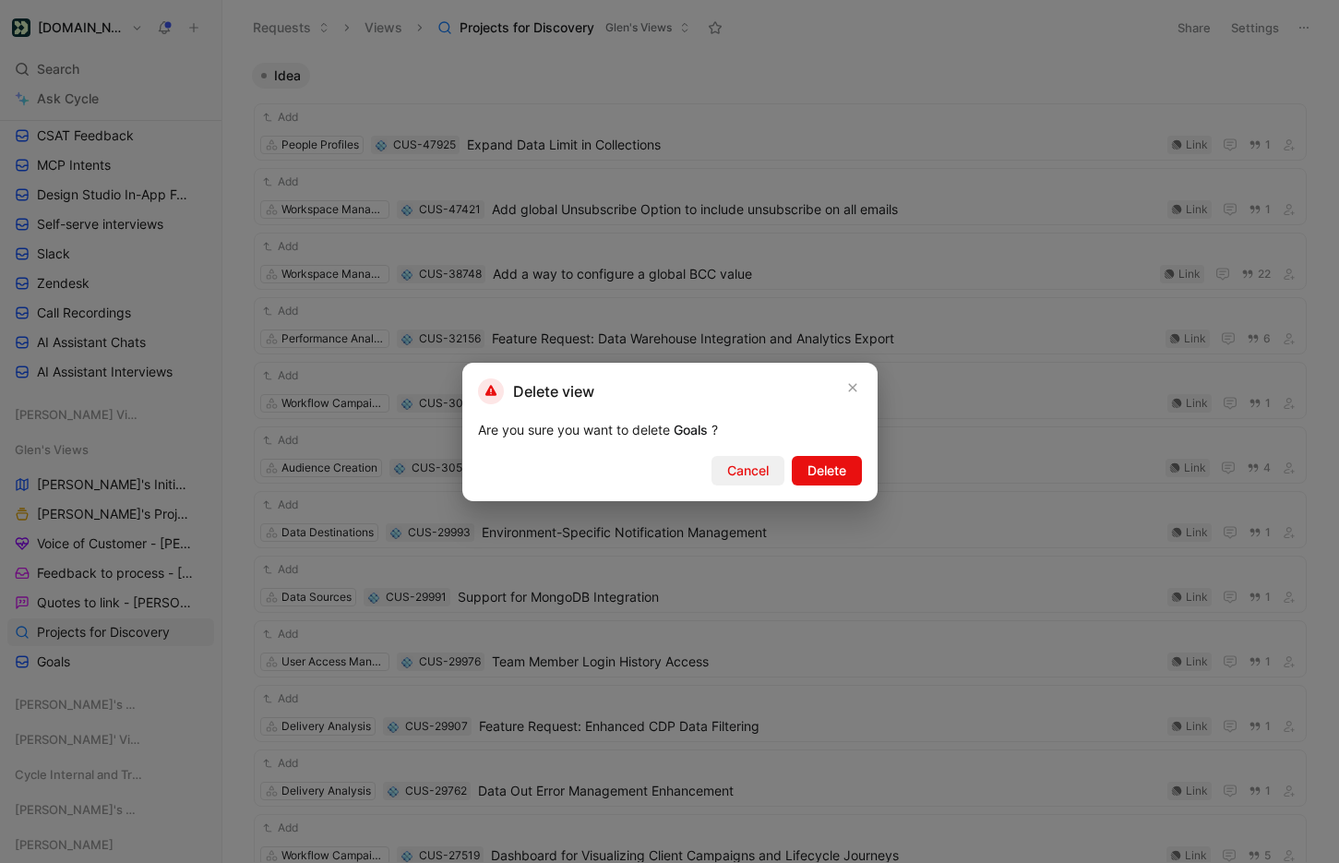
click at [754, 474] on span "Cancel" at bounding box center [748, 470] width 42 height 22
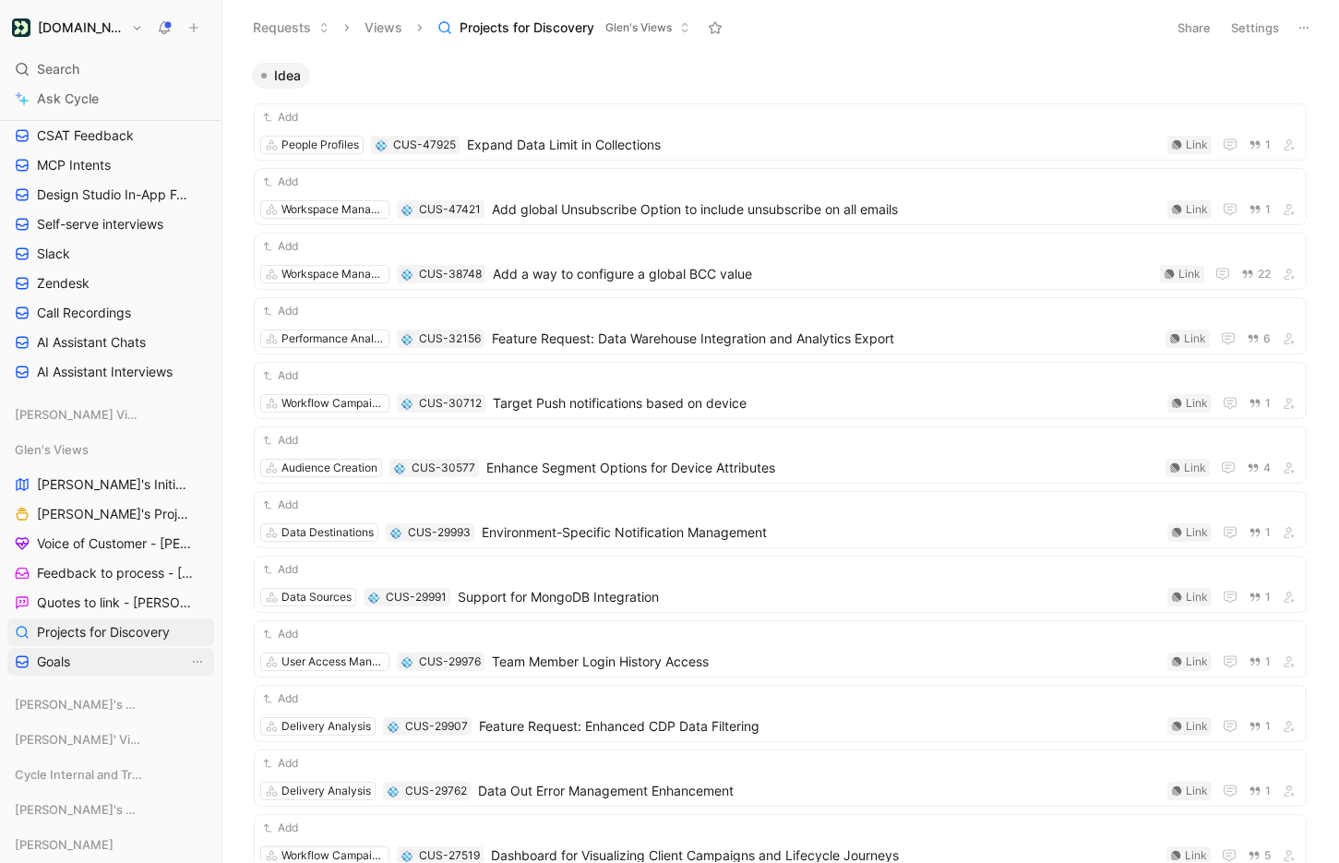
click at [76, 655] on link "Goals" at bounding box center [110, 662] width 207 height 28
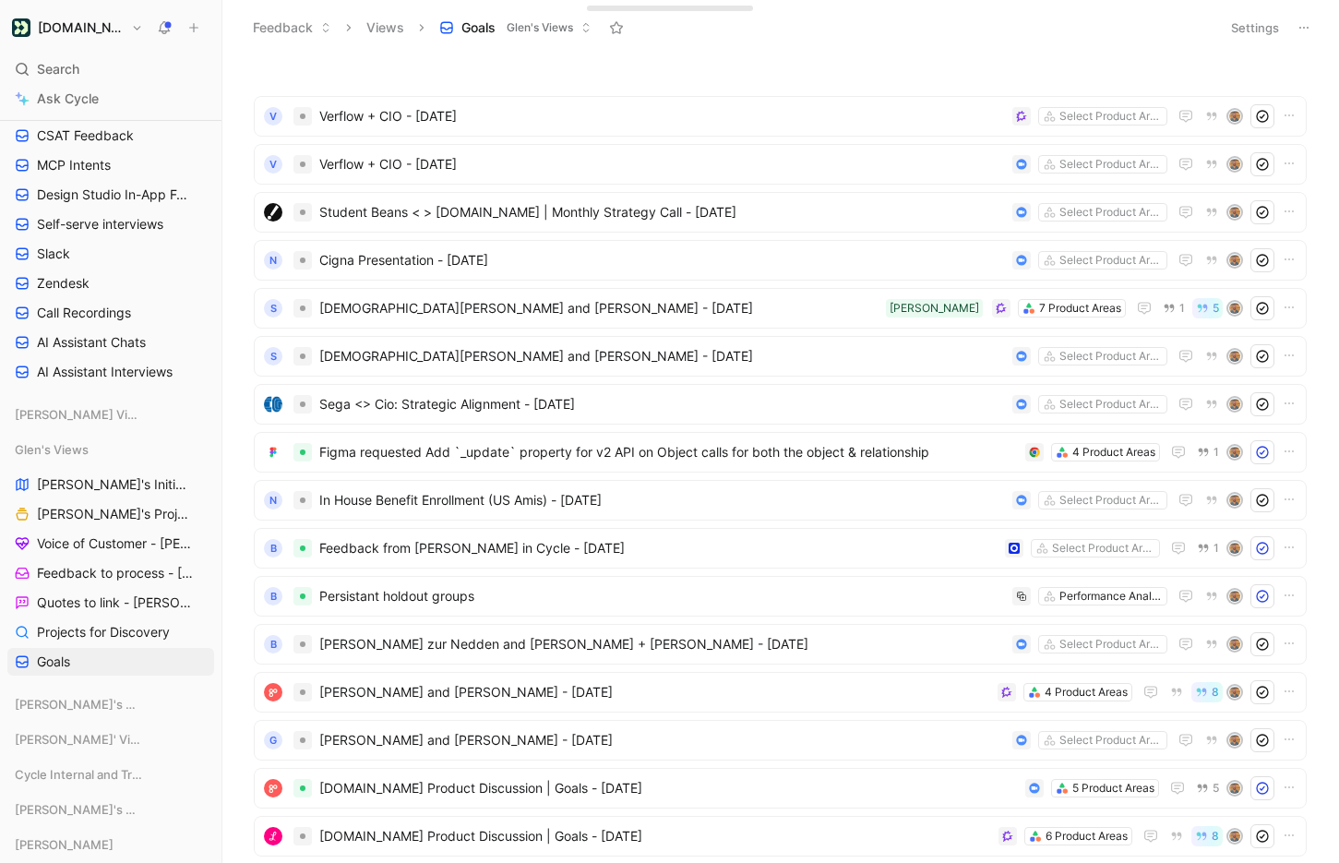
click at [1245, 29] on button "Settings" at bounding box center [1254, 28] width 65 height 26
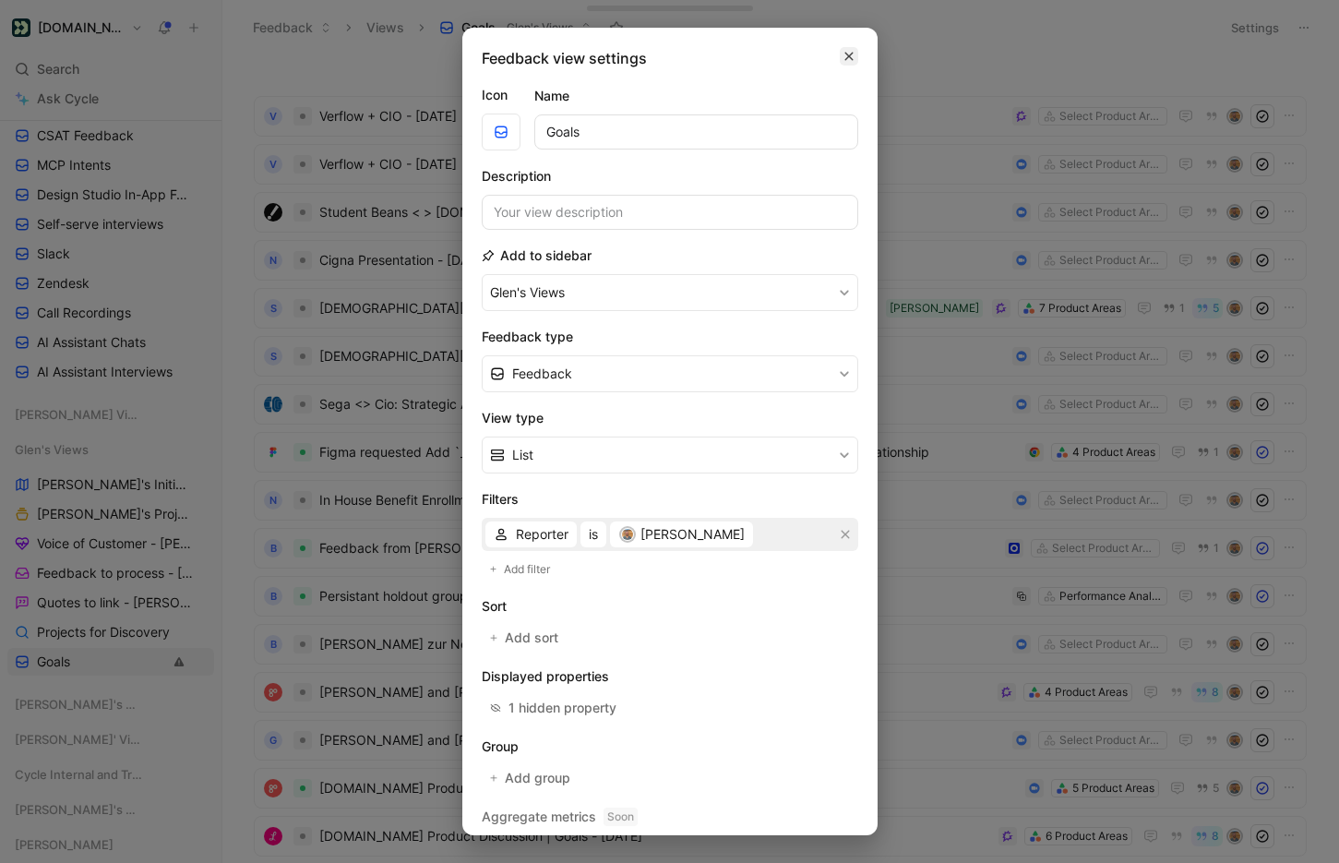
click at [846, 54] on icon "button" at bounding box center [848, 57] width 8 height 8
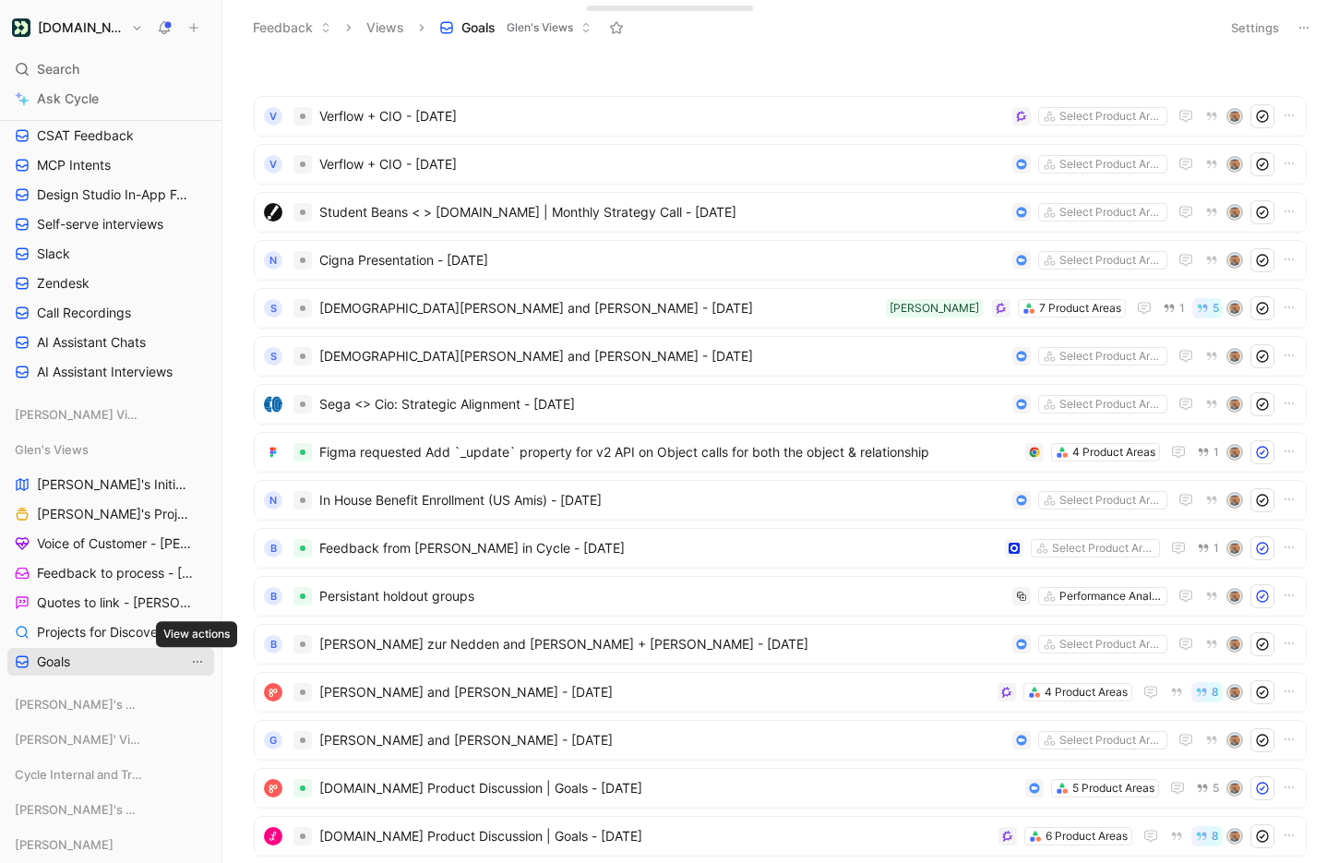
click at [197, 662] on icon "View actions" at bounding box center [197, 661] width 15 height 15
click at [201, 659] on icon "View actions" at bounding box center [197, 661] width 15 height 15
click at [1267, 21] on button "Settings" at bounding box center [1254, 28] width 65 height 26
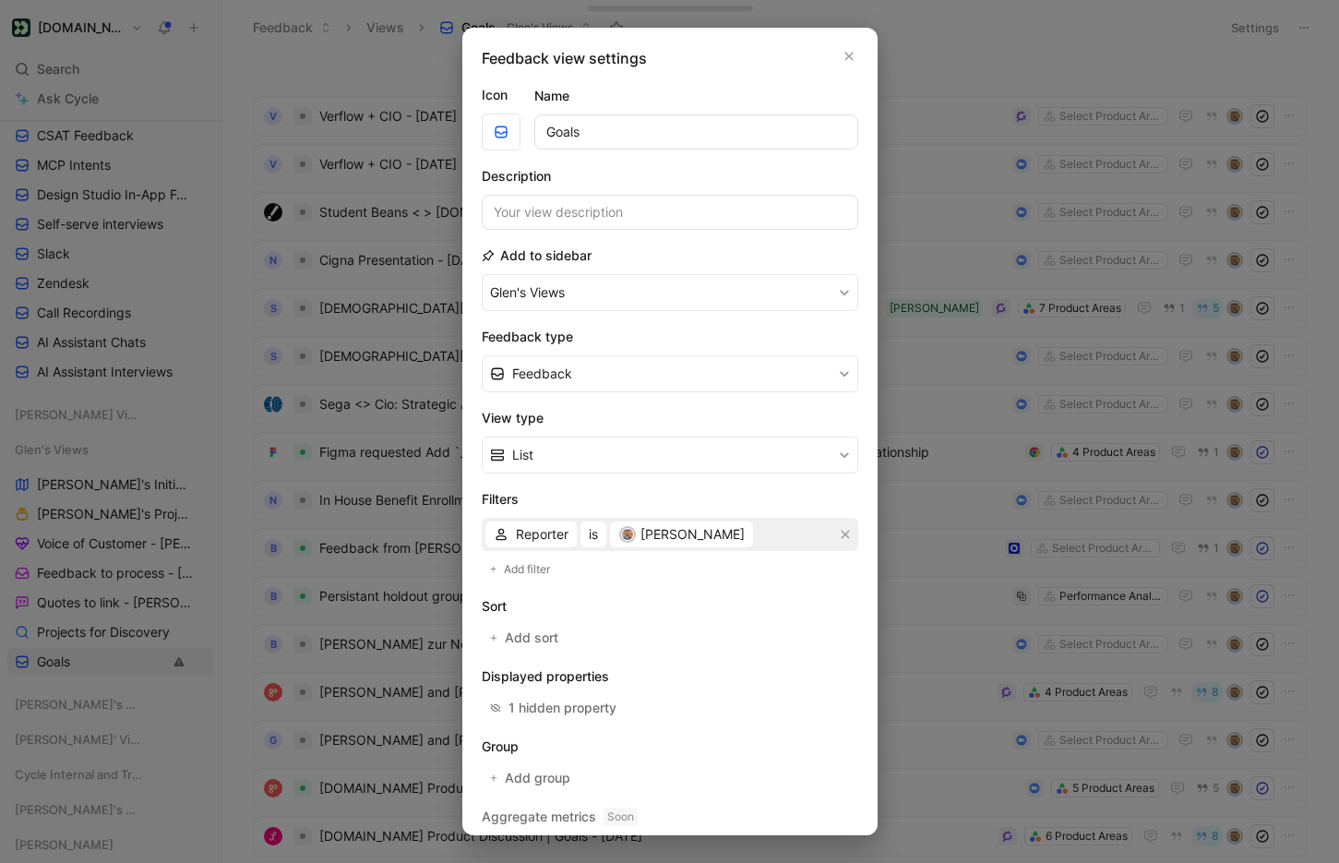
scroll to position [8, 0]
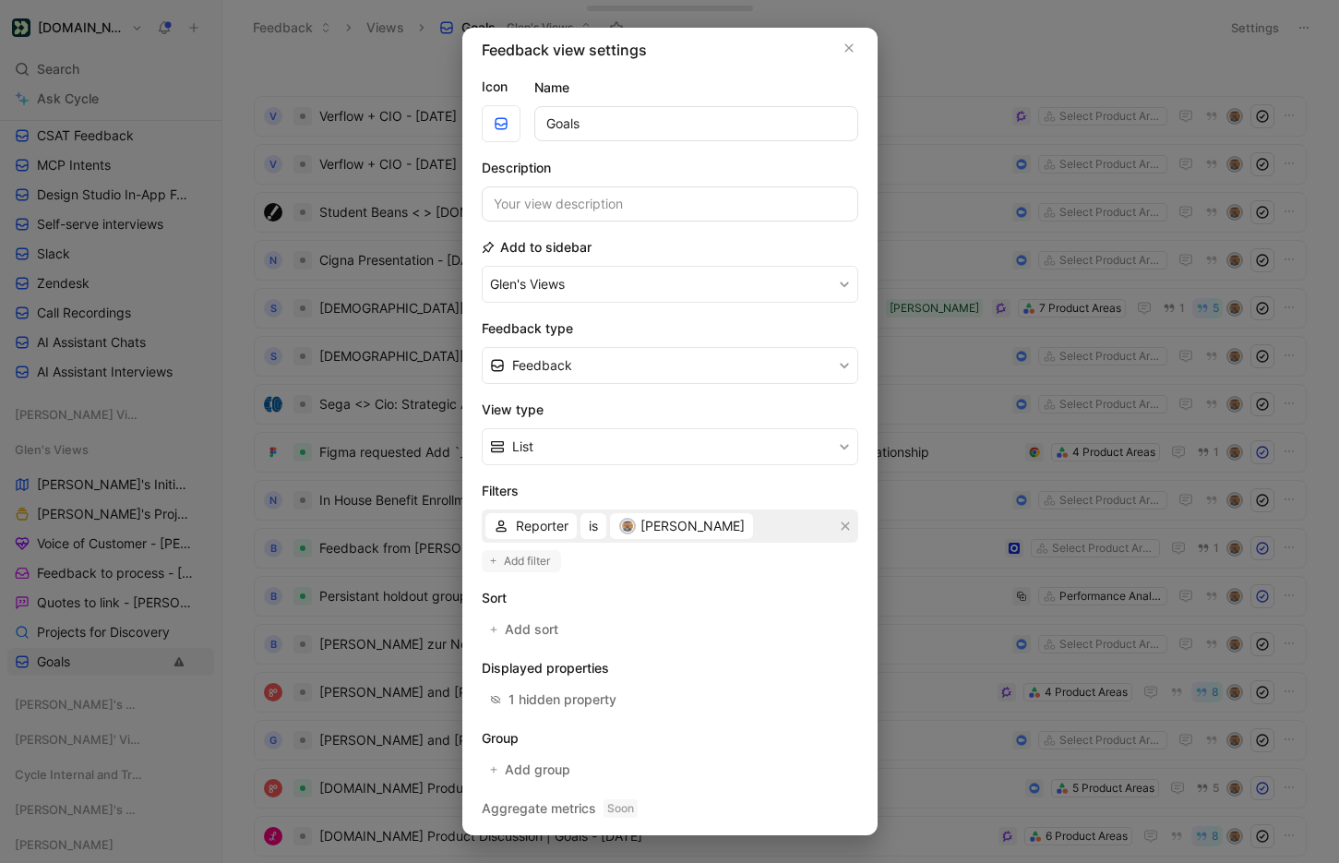
click at [531, 562] on span "Add filter" at bounding box center [528, 561] width 48 height 18
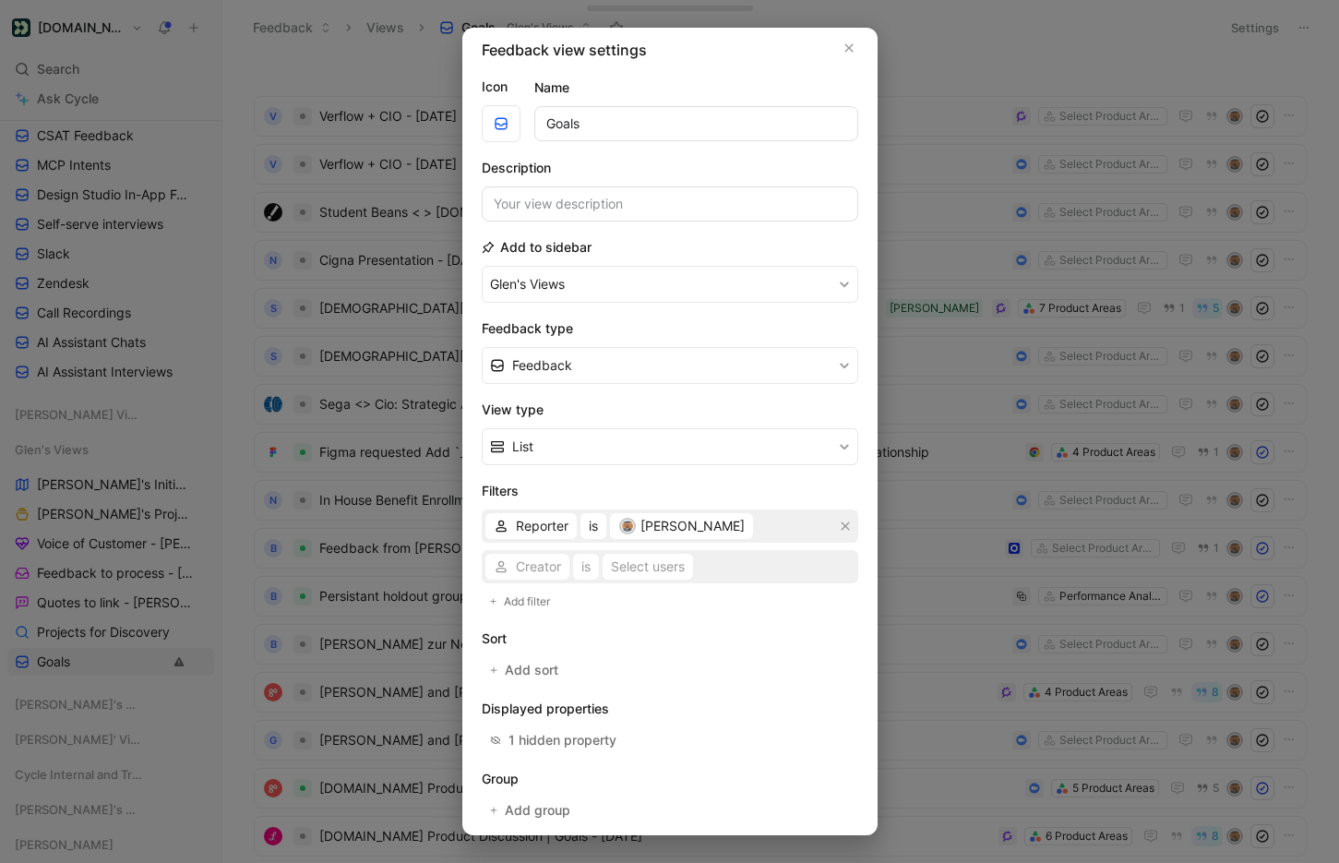
scroll to position [7, 0]
click at [517, 563] on span "Creator" at bounding box center [538, 567] width 45 height 22
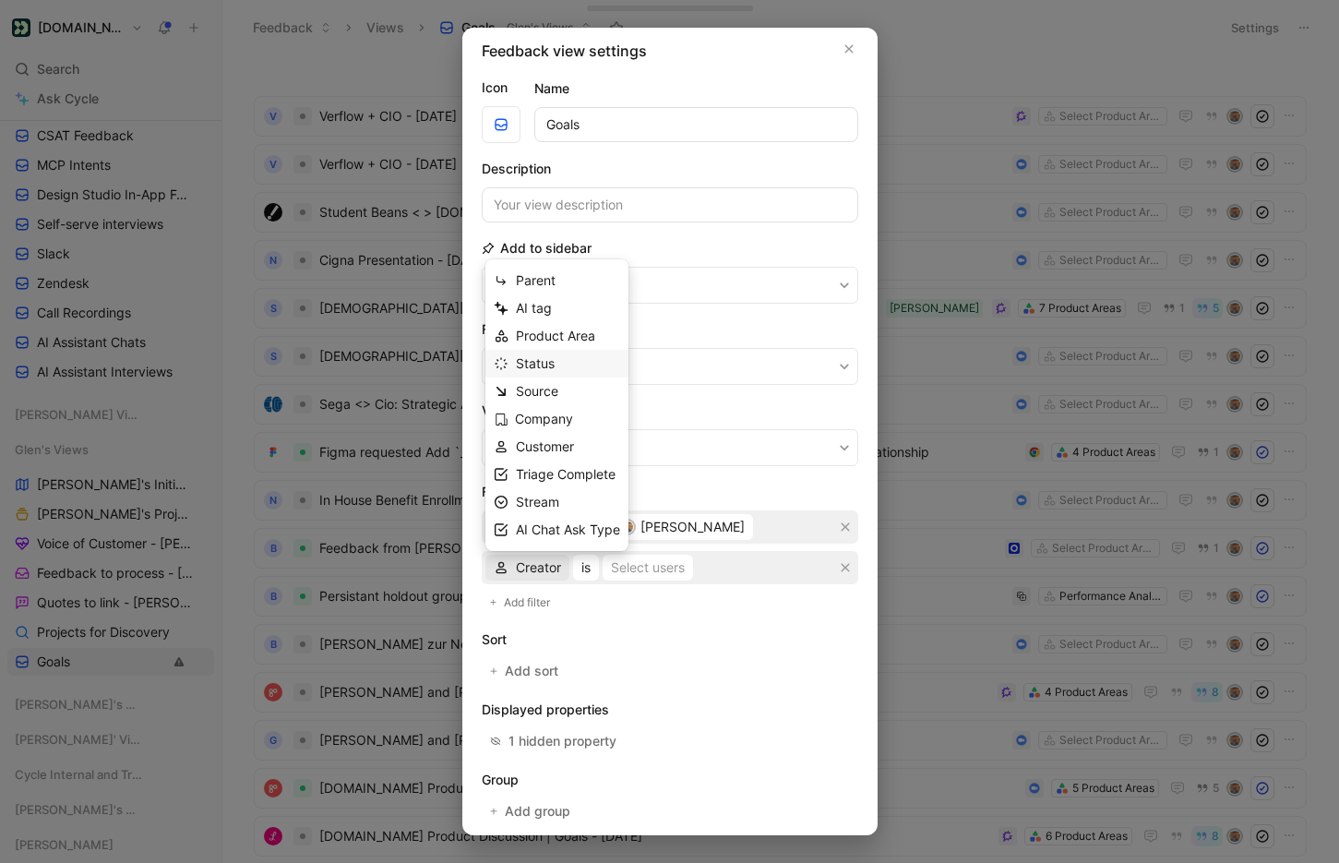
click at [590, 358] on div "Status" at bounding box center [568, 363] width 104 height 22
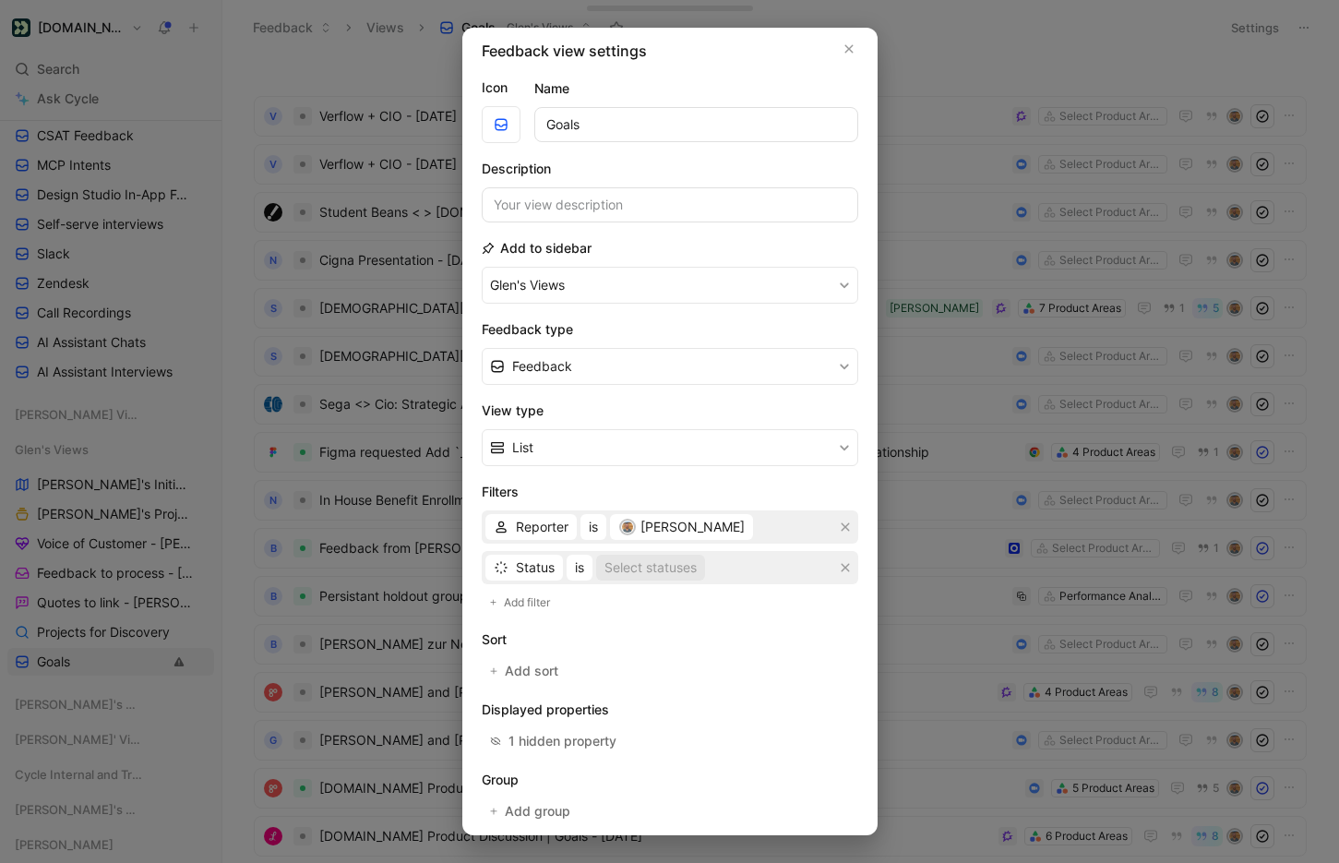
click at [647, 568] on div "Select statuses" at bounding box center [650, 567] width 92 height 22
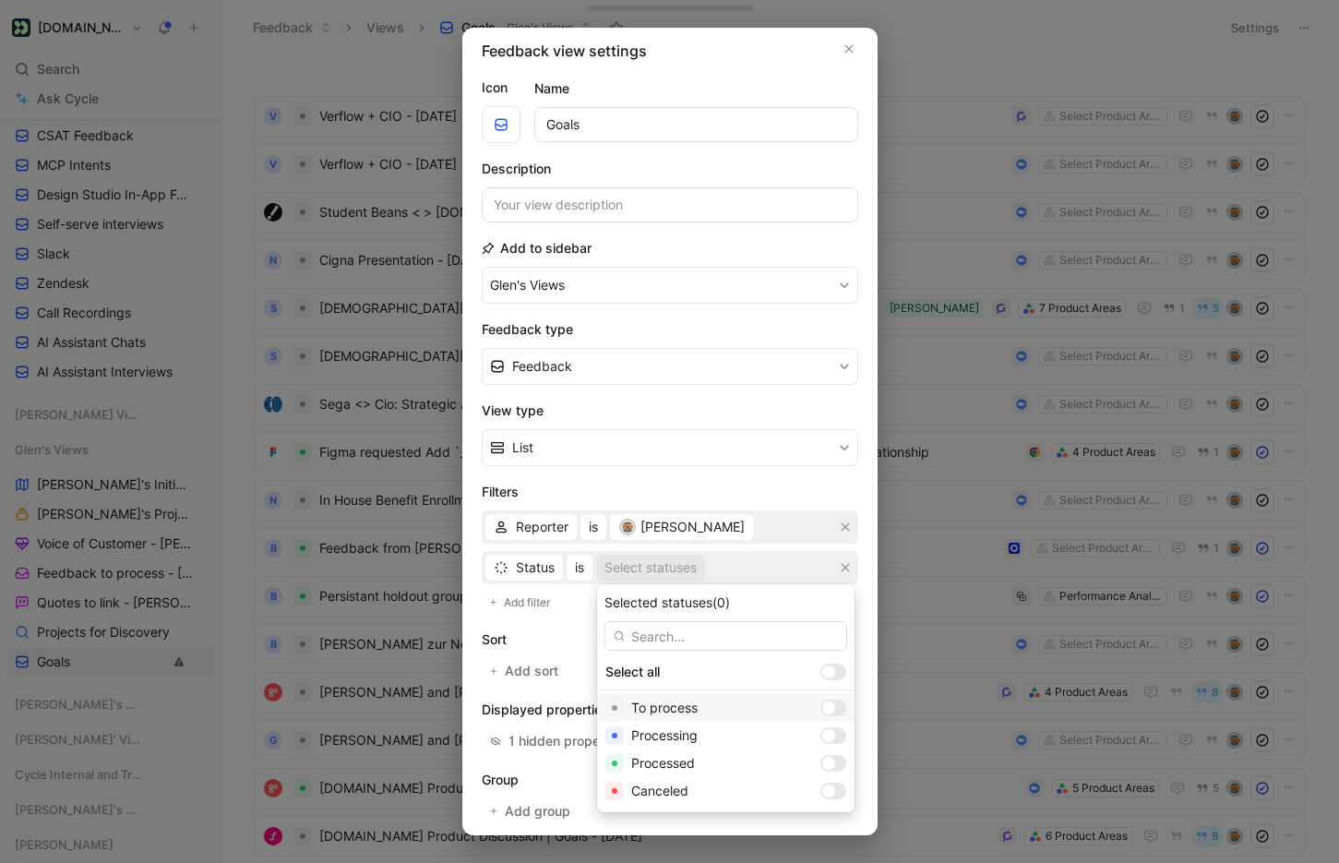
click at [820, 709] on div at bounding box center [833, 707] width 26 height 17
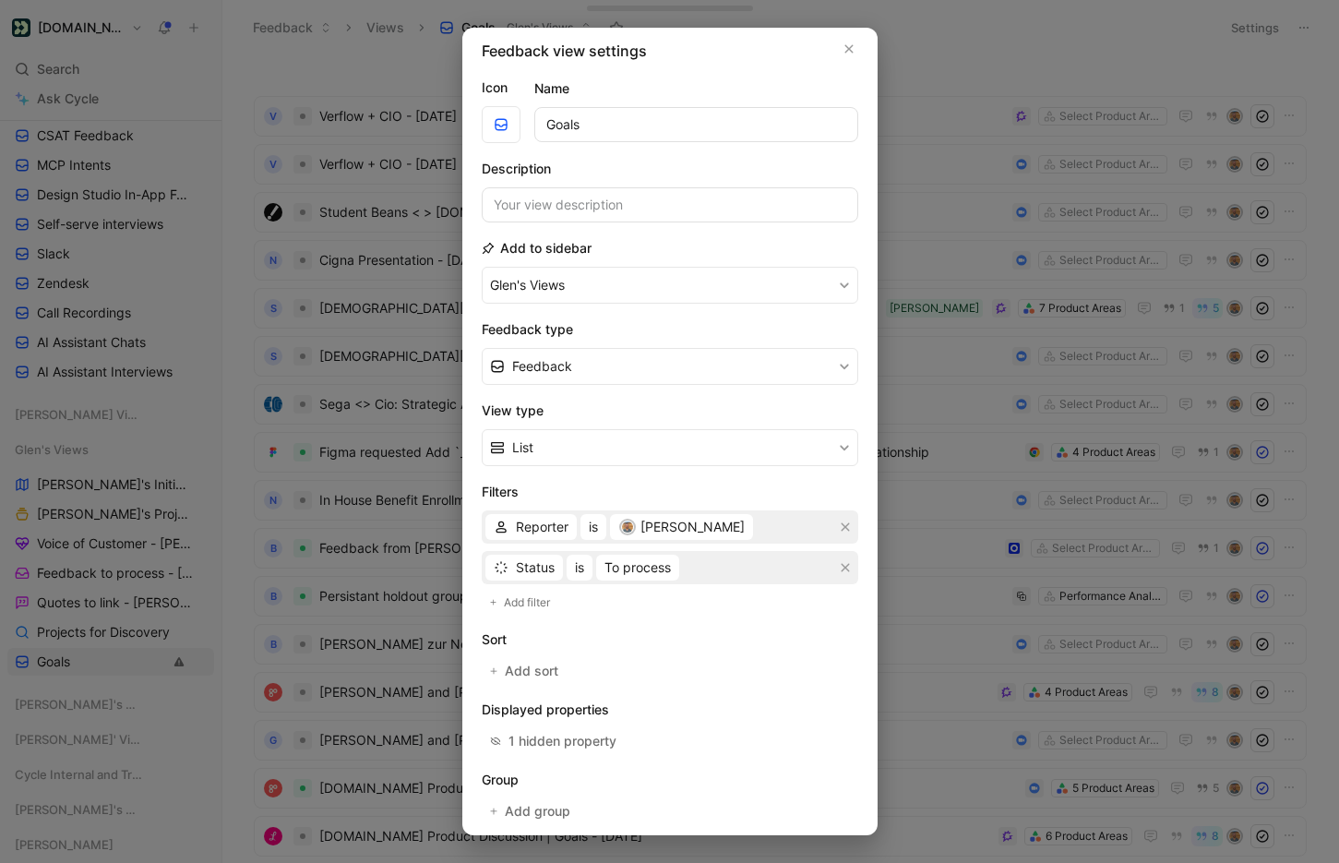
scroll to position [93, 0]
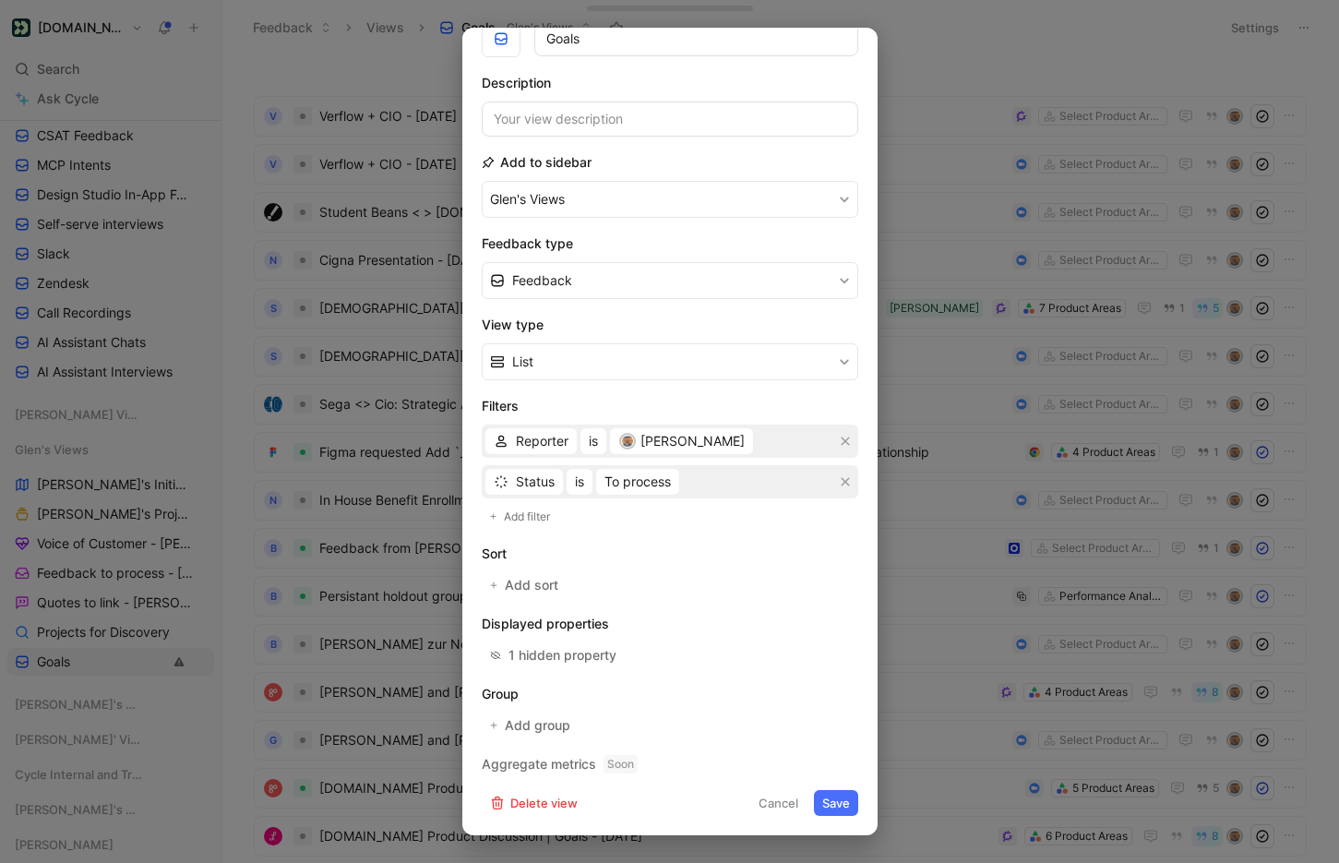
click at [831, 796] on button "Save" at bounding box center [836, 803] width 44 height 26
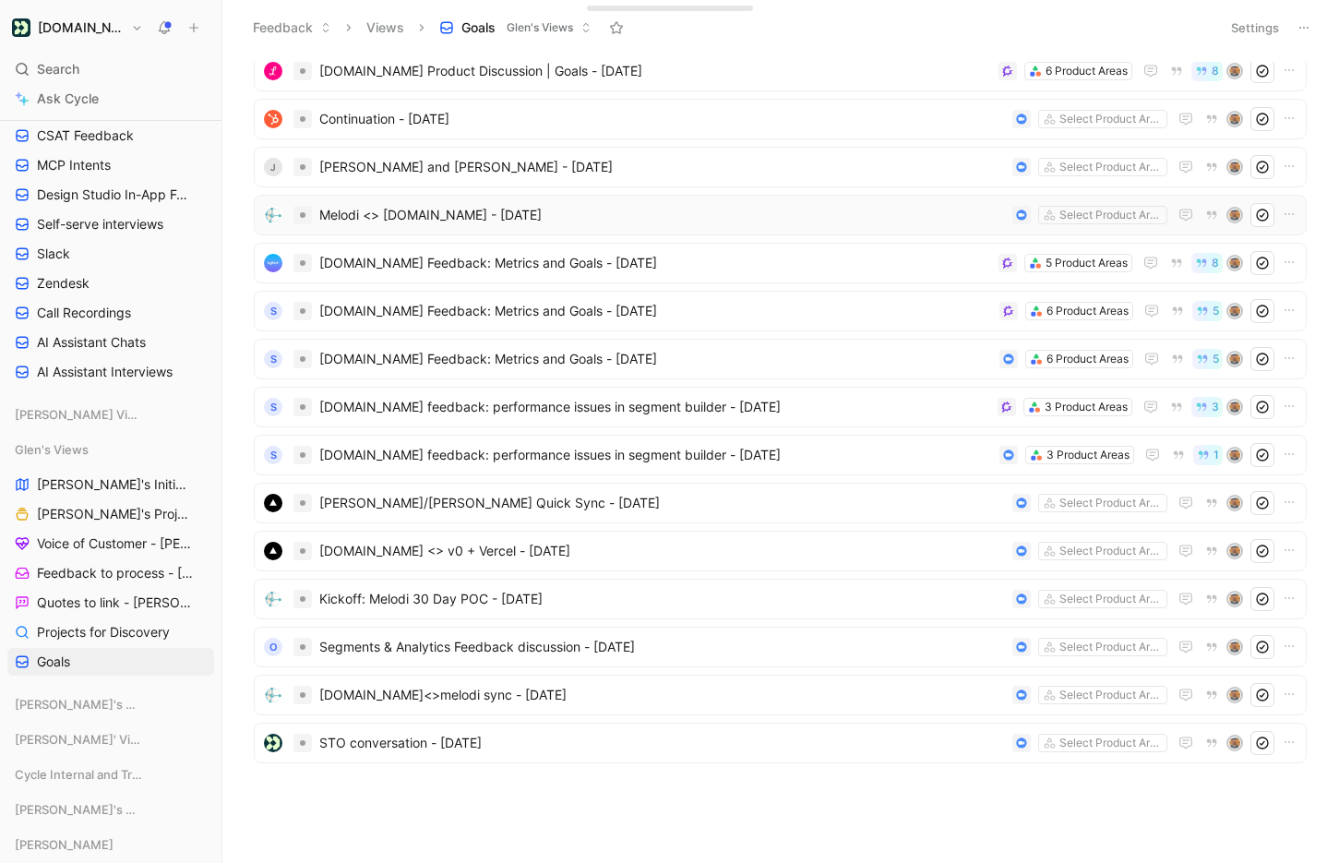
scroll to position [0, 0]
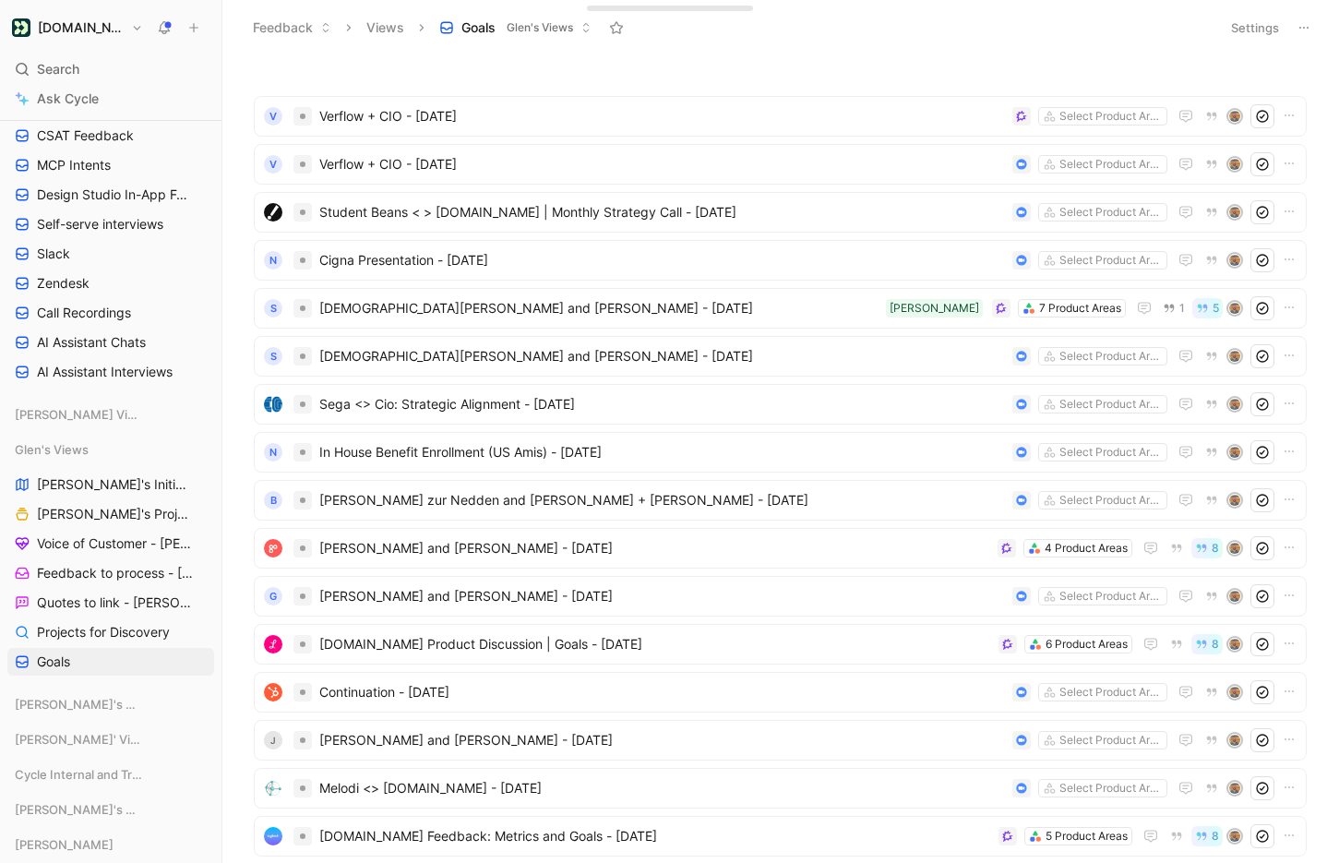
click at [1235, 23] on button "Settings" at bounding box center [1254, 28] width 65 height 26
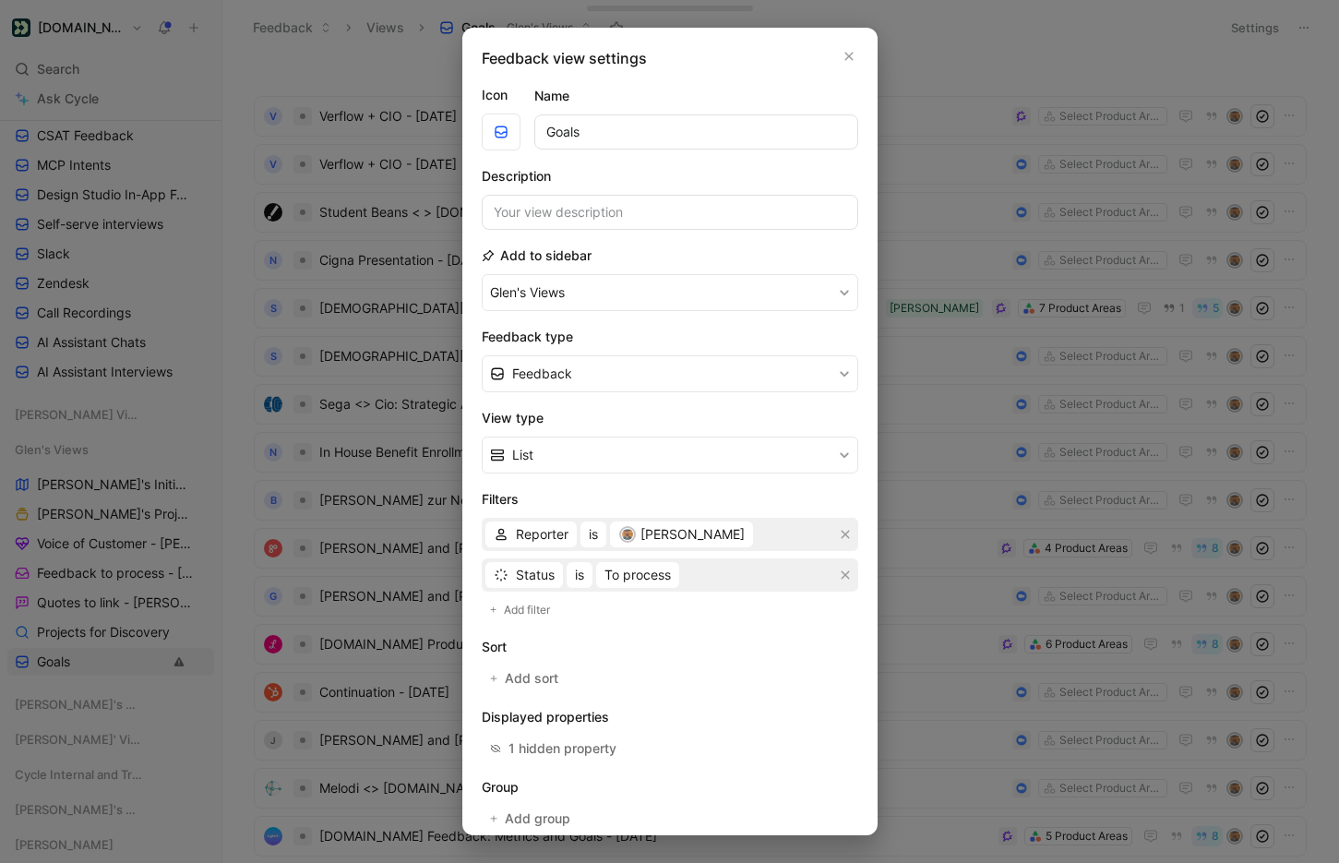
click at [596, 124] on input "Goals" at bounding box center [696, 131] width 324 height 35
click at [618, 138] on input "Glen's reported feedback" at bounding box center [696, 131] width 324 height 35
click at [619, 138] on input "Glen's reported feedback" at bounding box center [696, 131] width 324 height 35
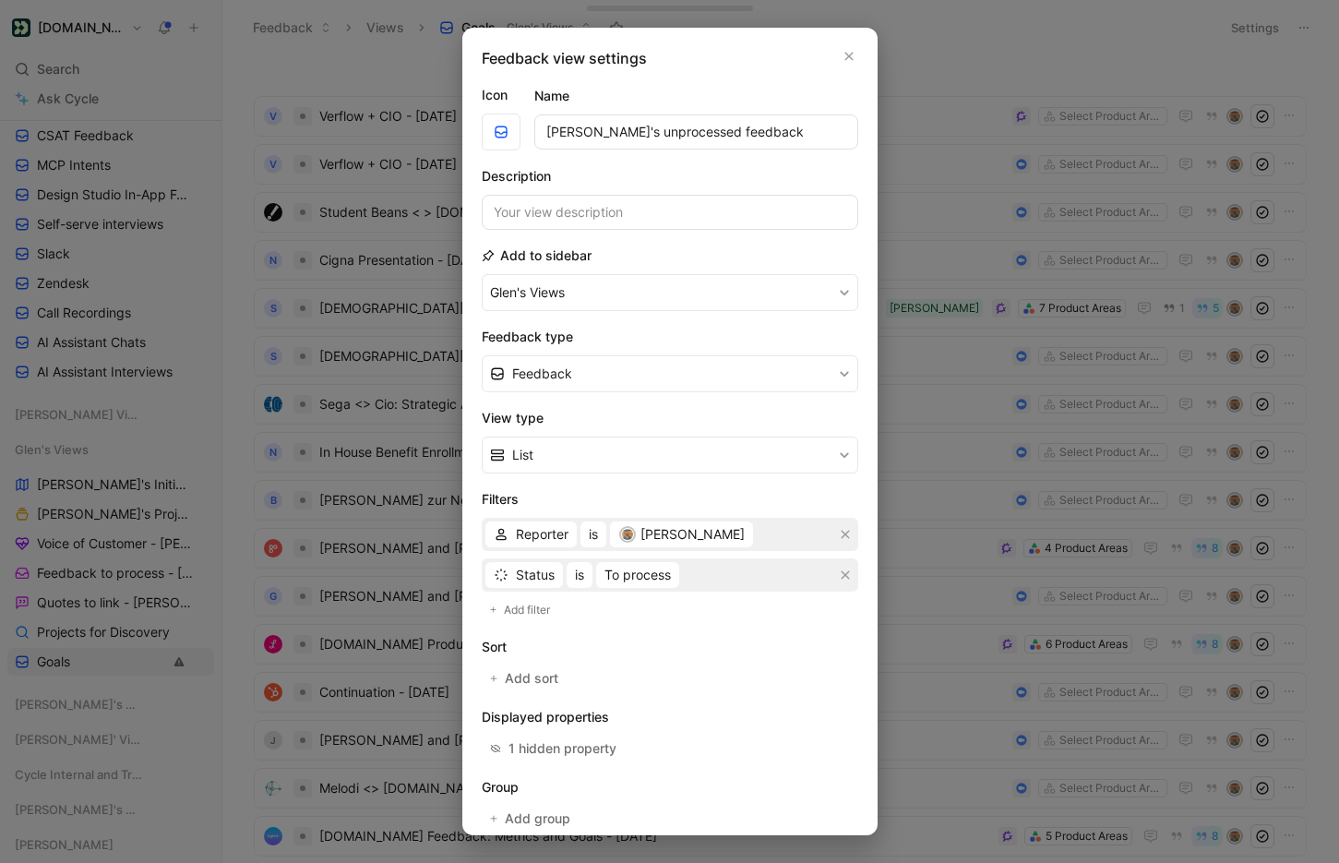
click at [629, 134] on input "Glen's unprocessed feedback" at bounding box center [696, 131] width 324 height 35
click at [809, 131] on input "Glen's reported feedback" at bounding box center [696, 131] width 324 height 35
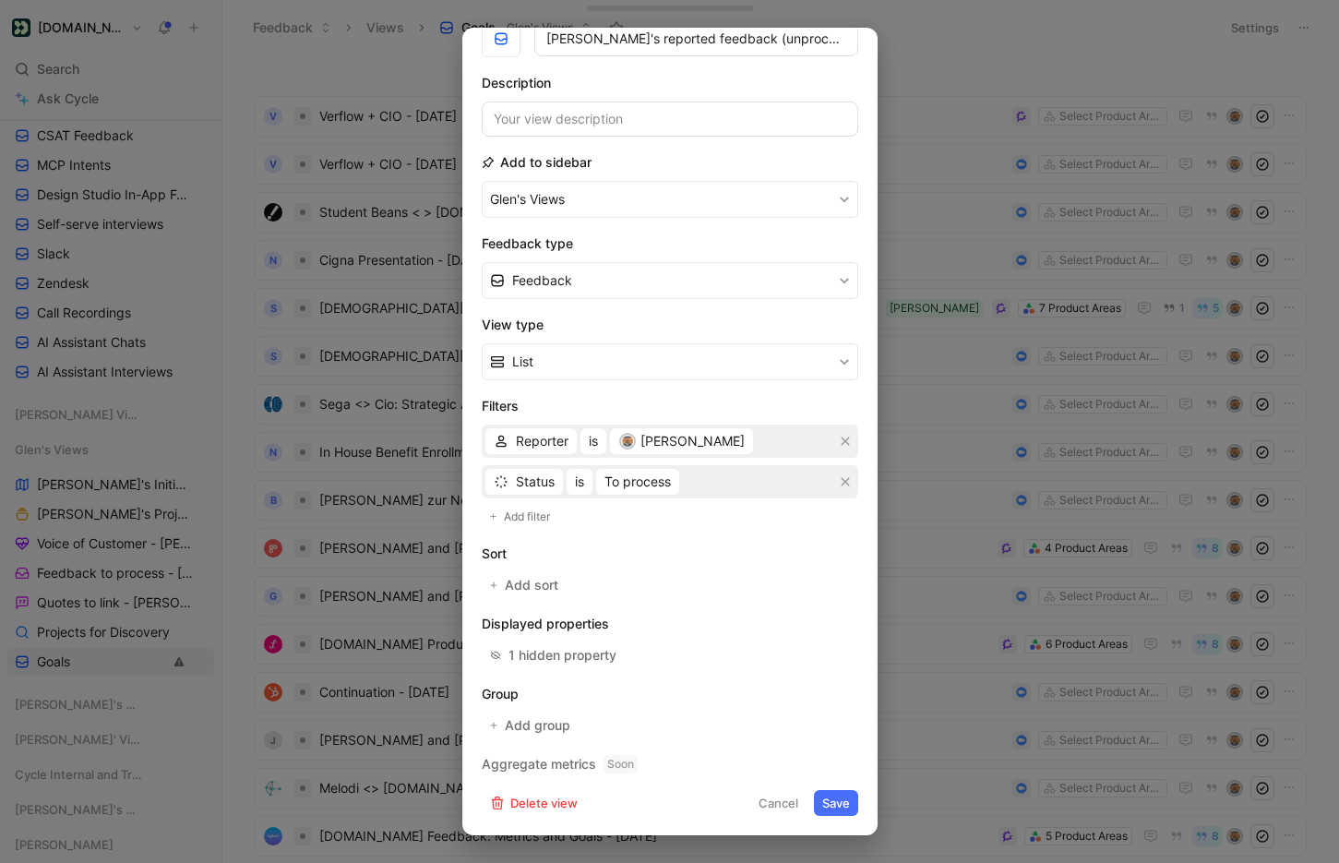
type input "Glen's reported feedback (unprocessed)"
click at [846, 800] on button "Save" at bounding box center [836, 803] width 44 height 26
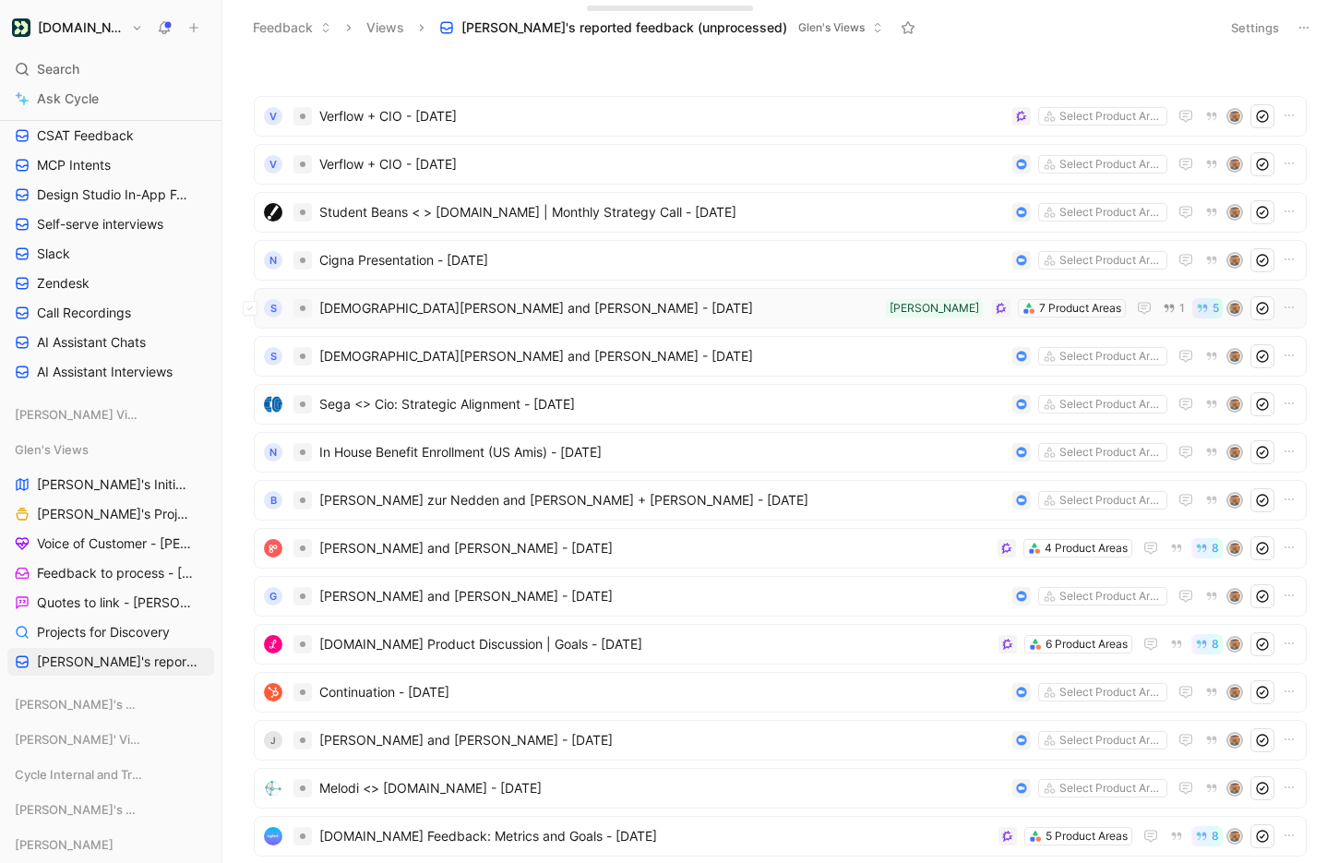
click at [794, 311] on span "[DEMOGRAPHIC_DATA][PERSON_NAME] and [PERSON_NAME] - [DATE]" at bounding box center [598, 308] width 559 height 22
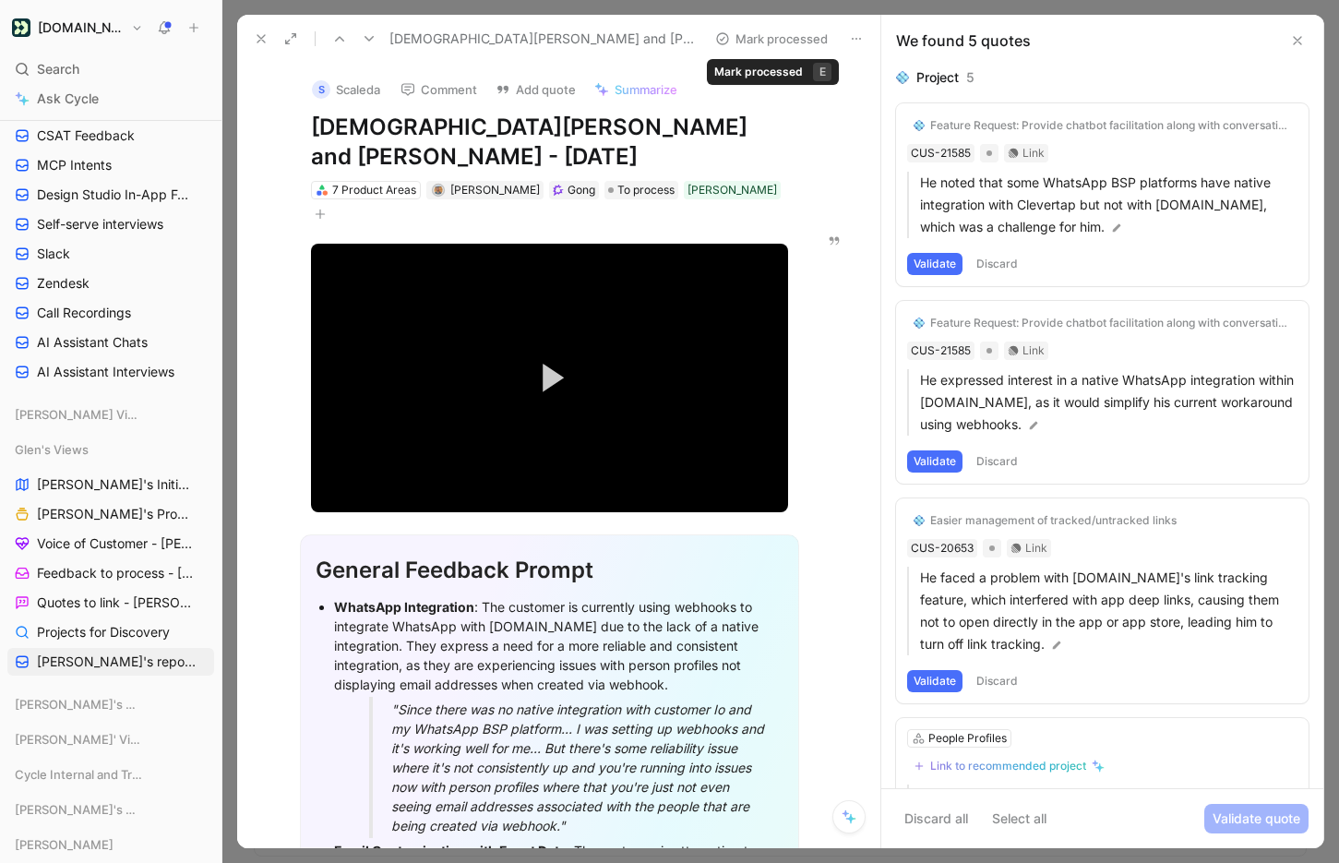
click at [757, 46] on button "Mark processed" at bounding box center [771, 39] width 129 height 26
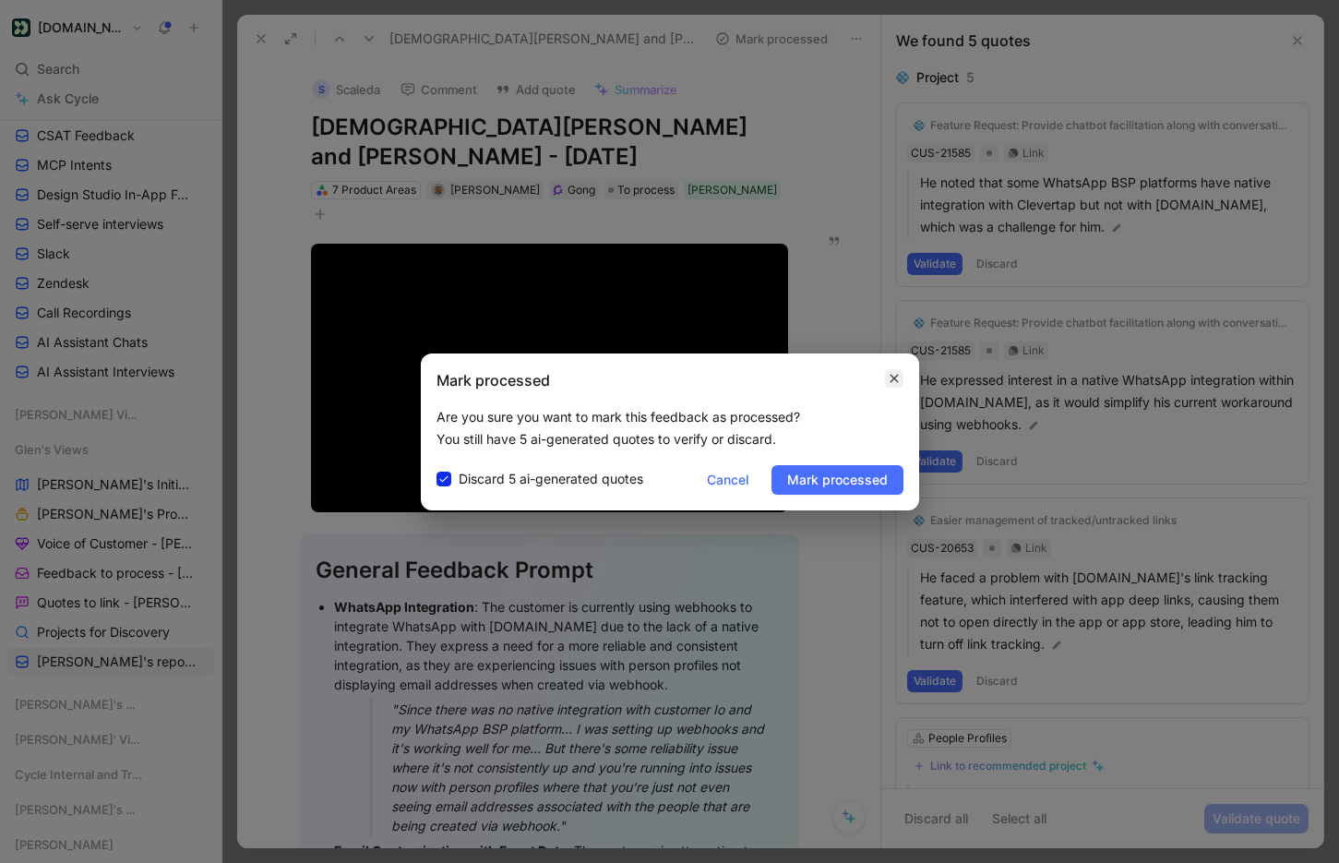
click at [897, 376] on icon "button" at bounding box center [893, 378] width 11 height 15
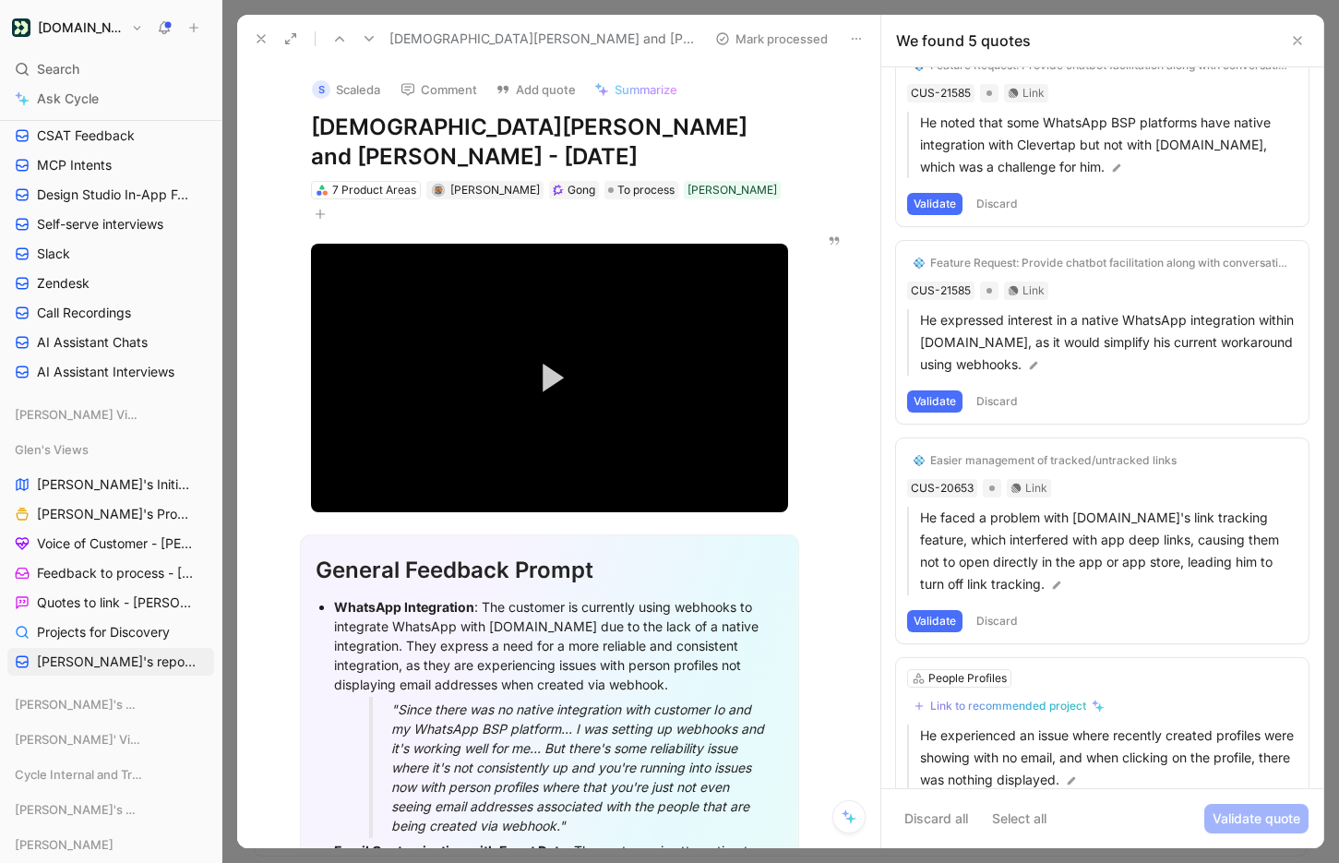
scroll to position [29, 0]
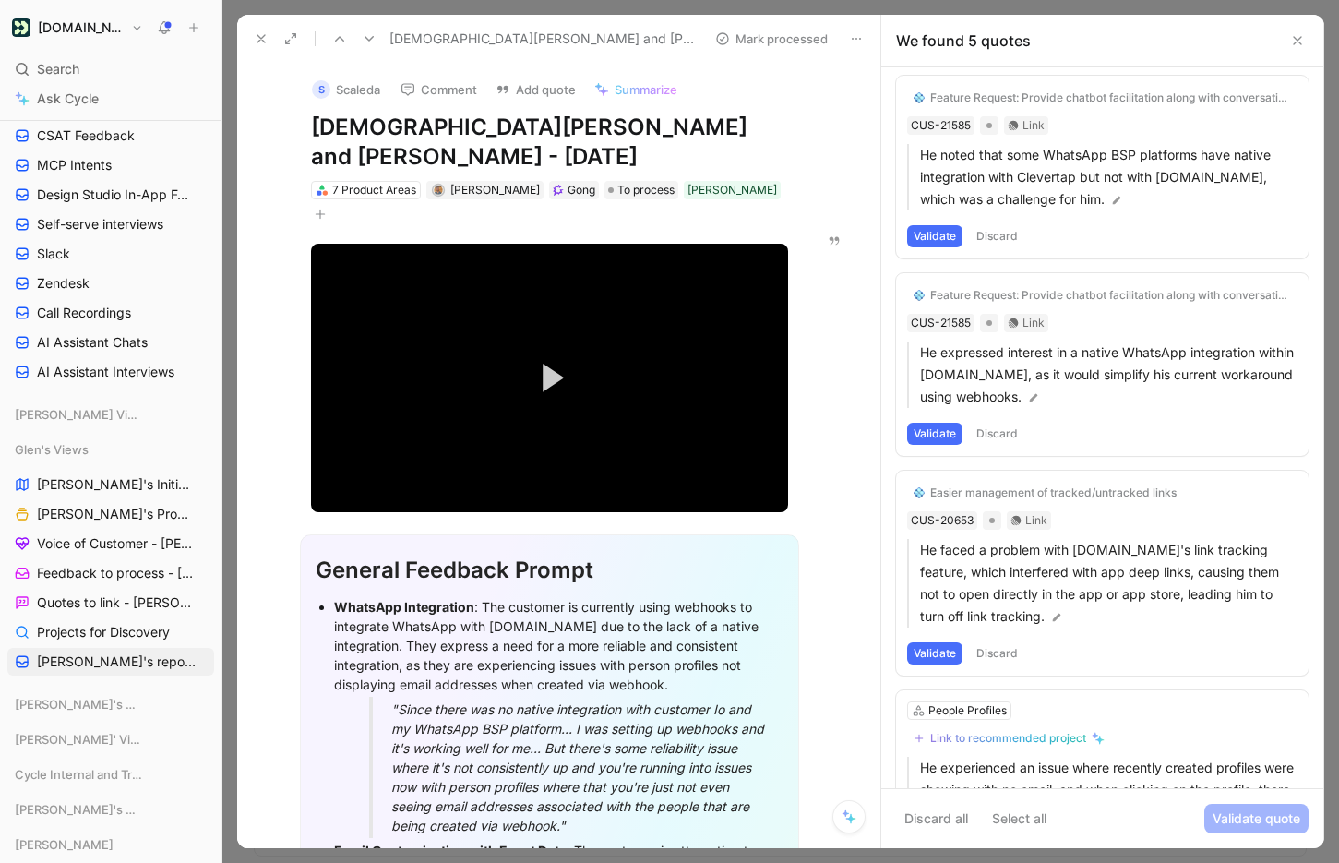
click at [945, 235] on button "Validate" at bounding box center [934, 236] width 55 height 22
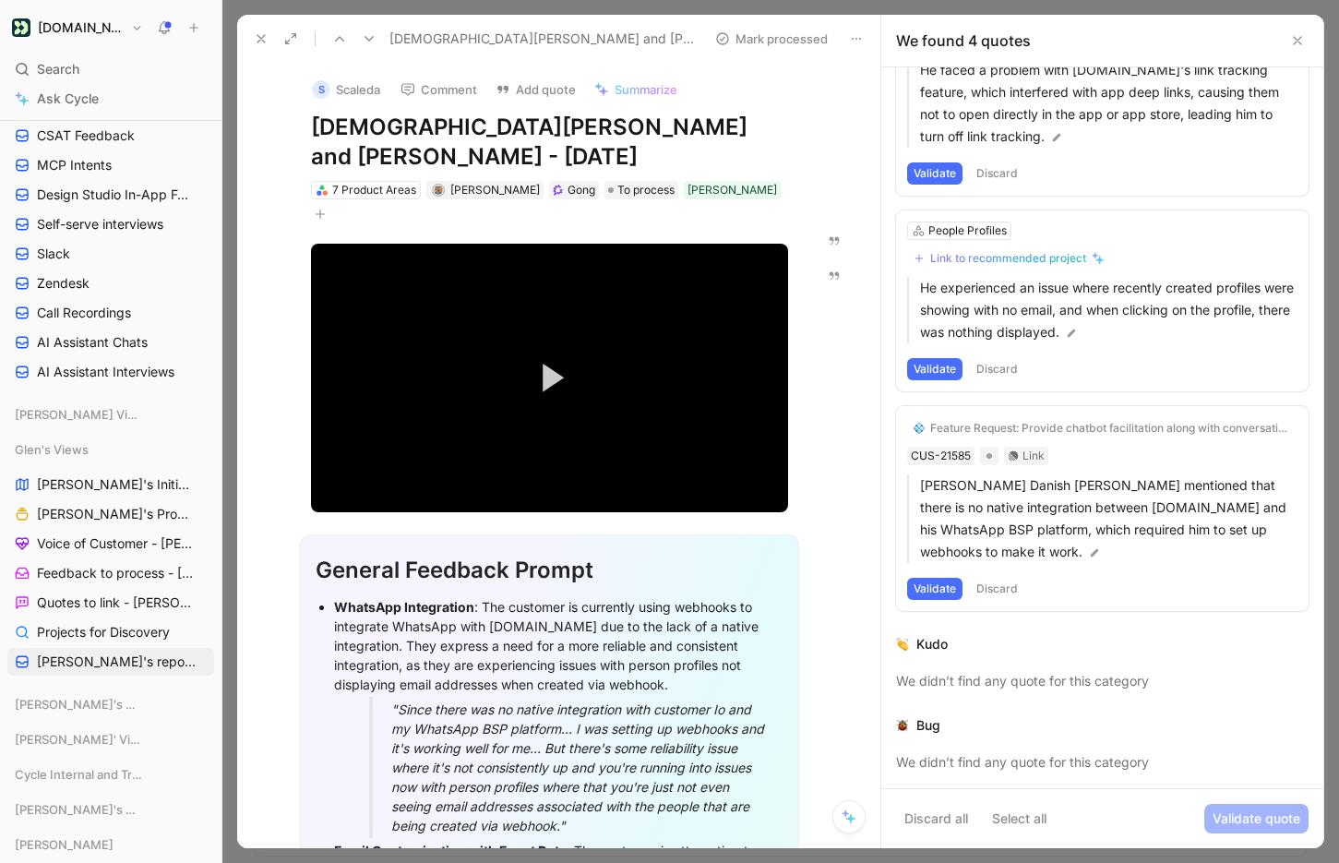
scroll to position [0, 0]
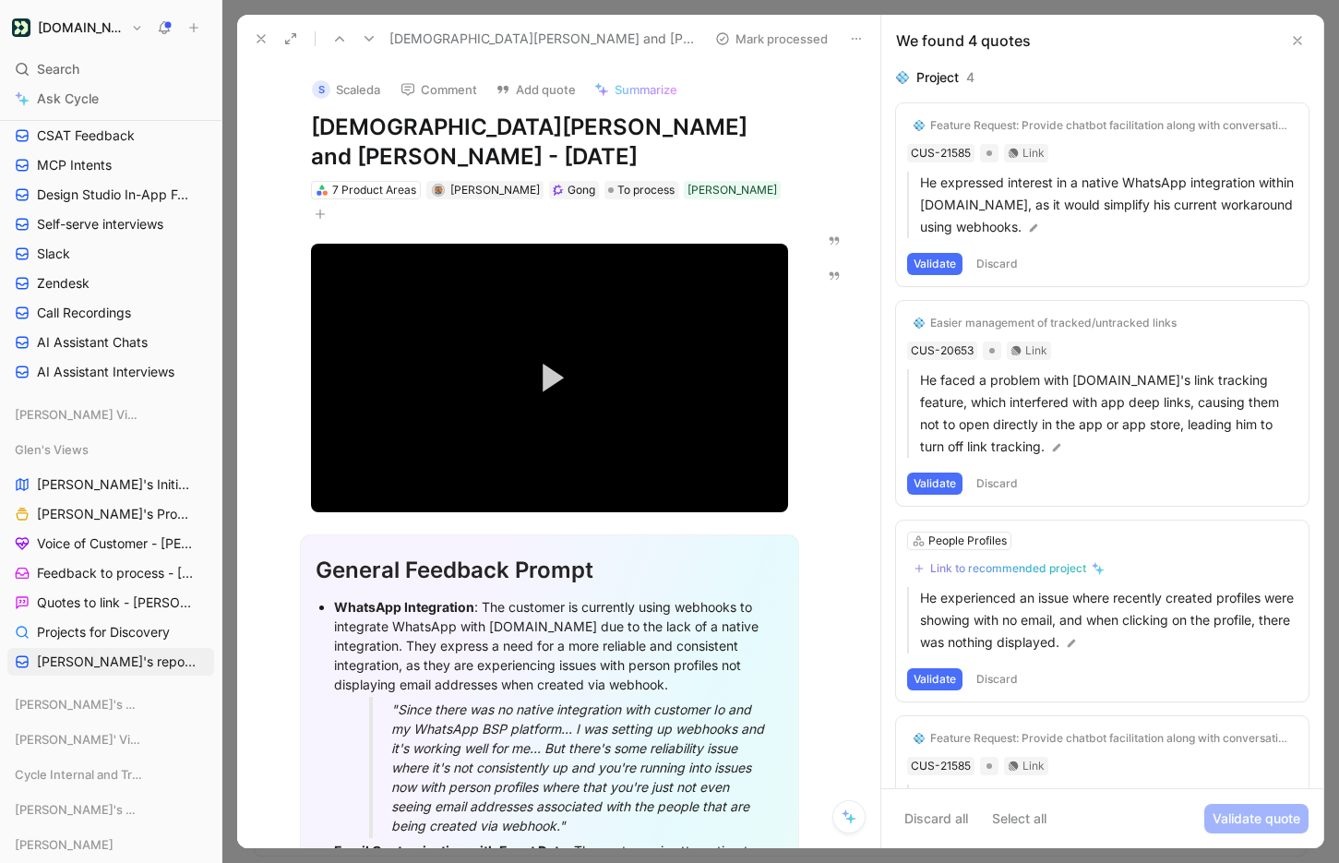
click at [789, 41] on button "Mark processed" at bounding box center [771, 39] width 129 height 26
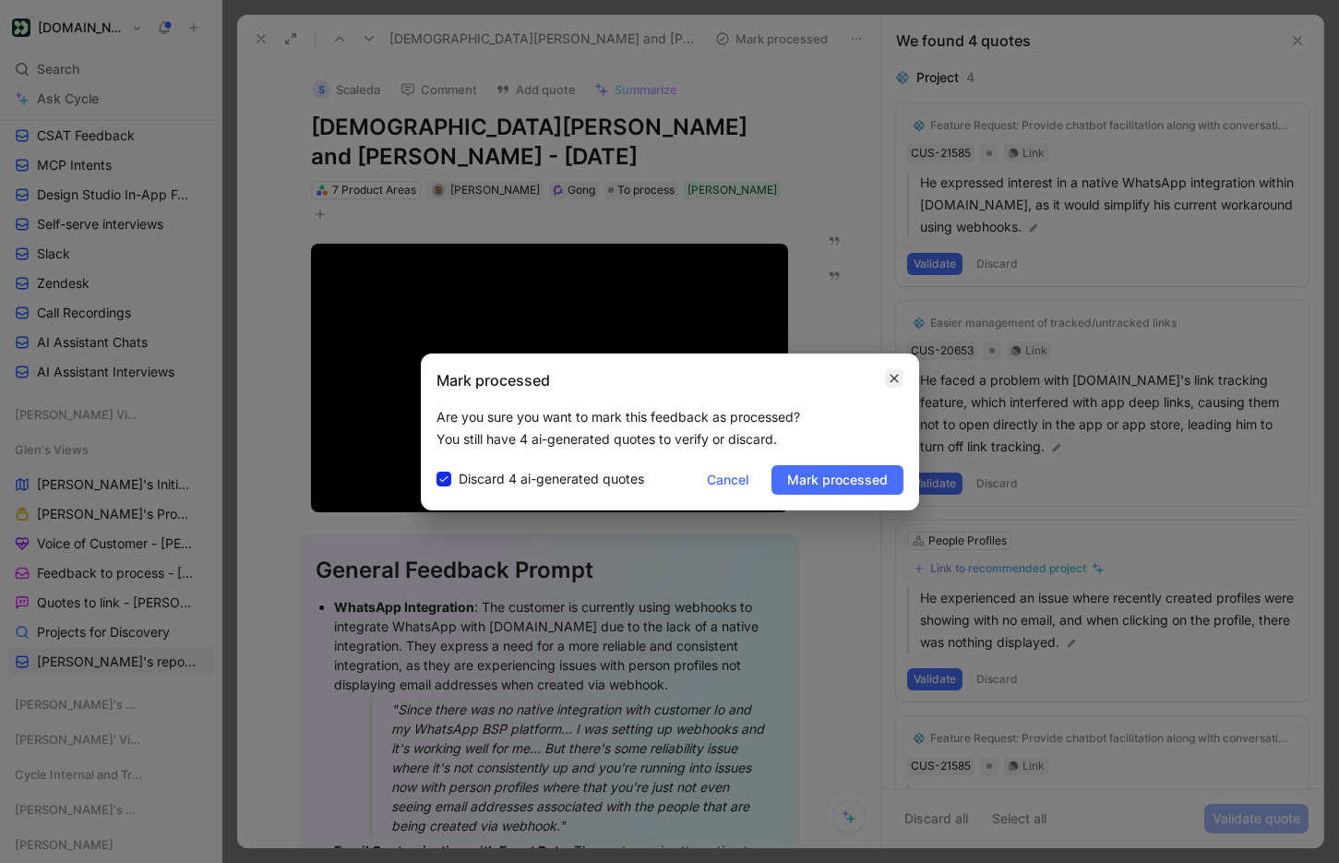
click at [889, 381] on icon "button" at bounding box center [893, 378] width 8 height 8
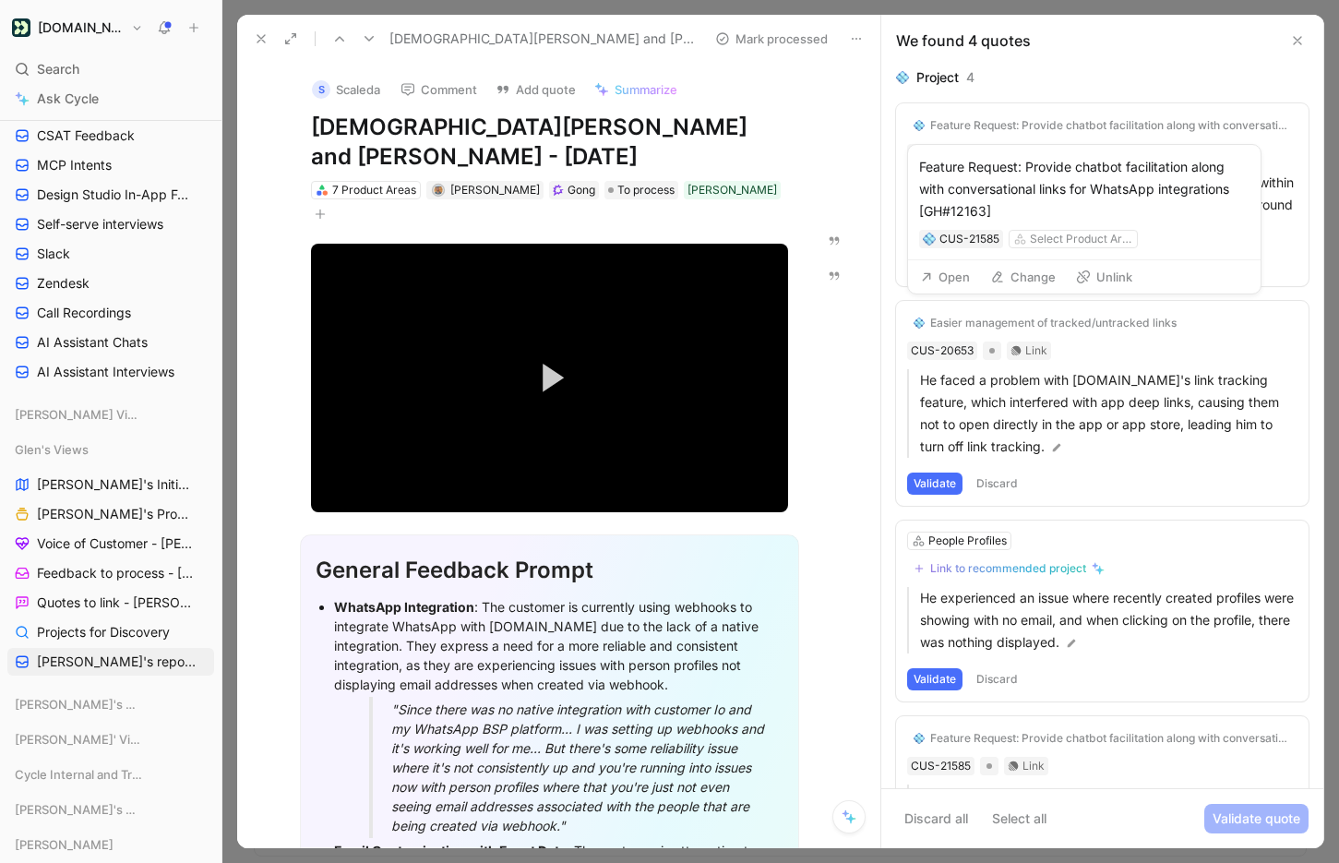
click at [1098, 276] on button "Unlink" at bounding box center [1103, 277] width 73 height 26
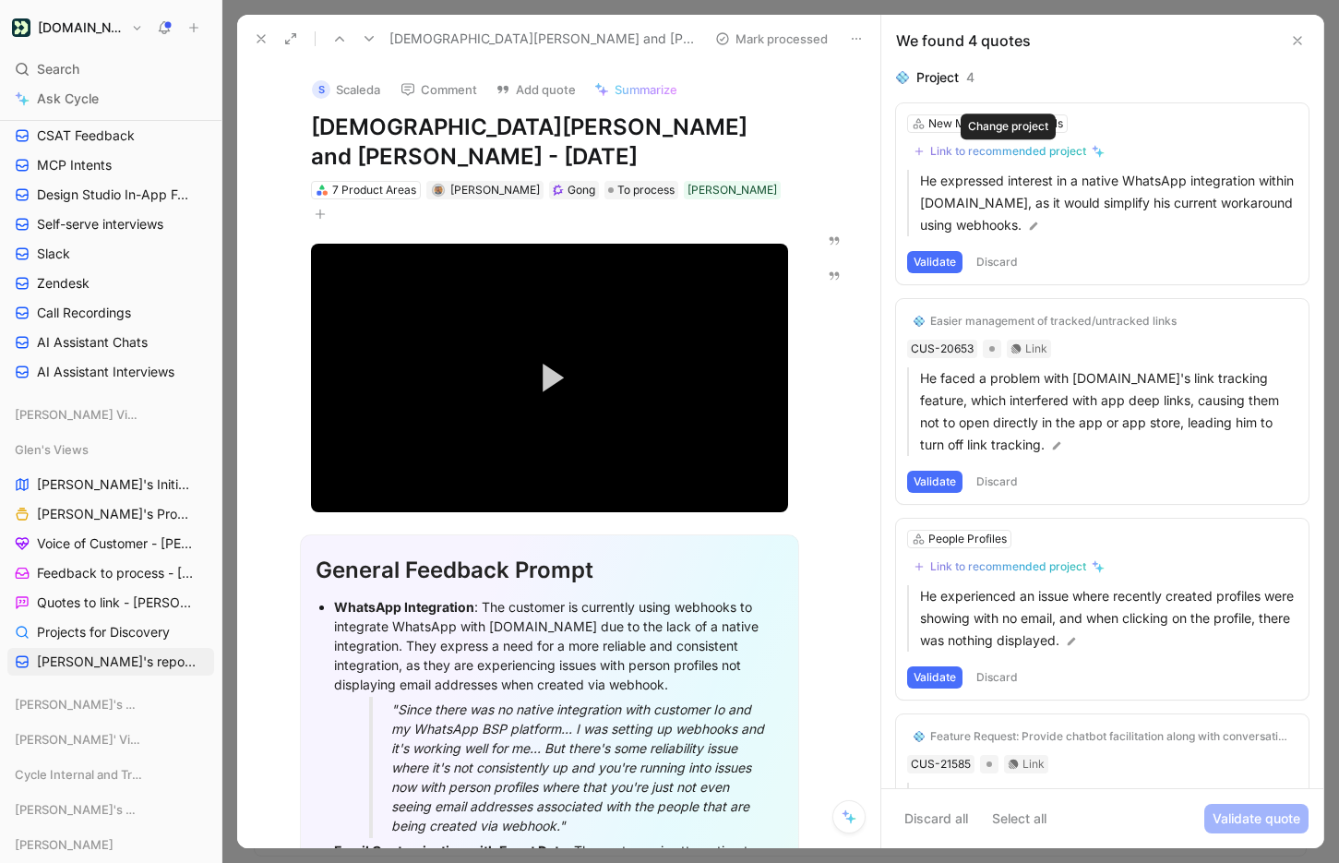
click at [1053, 153] on div "Link to recommended project" at bounding box center [1008, 151] width 156 height 15
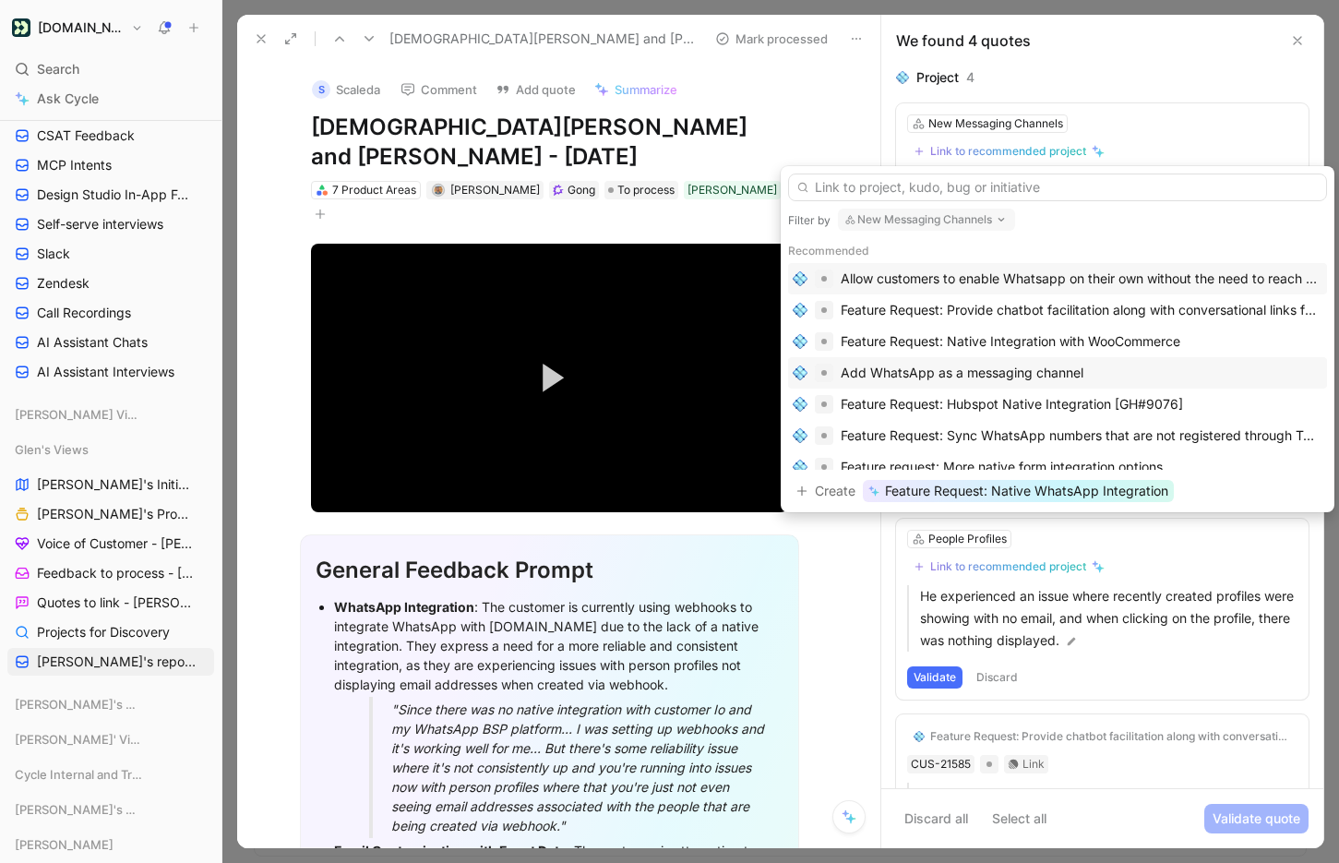
click at [876, 374] on div "Add WhatsApp as a messaging channel" at bounding box center [961, 373] width 243 height 22
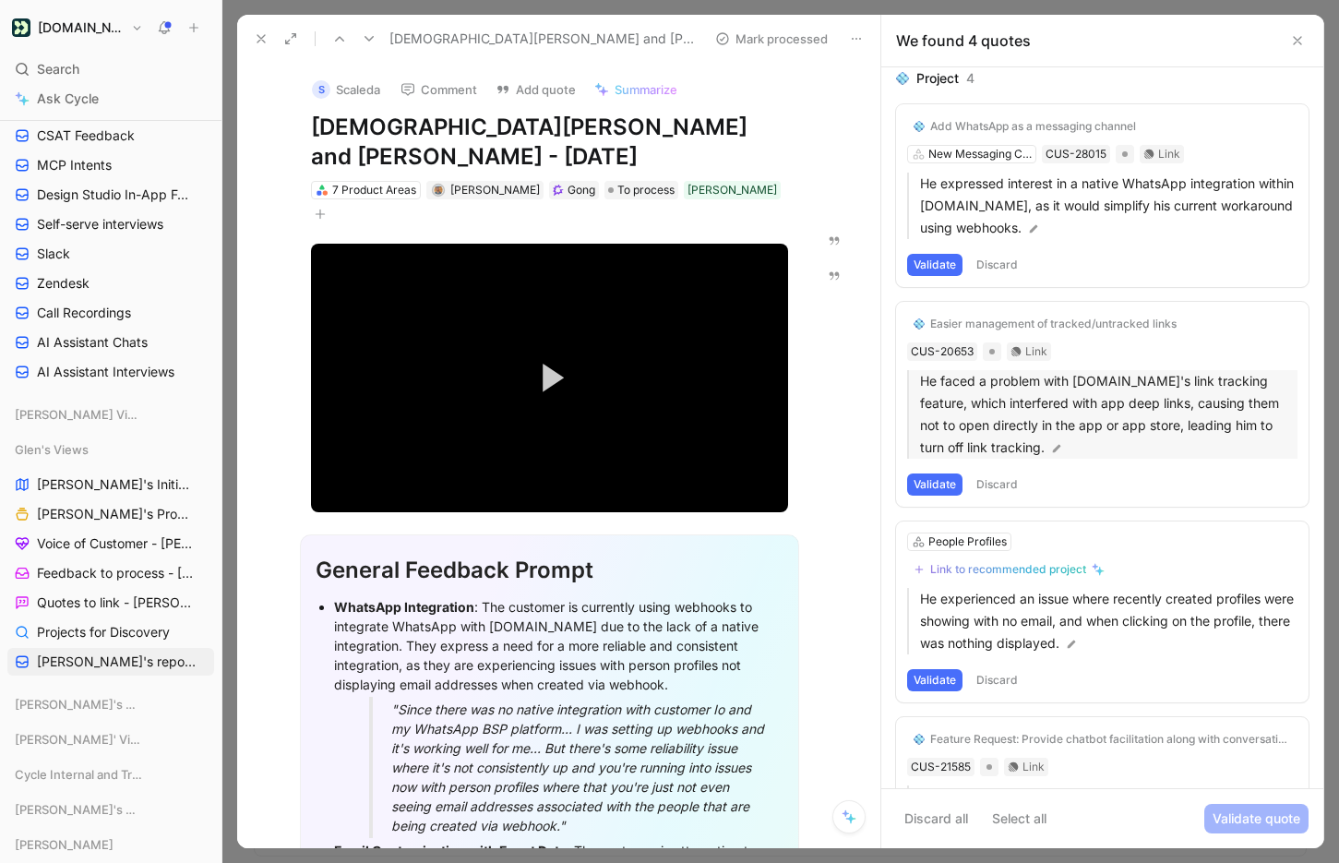
scroll to position [12, 0]
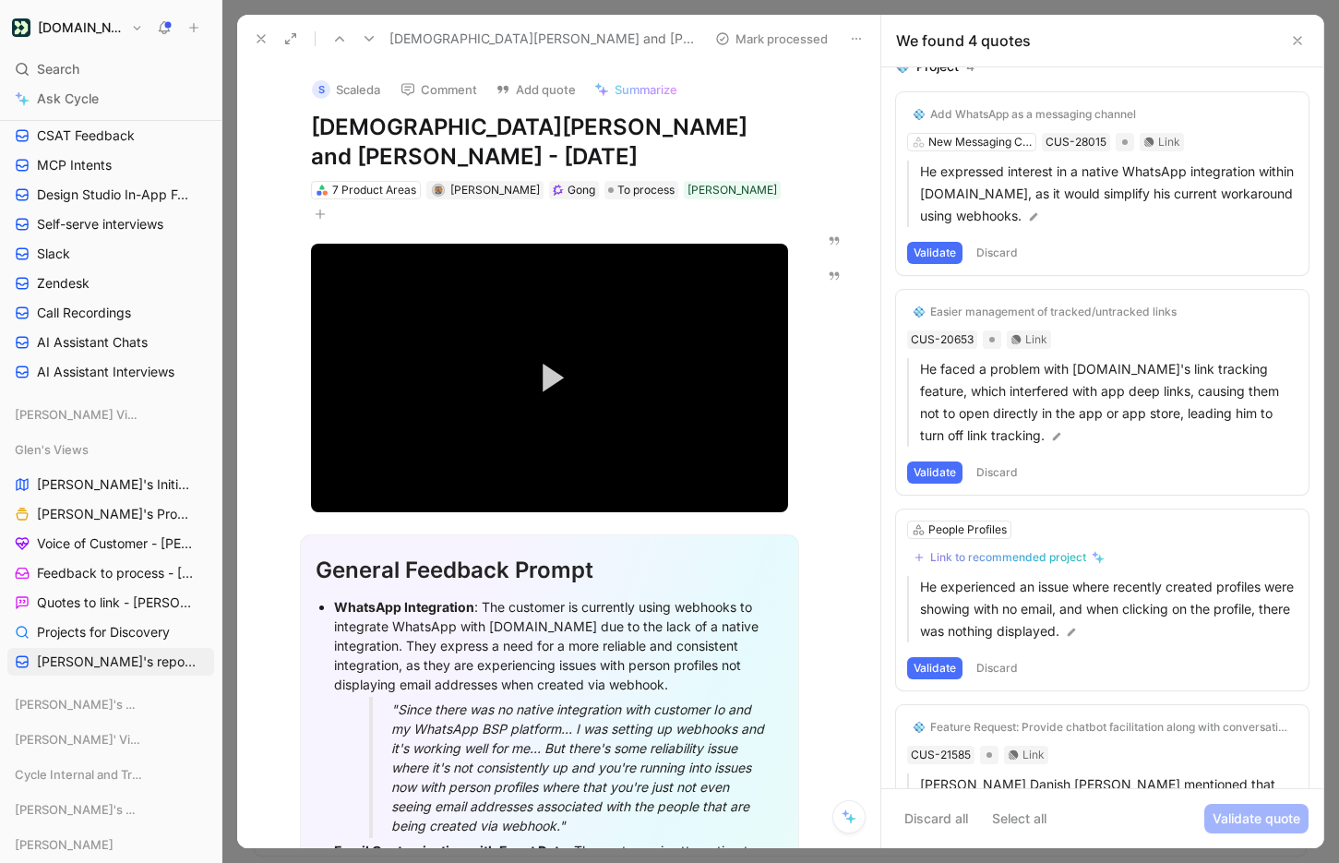
click at [1011, 477] on button "Discard" at bounding box center [997, 472] width 54 height 22
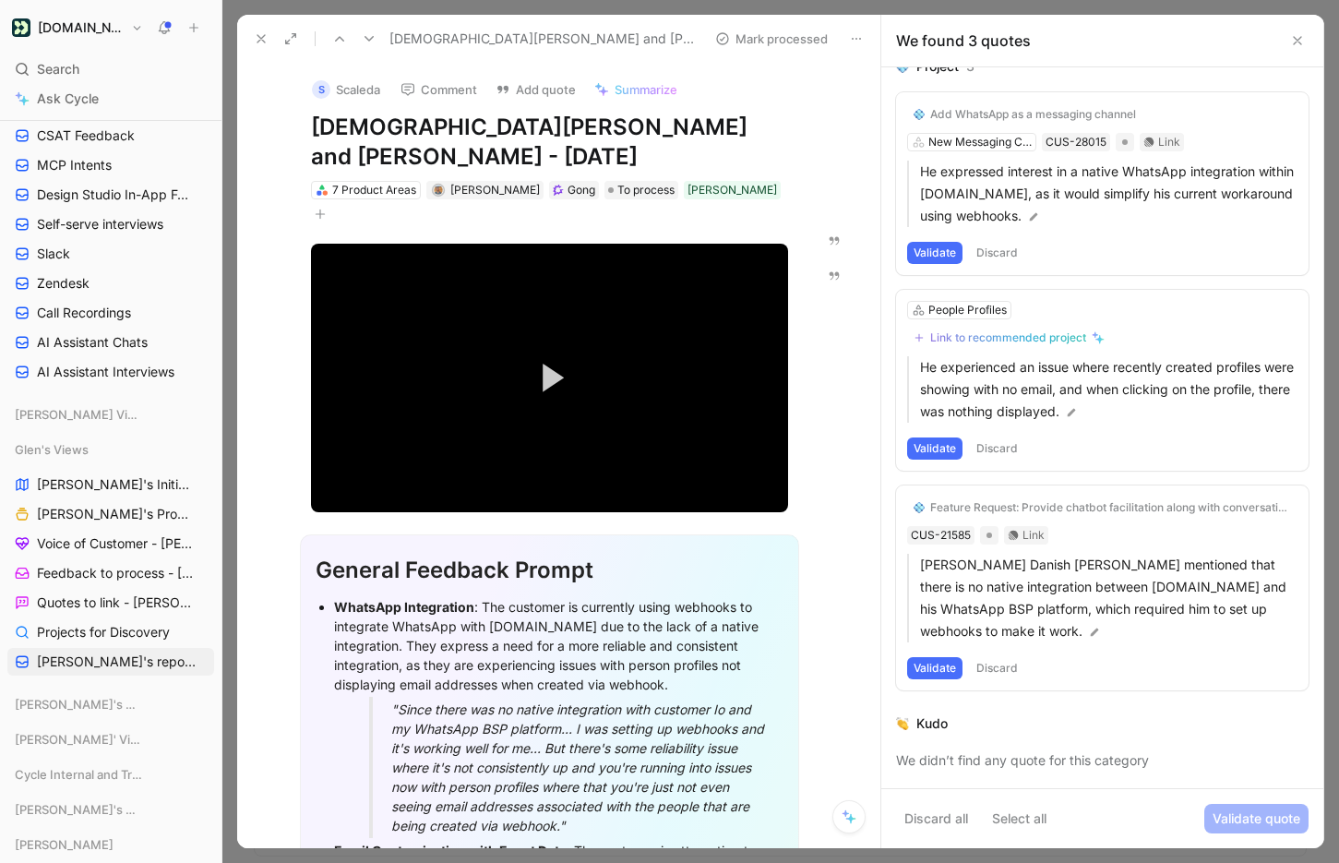
click at [995, 448] on button "Discard" at bounding box center [997, 448] width 54 height 22
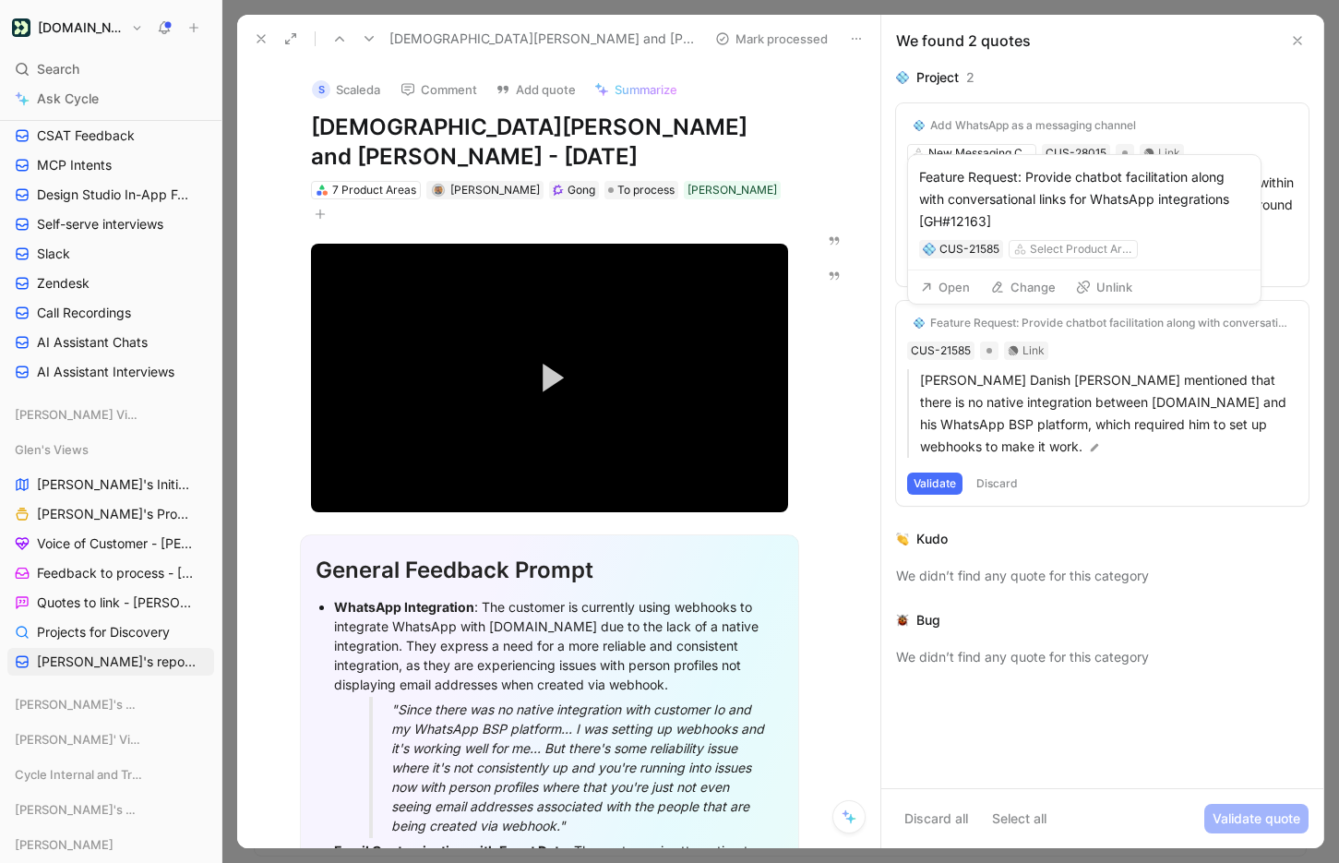
click at [1099, 286] on button "Unlink" at bounding box center [1103, 287] width 73 height 26
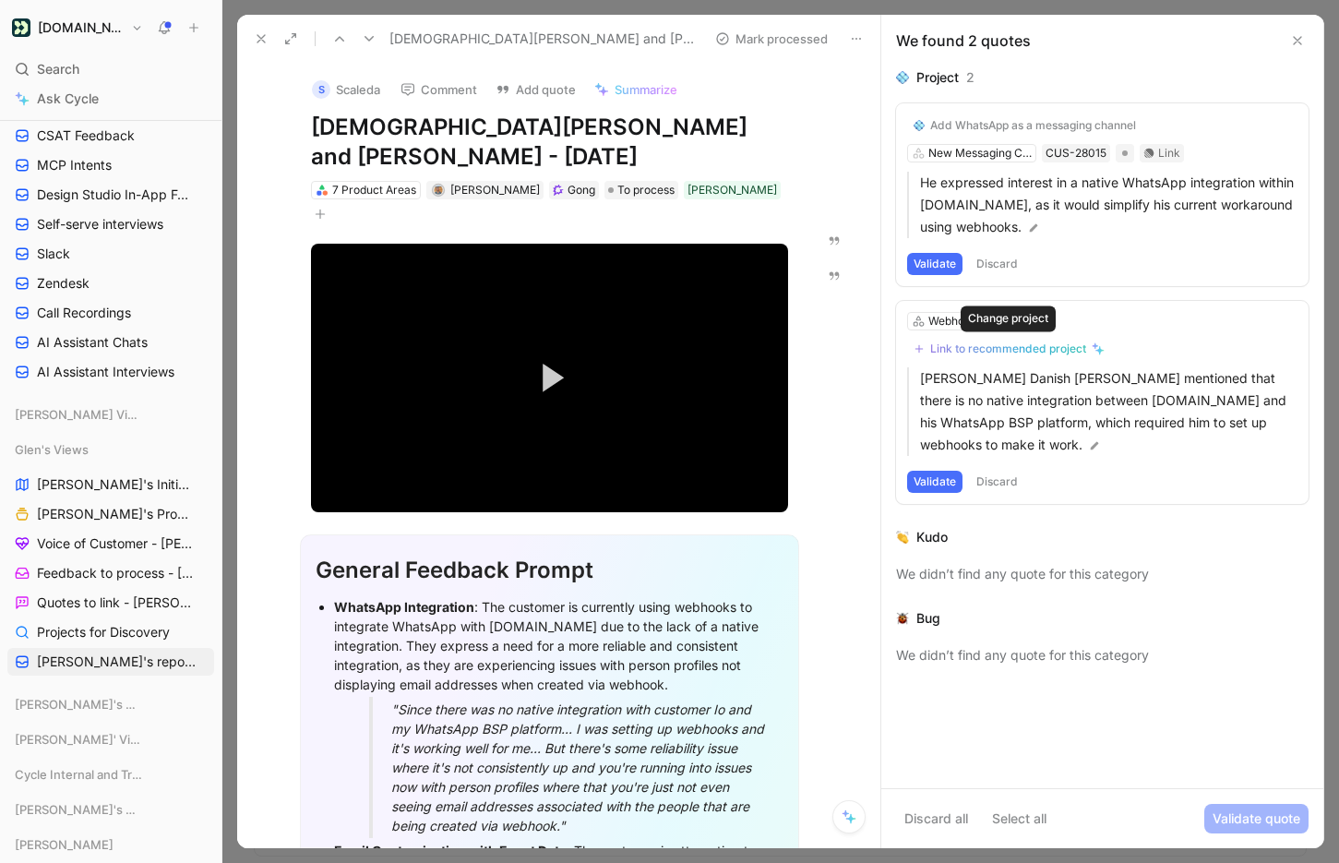
click at [1041, 344] on div "Link to recommended project" at bounding box center [1008, 348] width 156 height 15
click at [947, 316] on div "Webhooks" at bounding box center [955, 321] width 54 height 18
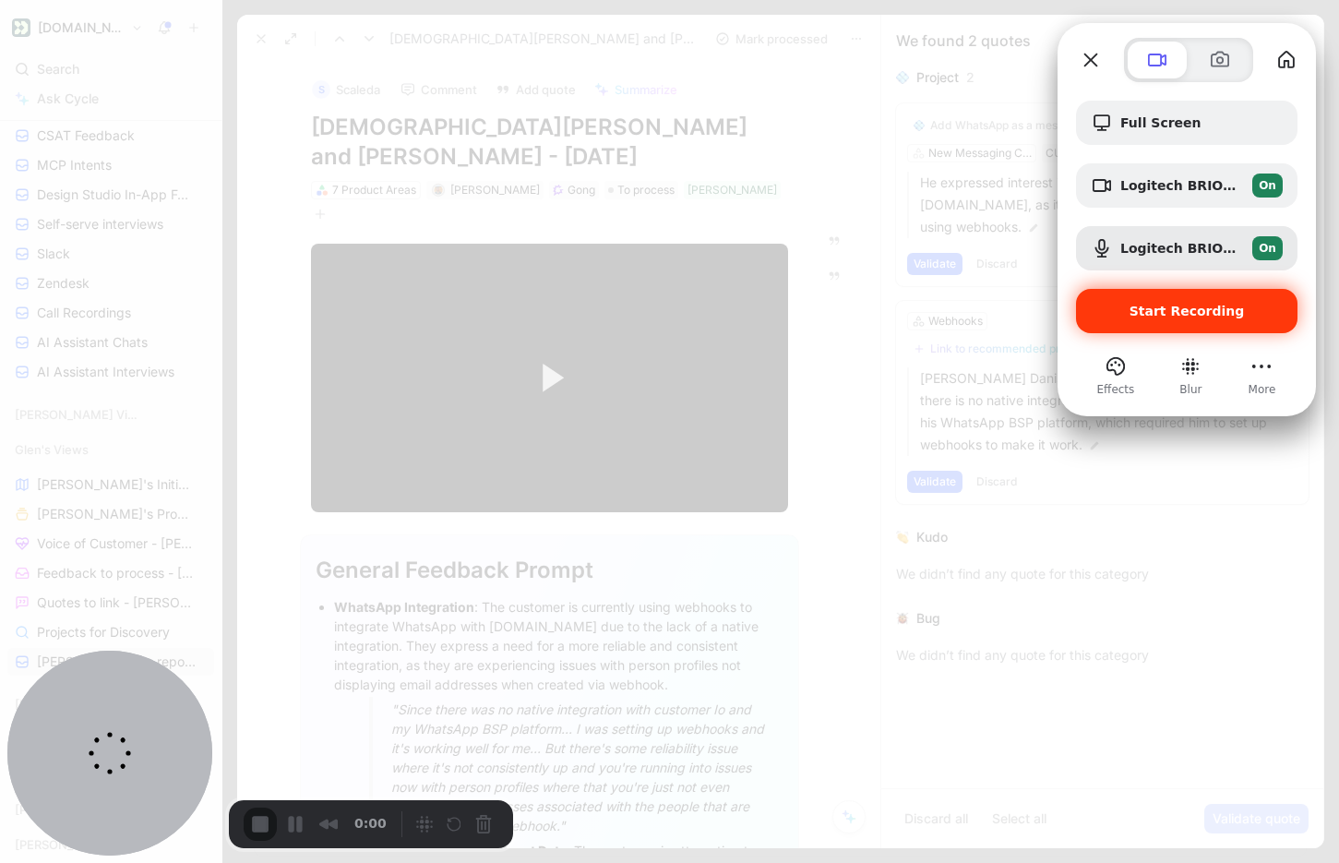
click at [1155, 311] on span "Start Recording" at bounding box center [1186, 311] width 115 height 15
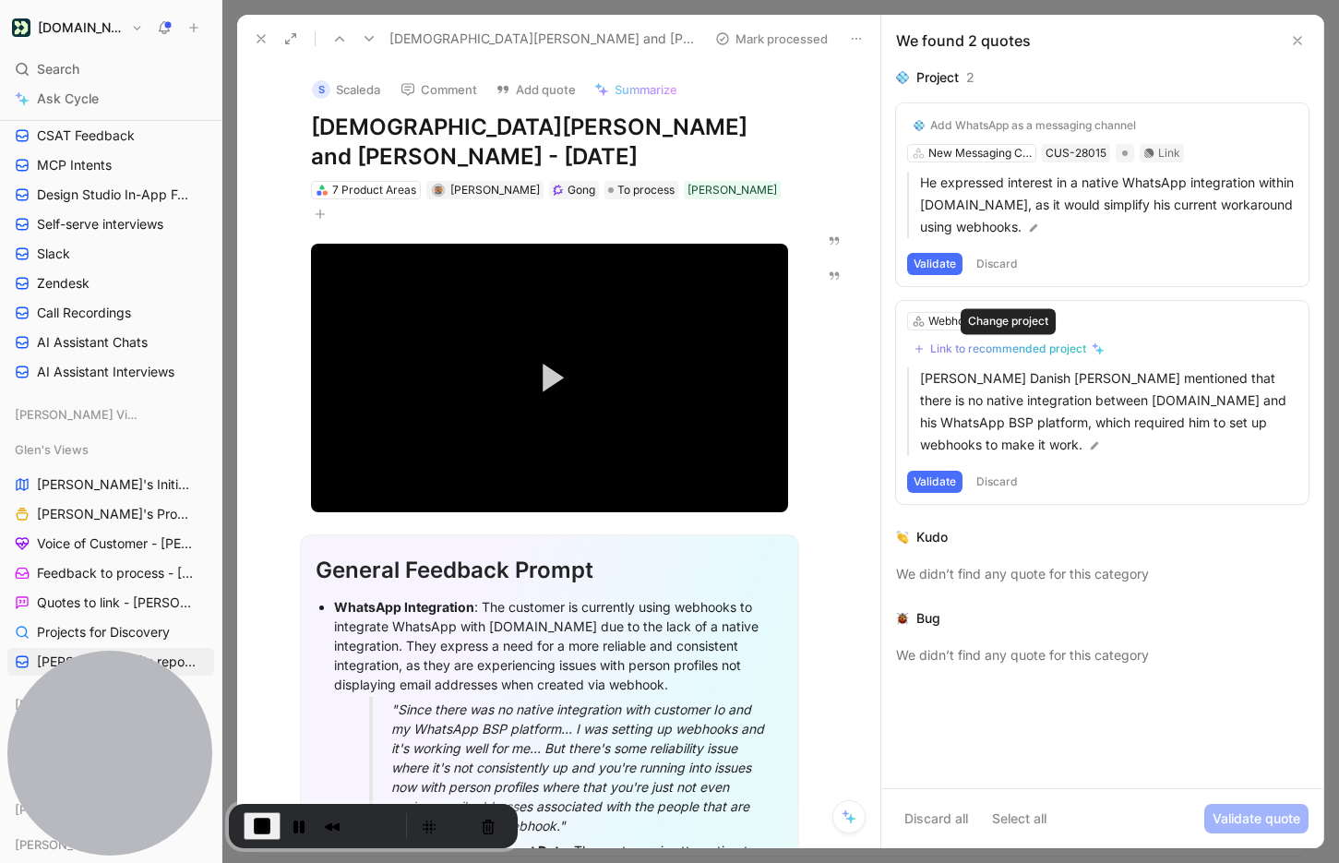
click at [1033, 351] on div "Link to recommended project" at bounding box center [1008, 348] width 156 height 15
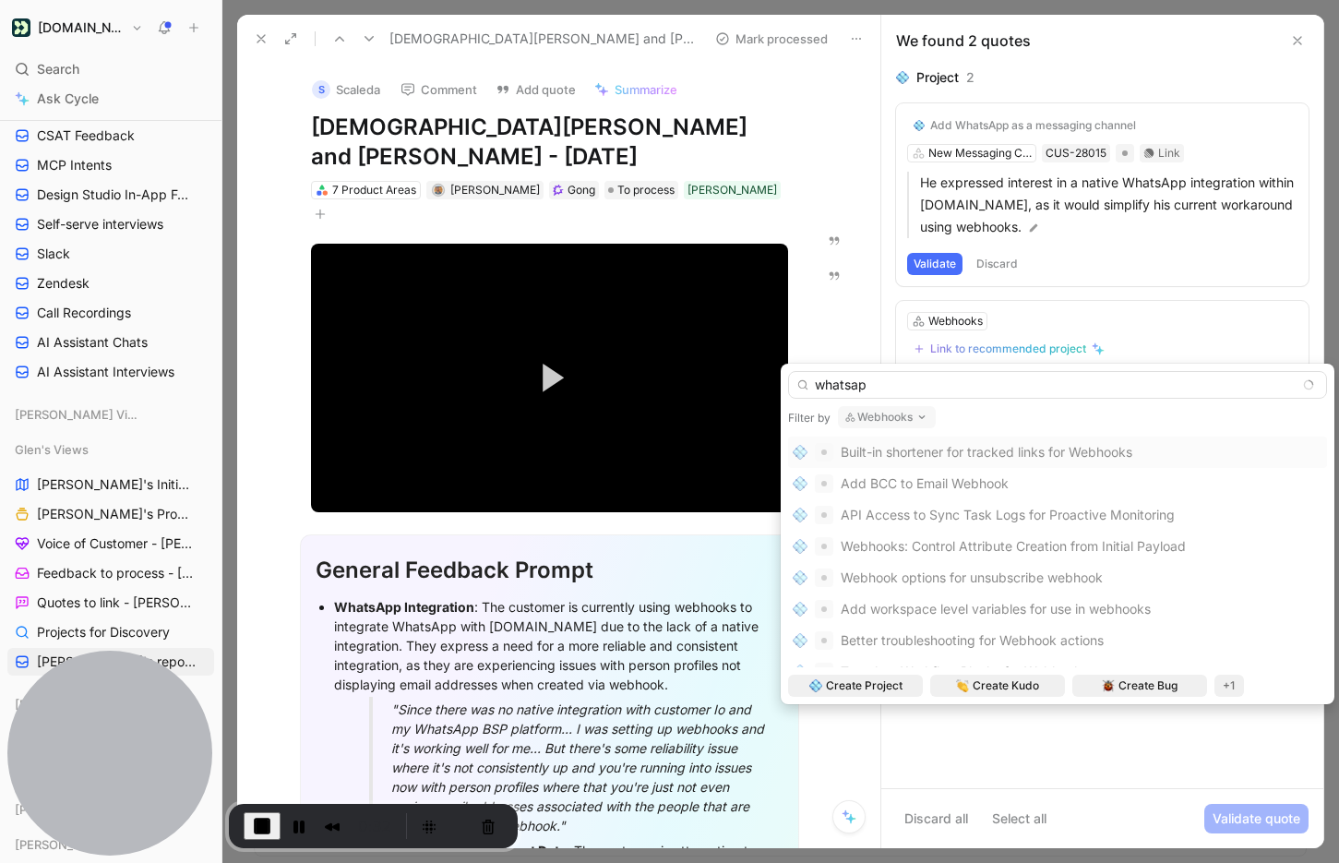
type input "whatsapp"
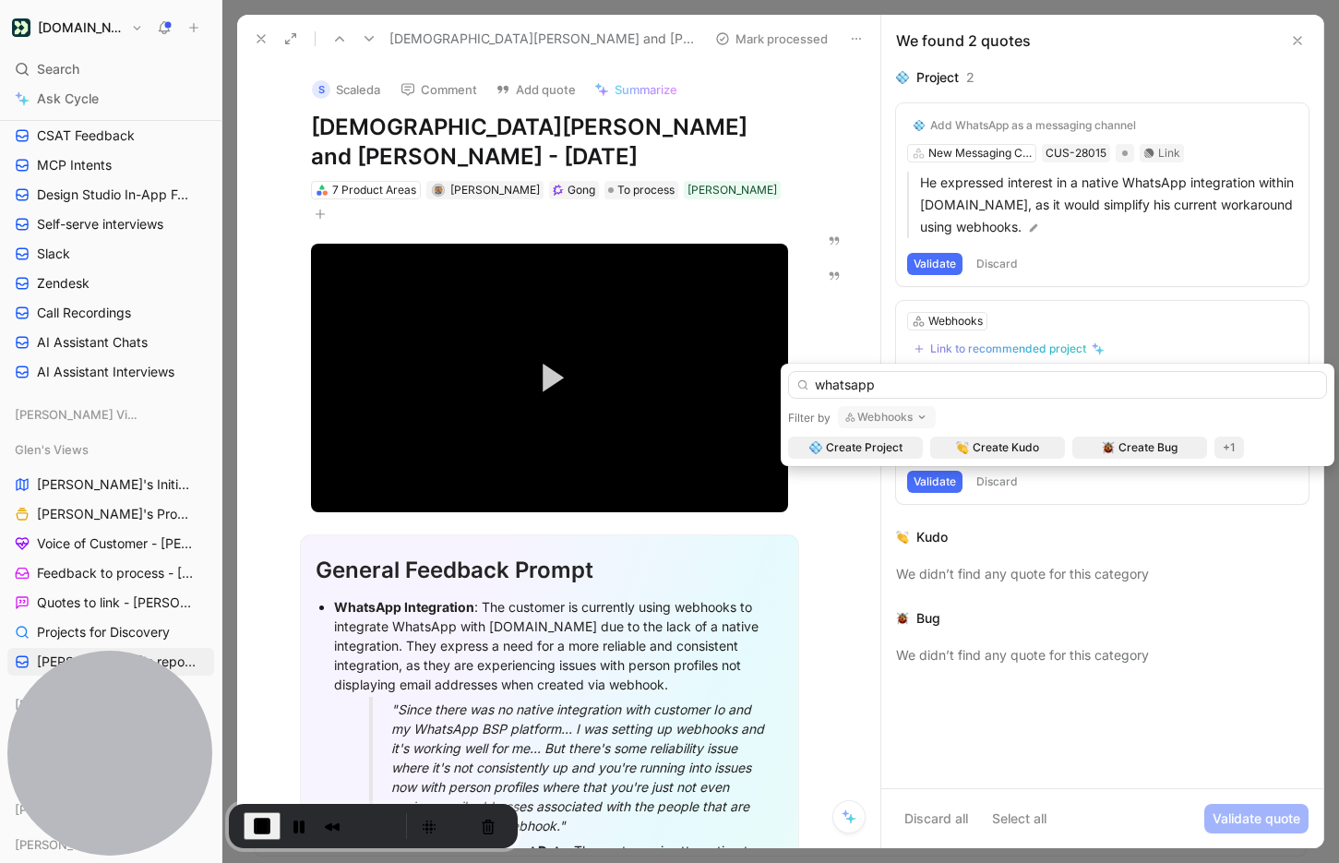
drag, startPoint x: 902, startPoint y: 385, endPoint x: 799, endPoint y: 386, distance: 103.3
click at [799, 386] on div "whatsapp" at bounding box center [1057, 385] width 539 height 28
type input "w"
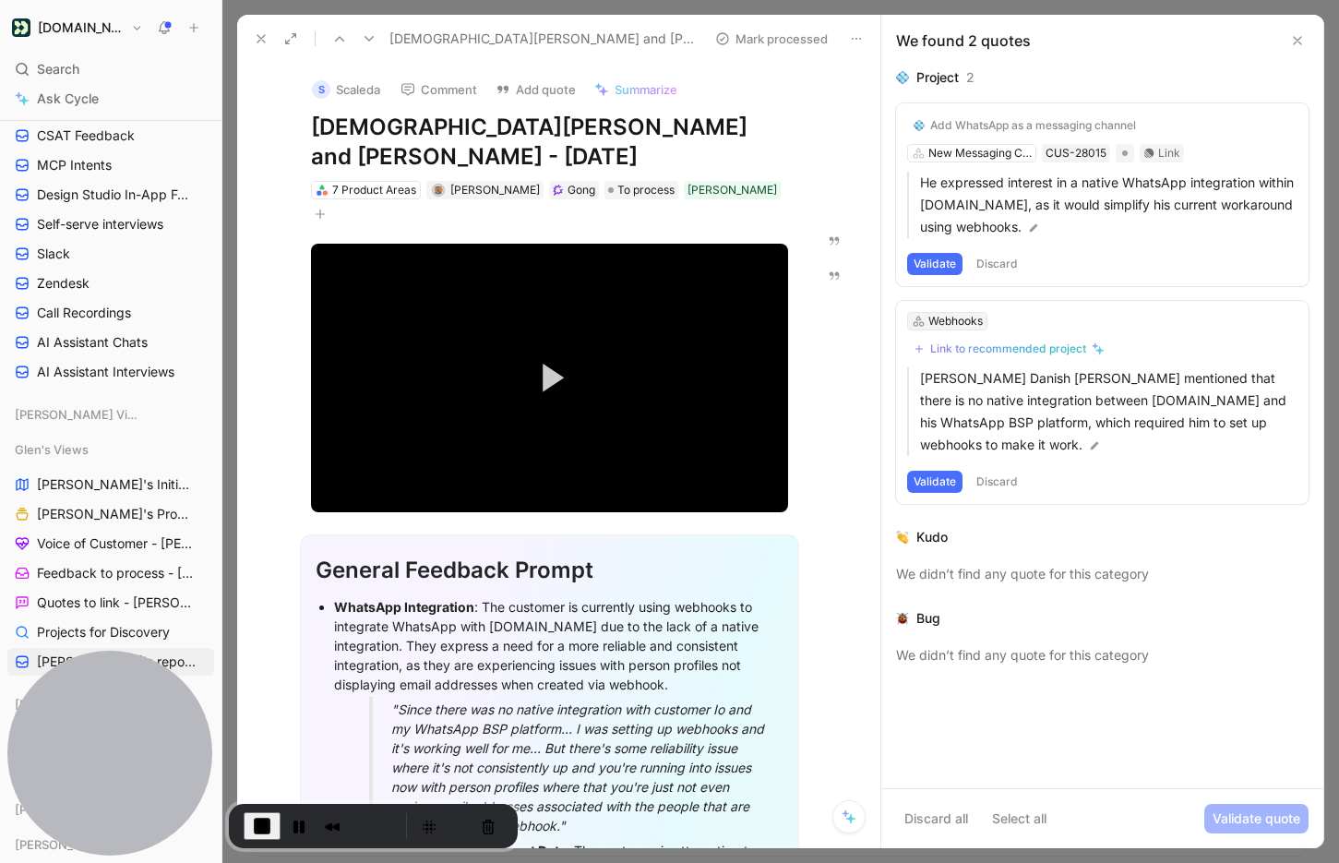
click at [959, 323] on div "Webhooks" at bounding box center [955, 321] width 54 height 18
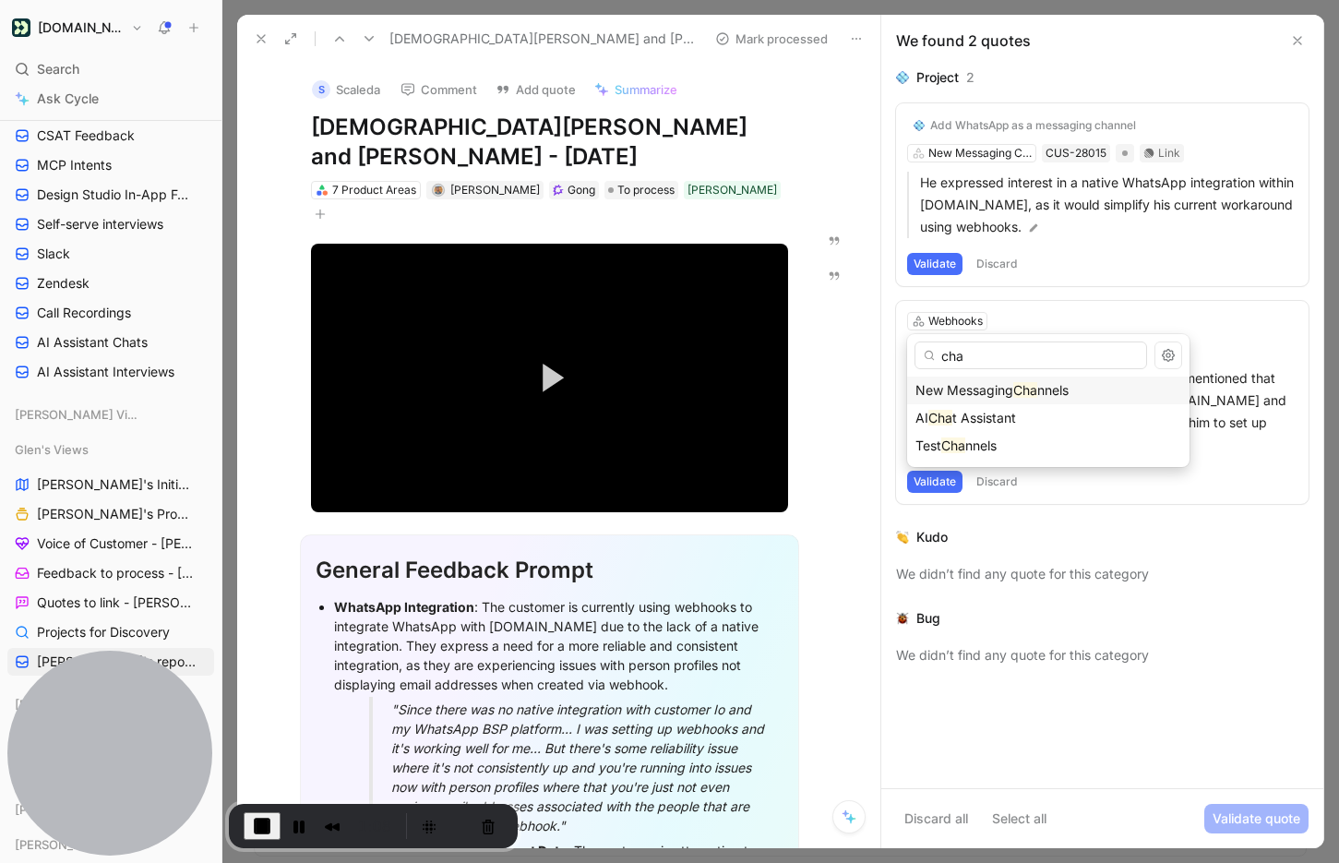
type input "cha"
click at [977, 395] on span "New Messaging" at bounding box center [964, 390] width 98 height 16
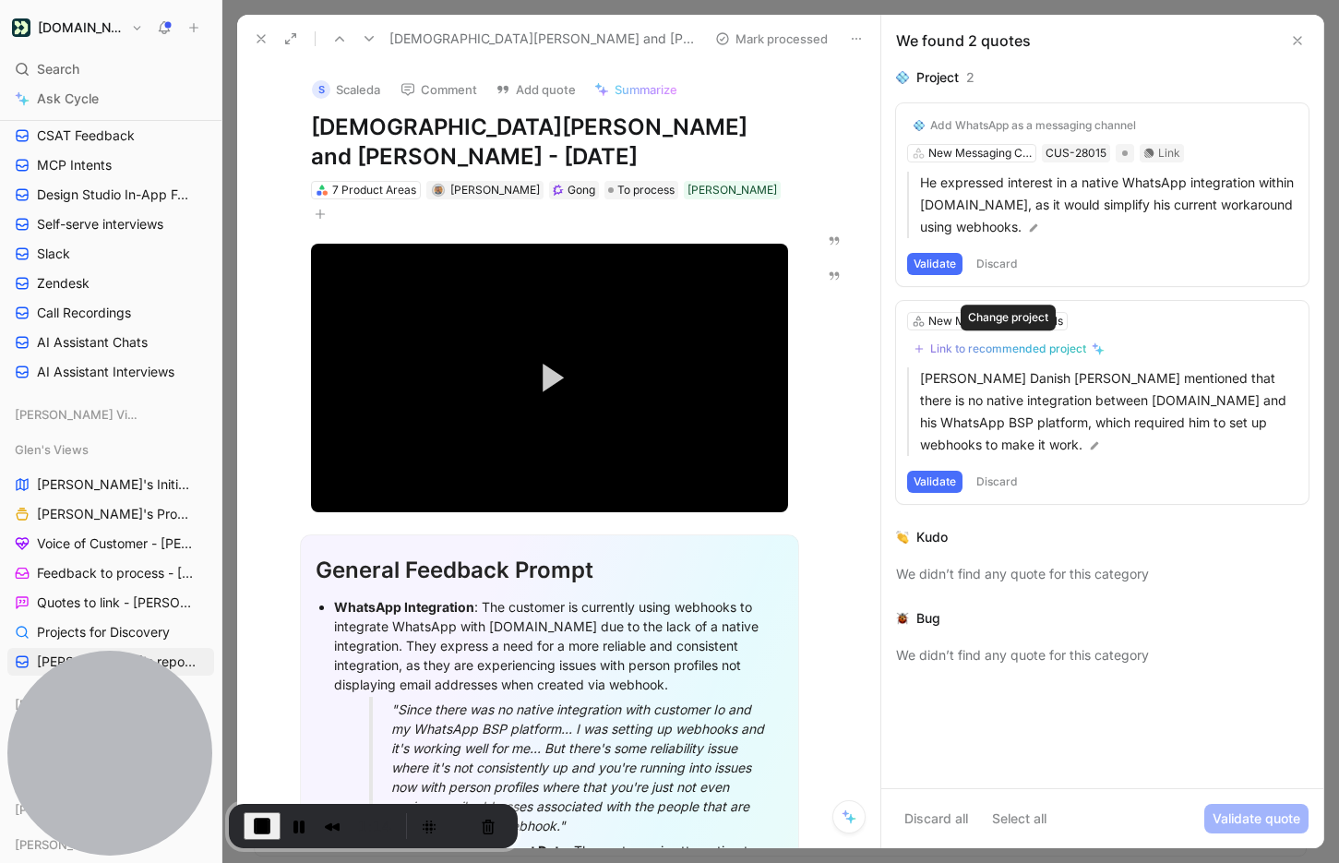
click at [983, 346] on div "Link to recommended project" at bounding box center [1008, 348] width 156 height 15
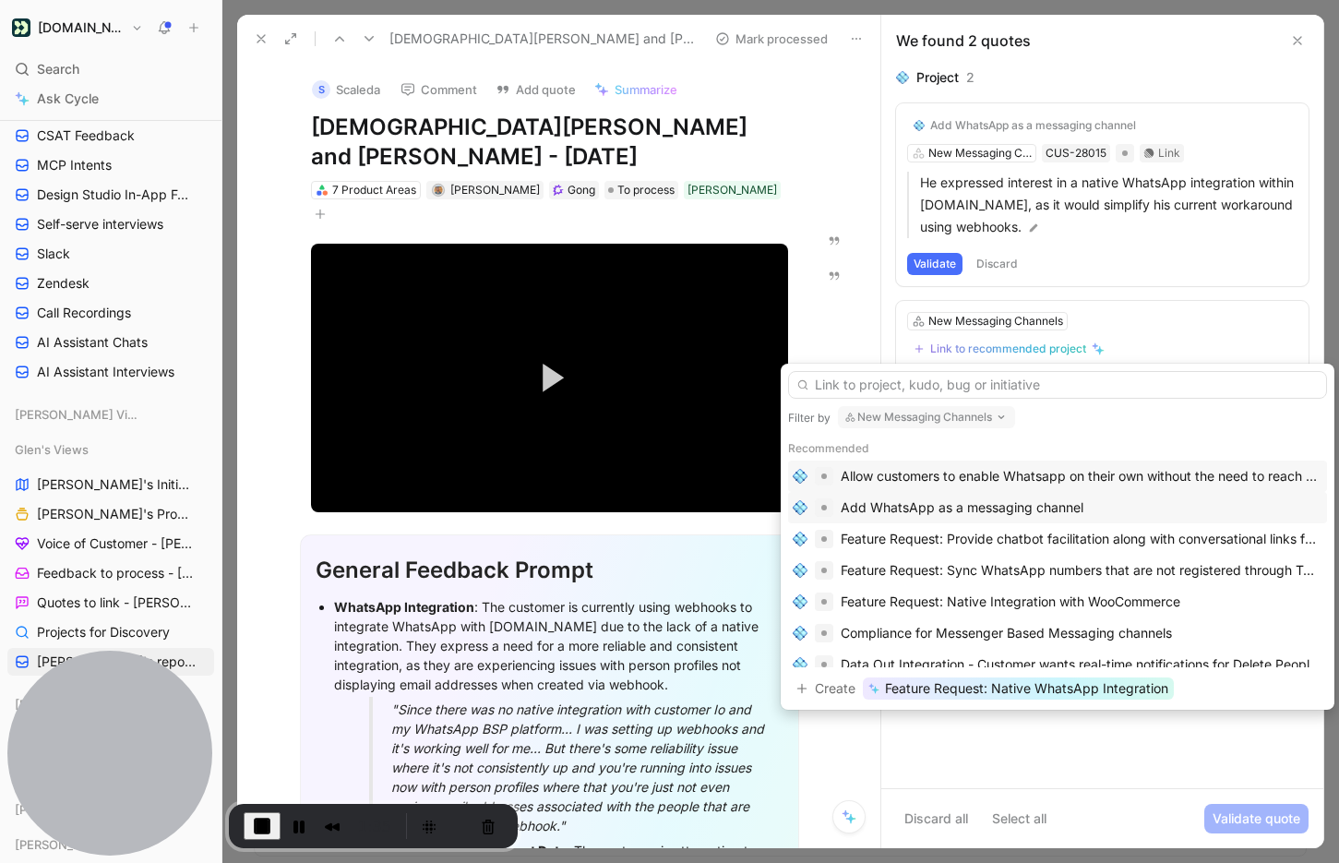
click at [879, 506] on div "Add WhatsApp as a messaging channel" at bounding box center [961, 507] width 243 height 22
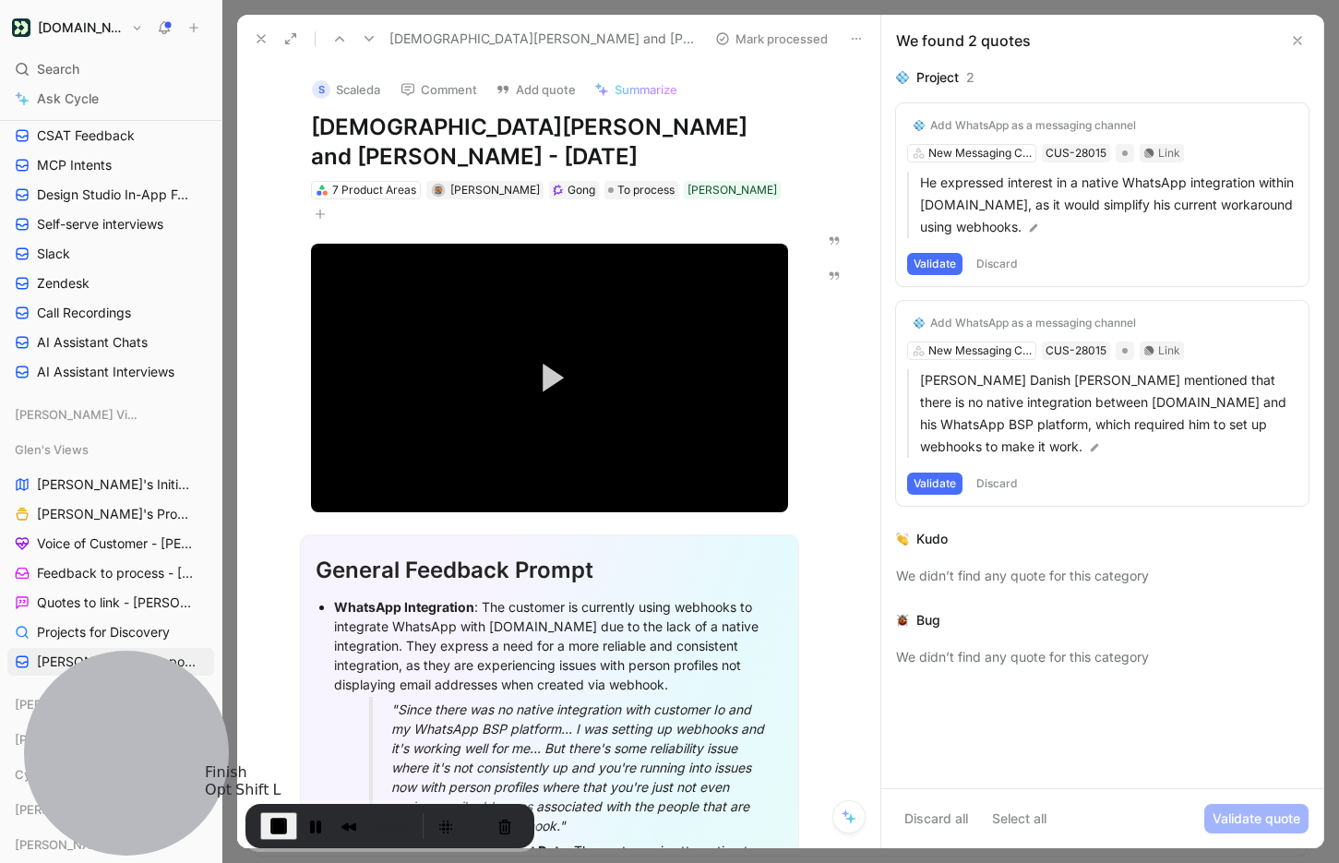
drag, startPoint x: 254, startPoint y: 839, endPoint x: 270, endPoint y: 858, distance: 25.5
click at [270, 858] on body "Customer.io Search ⌘ K Ask Cycle Workspace Home G then H Feedback G then F Requ…" at bounding box center [669, 431] width 1339 height 863
click at [276, 823] on span "End Recording" at bounding box center [279, 826] width 22 height 22
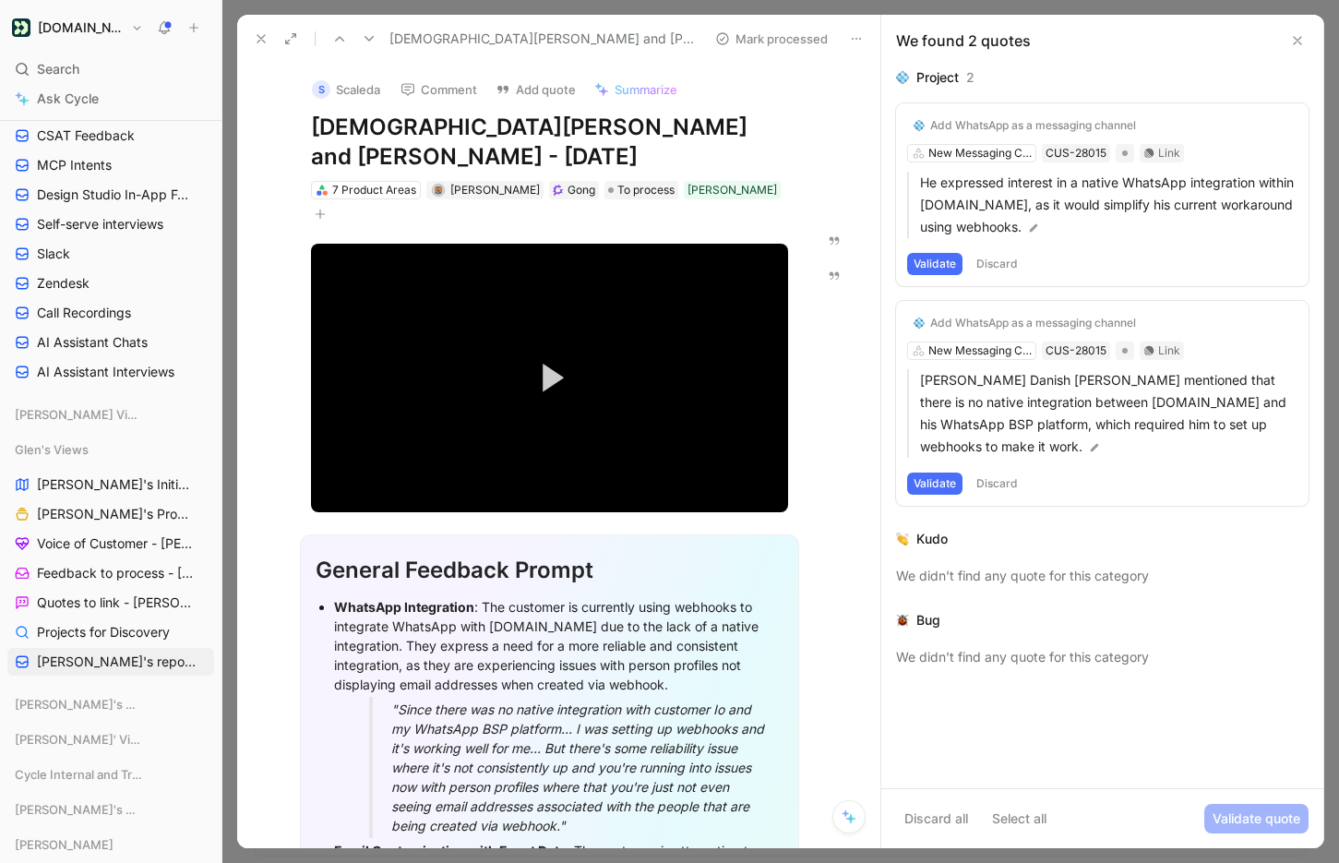
click at [927, 482] on button "Validate" at bounding box center [934, 483] width 55 height 22
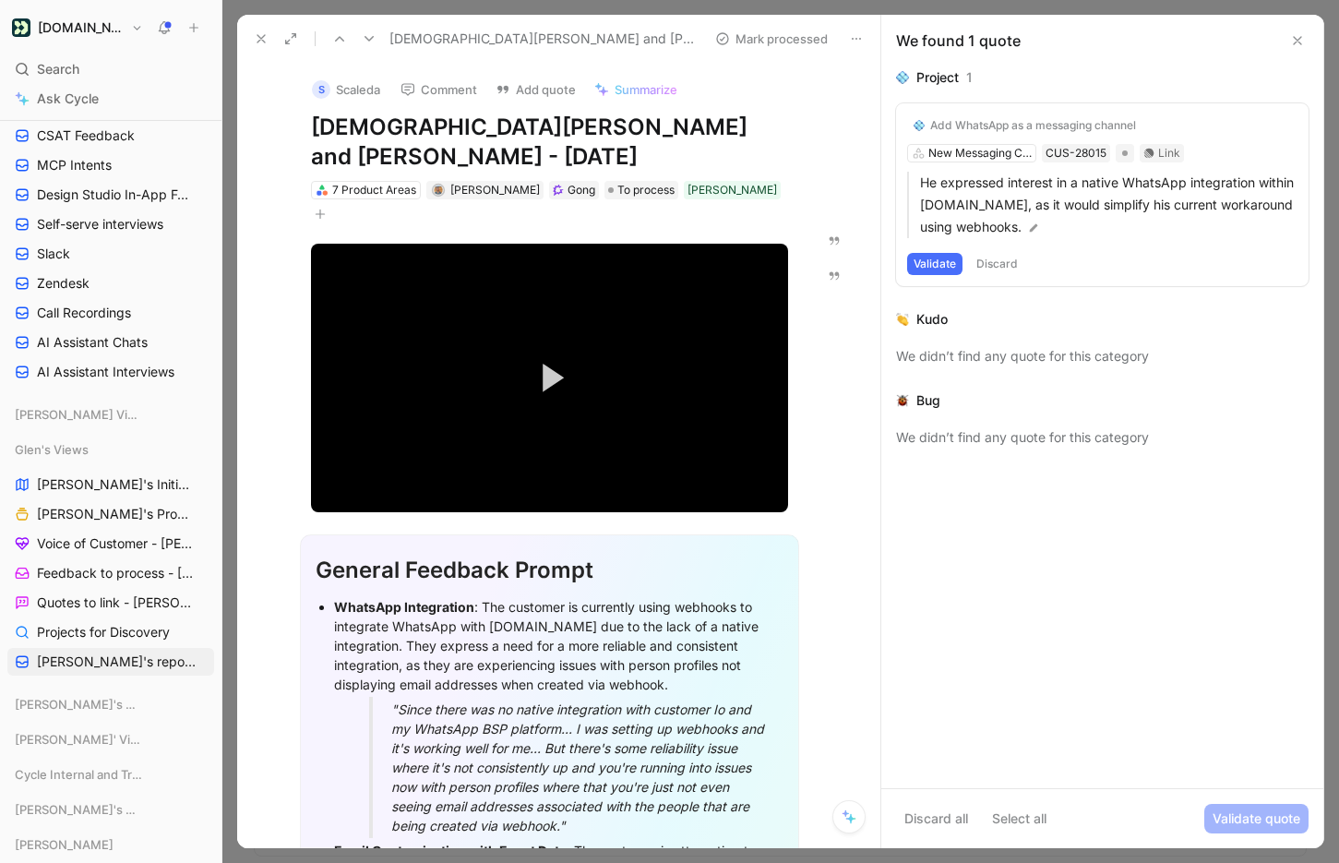
click at [938, 261] on button "Validate" at bounding box center [934, 264] width 55 height 22
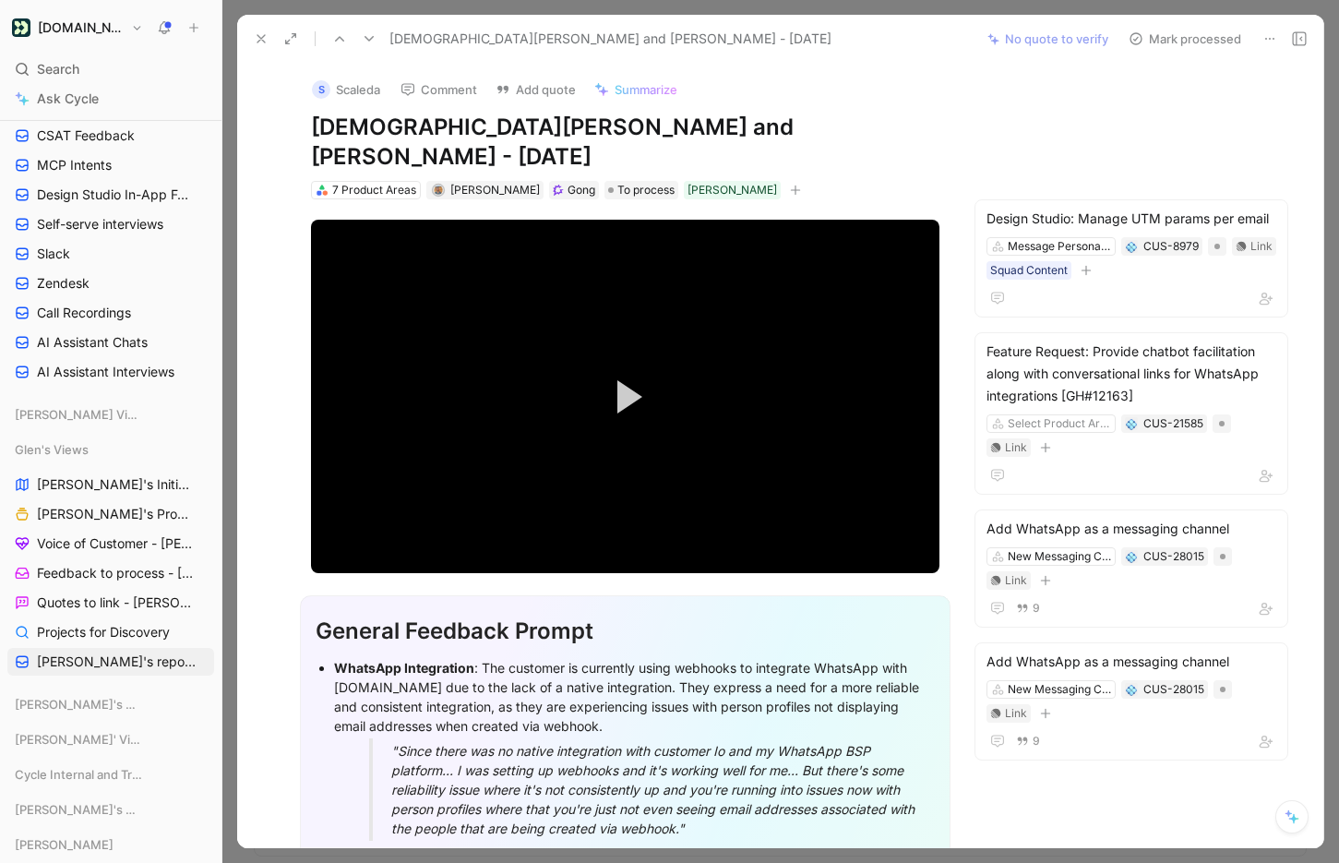
click at [1181, 42] on button "Mark processed" at bounding box center [1184, 39] width 129 height 26
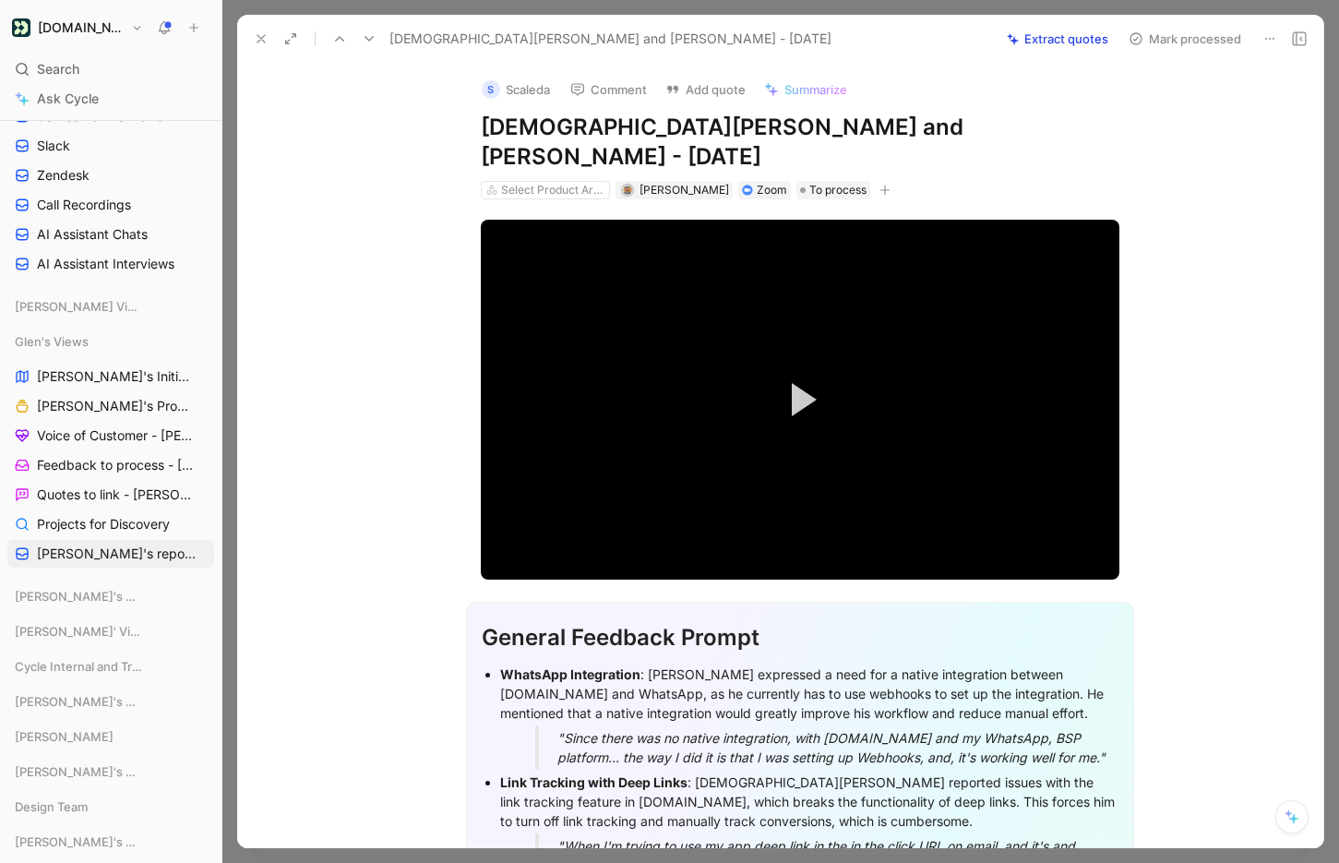
scroll to position [435, 0]
click at [104, 375] on span "[PERSON_NAME]'s Initiatives" at bounding box center [112, 375] width 151 height 18
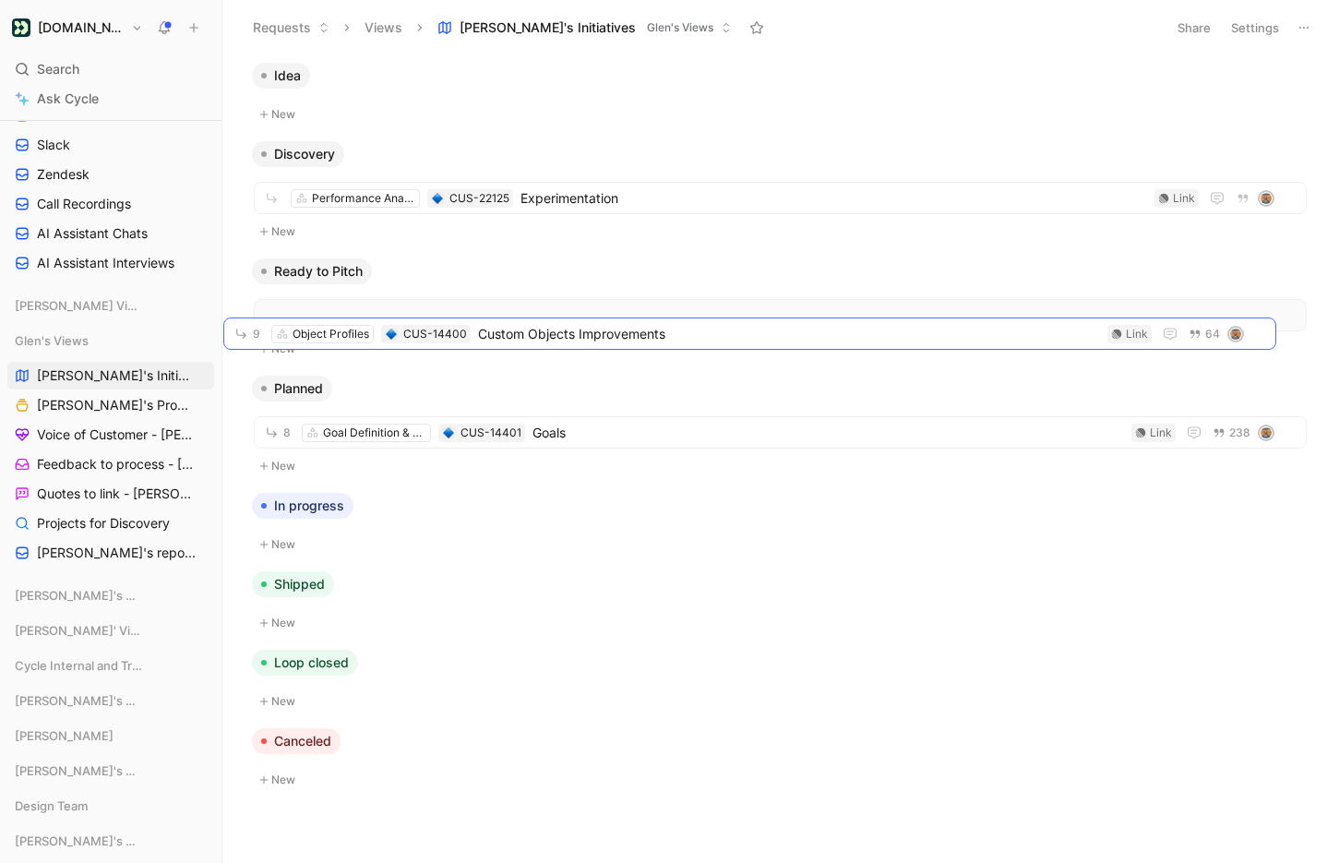
drag, startPoint x: 800, startPoint y: 198, endPoint x: 772, endPoint y: 324, distance: 128.5
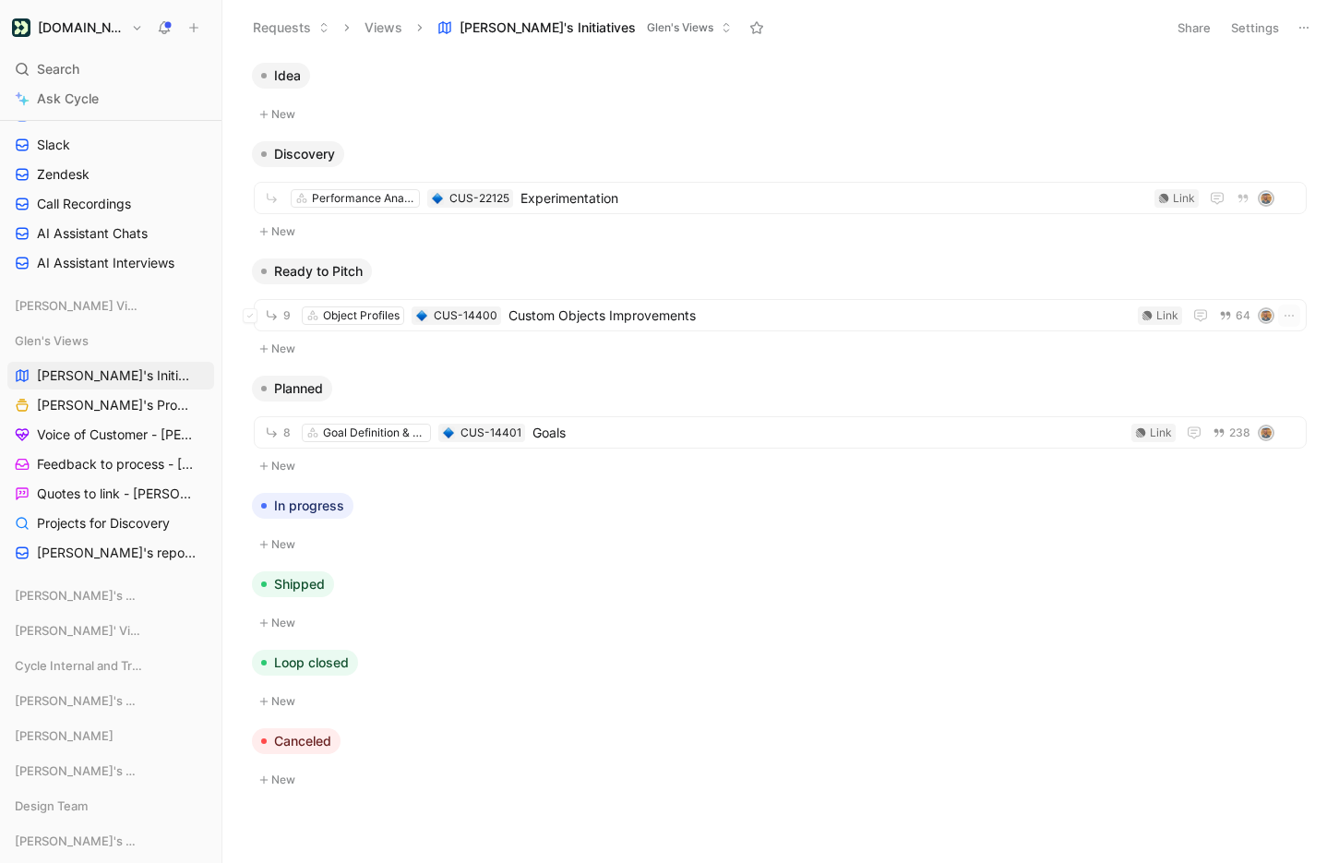
click at [772, 324] on span "Custom Objects Improvements" at bounding box center [819, 315] width 622 height 22
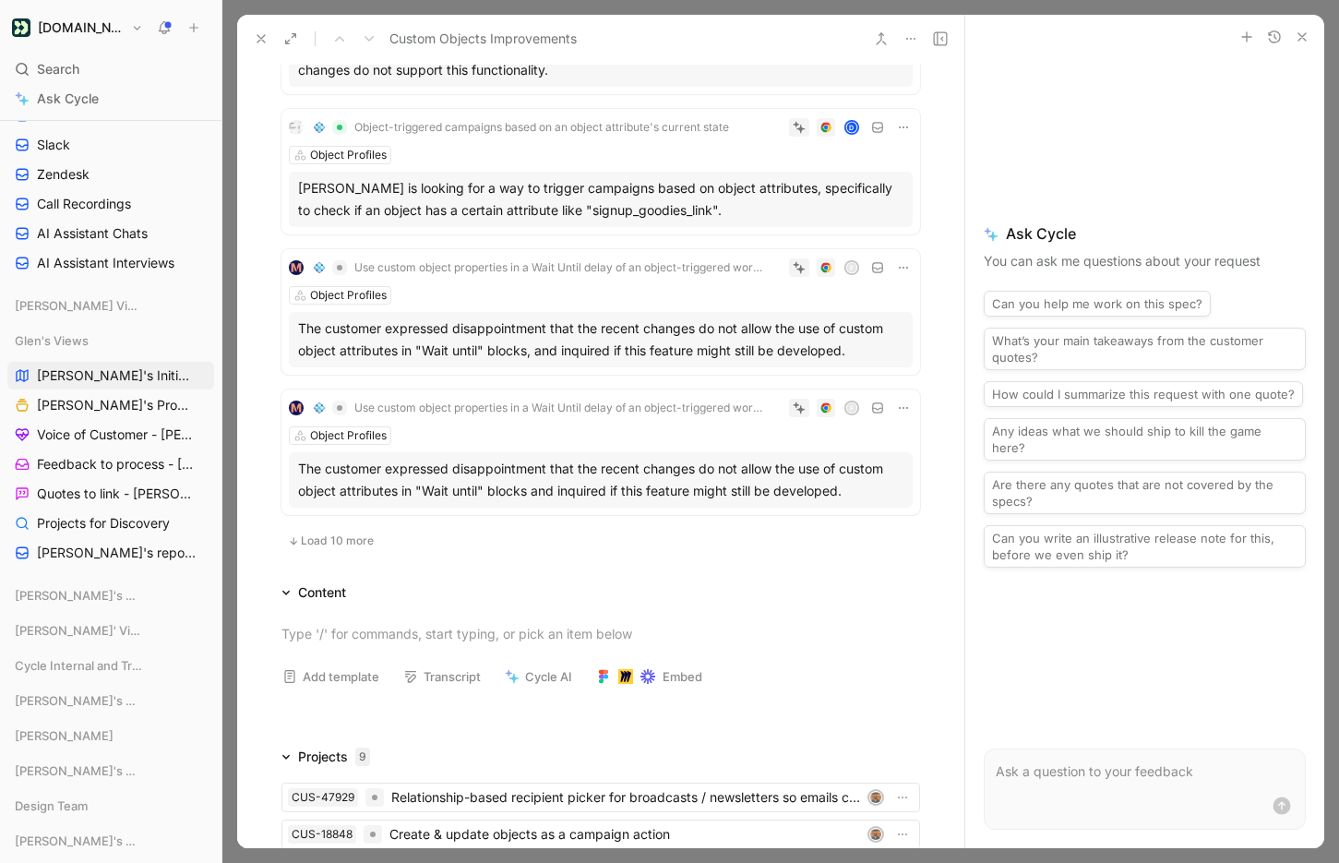
scroll to position [1544, 0]
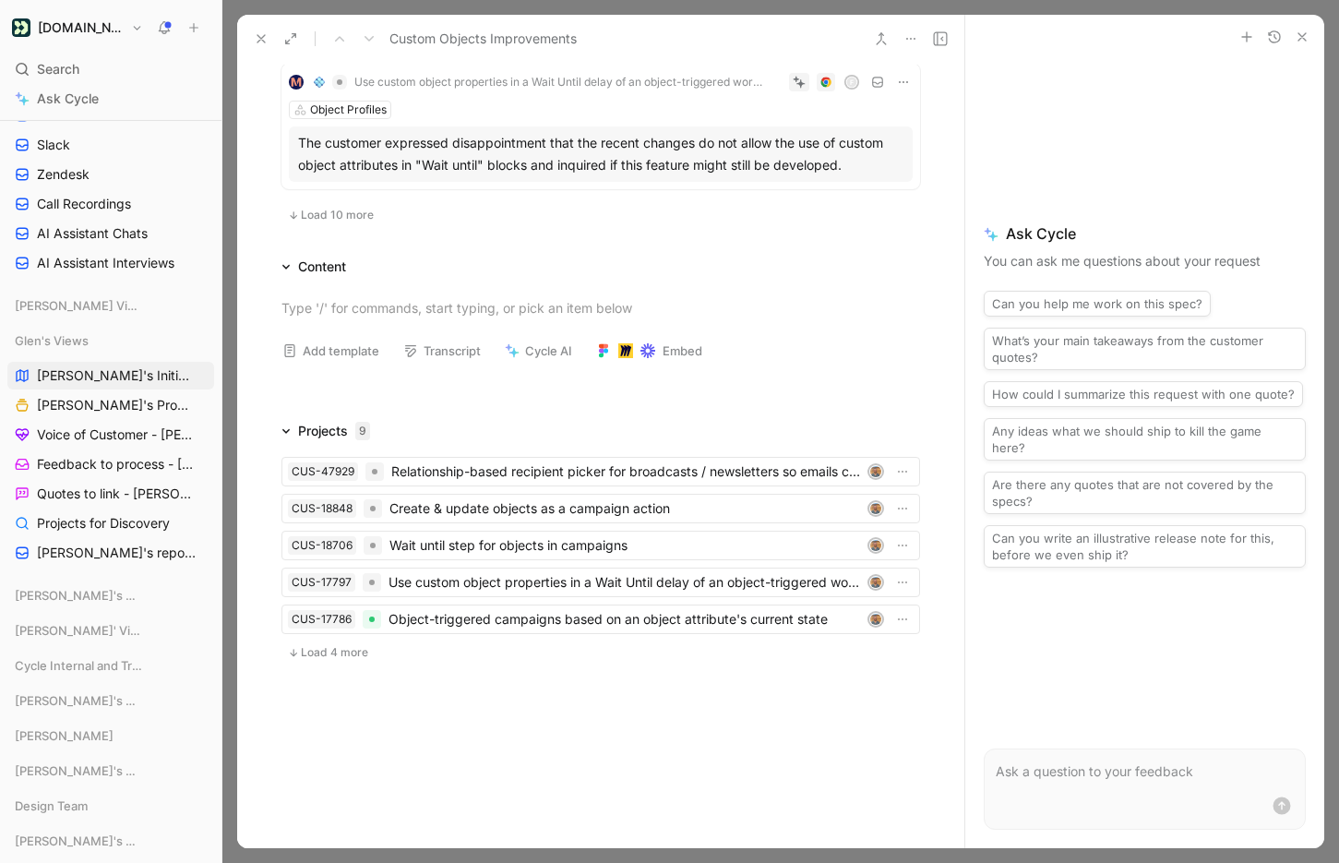
click at [331, 651] on span "Load 4 more" at bounding box center [334, 652] width 67 height 15
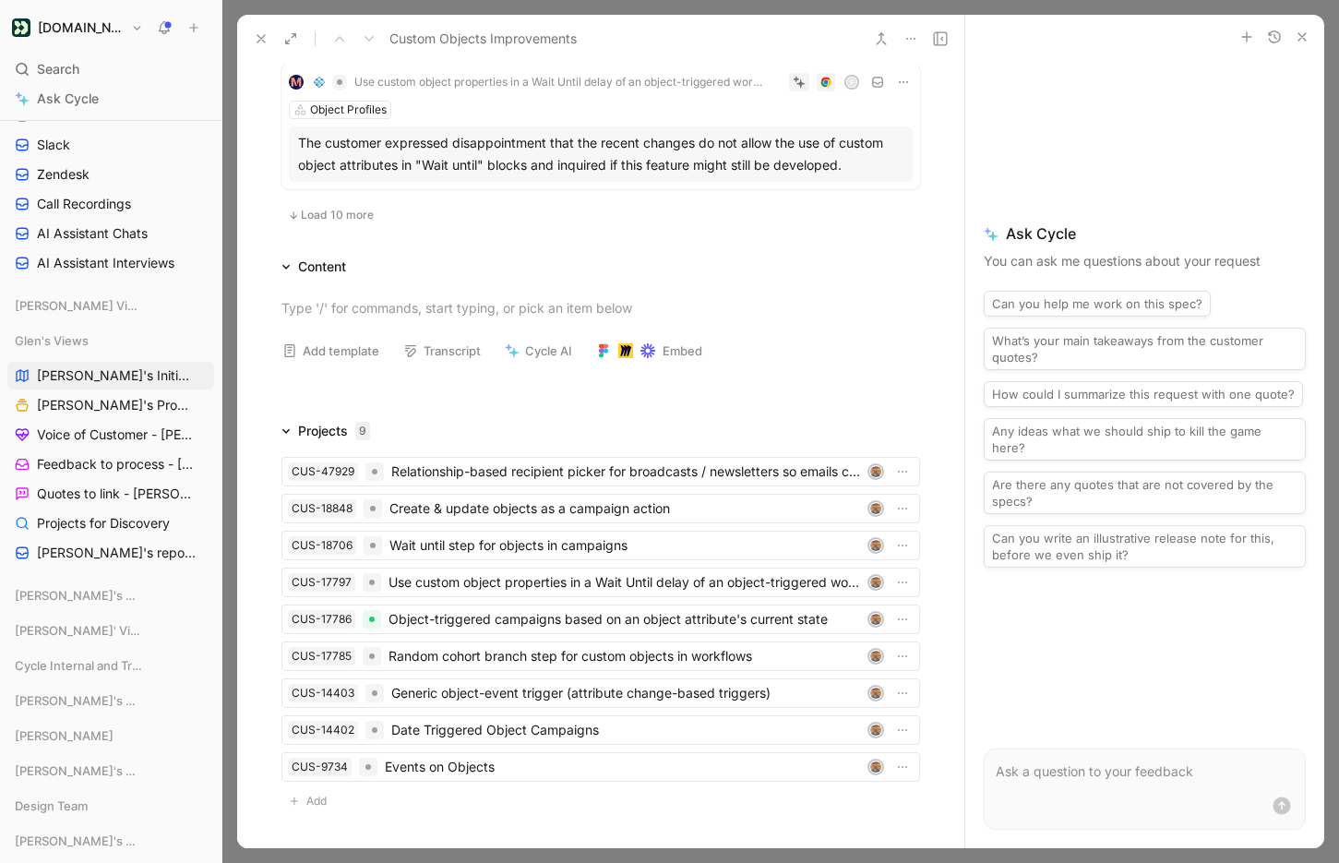
scroll to position [1492, 0]
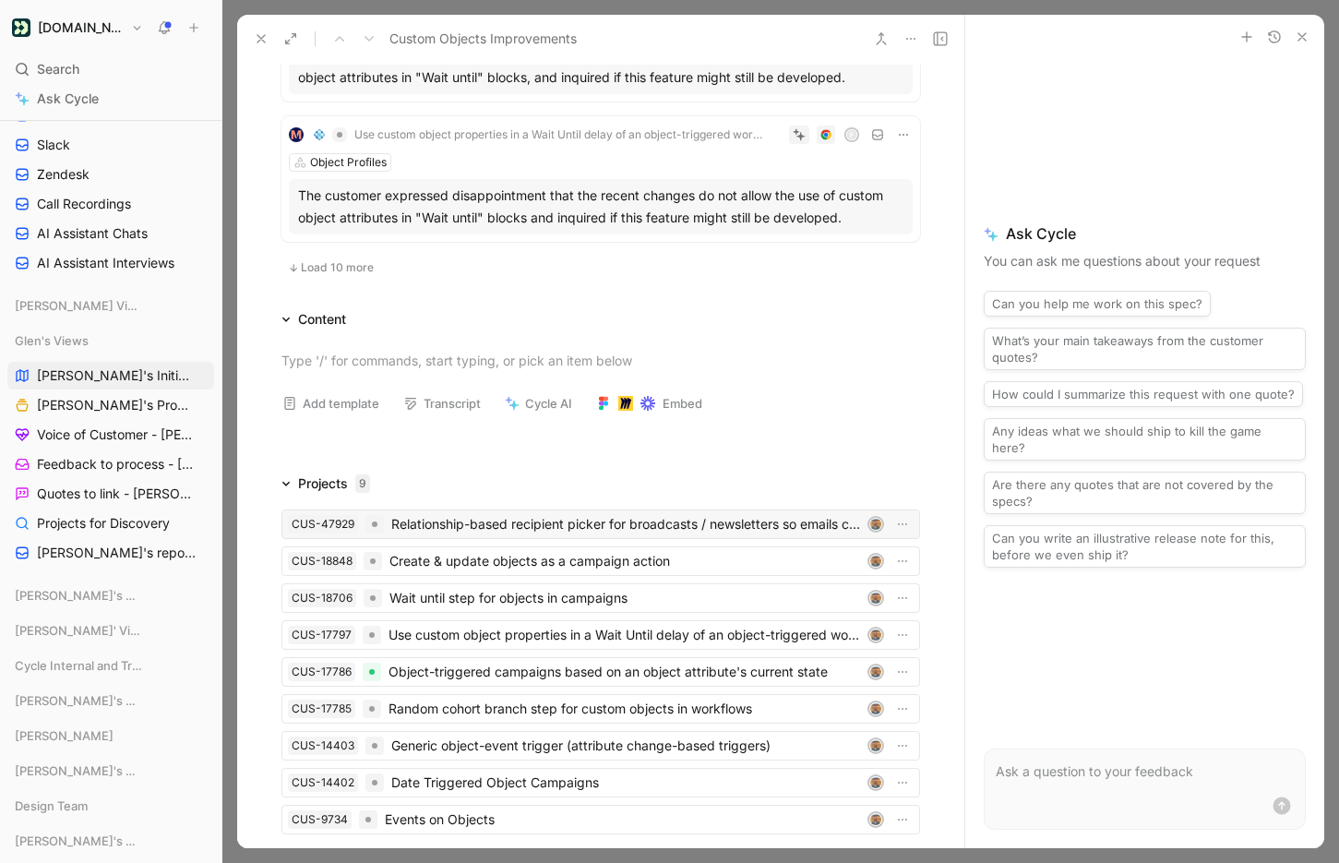
click at [526, 522] on div "Relationship-based recipient picker for broadcasts / newsletters so emails can …" at bounding box center [625, 524] width 469 height 22
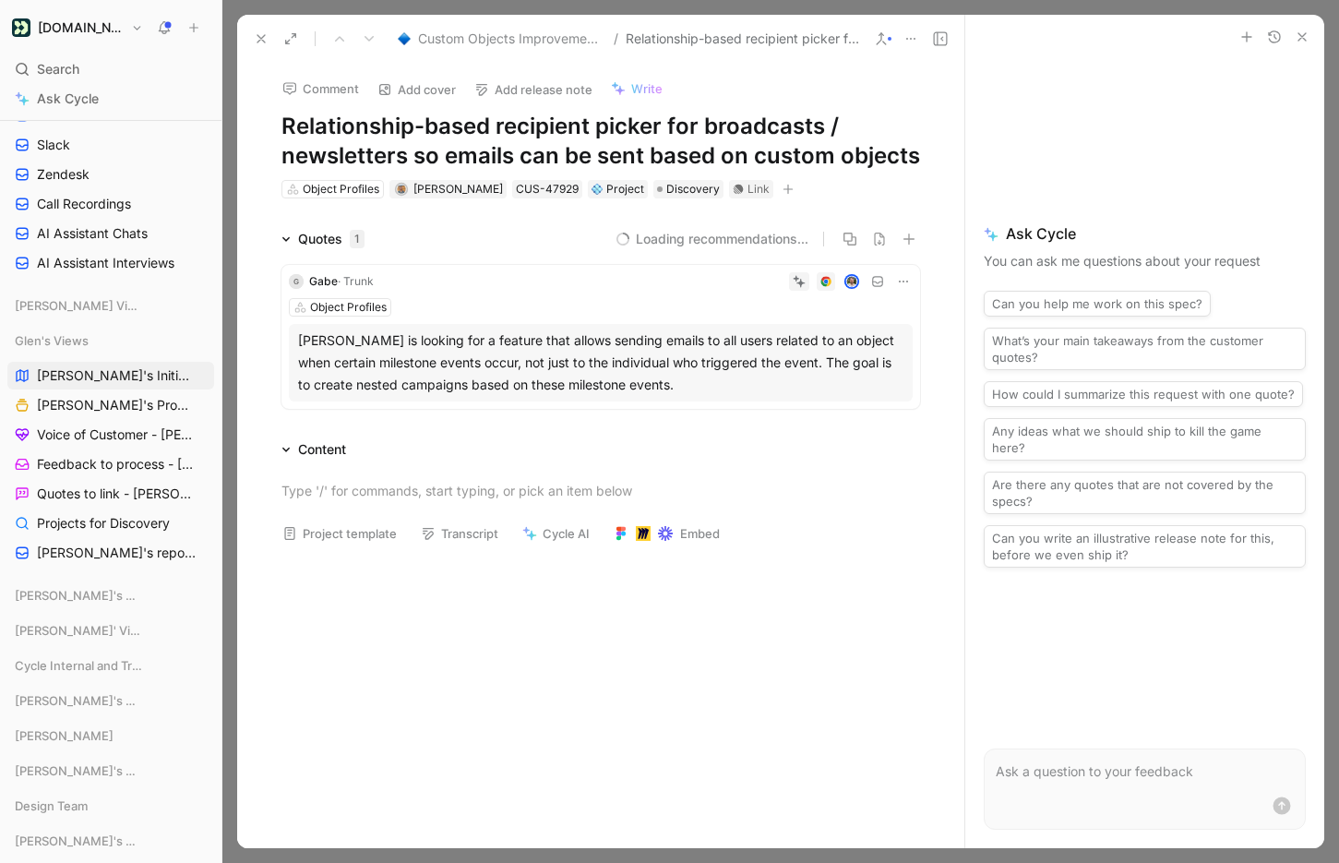
scroll to position [5, 0]
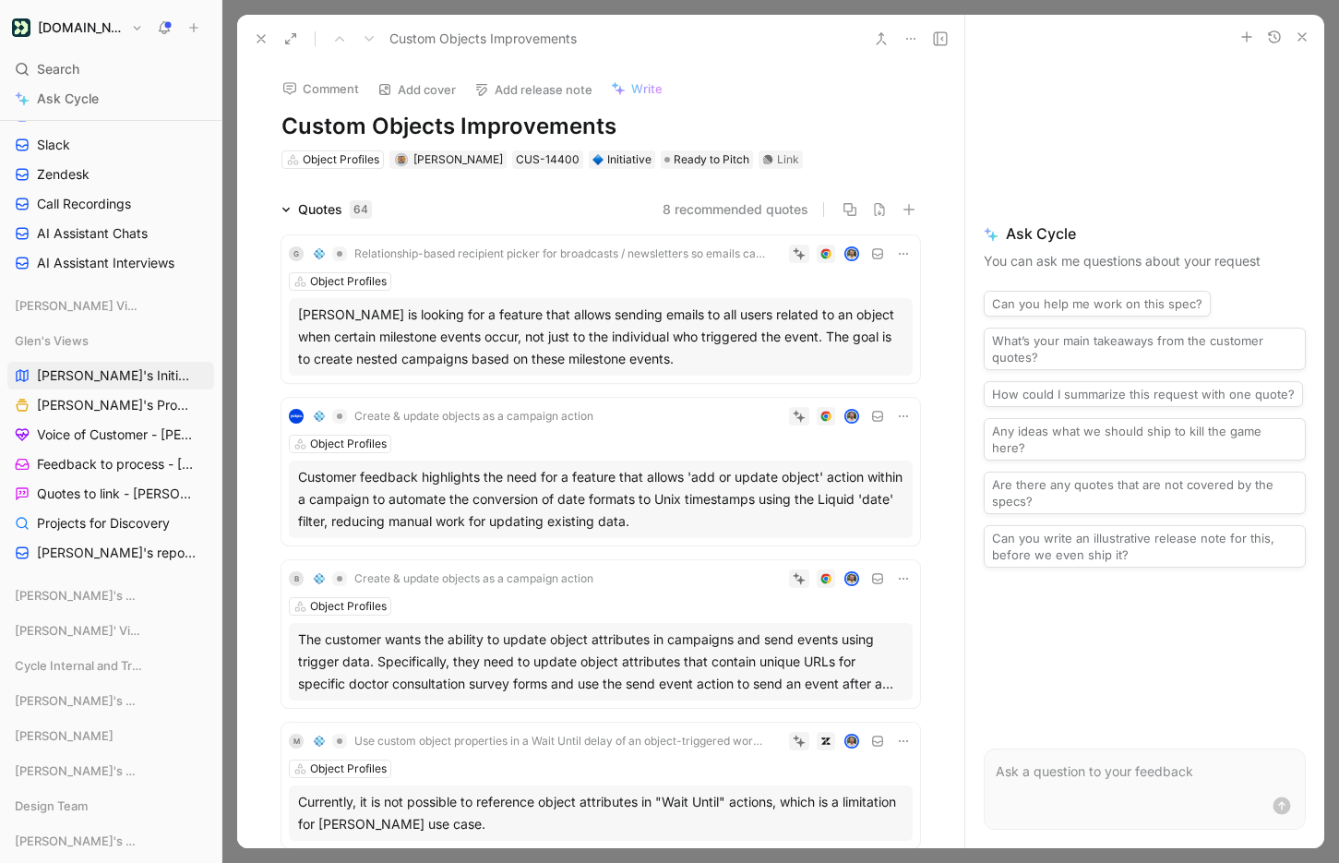
click at [401, 95] on button "Add cover" at bounding box center [416, 90] width 95 height 26
click at [403, 91] on button "Add cover" at bounding box center [416, 90] width 95 height 26
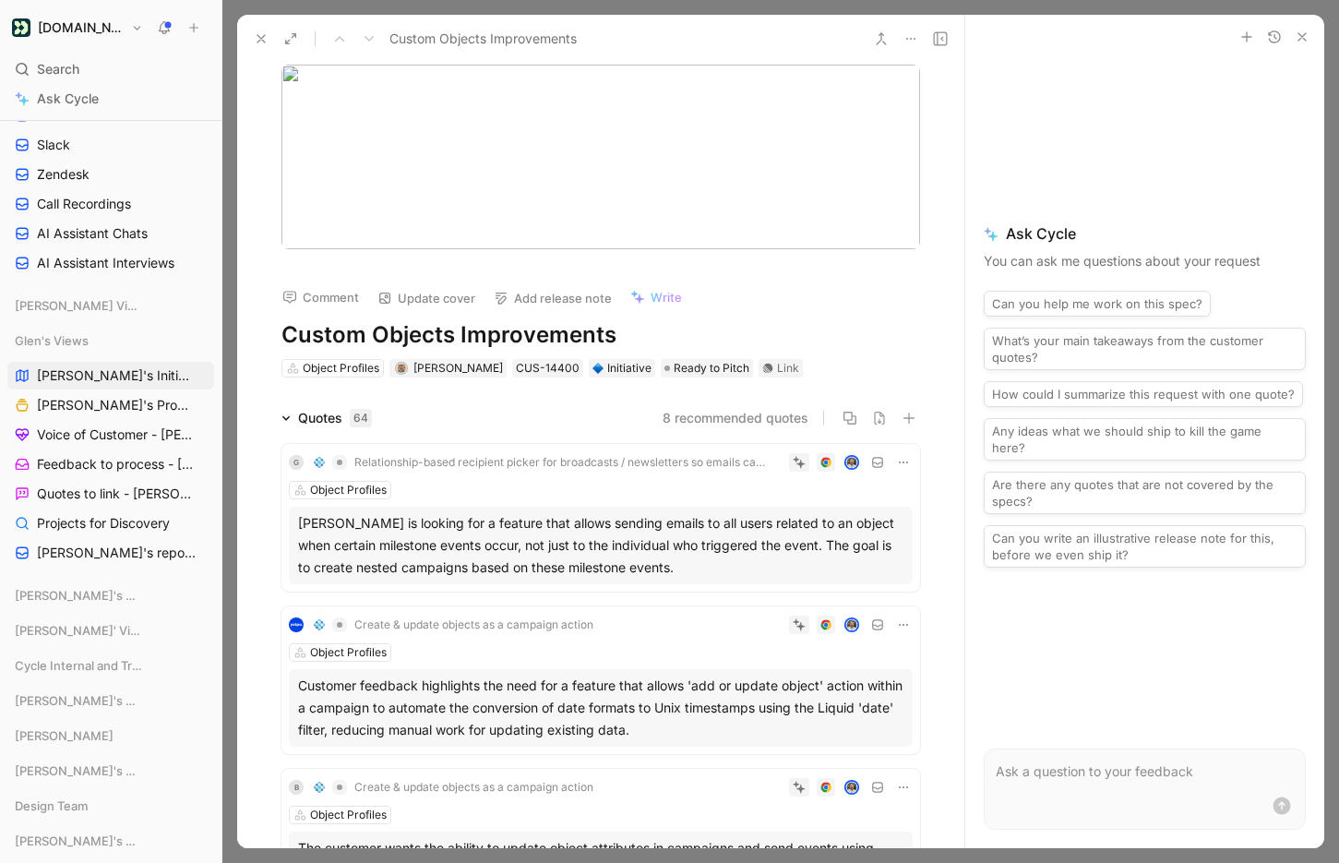
click at [303, 335] on h1 "Custom Objects Improvements" at bounding box center [600, 335] width 638 height 30
click at [285, 337] on h1 "Custom Objects Improvements" at bounding box center [600, 335] width 638 height 30
paste h1
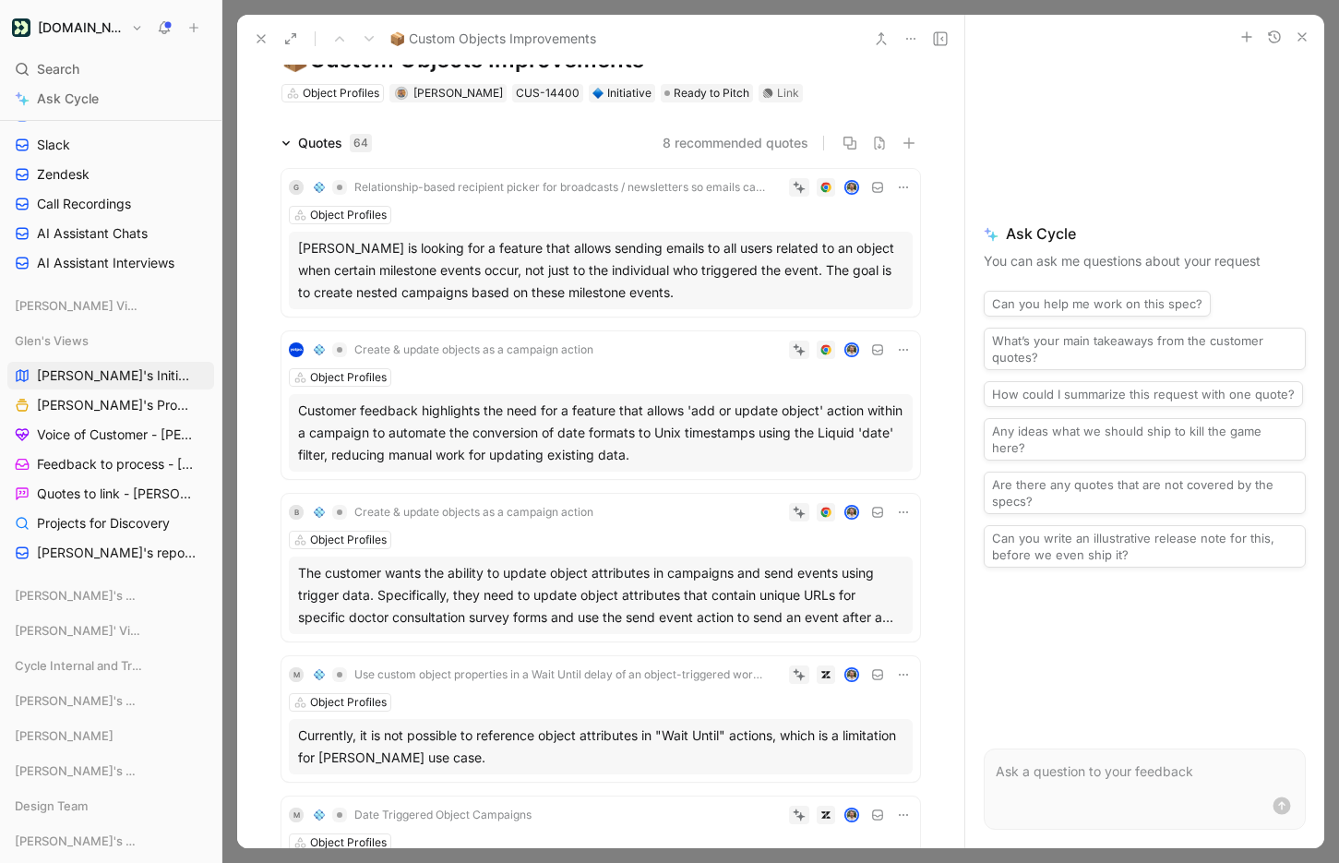
scroll to position [278, 0]
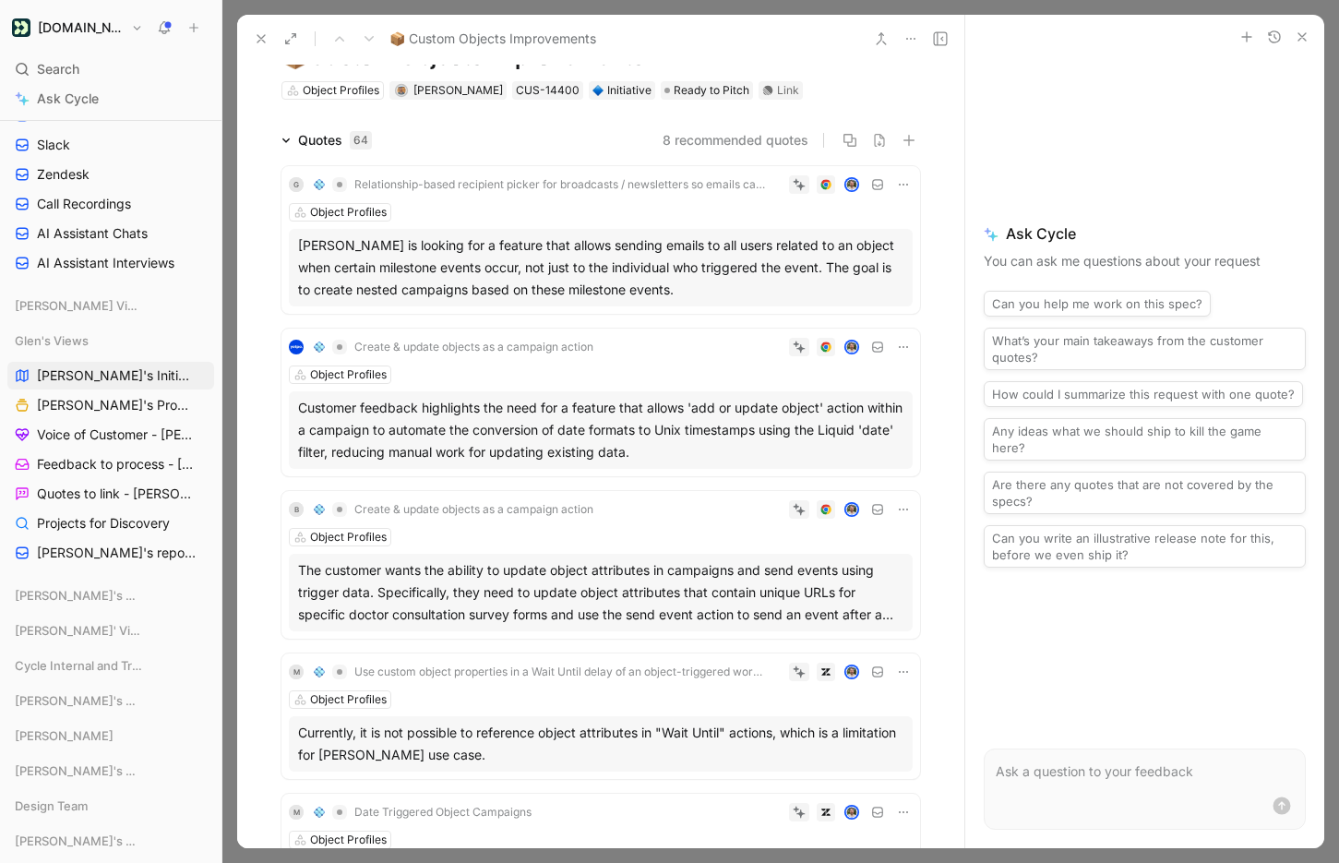
click at [683, 143] on button "8 recommended quotes" at bounding box center [735, 140] width 146 height 22
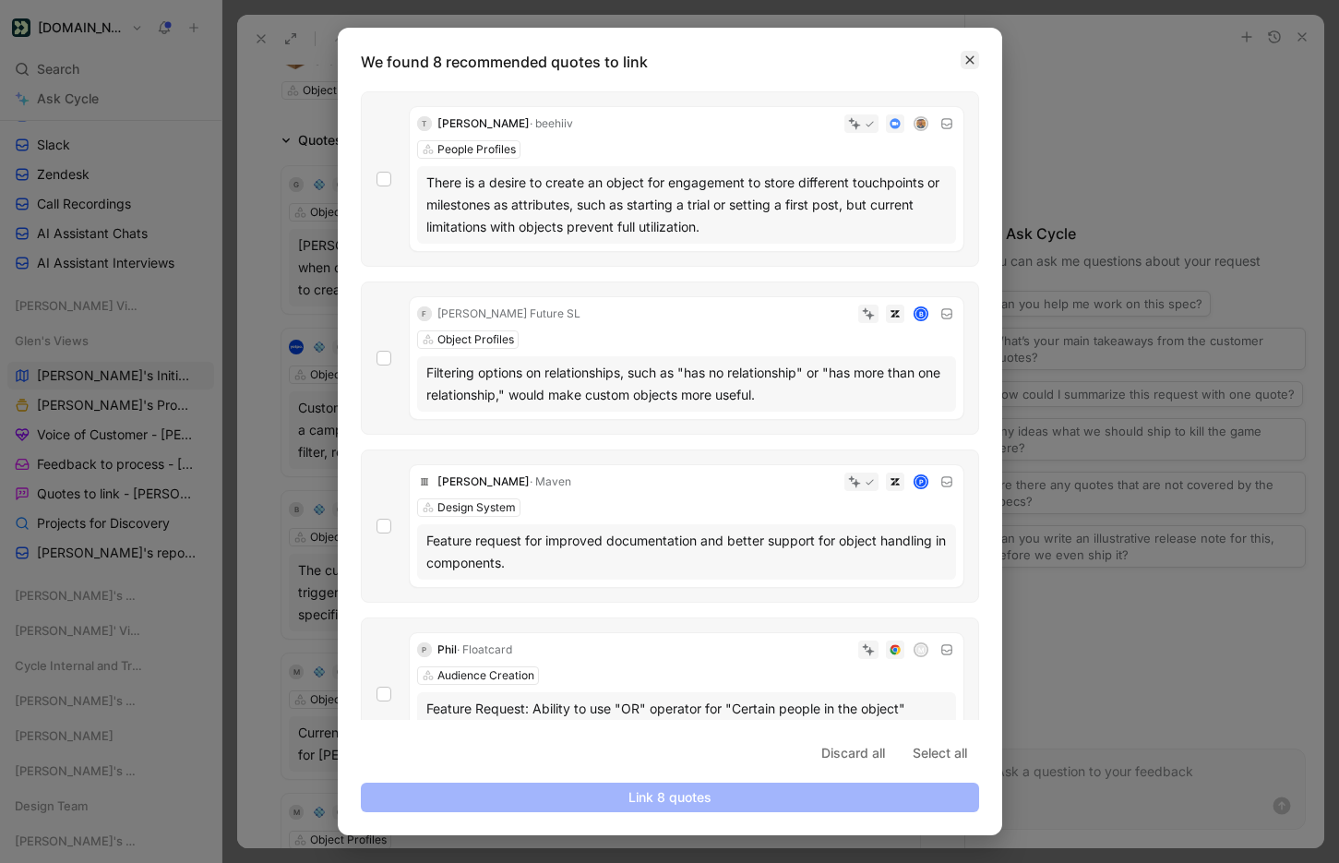
click at [971, 62] on icon "button" at bounding box center [969, 60] width 8 height 8
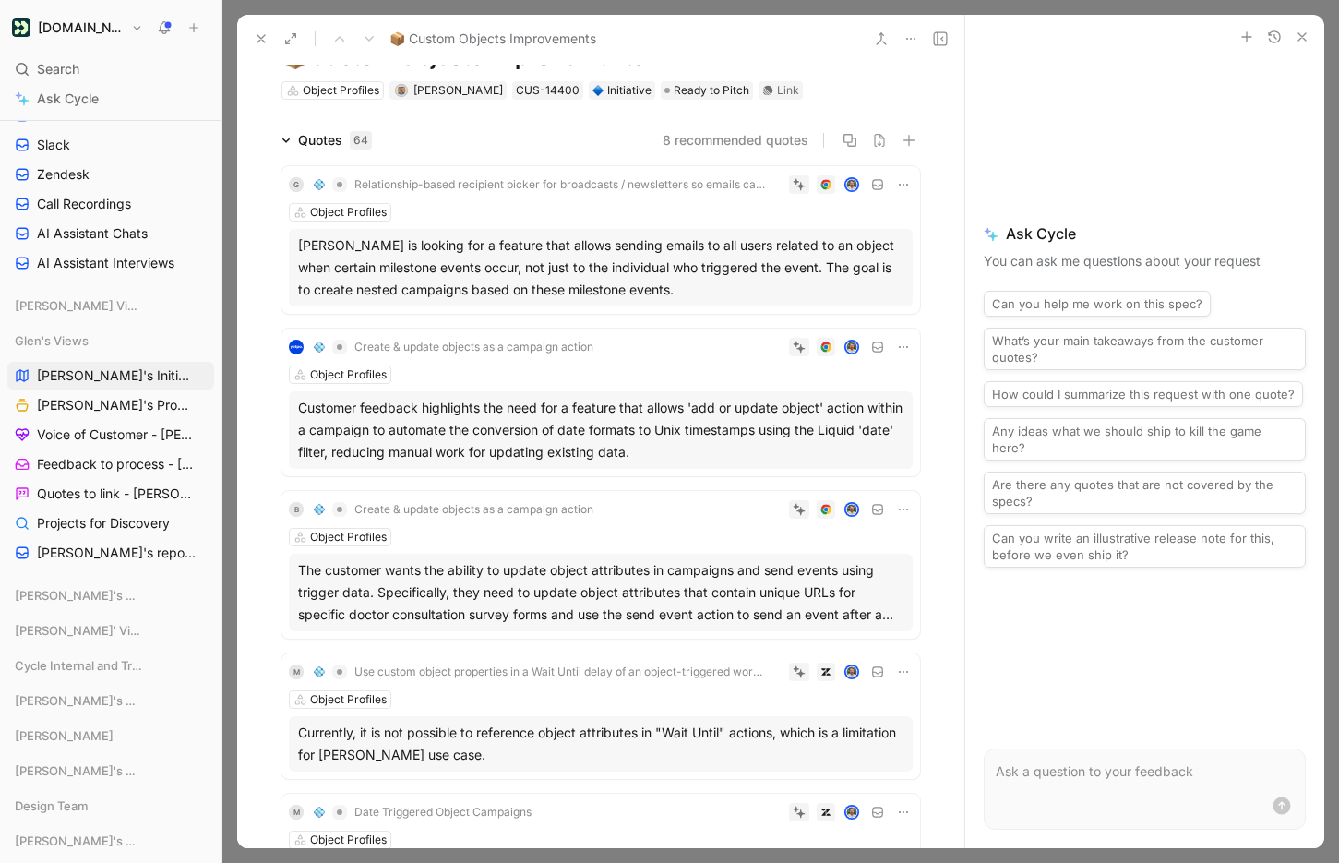
click at [716, 139] on button "8 recommended quotes" at bounding box center [735, 140] width 146 height 22
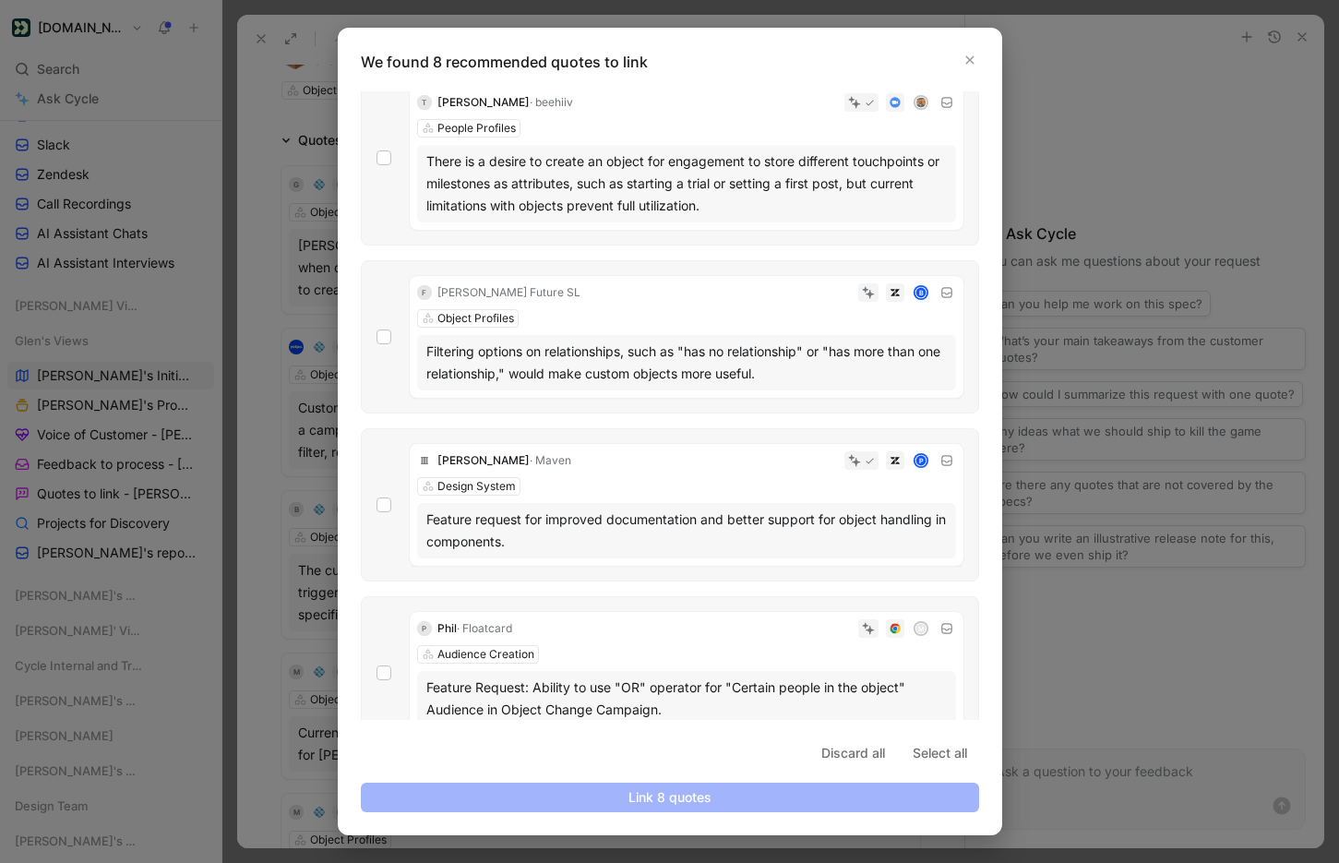
scroll to position [0, 0]
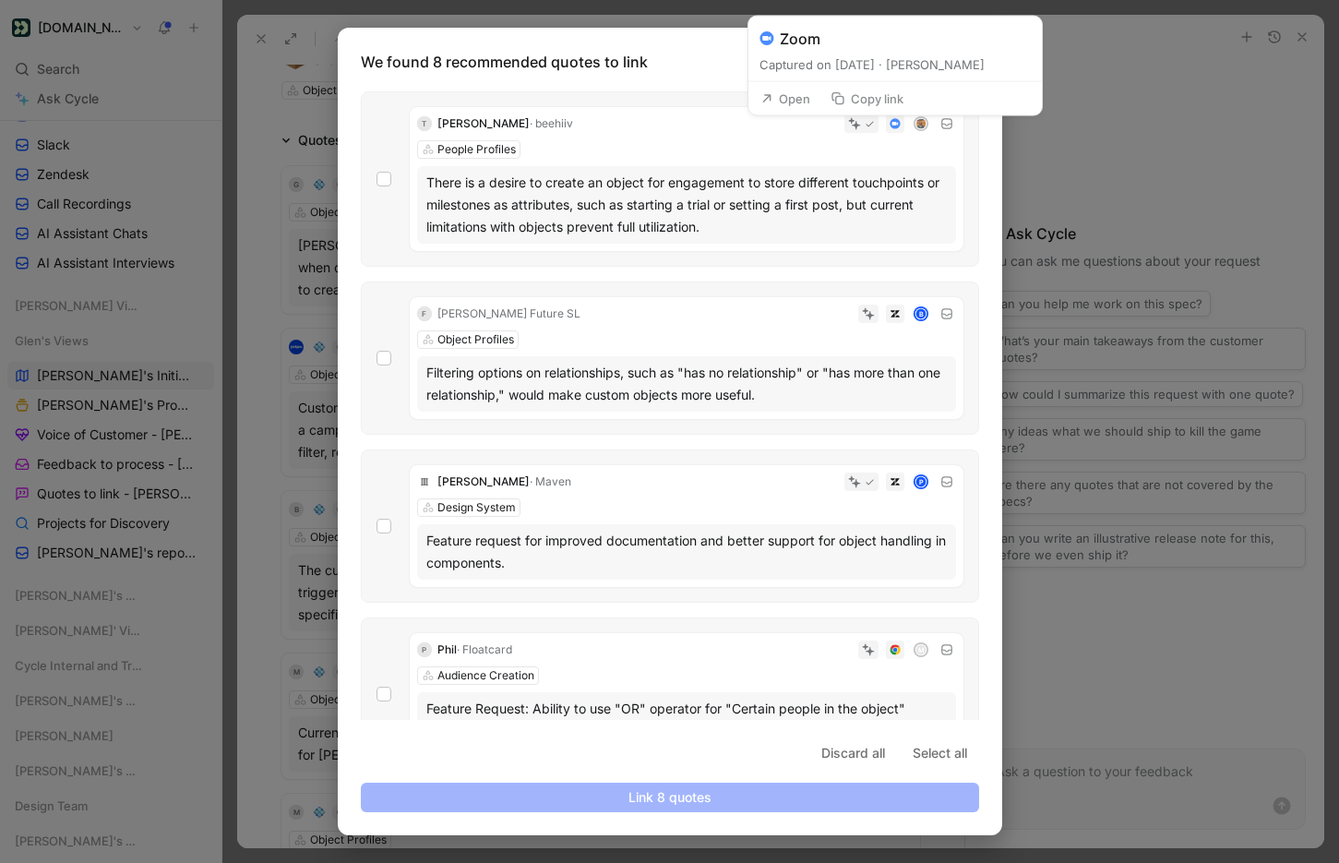
click at [720, 173] on div "There is a desire to create an object for engagement to store different touchpo…" at bounding box center [686, 205] width 520 height 66
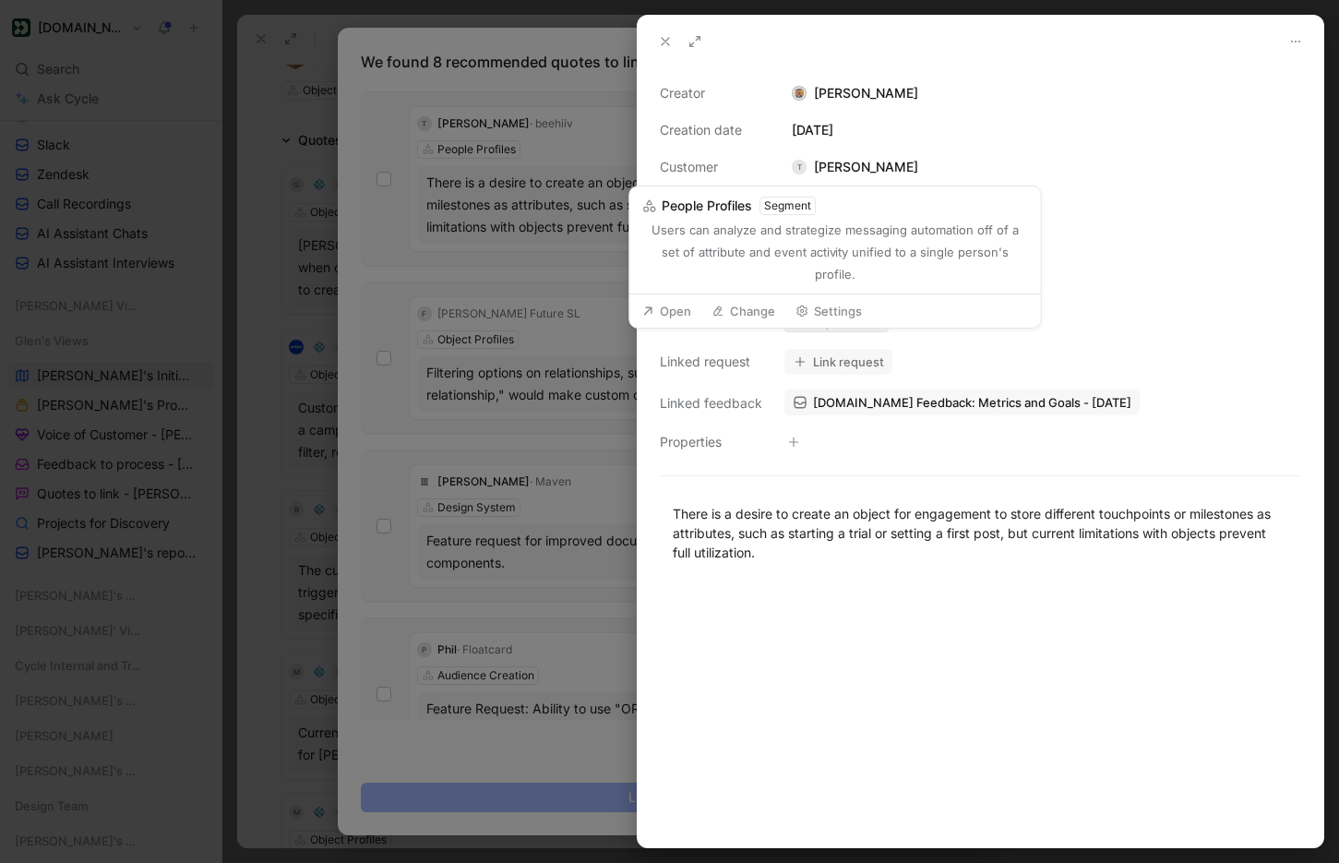
click at [862, 318] on div "People Profiles" at bounding box center [844, 323] width 78 height 18
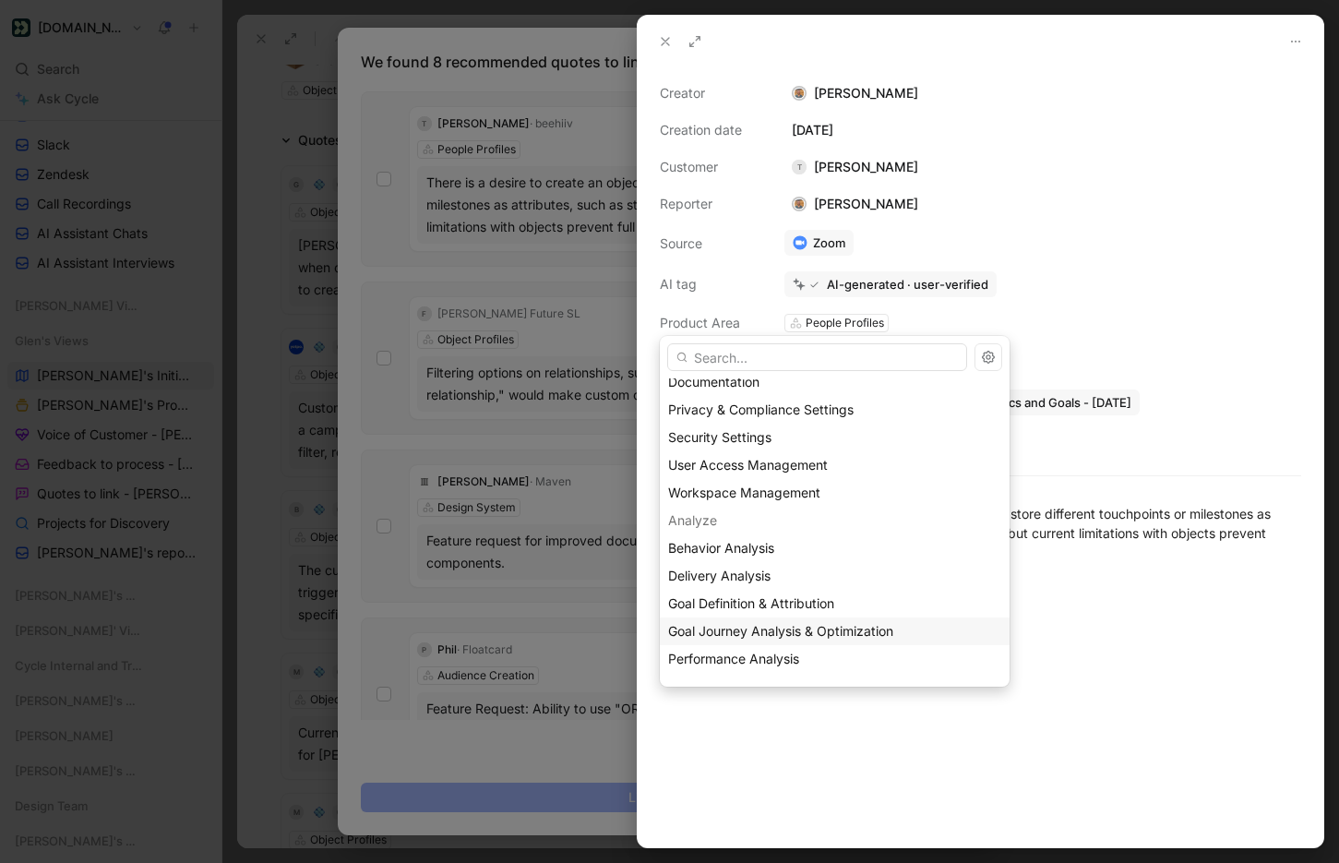
scroll to position [95, 0]
click at [772, 623] on span "Goal Journey Analysis & Optimization" at bounding box center [780, 629] width 225 height 16
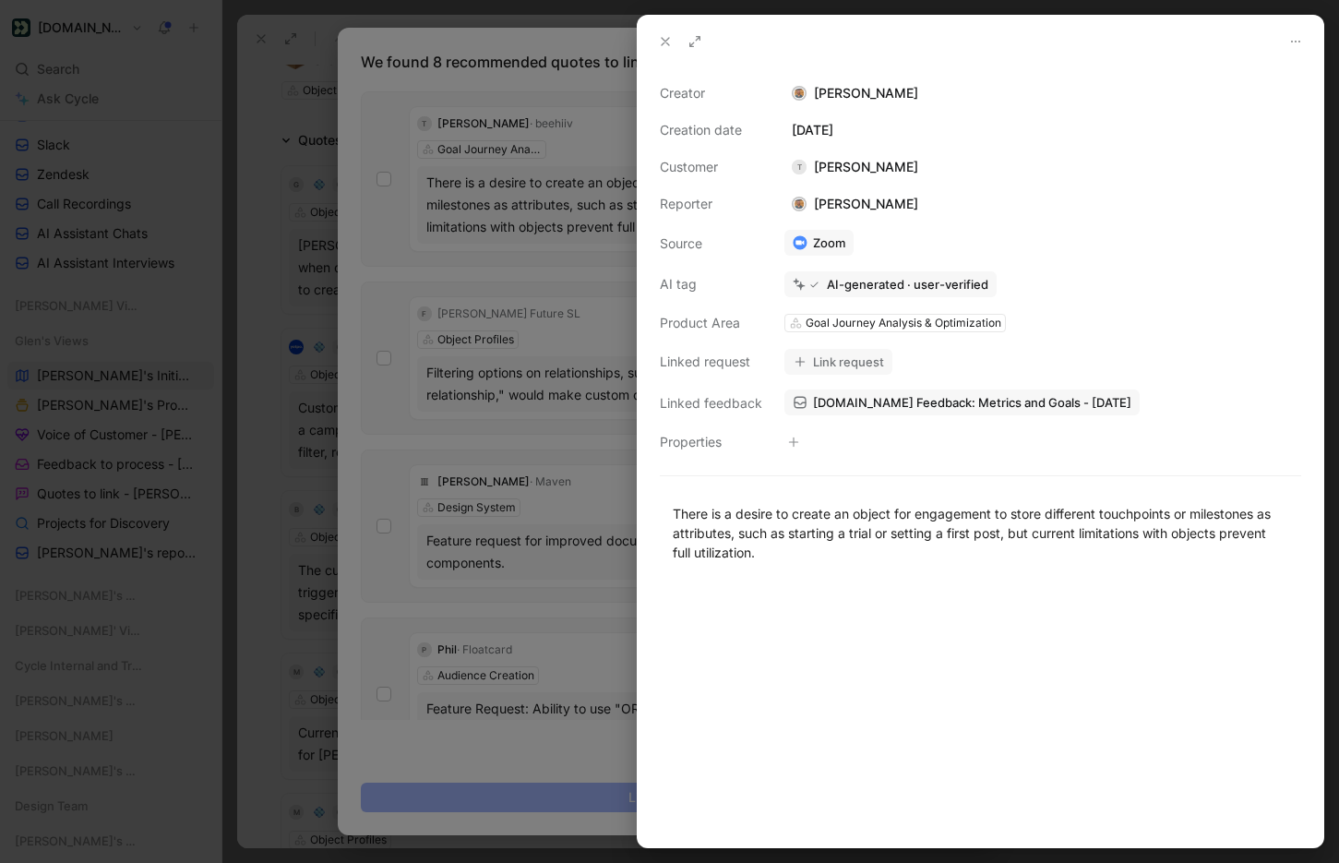
click at [867, 364] on button "Link request" at bounding box center [838, 362] width 108 height 26
